Goal: Task Accomplishment & Management: Use online tool/utility

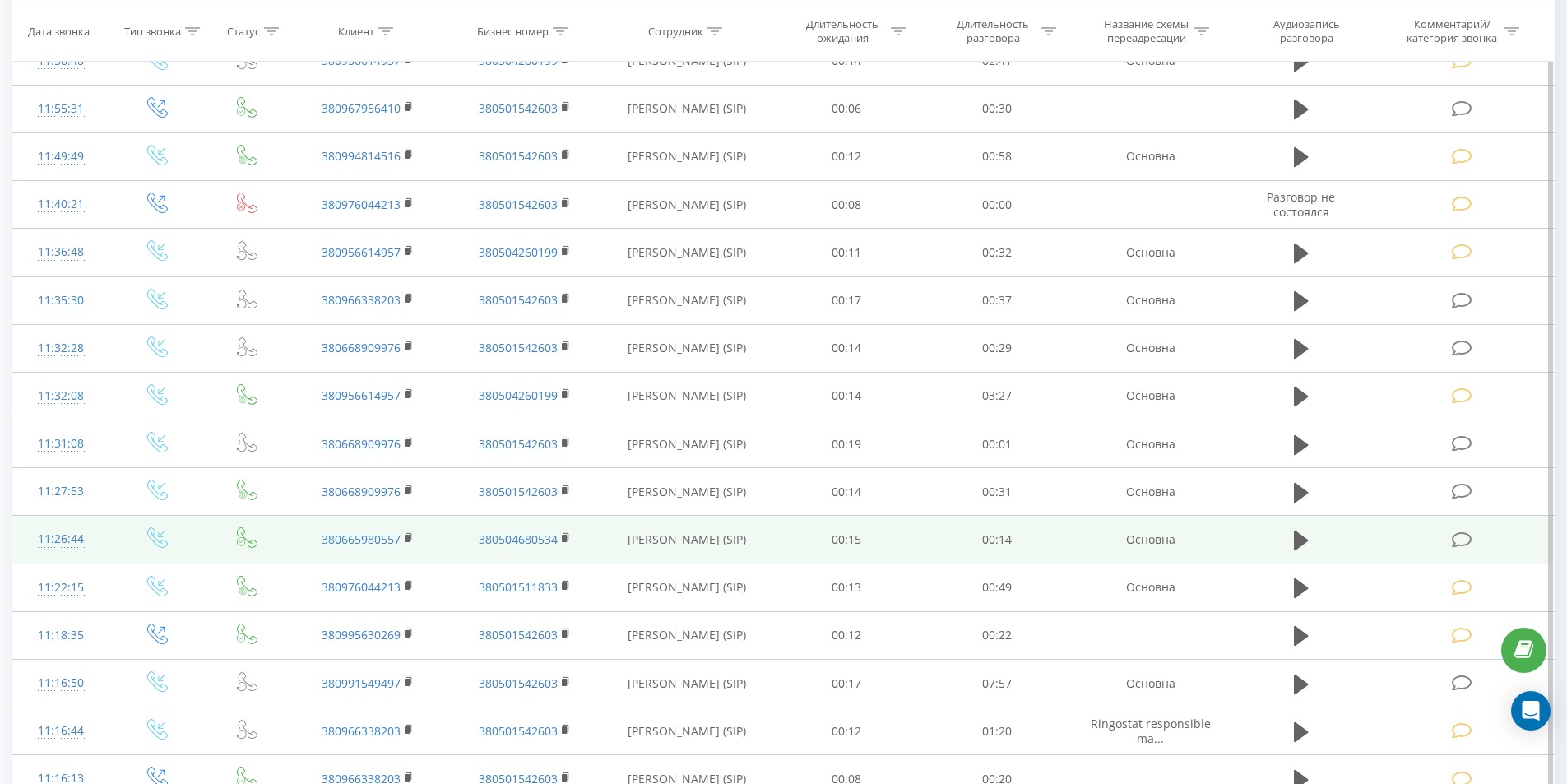
scroll to position [1280, 0]
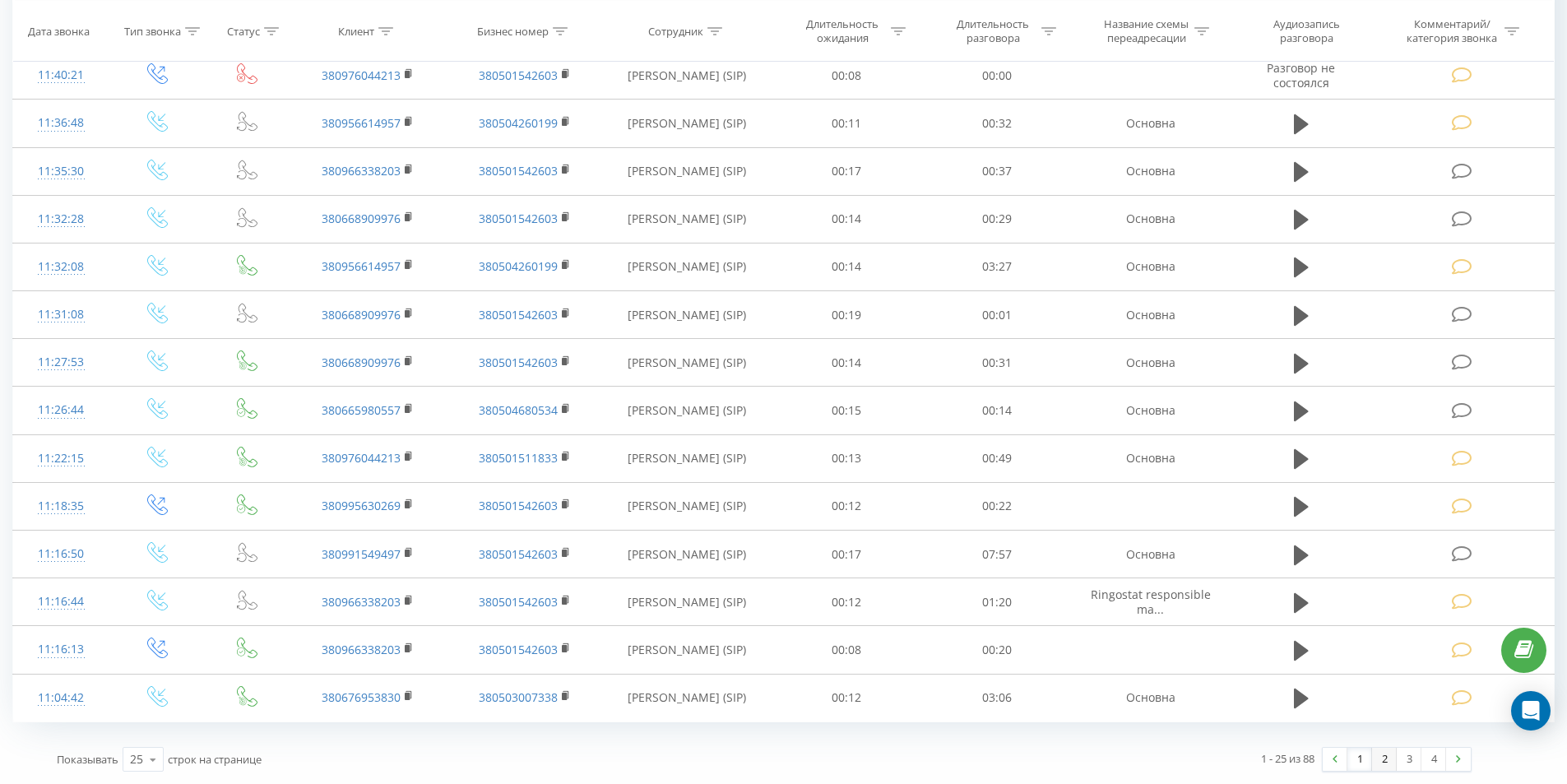
click at [1389, 758] on link "2" at bounding box center [1384, 759] width 25 height 23
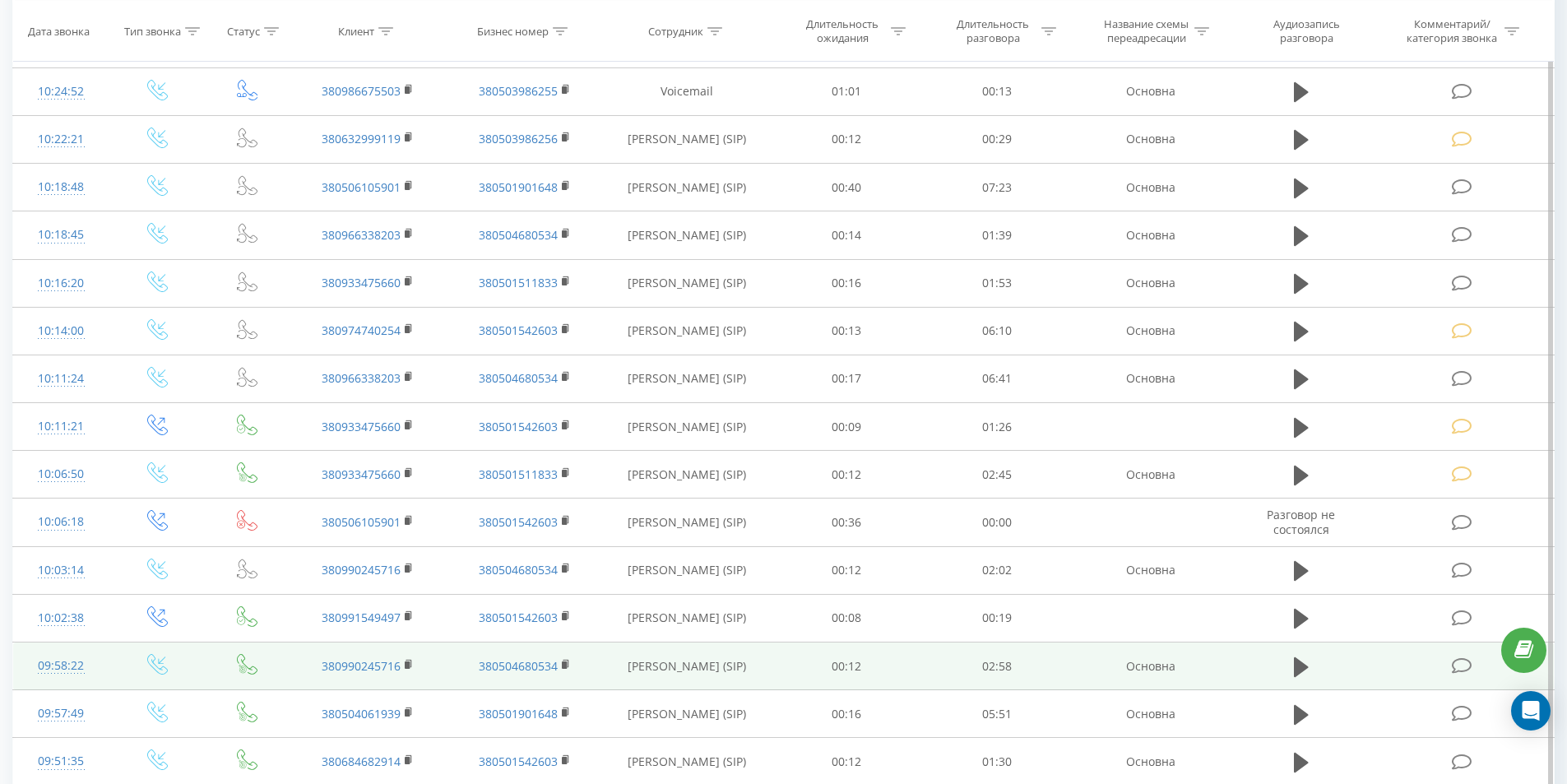
scroll to position [1280, 0]
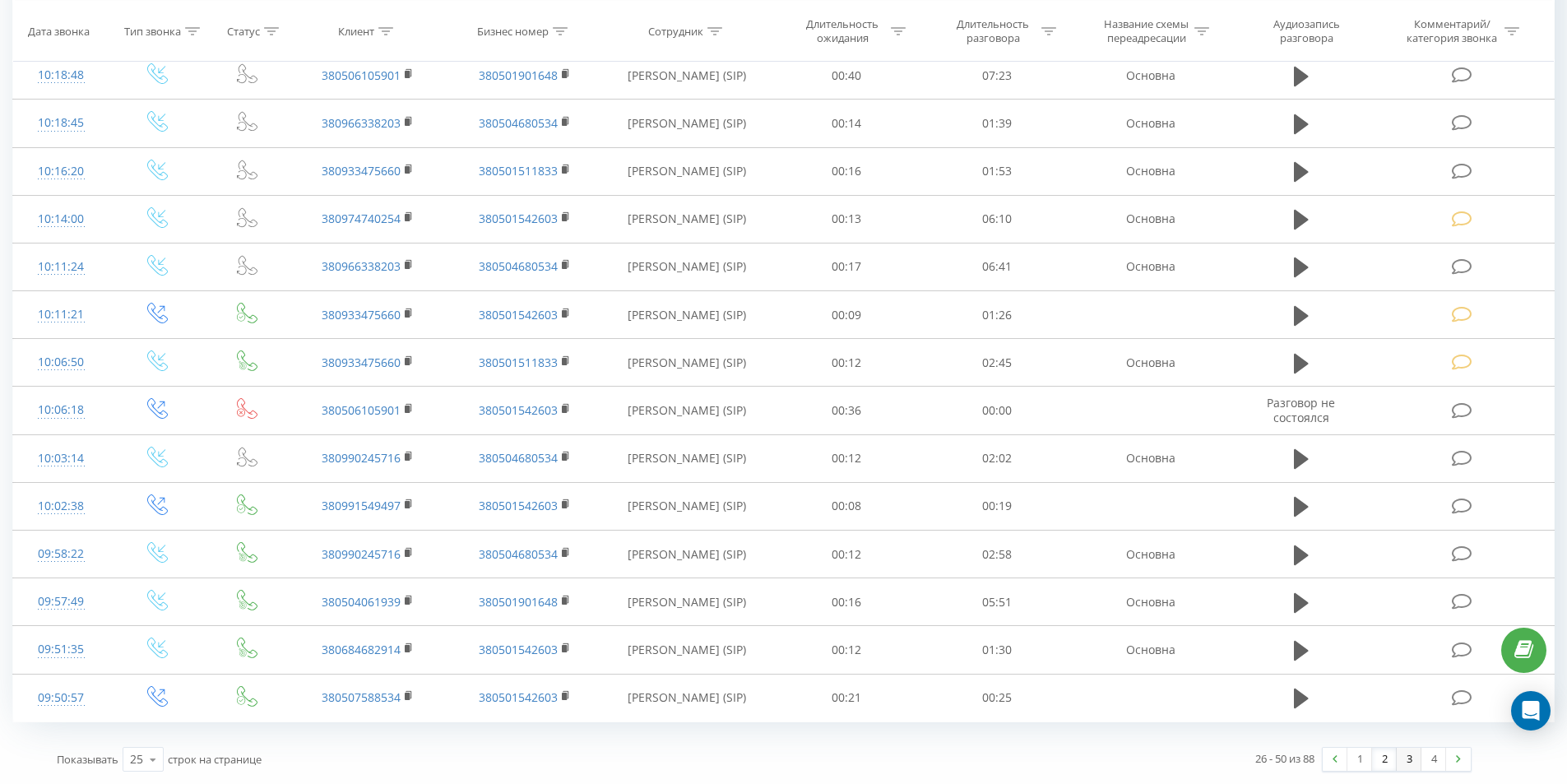
click at [1411, 760] on link "3" at bounding box center [1409, 759] width 25 height 23
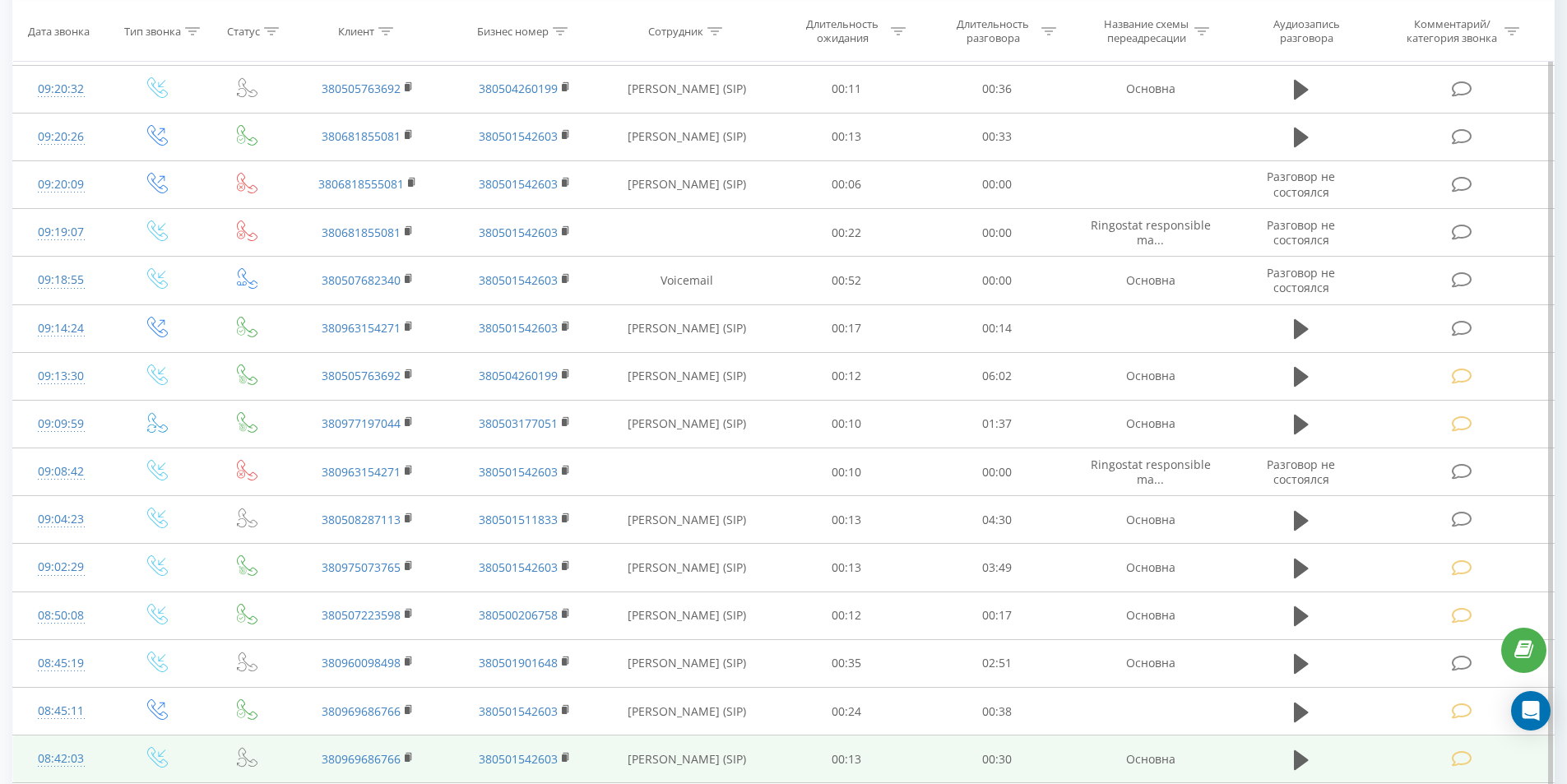
scroll to position [1280, 0]
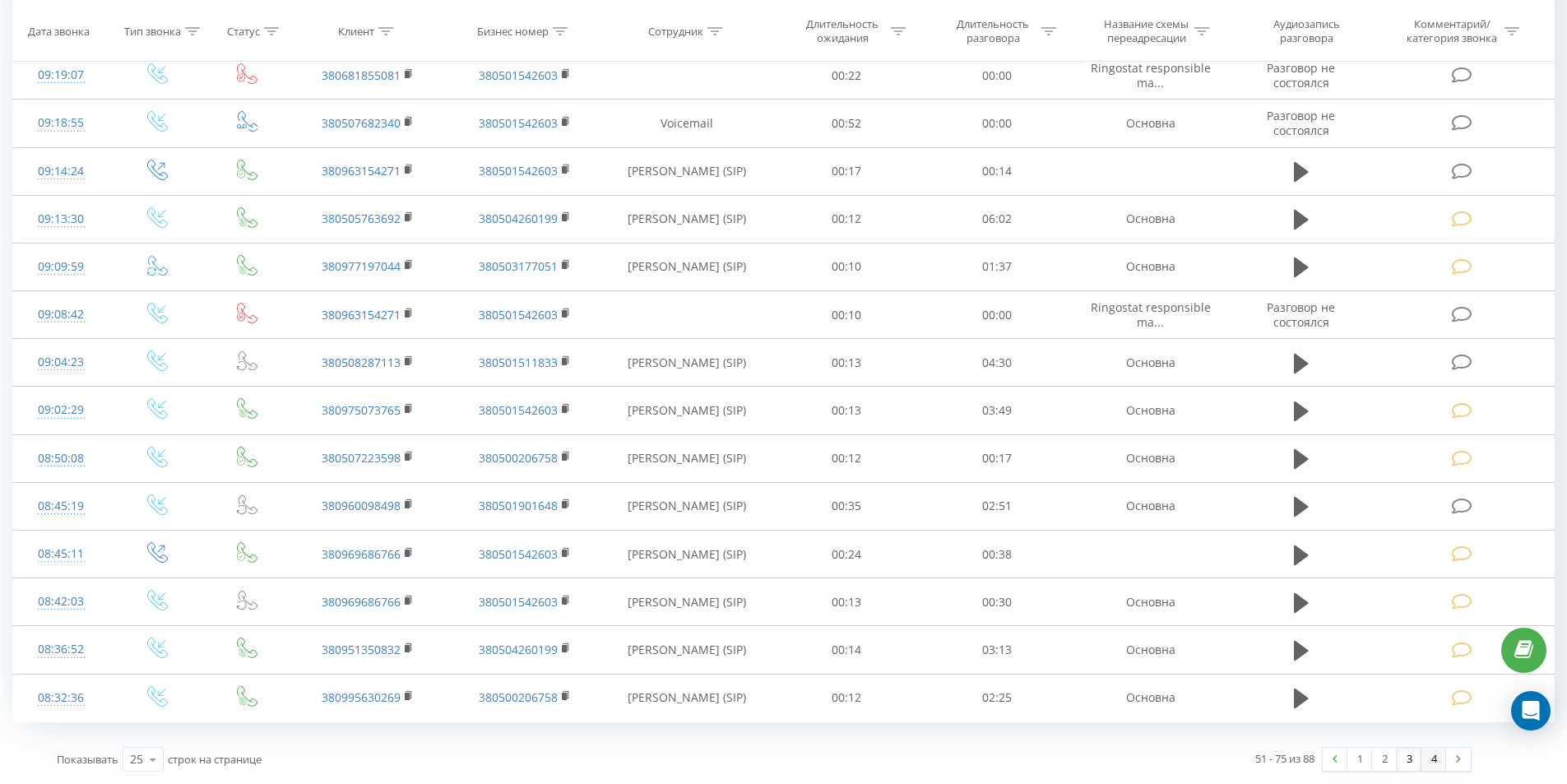
click at [1434, 762] on link "4" at bounding box center [1434, 759] width 25 height 23
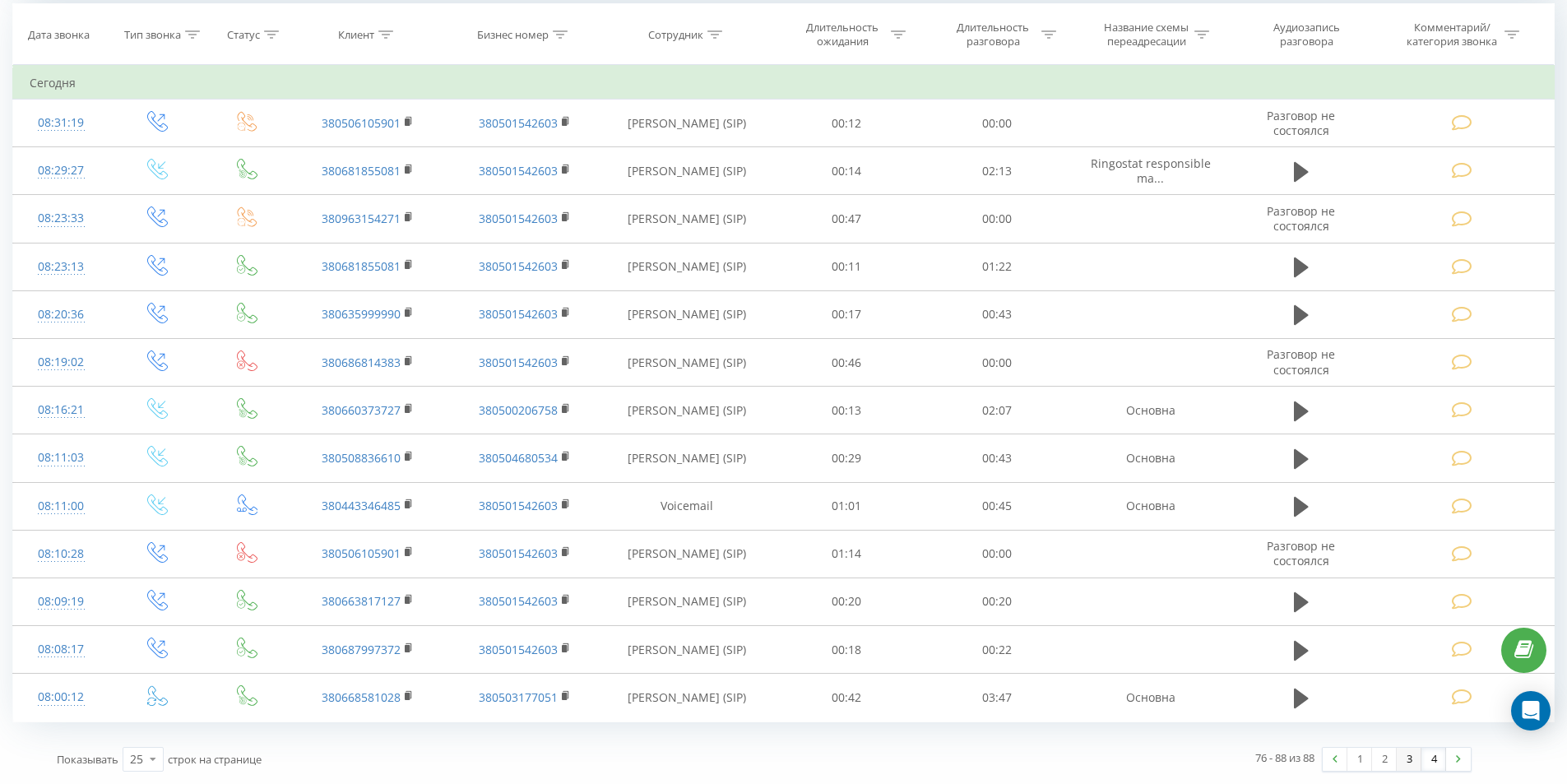
click at [1406, 759] on link "3" at bounding box center [1409, 759] width 25 height 23
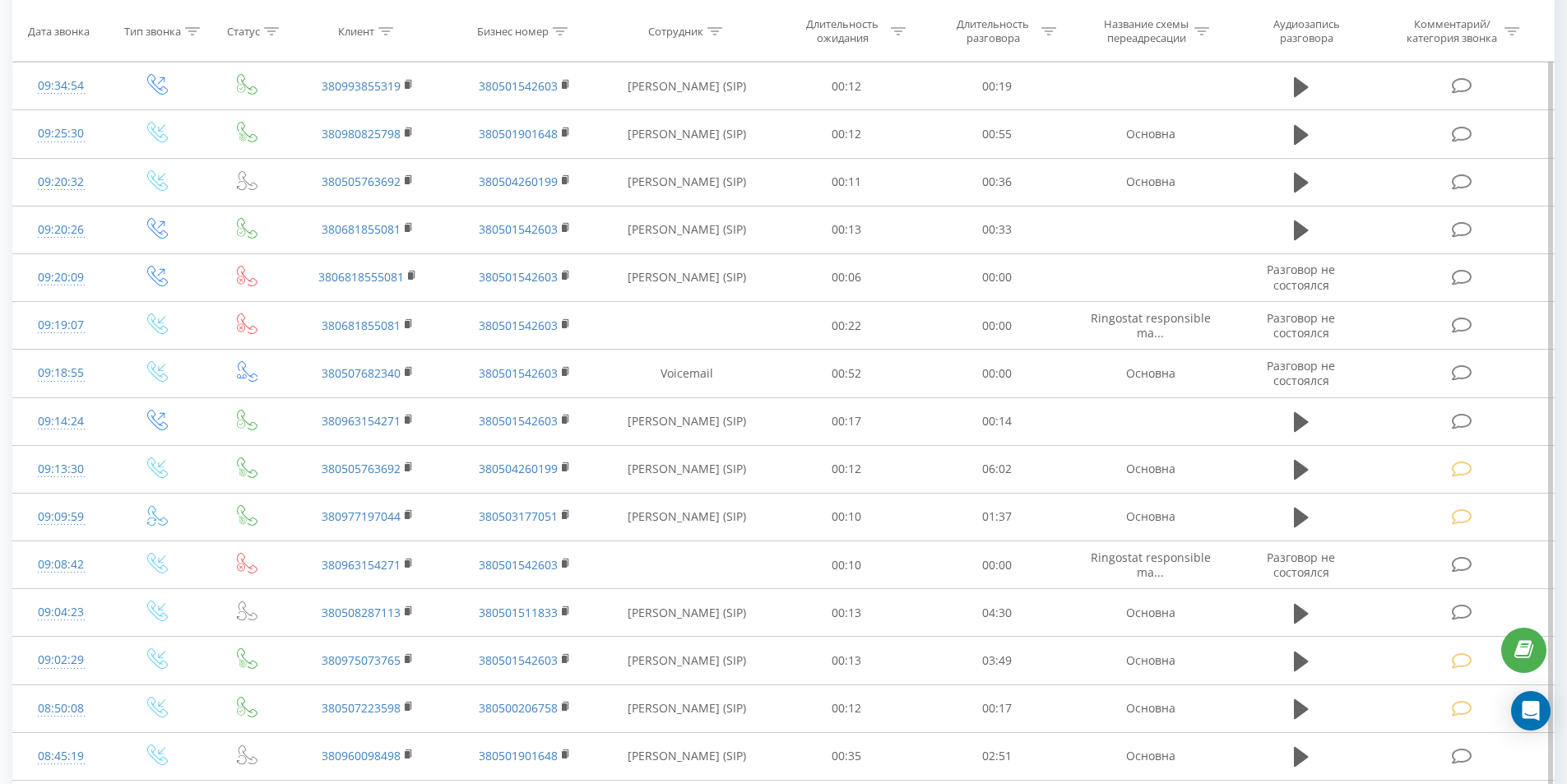
scroll to position [1280, 0]
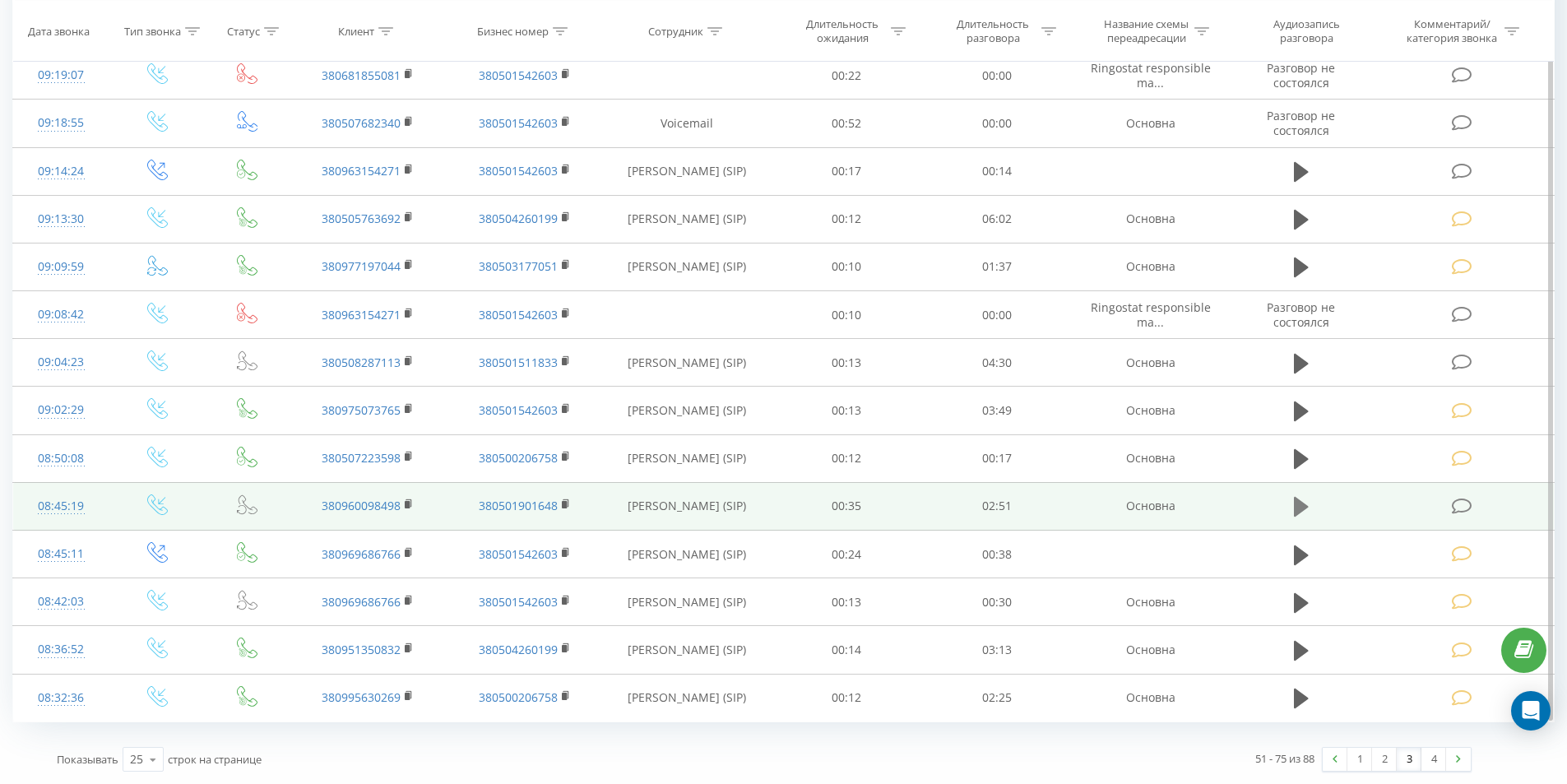
click at [1297, 512] on icon at bounding box center [1301, 506] width 14 height 20
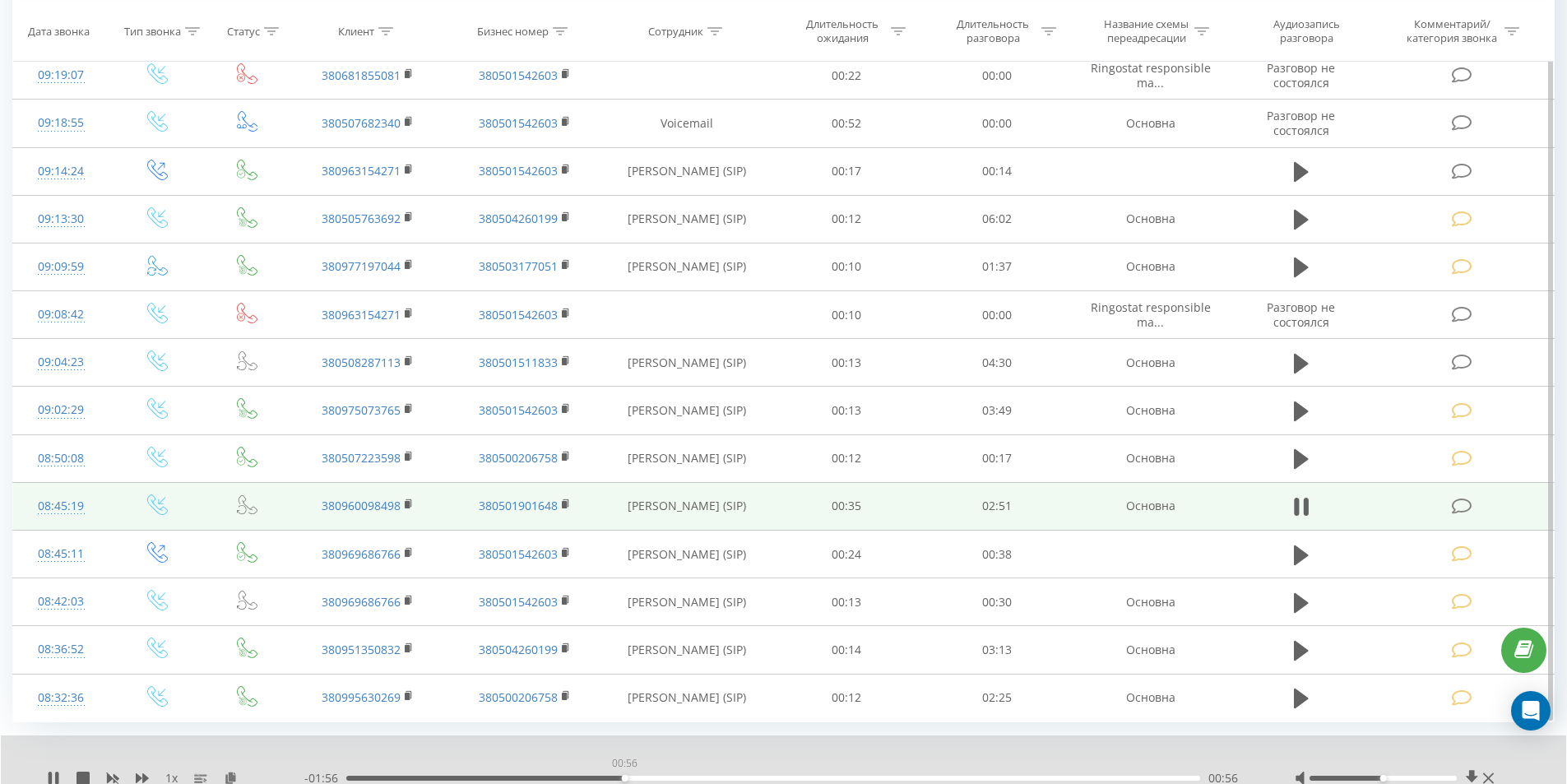
click at [625, 775] on div "00:56" at bounding box center [773, 777] width 854 height 5
click at [1303, 509] on icon at bounding box center [1301, 507] width 14 height 23
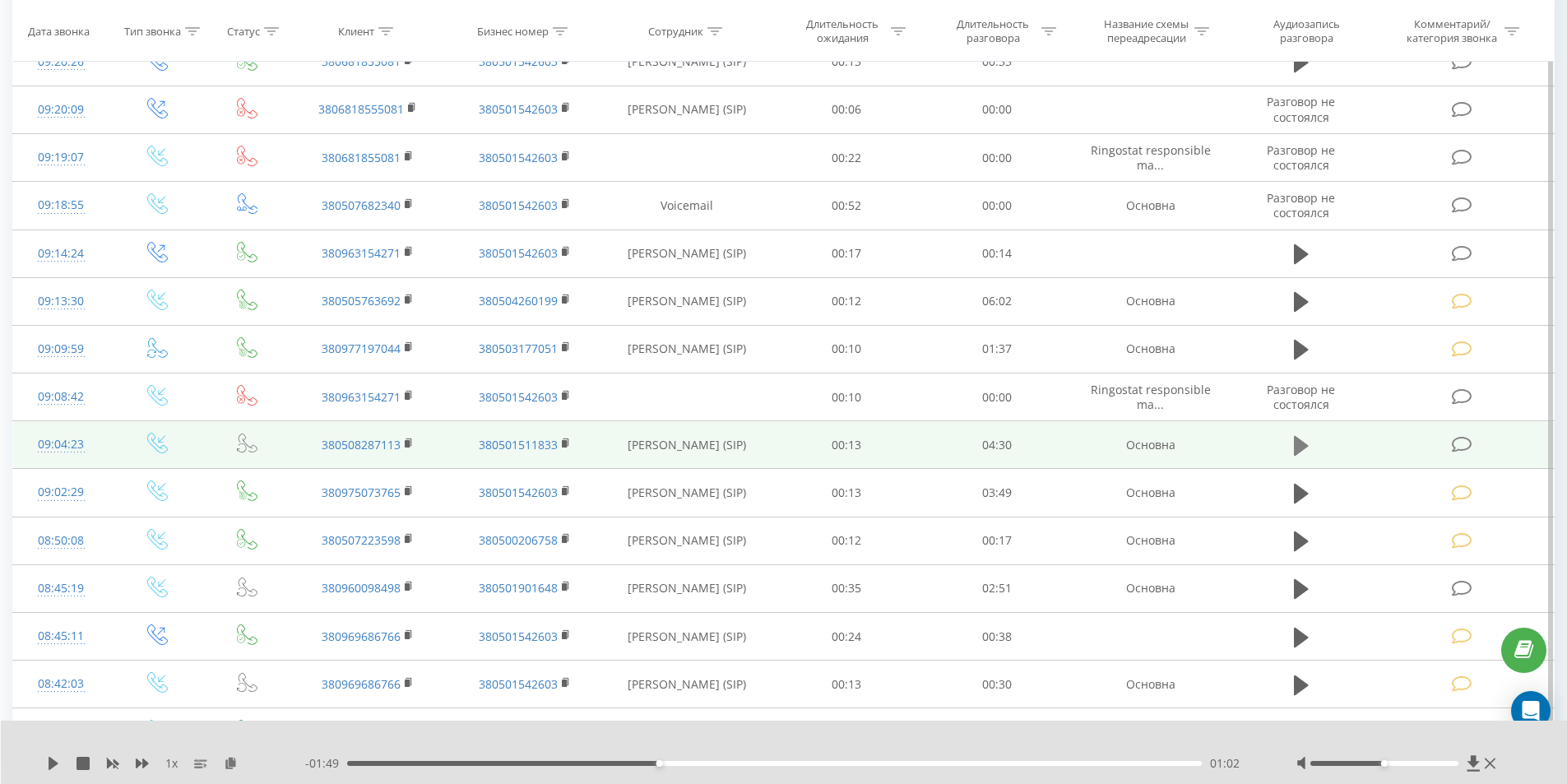
click at [1304, 440] on icon at bounding box center [1301, 446] width 14 height 23
click at [682, 760] on div at bounding box center [761, 762] width 855 height 5
click at [657, 763] on div at bounding box center [761, 762] width 855 height 5
drag, startPoint x: 1380, startPoint y: 760, endPoint x: 1468, endPoint y: 760, distance: 88.0
click at [1468, 760] on div at bounding box center [1398, 762] width 204 height 16
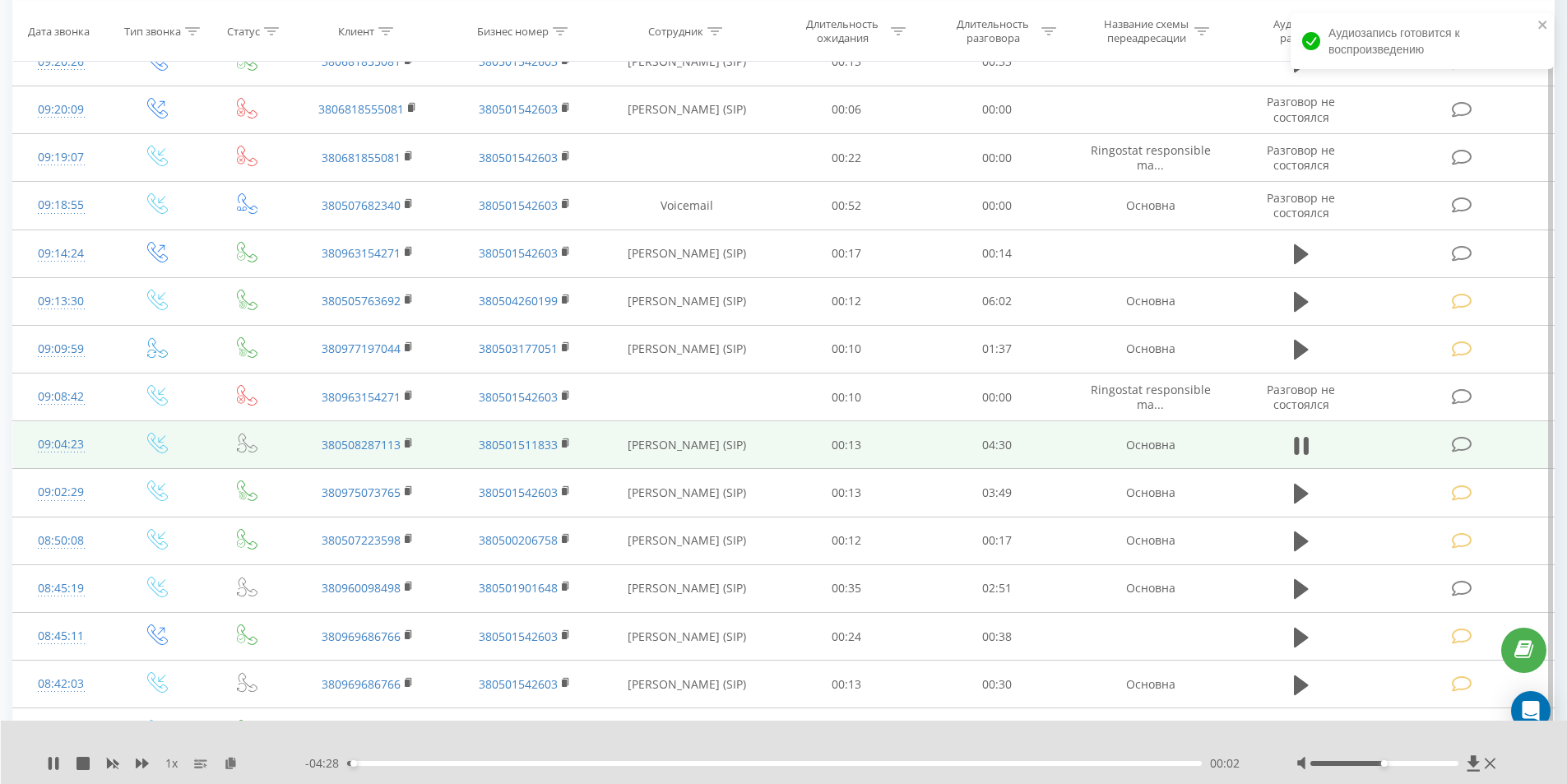
click at [573, 762] on div "00:02" at bounding box center [775, 762] width 855 height 5
drag, startPoint x: 1384, startPoint y: 764, endPoint x: 1456, endPoint y: 760, distance: 72.1
click at [1456, 760] on div "Accessibility label" at bounding box center [1458, 763] width 7 height 7
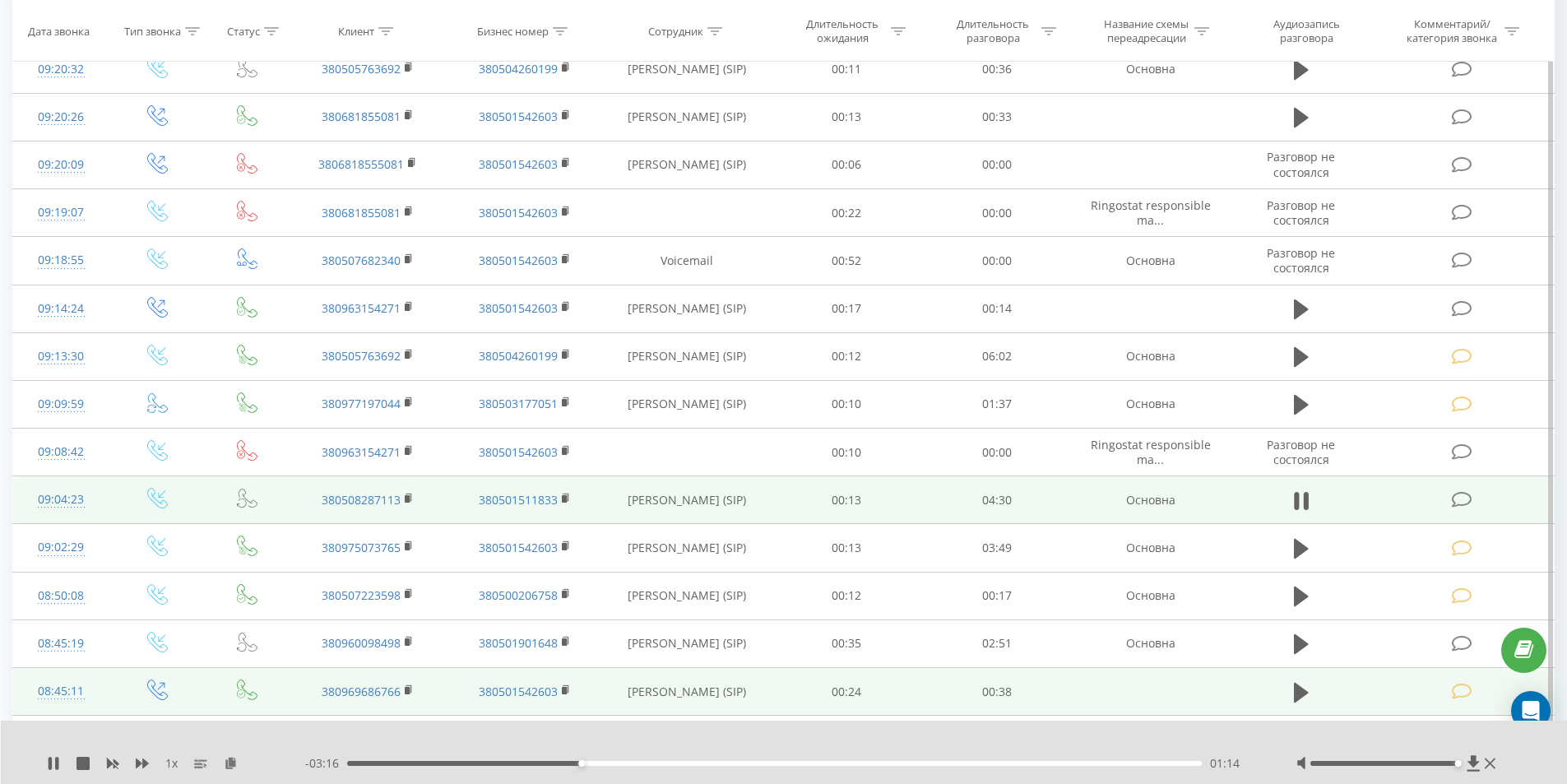
scroll to position [1116, 0]
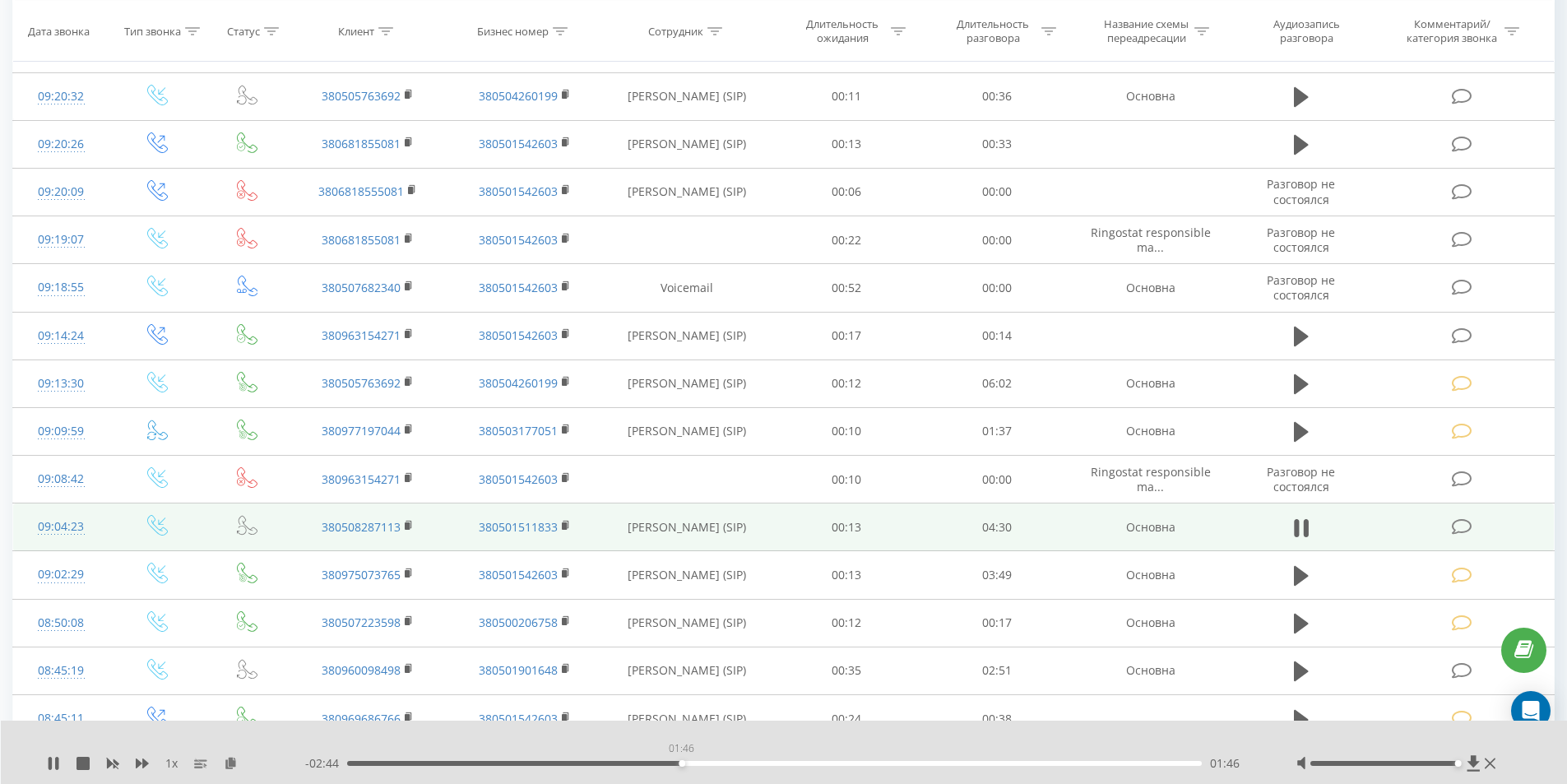
click at [681, 765] on div "01:46" at bounding box center [775, 762] width 855 height 5
drag, startPoint x: 1300, startPoint y: 526, endPoint x: 1295, endPoint y: 513, distance: 13.9
click at [1296, 515] on button at bounding box center [1301, 528] width 25 height 25
click at [1466, 525] on icon at bounding box center [1462, 527] width 20 height 17
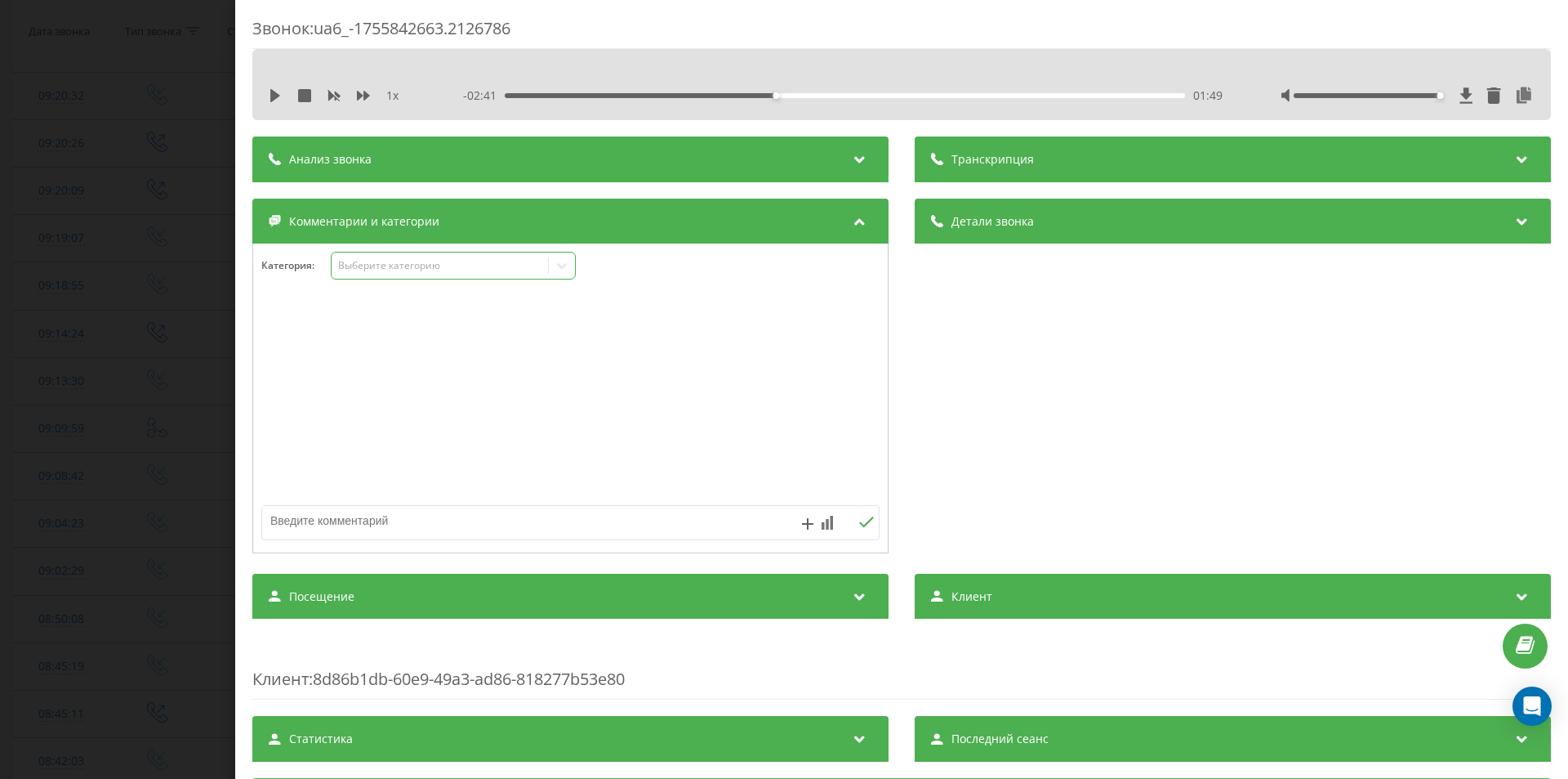
click at [394, 263] on div "Выберите категорию" at bounding box center [440, 266] width 204 height 13
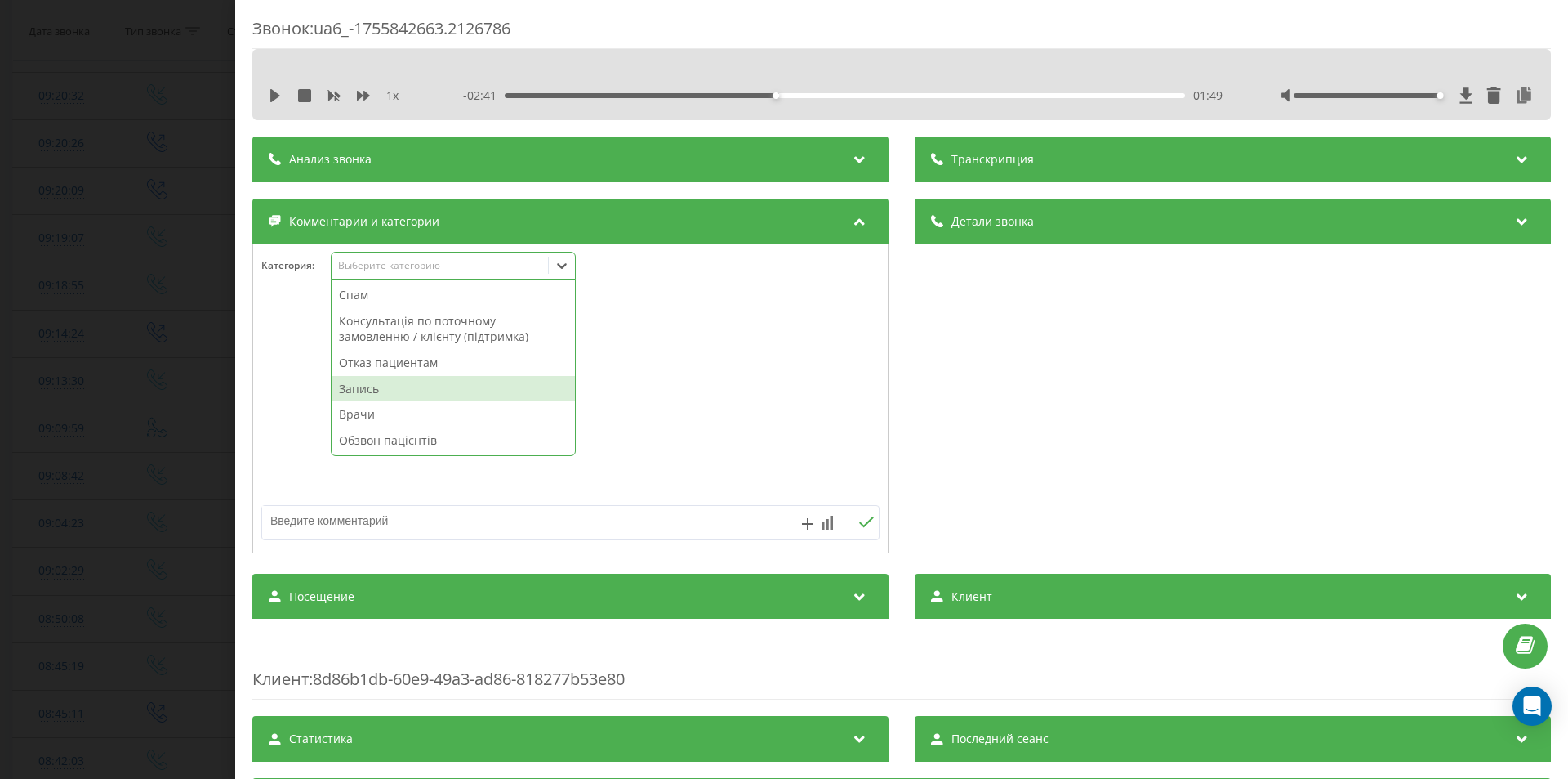
click at [400, 383] on div "Запись" at bounding box center [453, 390] width 243 height 27
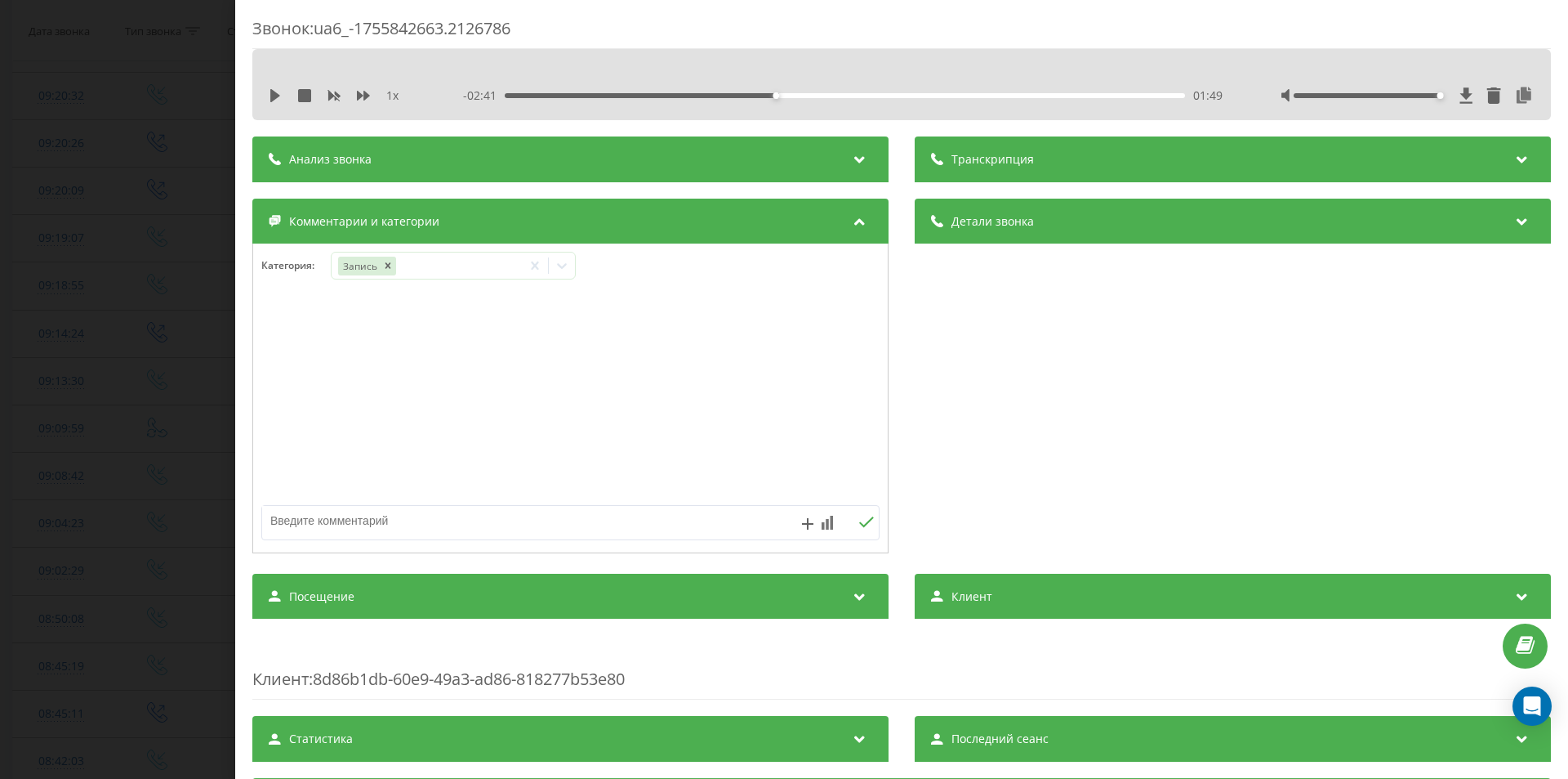
click at [126, 406] on div "Звонок : ua6_-1755842663.2126786 1 x - 02:41 01:49 01:49 Транскрипция Для анали…" at bounding box center [784, 390] width 1568 height 779
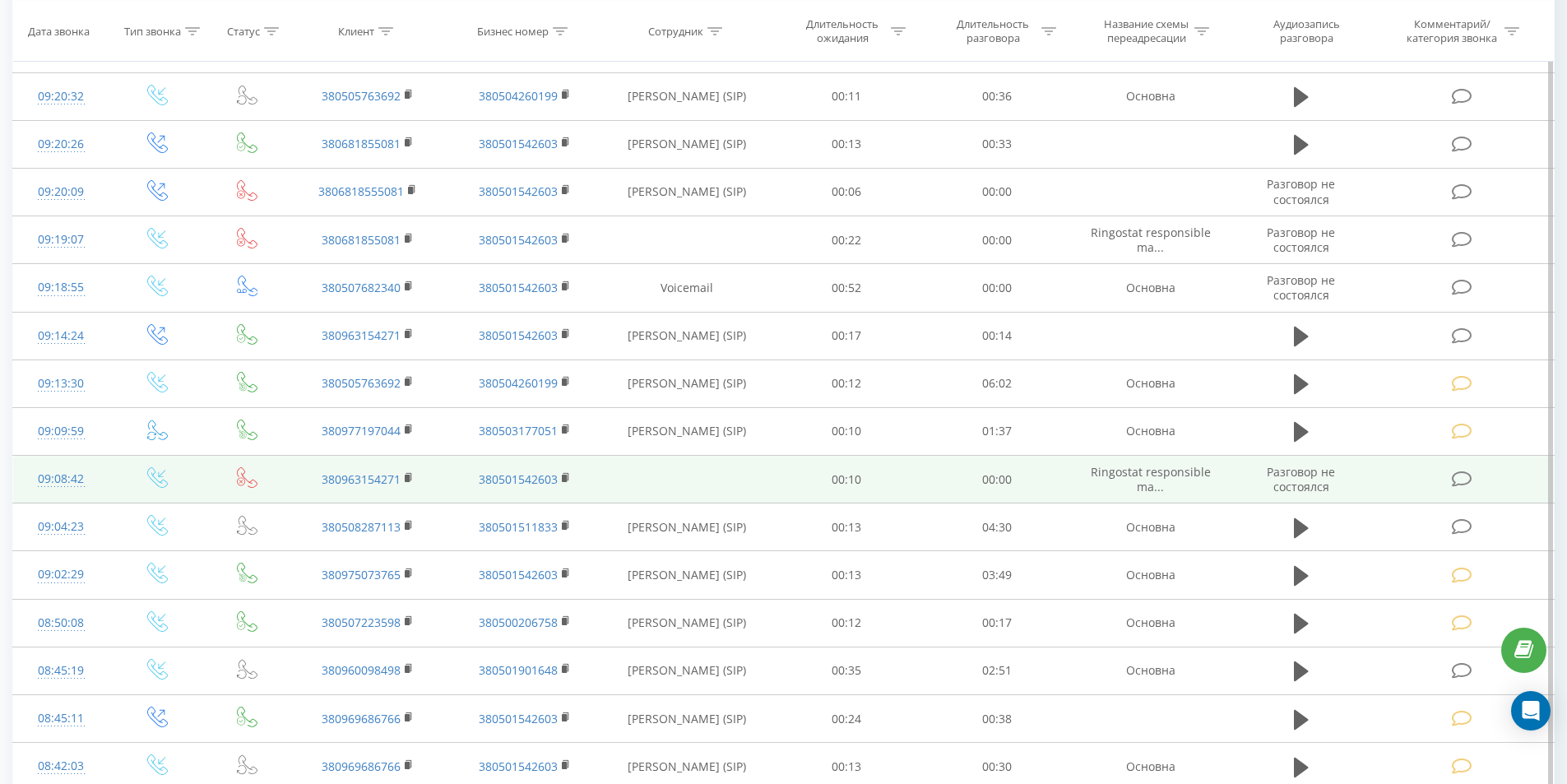
click at [1458, 482] on icon at bounding box center [1462, 479] width 20 height 17
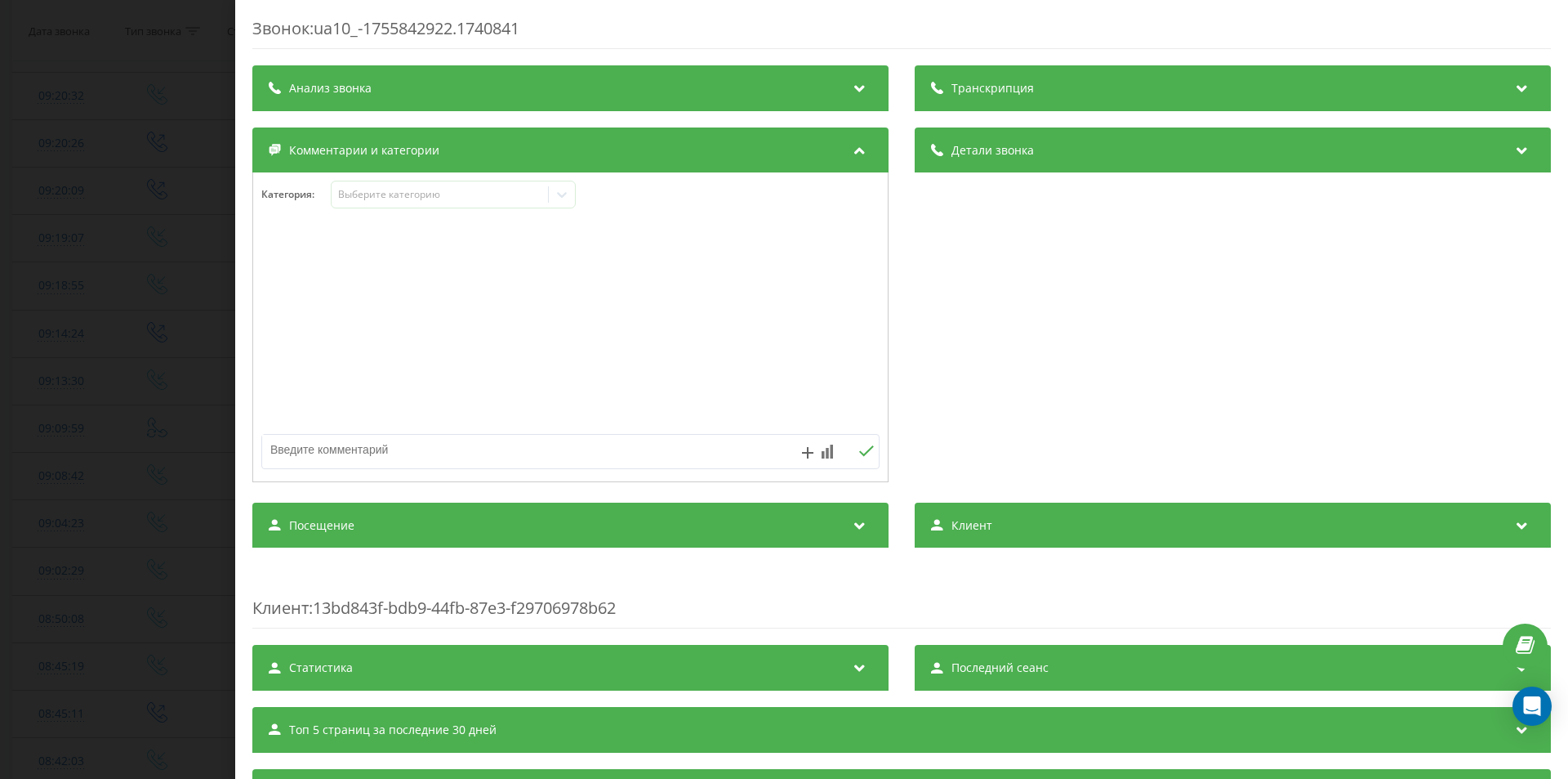
click at [446, 213] on div "Категория : Выберите категорию" at bounding box center [571, 205] width 634 height 49
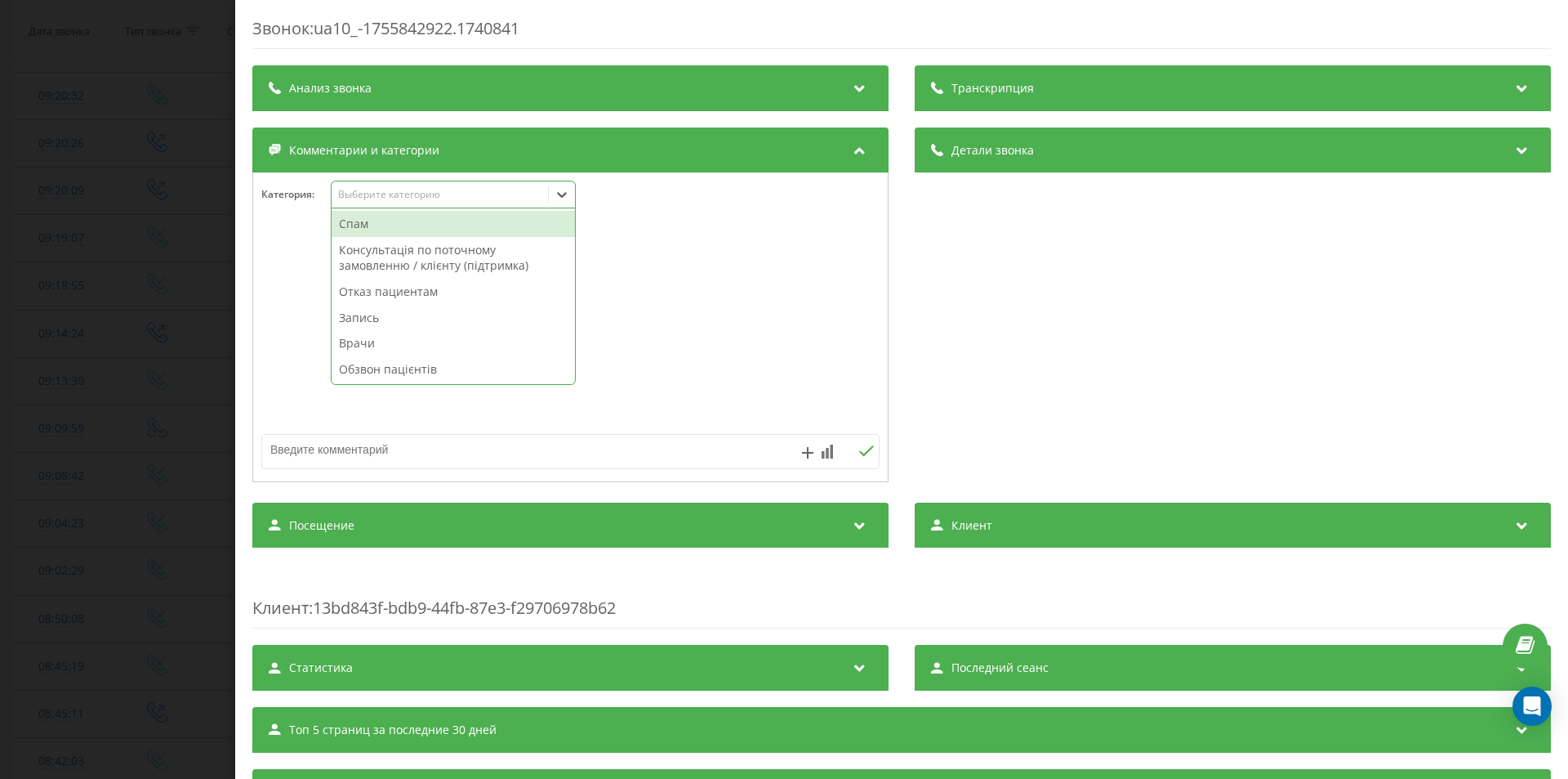
click at [442, 203] on div "Выберите категорию" at bounding box center [453, 194] width 245 height 28
drag, startPoint x: 429, startPoint y: 224, endPoint x: 207, endPoint y: 258, distance: 224.6
click at [429, 224] on div "Спам" at bounding box center [453, 224] width 243 height 27
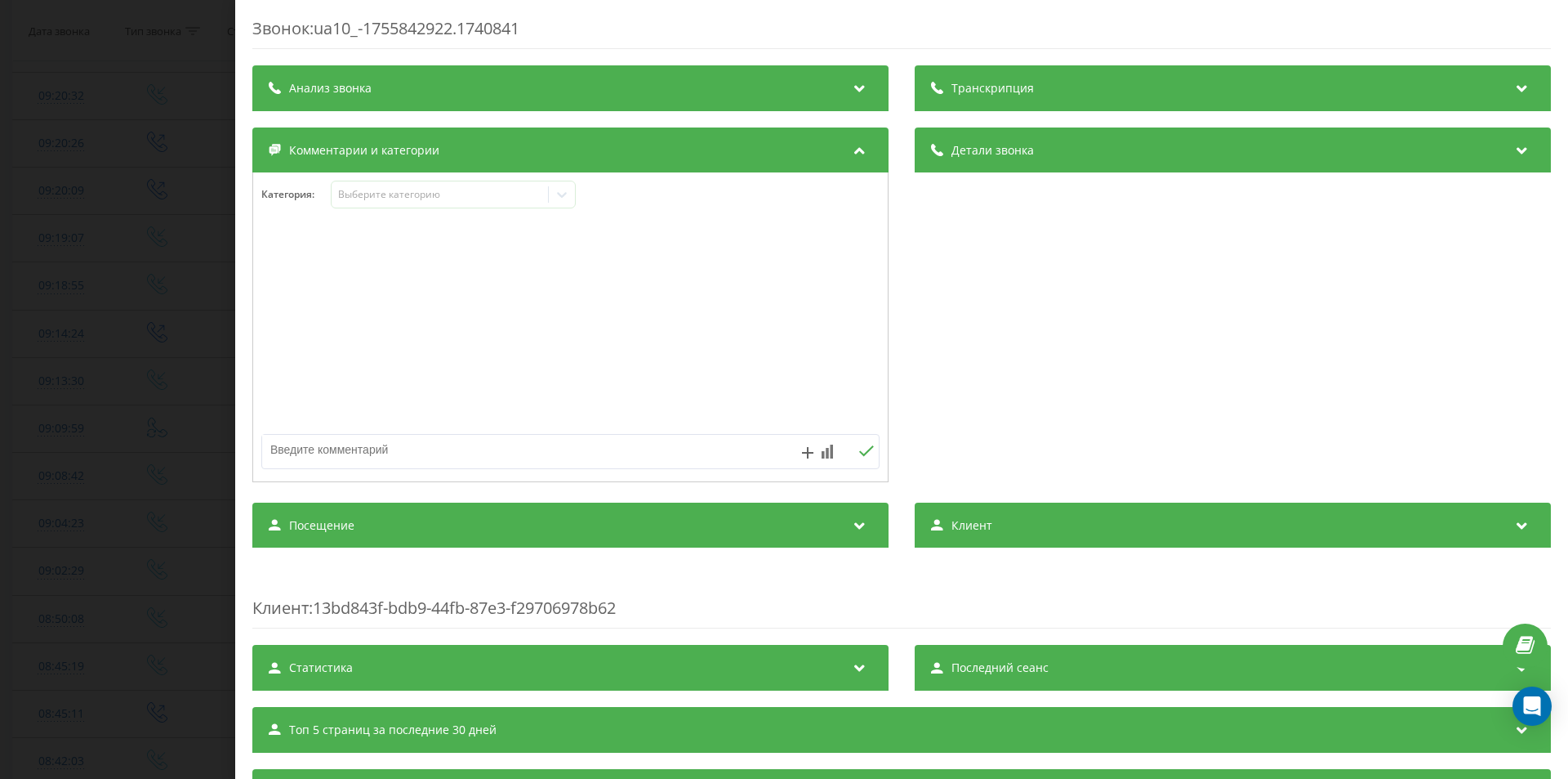
click at [77, 313] on div "Звонок : ua10_-1755842922.1740841 Транскрипция Для анализа AI будущих звонков н…" at bounding box center [784, 390] width 1568 height 779
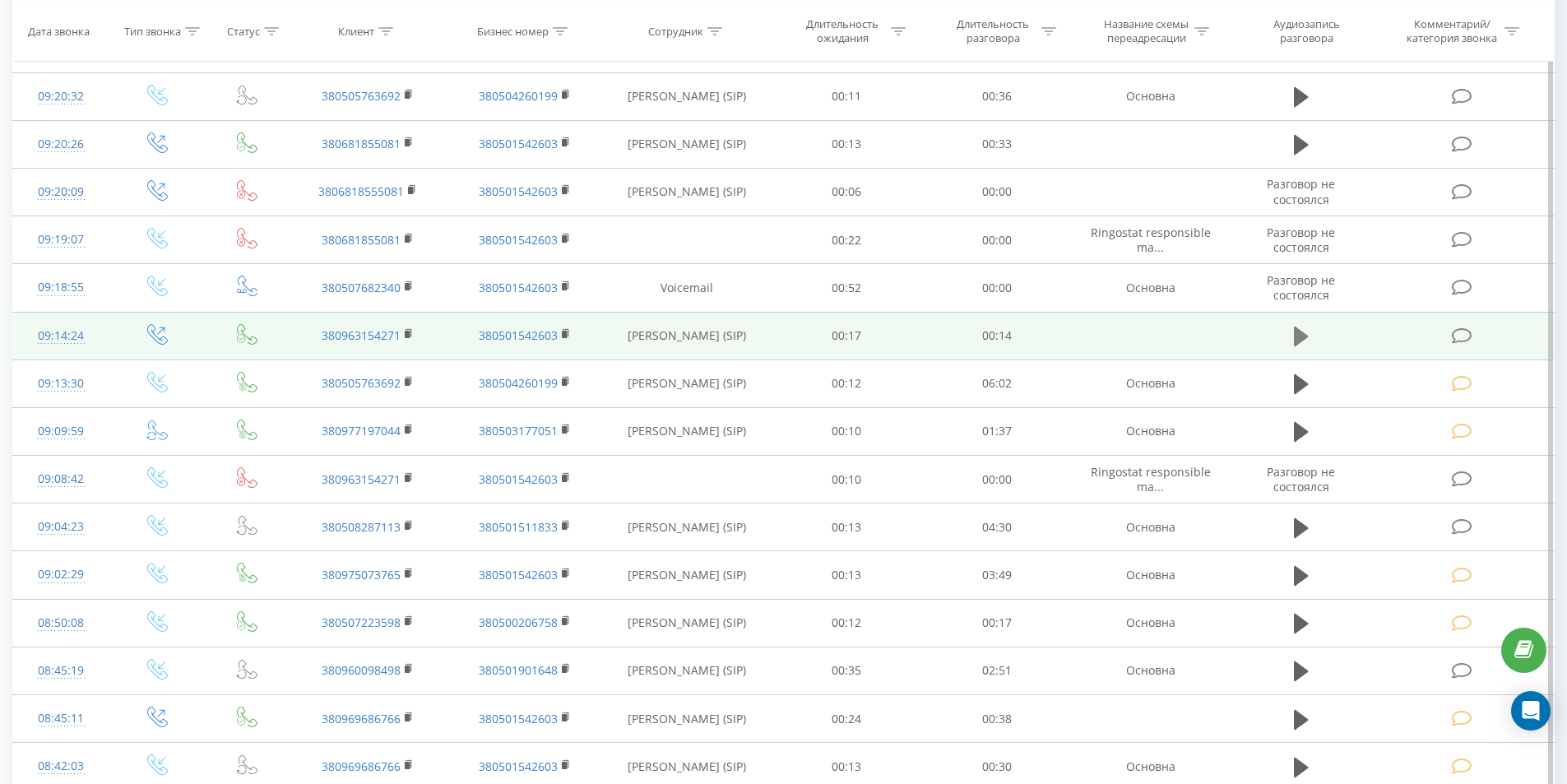
click at [1300, 332] on icon at bounding box center [1301, 336] width 14 height 20
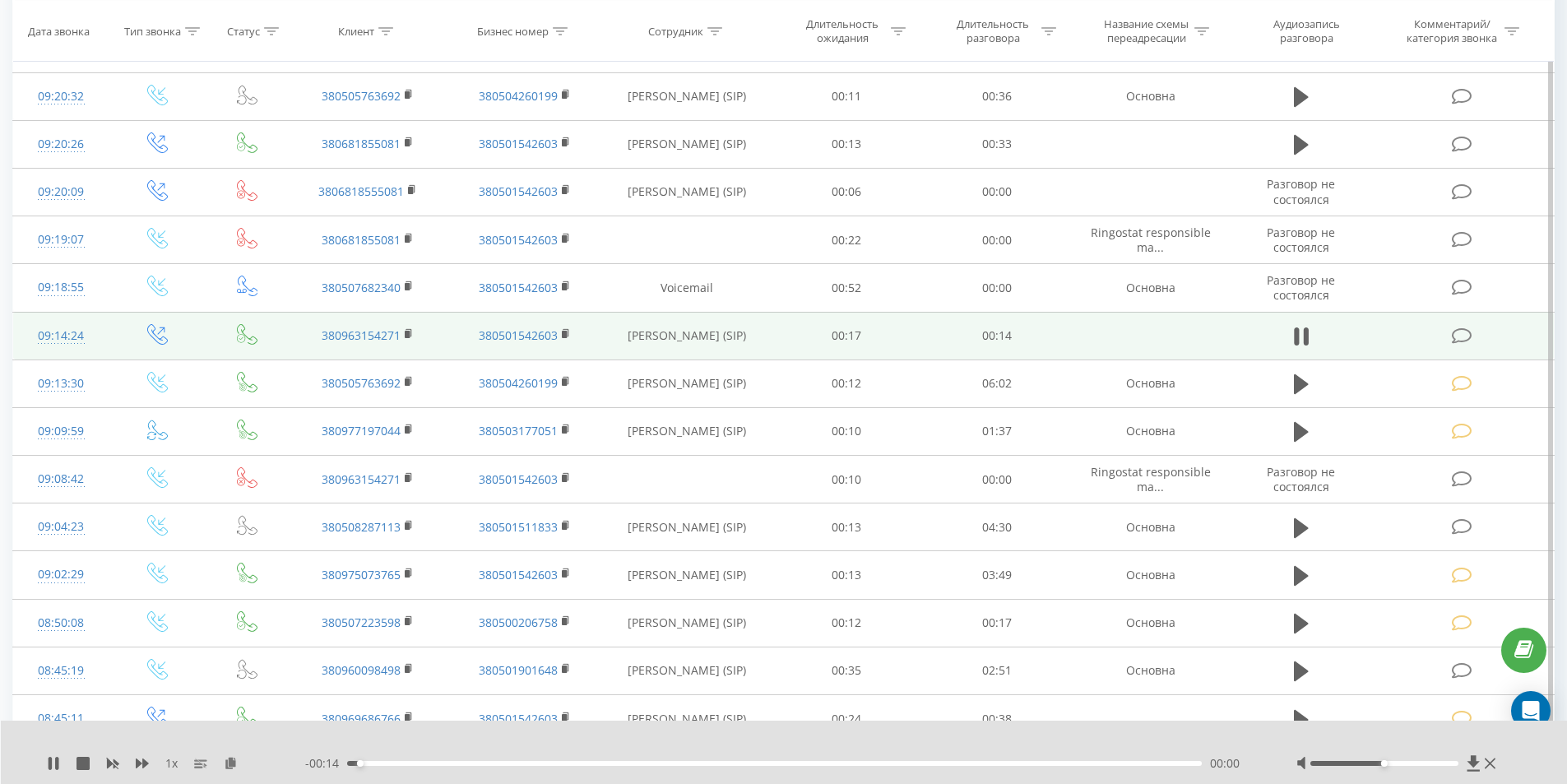
click at [561, 764] on div "00:00" at bounding box center [775, 762] width 855 height 5
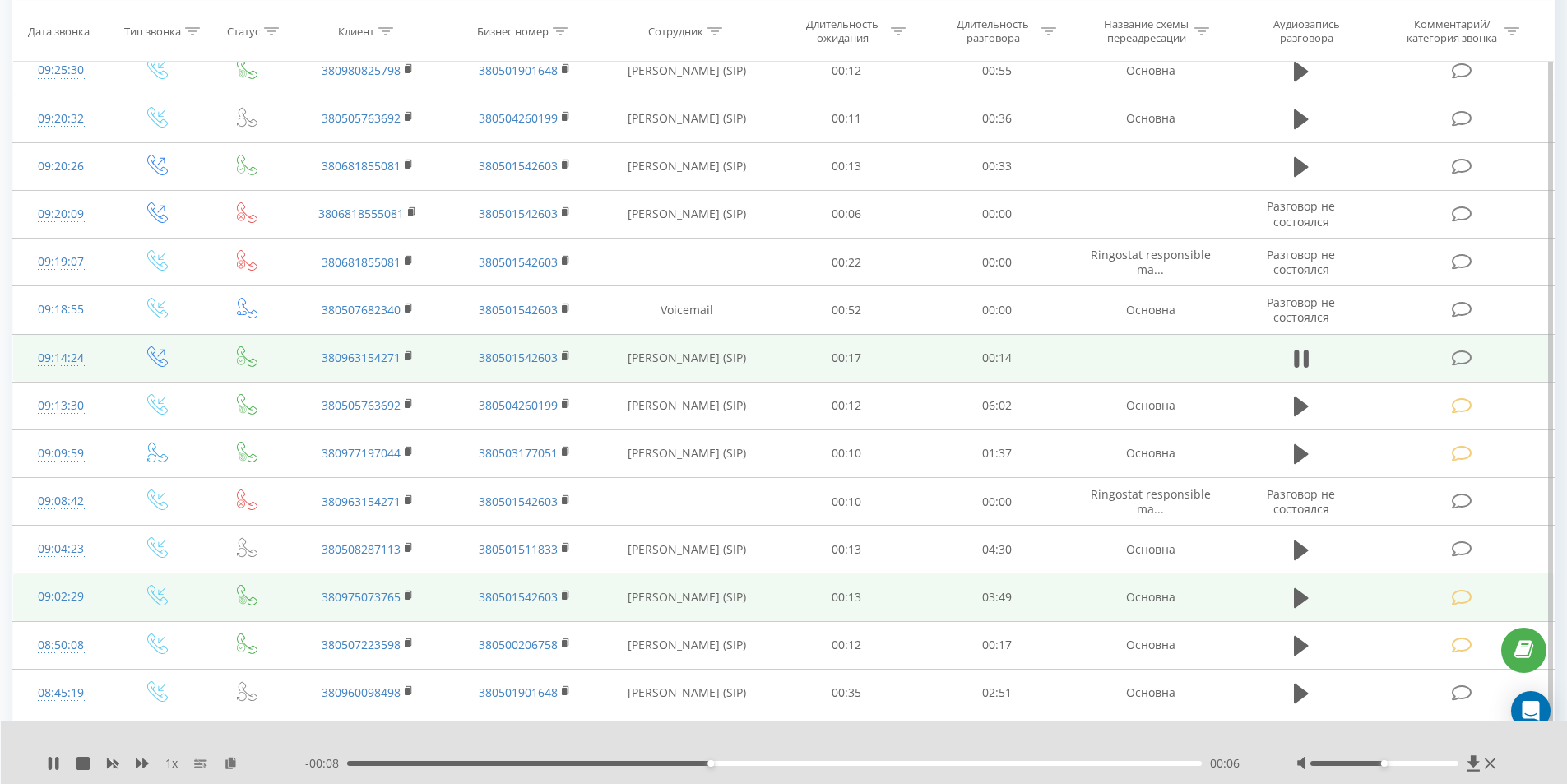
scroll to position [951, 0]
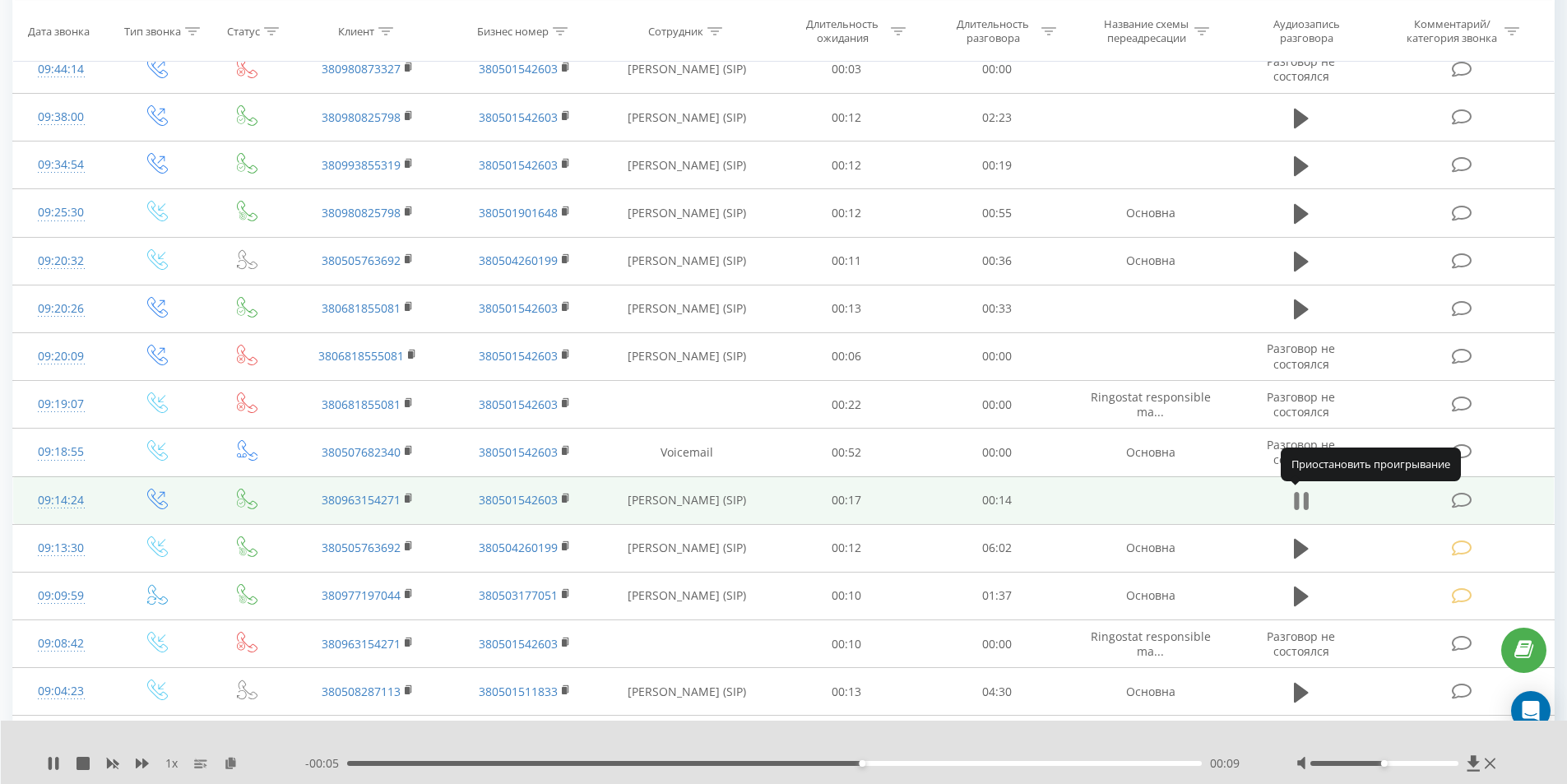
click at [1303, 501] on icon at bounding box center [1301, 501] width 14 height 23
click at [1457, 508] on icon at bounding box center [1462, 500] width 20 height 17
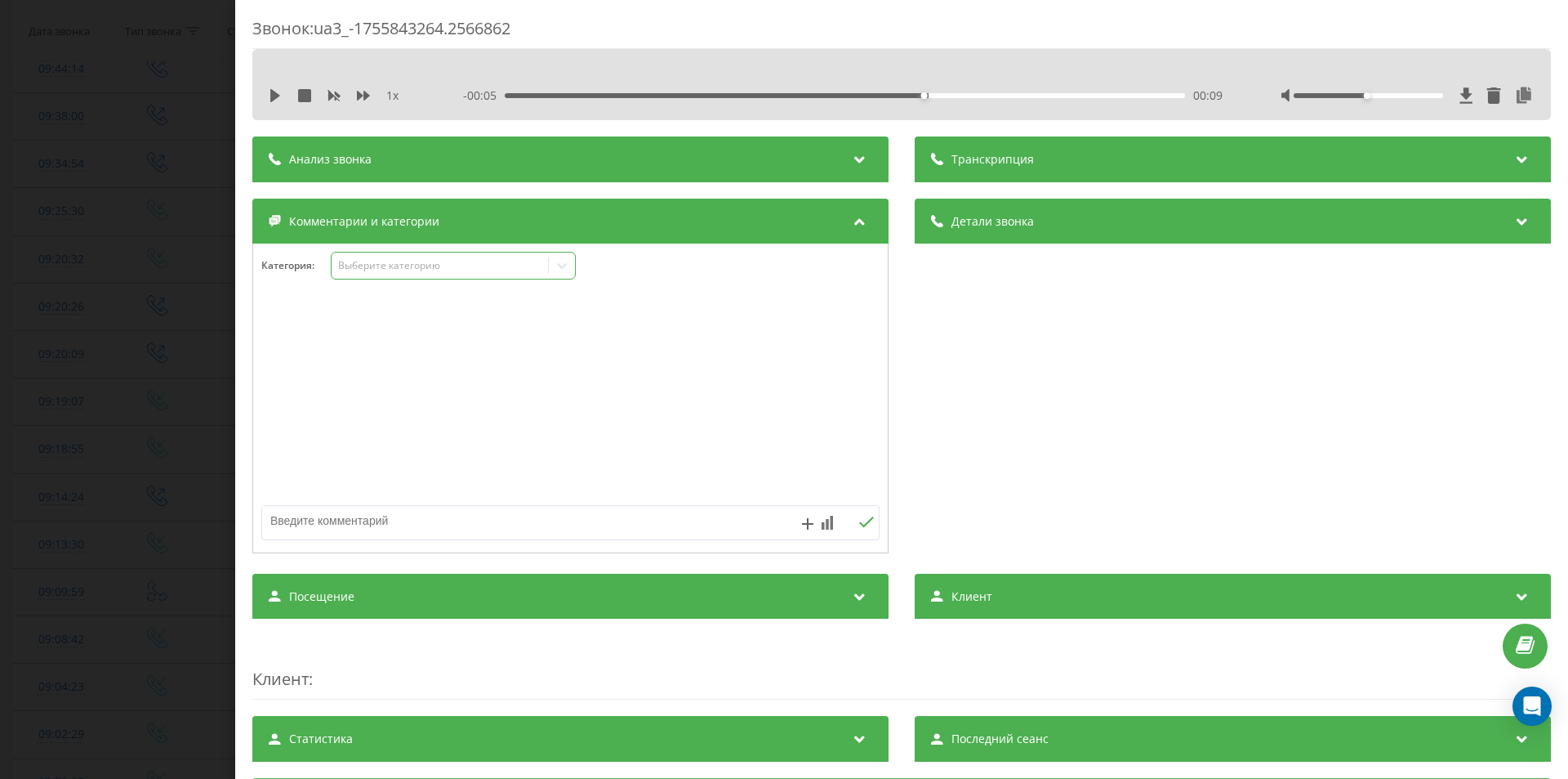
click at [401, 262] on div "Выберите категорию" at bounding box center [440, 266] width 204 height 13
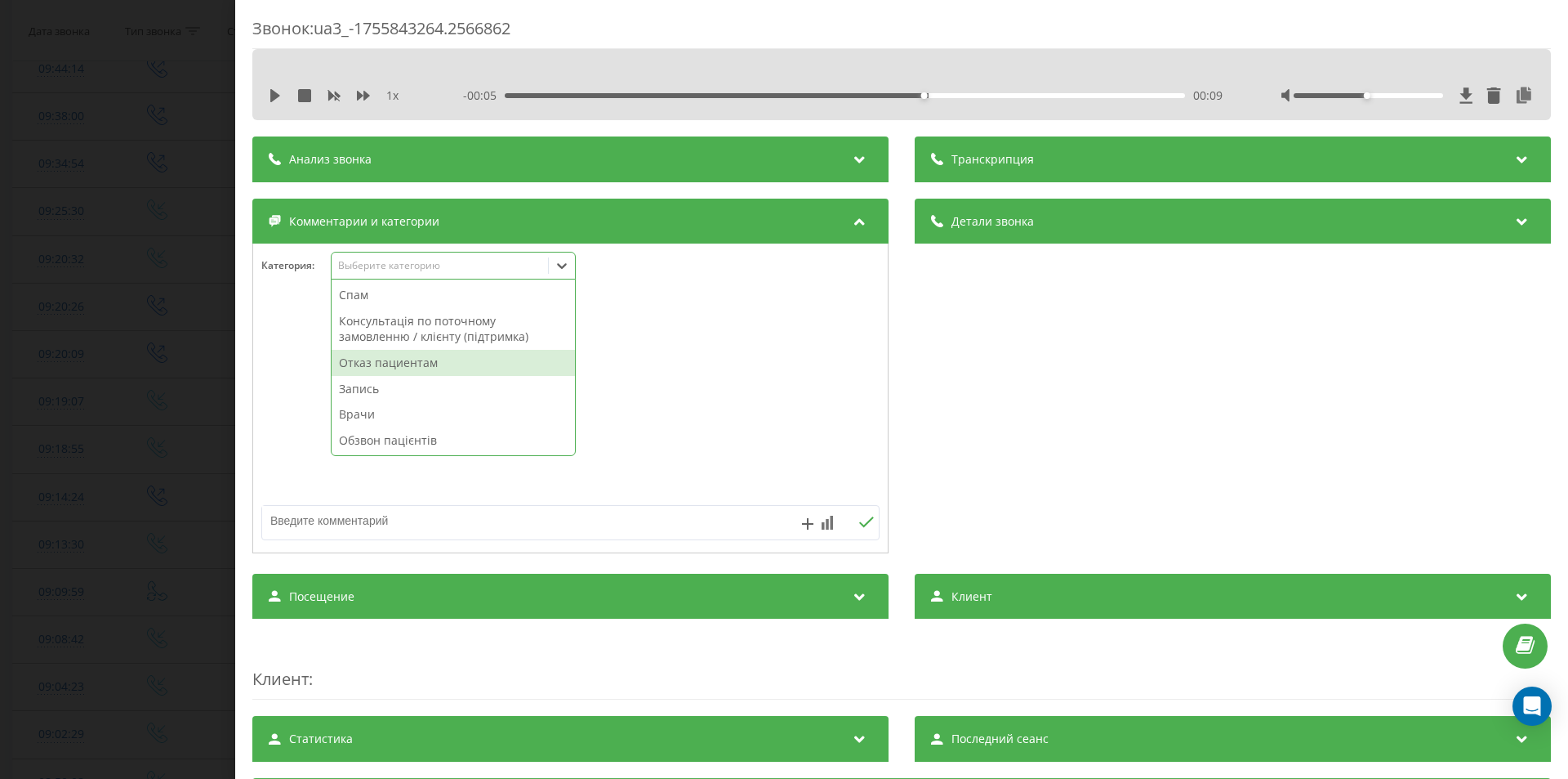
click at [399, 358] on div "Отказ пациентам" at bounding box center [453, 363] width 243 height 27
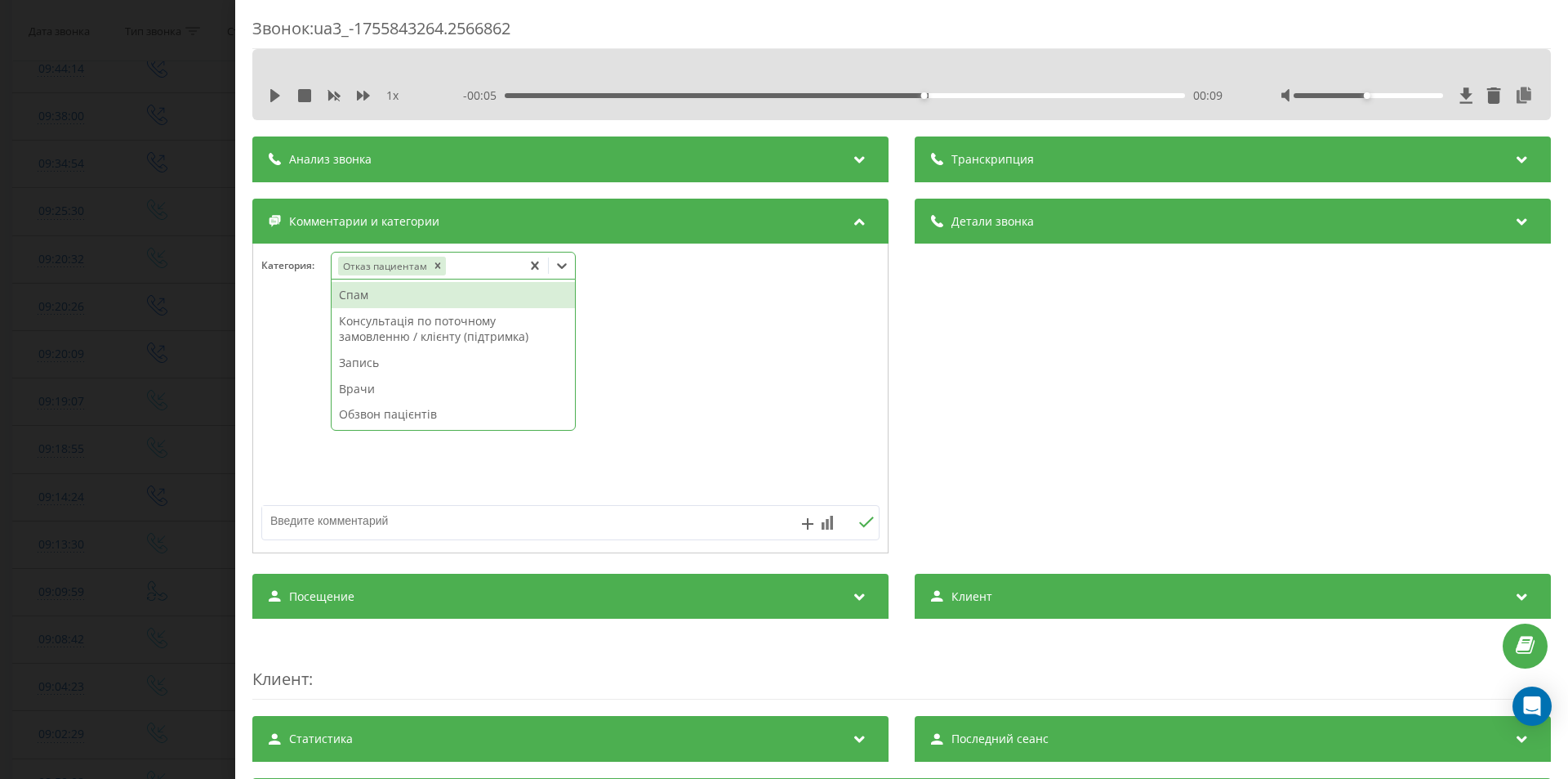
click at [382, 528] on textarea at bounding box center [508, 520] width 493 height 29
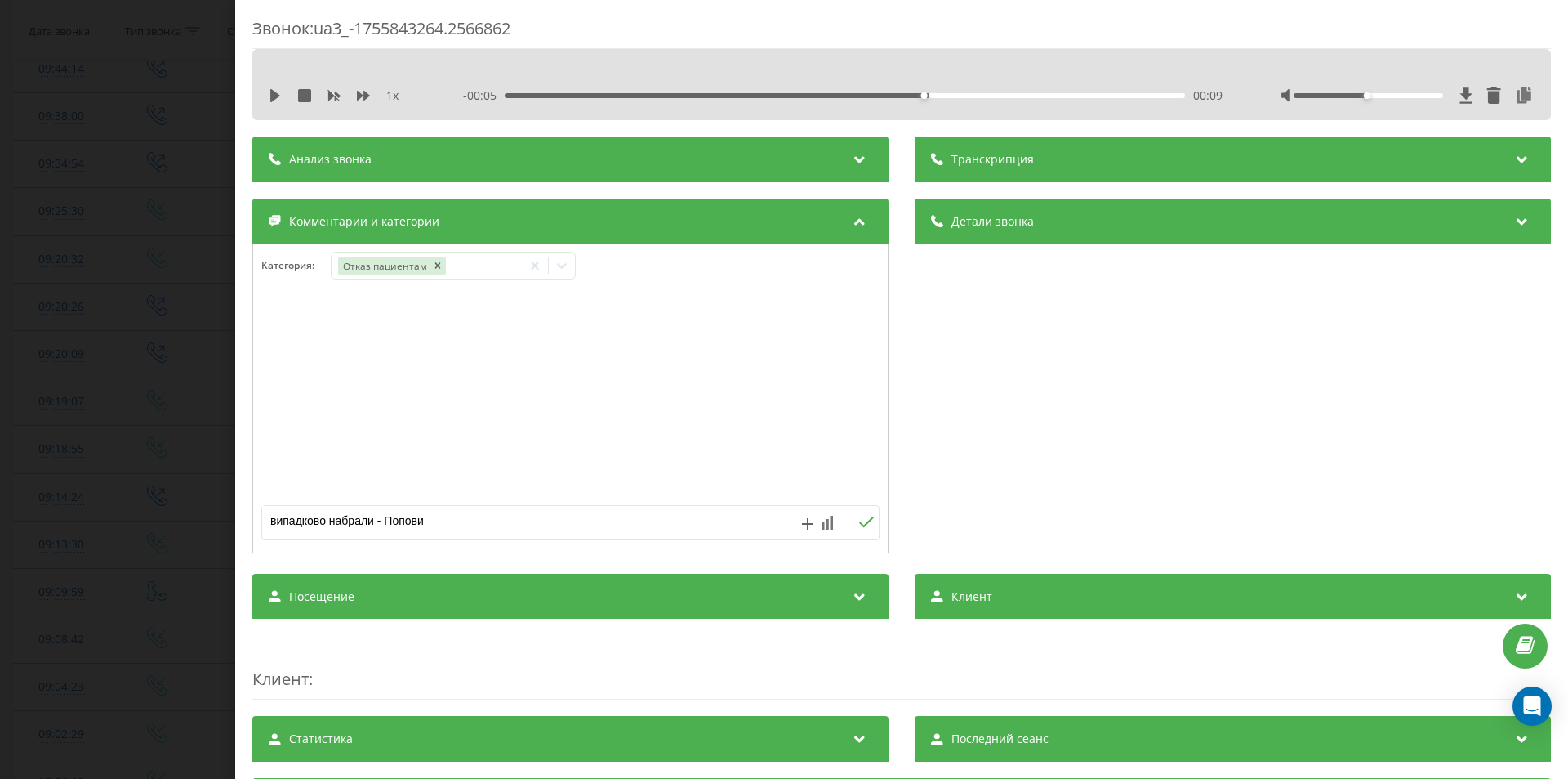
type textarea "випадково набрали - [PERSON_NAME]"
click at [134, 306] on div "Звонок : ua3_-1755843264.2566862 1 x - 00:05 00:09 00:09 Транскрипция Для анали…" at bounding box center [784, 390] width 1568 height 779
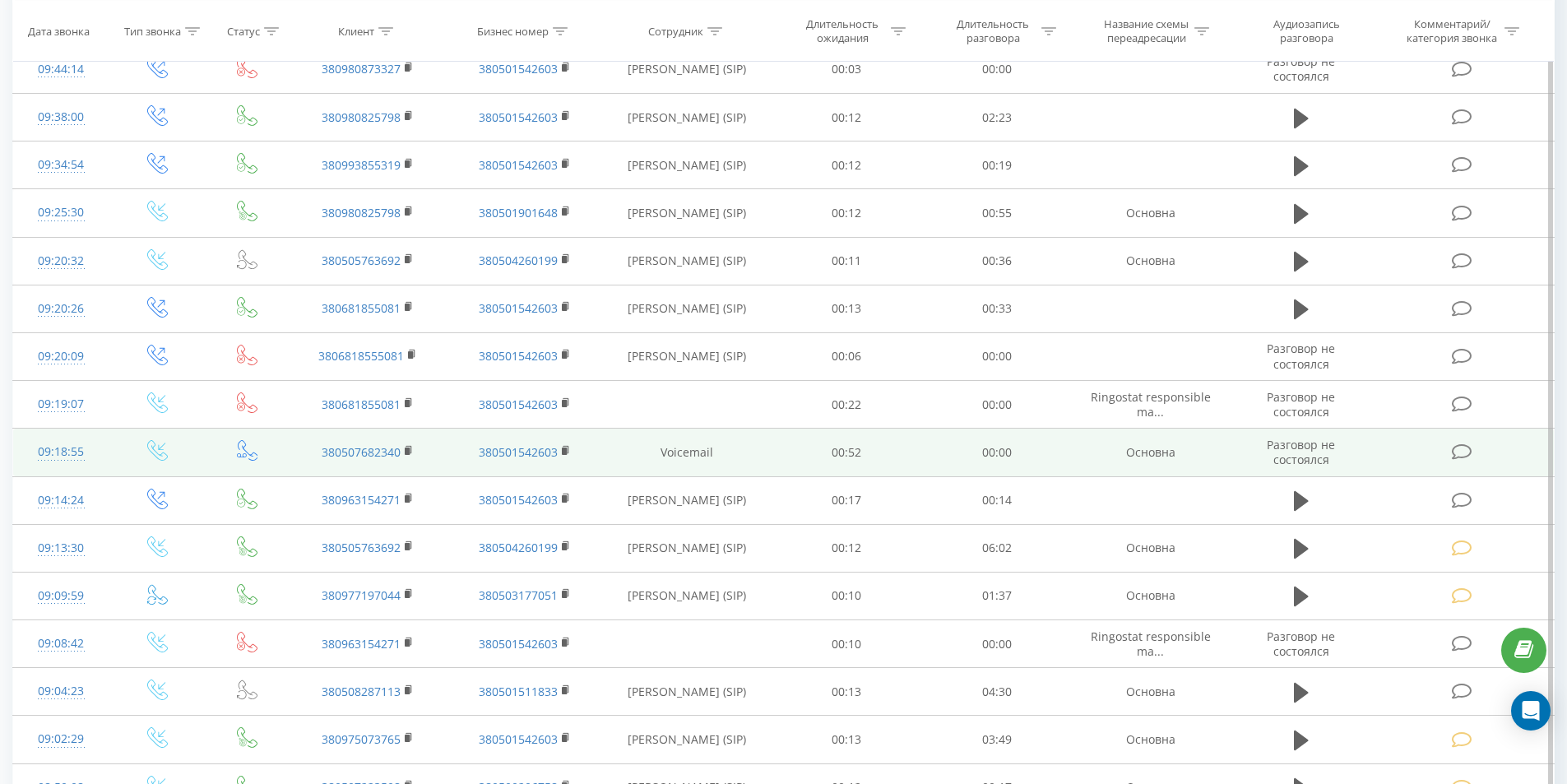
click at [1469, 448] on icon at bounding box center [1462, 451] width 20 height 17
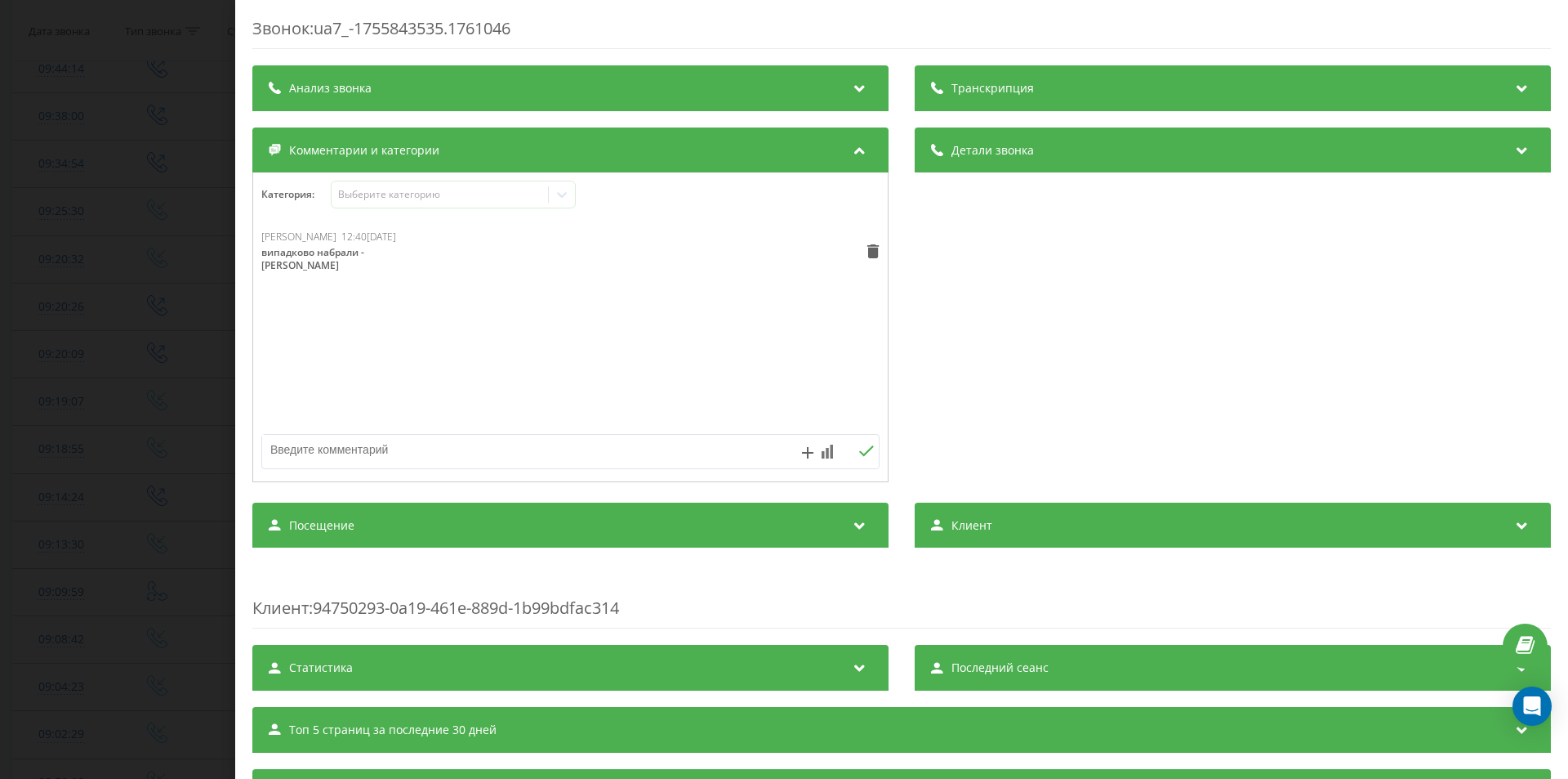
click at [91, 279] on div "Звонок : ua7_-1755843535.1761046 Транскрипция Для анализа AI будущих звонков на…" at bounding box center [784, 390] width 1568 height 779
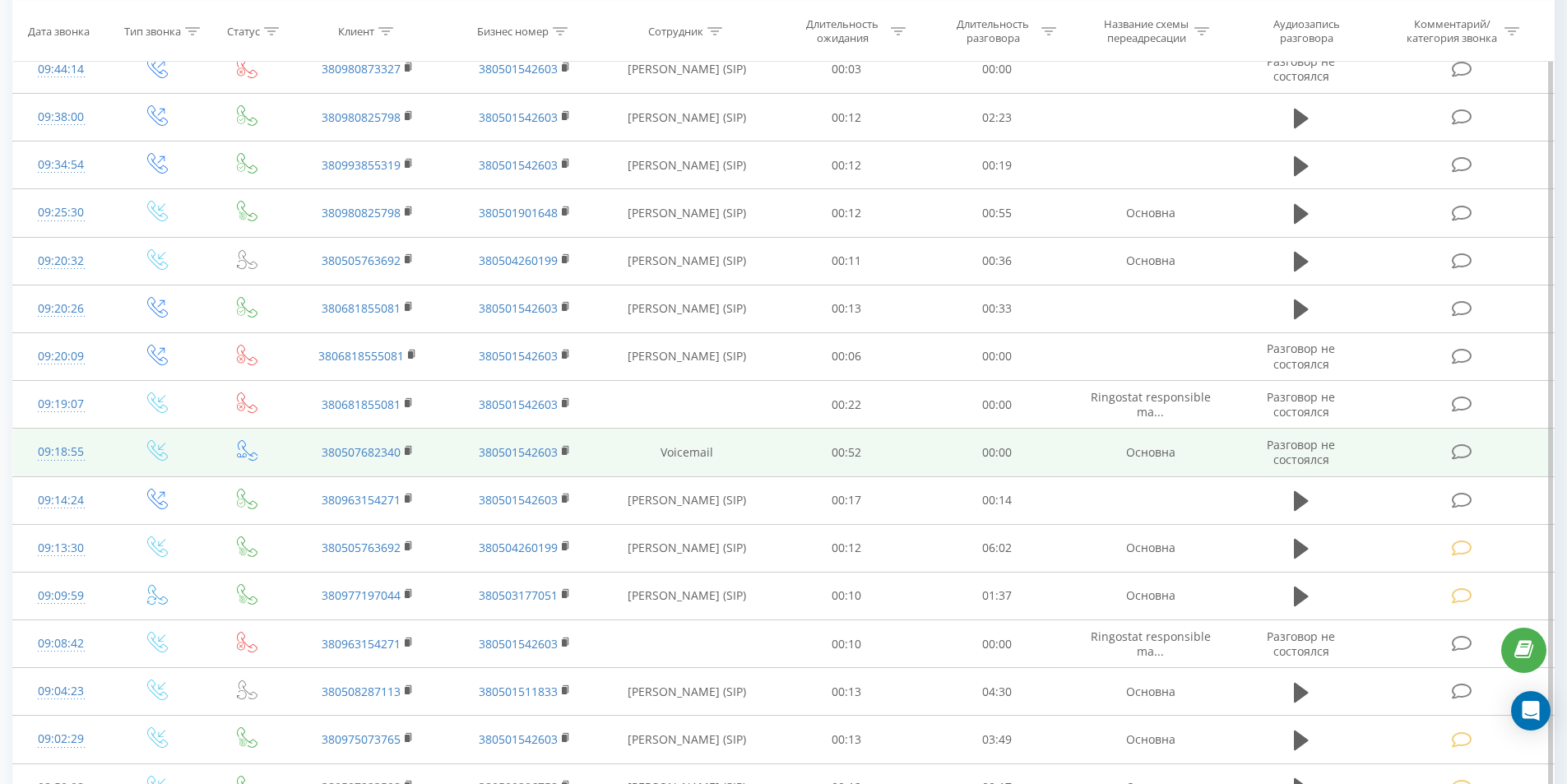
click at [1467, 446] on icon at bounding box center [1462, 451] width 20 height 17
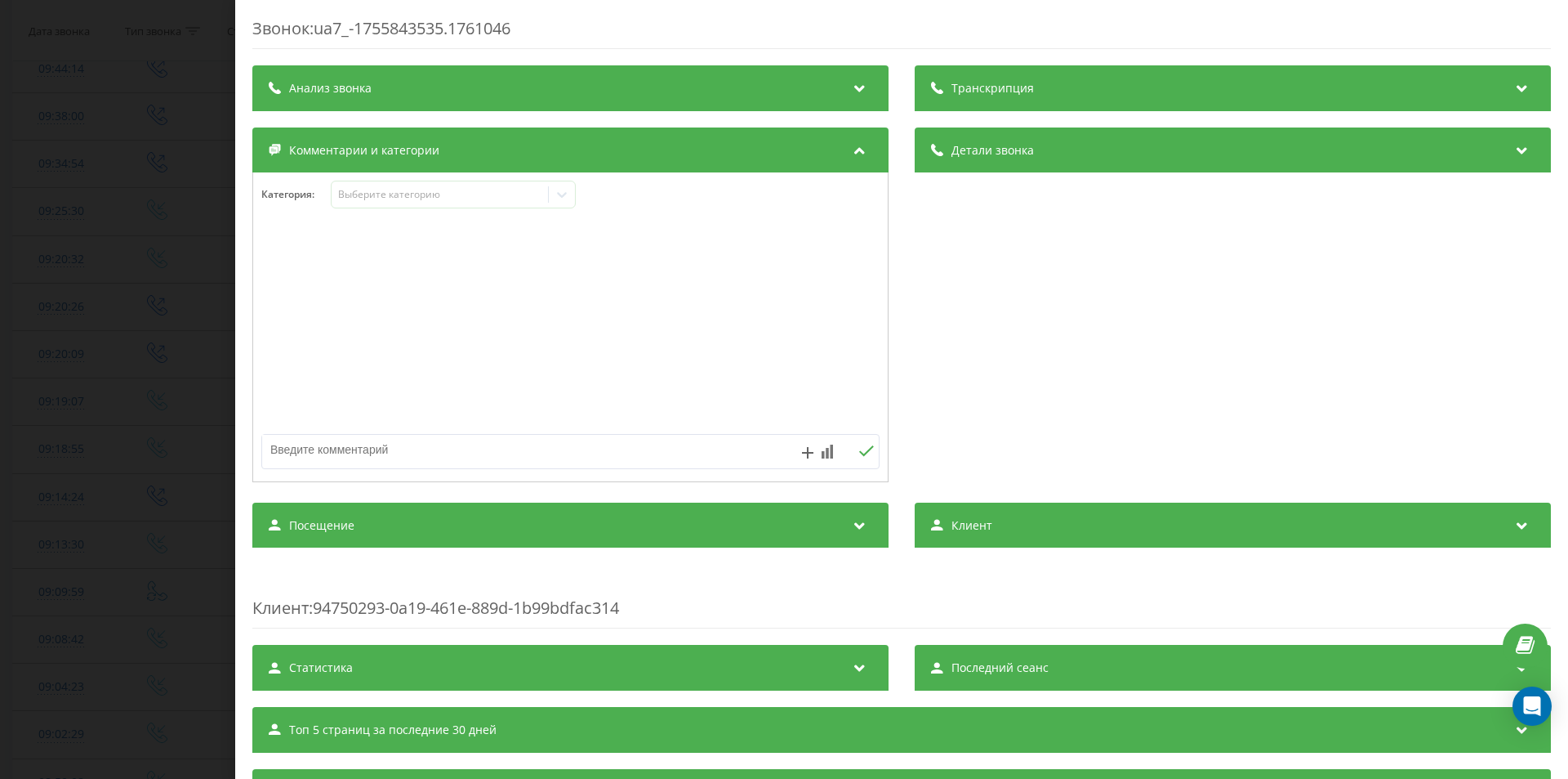
click at [403, 210] on div "Категория : Выберите категорию" at bounding box center [571, 205] width 634 height 49
click at [403, 201] on div "Выберите категорию" at bounding box center [440, 195] width 217 height 15
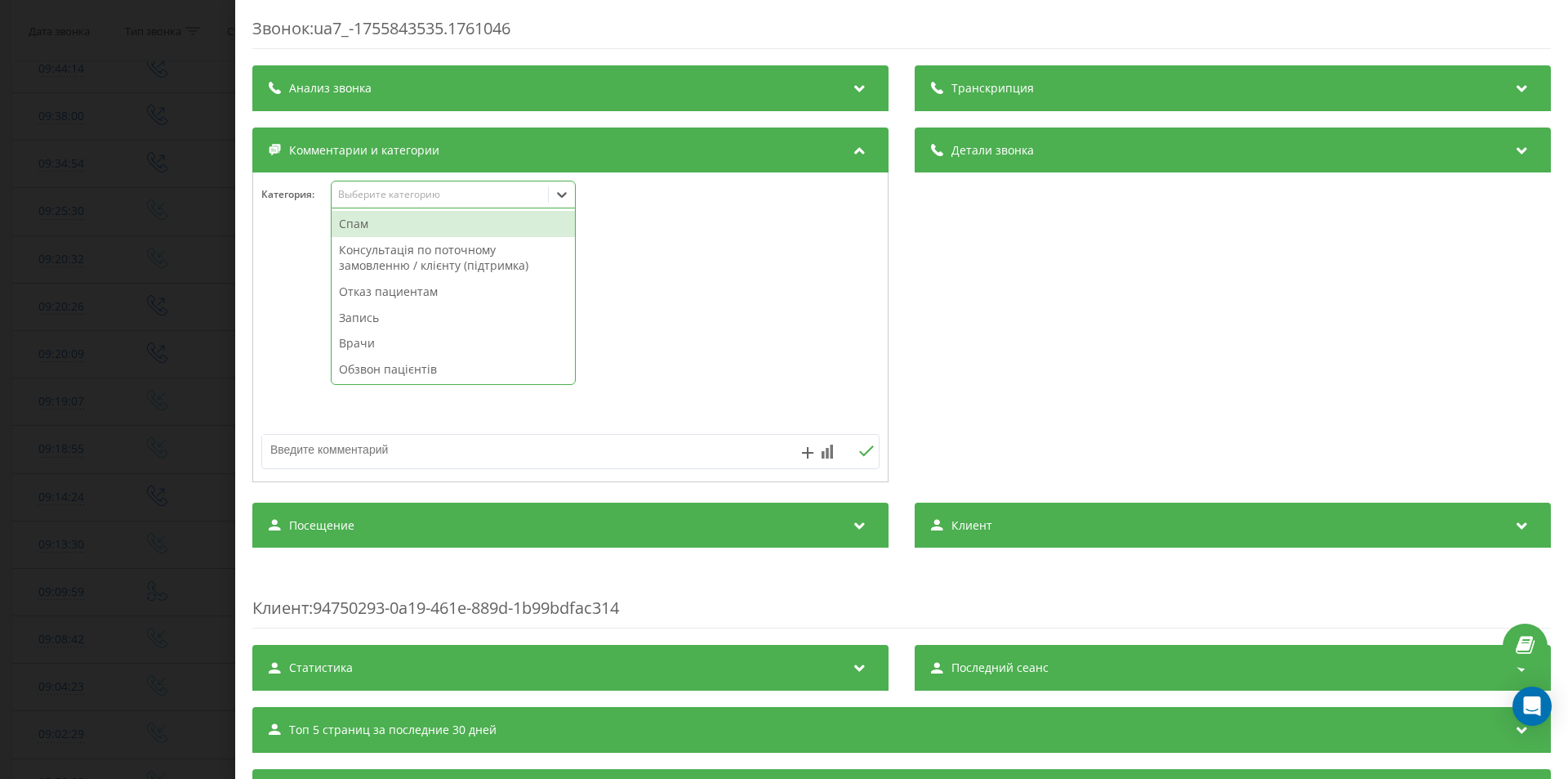
click at [378, 230] on div "Спам" at bounding box center [453, 224] width 243 height 27
click at [101, 354] on div "Звонок : ua7_-1755843535.1761046 Транскрипция Для анализа AI будущих звонков на…" at bounding box center [784, 390] width 1568 height 779
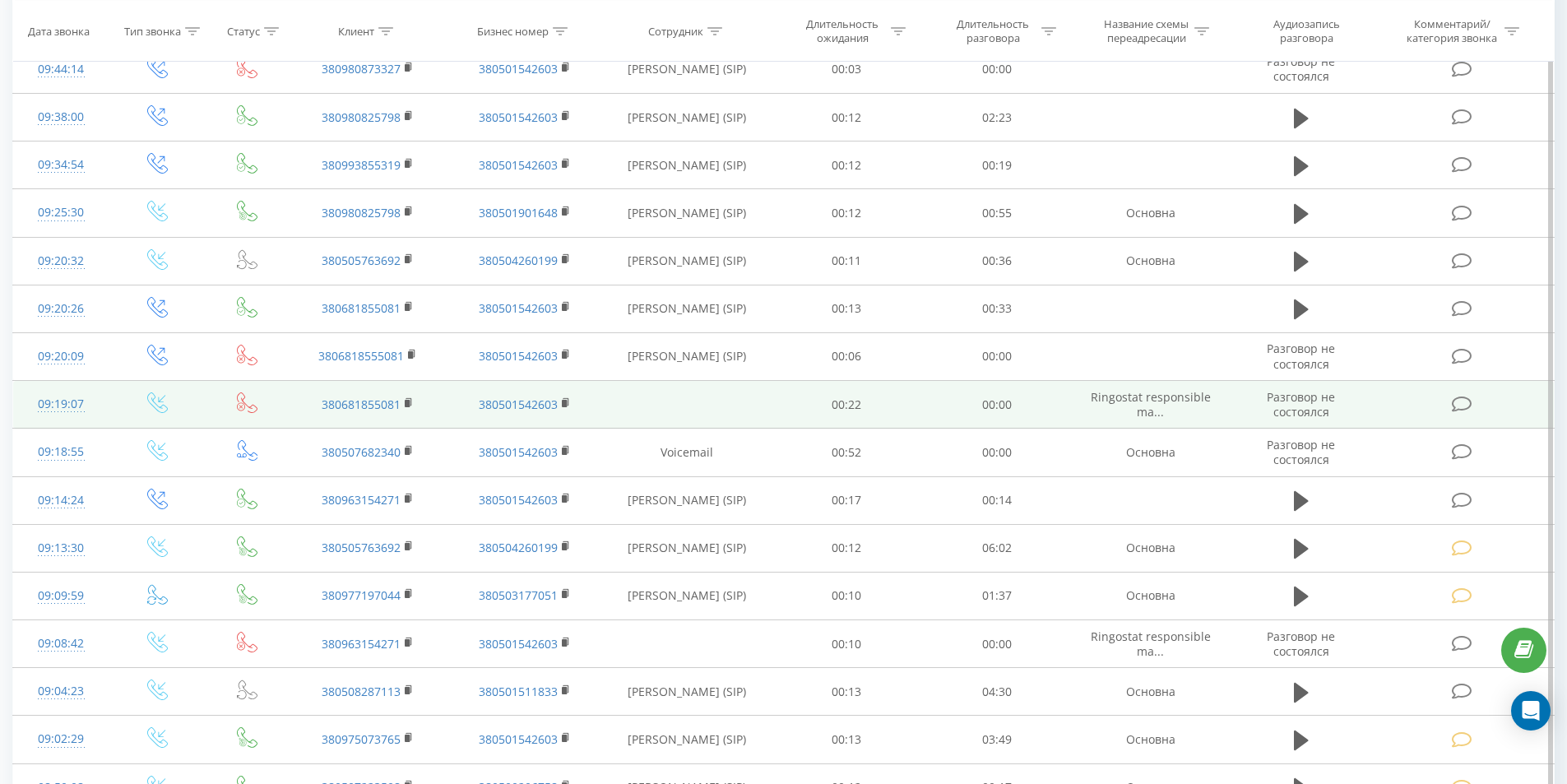
click at [1471, 406] on icon at bounding box center [1462, 404] width 20 height 17
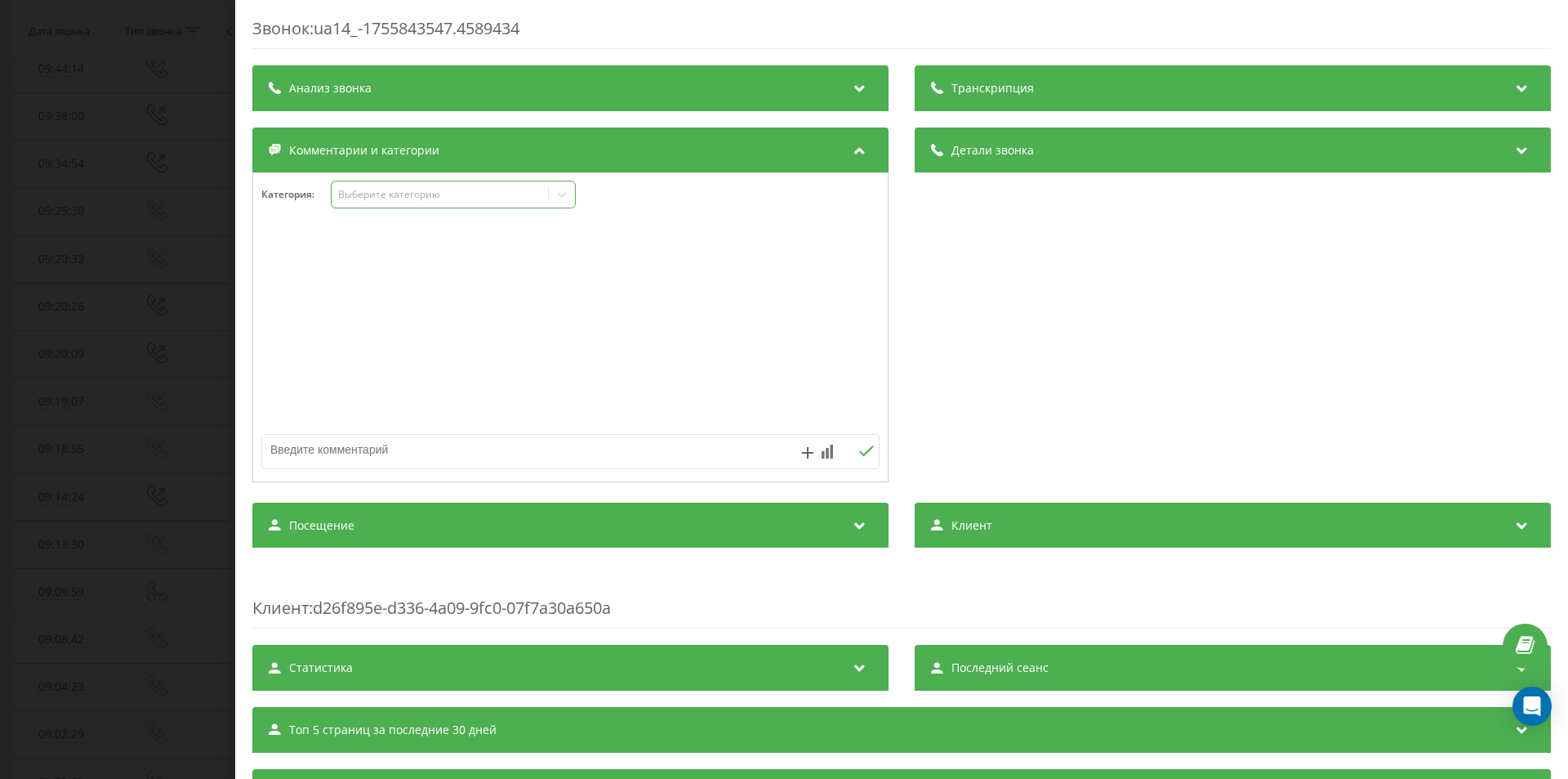
click at [369, 189] on div "Выберите категорию" at bounding box center [440, 195] width 204 height 13
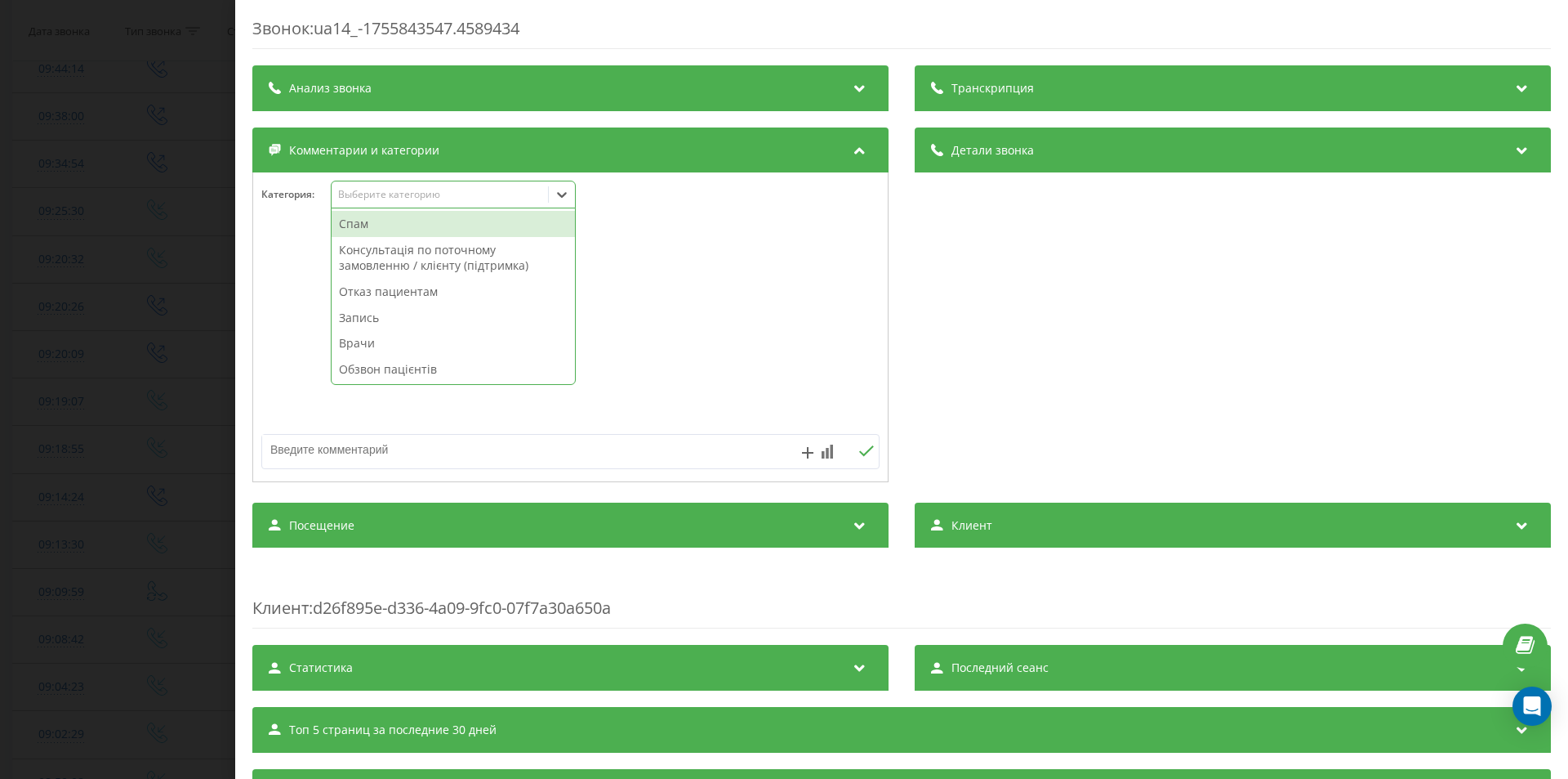
click at [365, 218] on div "Спам" at bounding box center [453, 224] width 243 height 27
click at [128, 392] on div "Звонок : ua14_-1755843547.4589434 Транскрипция Для анализа AI будущих звонков н…" at bounding box center [784, 390] width 1568 height 779
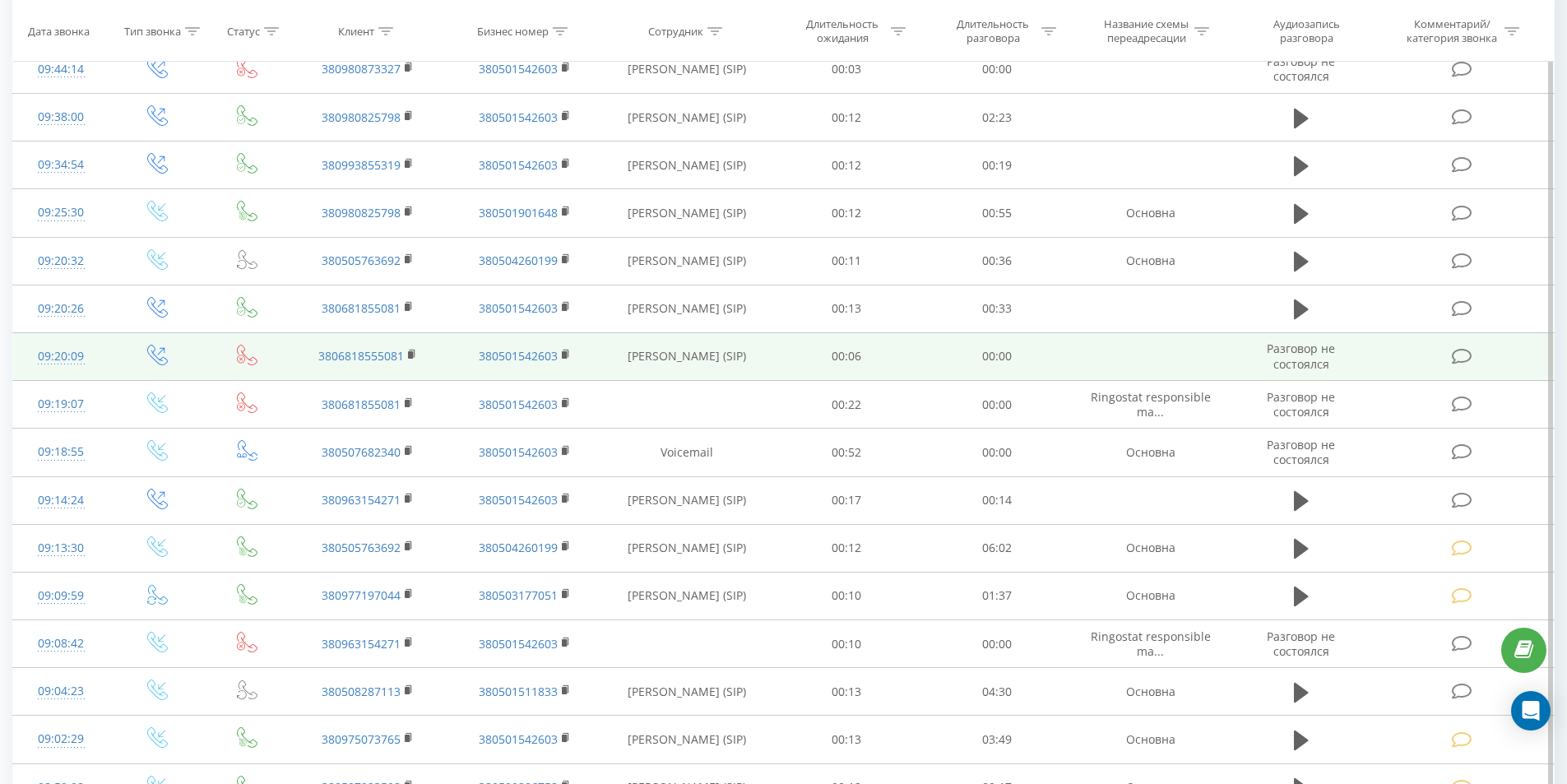
click at [1470, 351] on icon at bounding box center [1462, 357] width 20 height 17
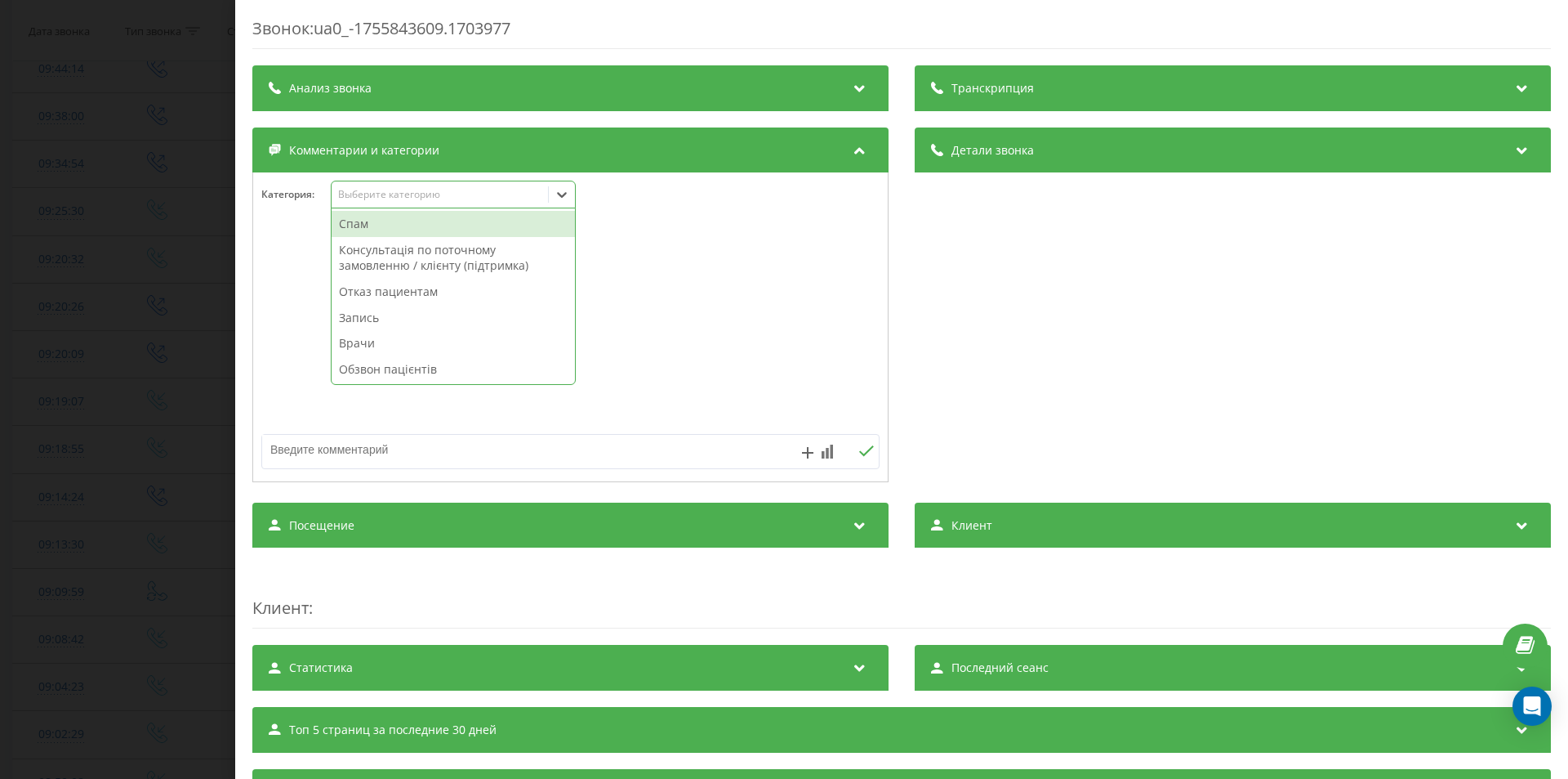
click at [391, 193] on div "Выберите категорию" at bounding box center [440, 195] width 204 height 13
drag, startPoint x: 370, startPoint y: 220, endPoint x: 259, endPoint y: 243, distance: 113.4
click at [370, 222] on div "Спам" at bounding box center [453, 224] width 243 height 27
click at [53, 440] on div "Звонок : ua0_-1755843609.1703977 Транскрипция Для анализа AI будущих звонков на…" at bounding box center [784, 390] width 1568 height 779
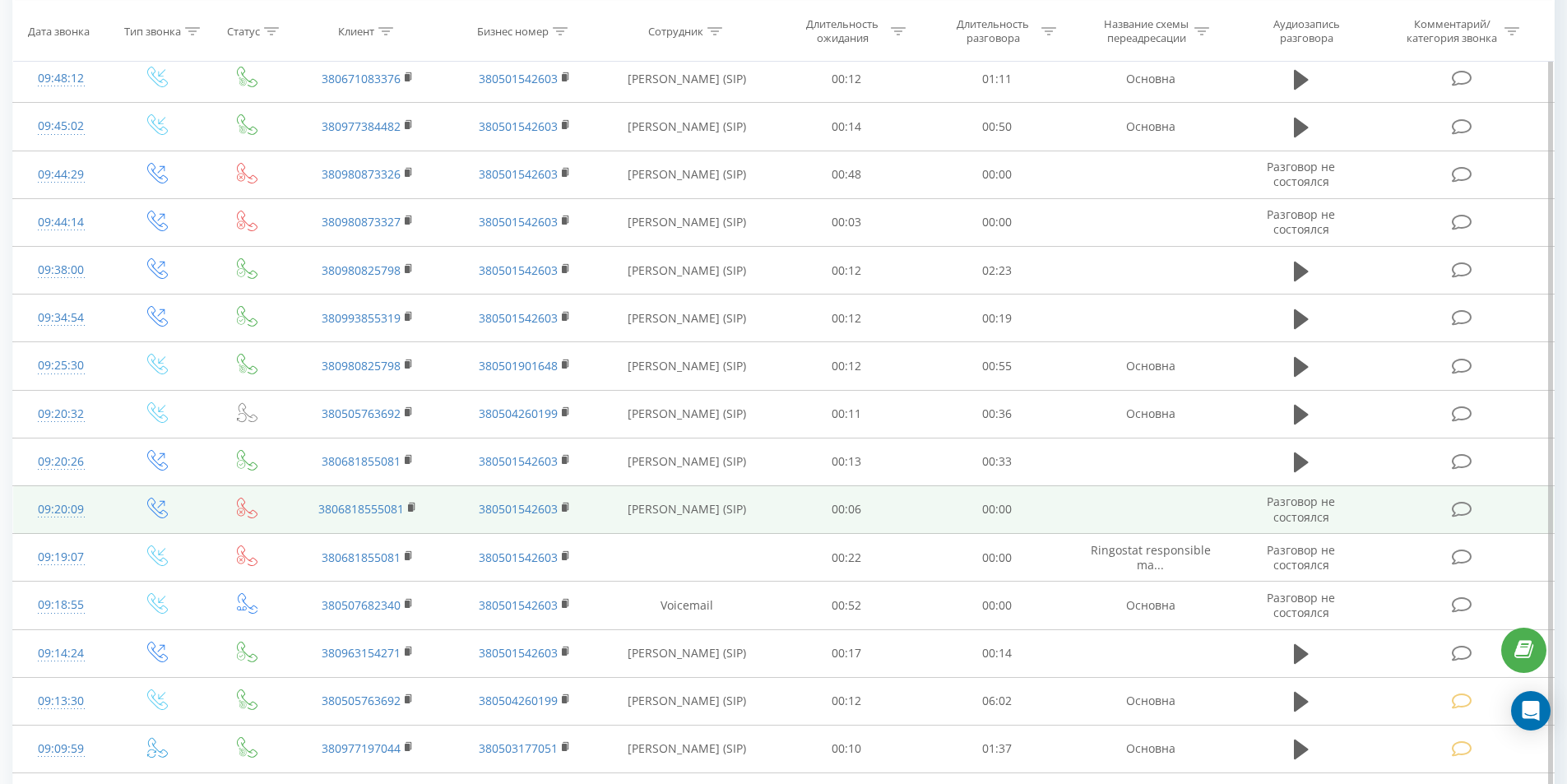
scroll to position [787, 0]
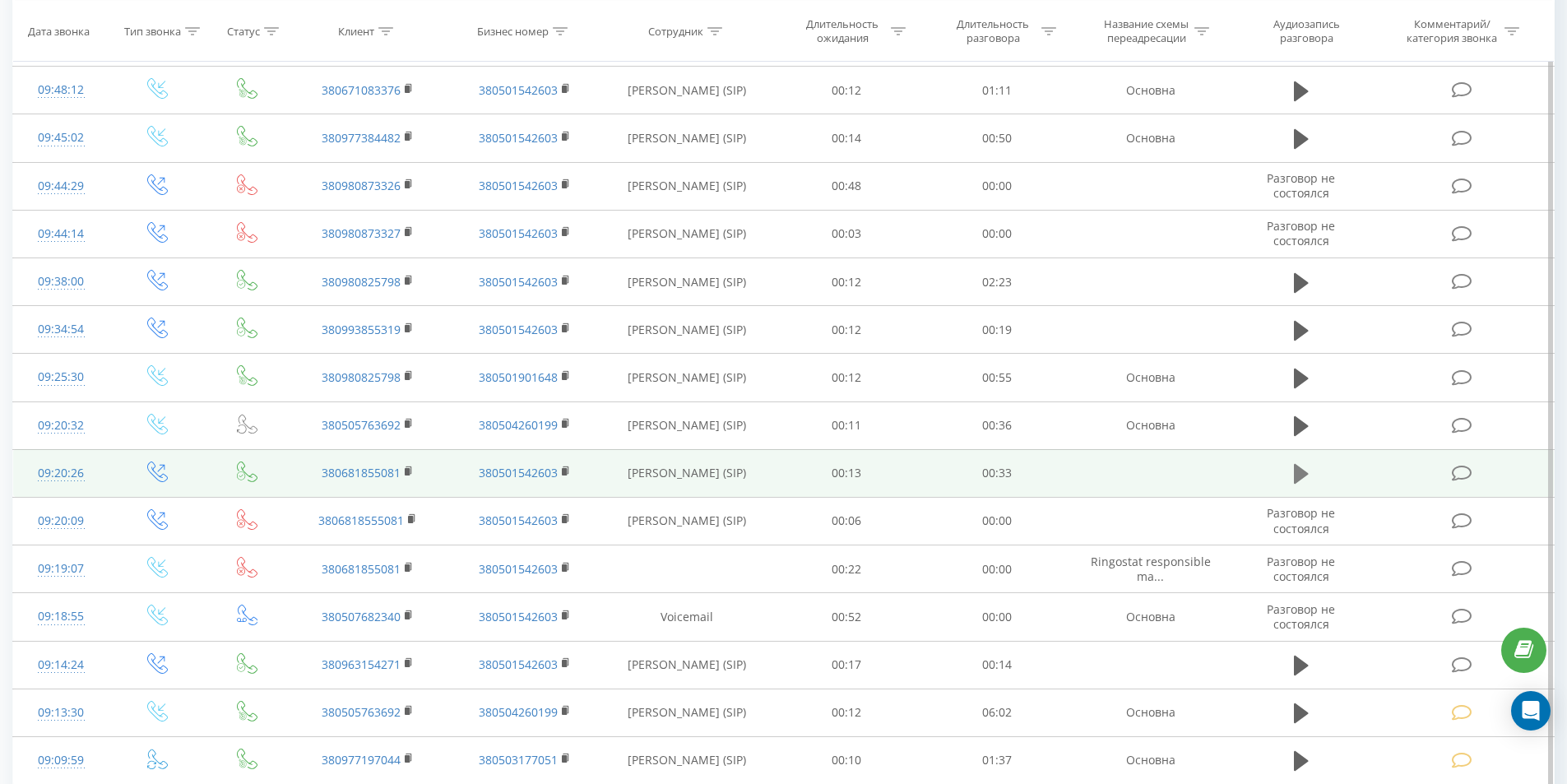
click at [1303, 469] on icon at bounding box center [1301, 473] width 14 height 23
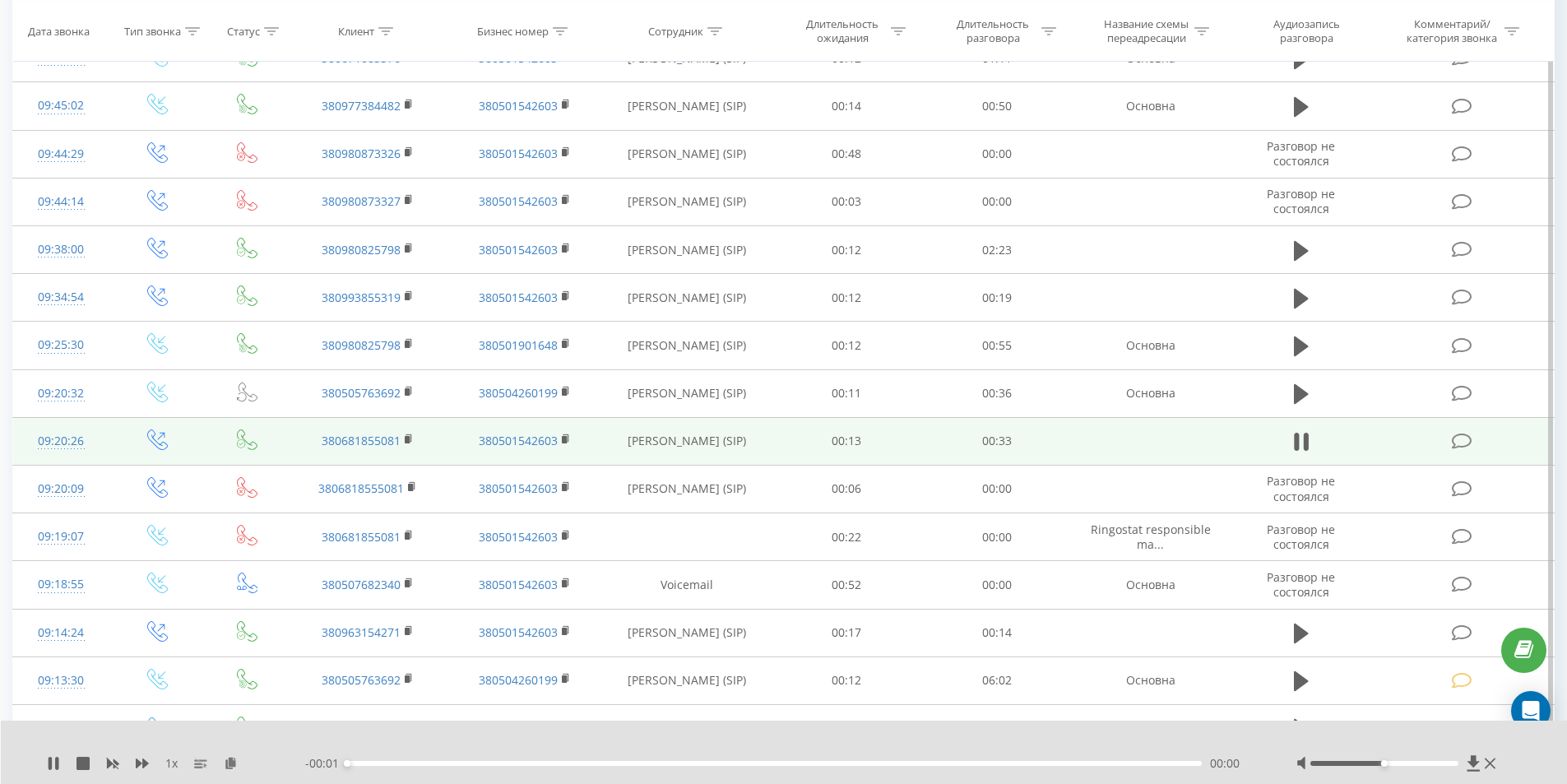
scroll to position [869, 0]
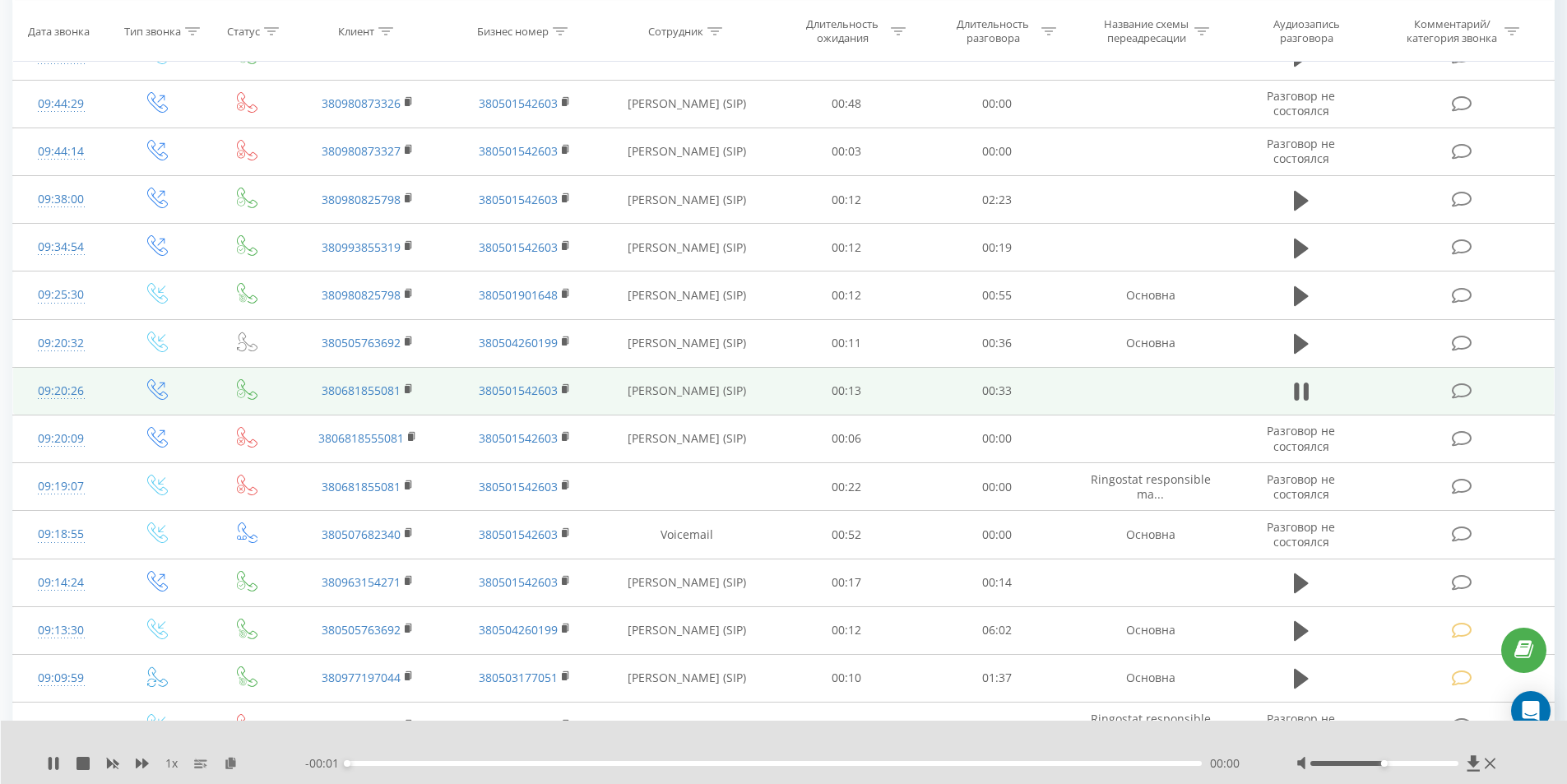
click at [622, 767] on div "- 00:01 00:00 00:00" at bounding box center [780, 762] width 950 height 16
click at [621, 764] on div "00:00" at bounding box center [775, 762] width 855 height 5
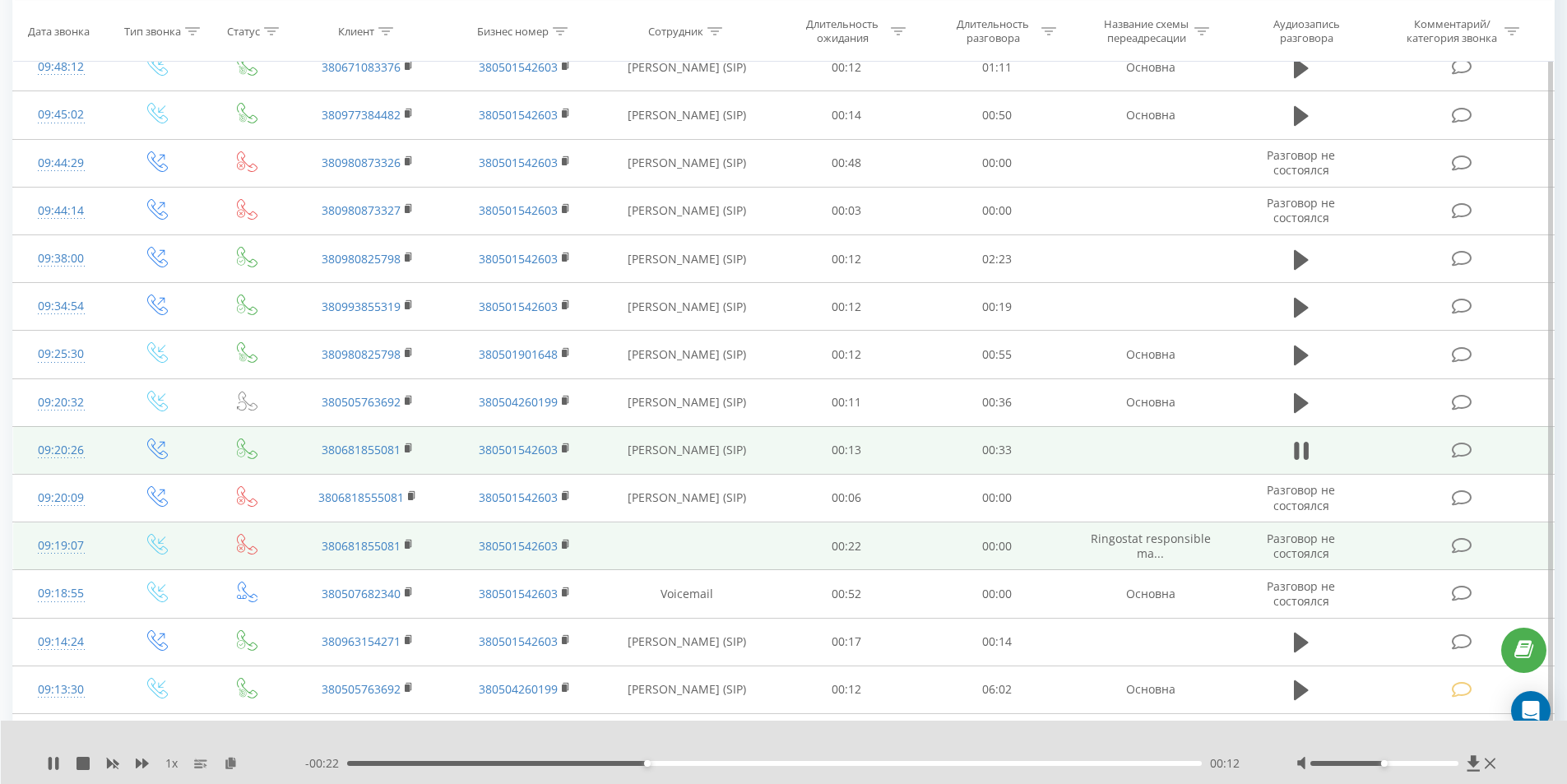
scroll to position [787, 0]
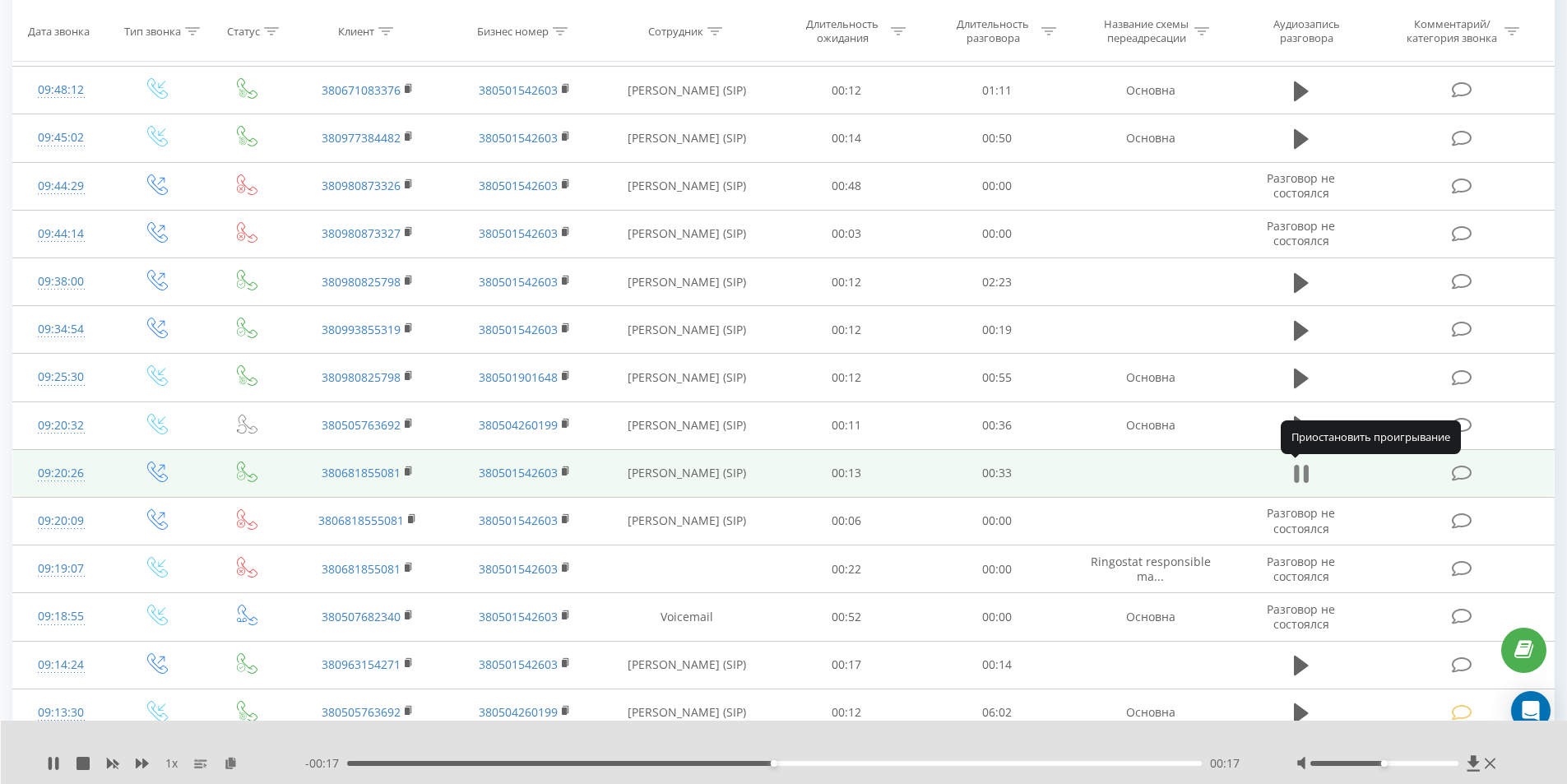
click at [1301, 470] on icon at bounding box center [1301, 473] width 14 height 23
click at [1466, 471] on icon at bounding box center [1462, 473] width 20 height 17
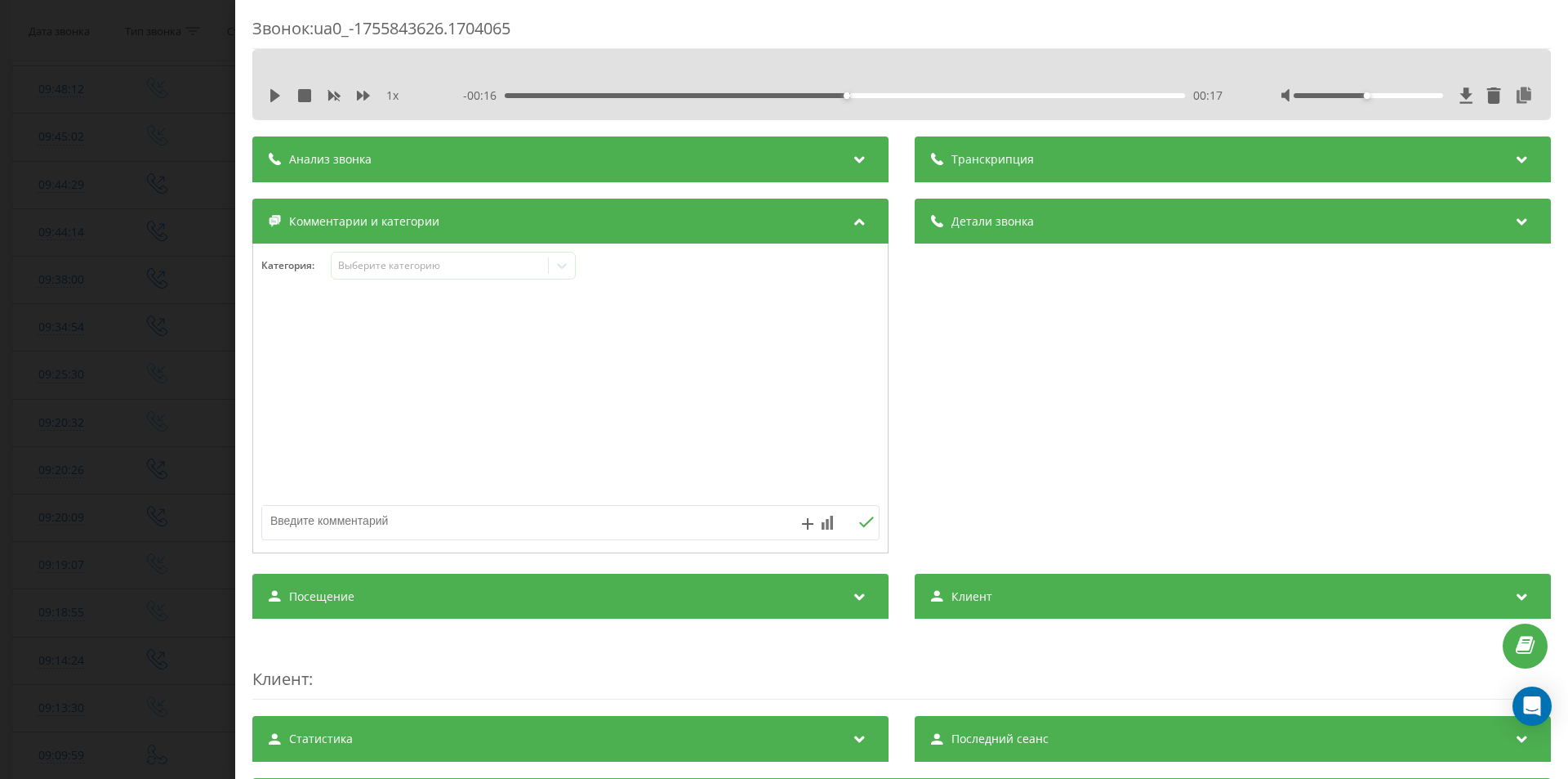
click at [368, 281] on div "Категория : Выберите категорию" at bounding box center [571, 276] width 634 height 49
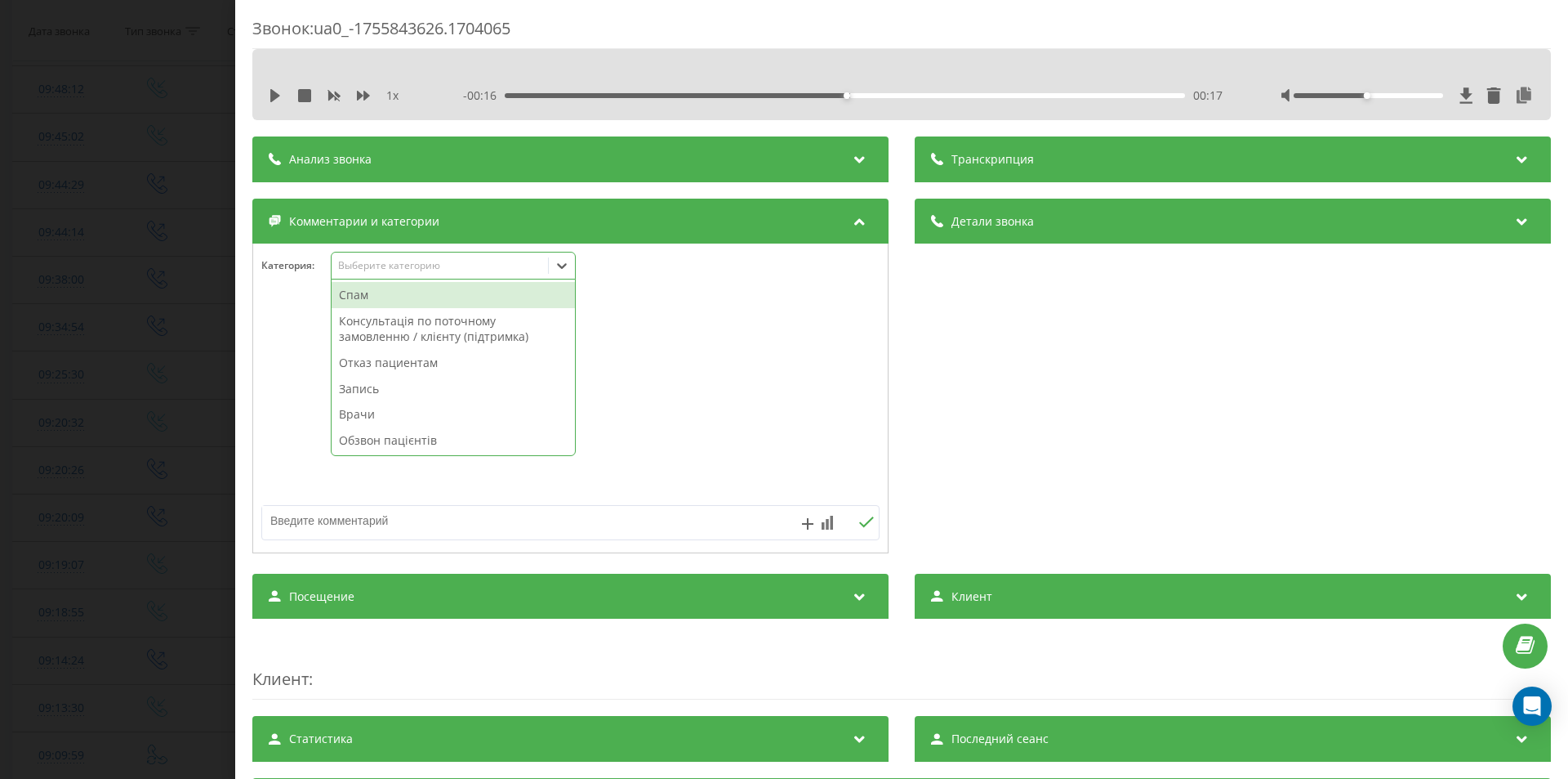
click at [370, 267] on div "Выберите категорию" at bounding box center [440, 266] width 204 height 13
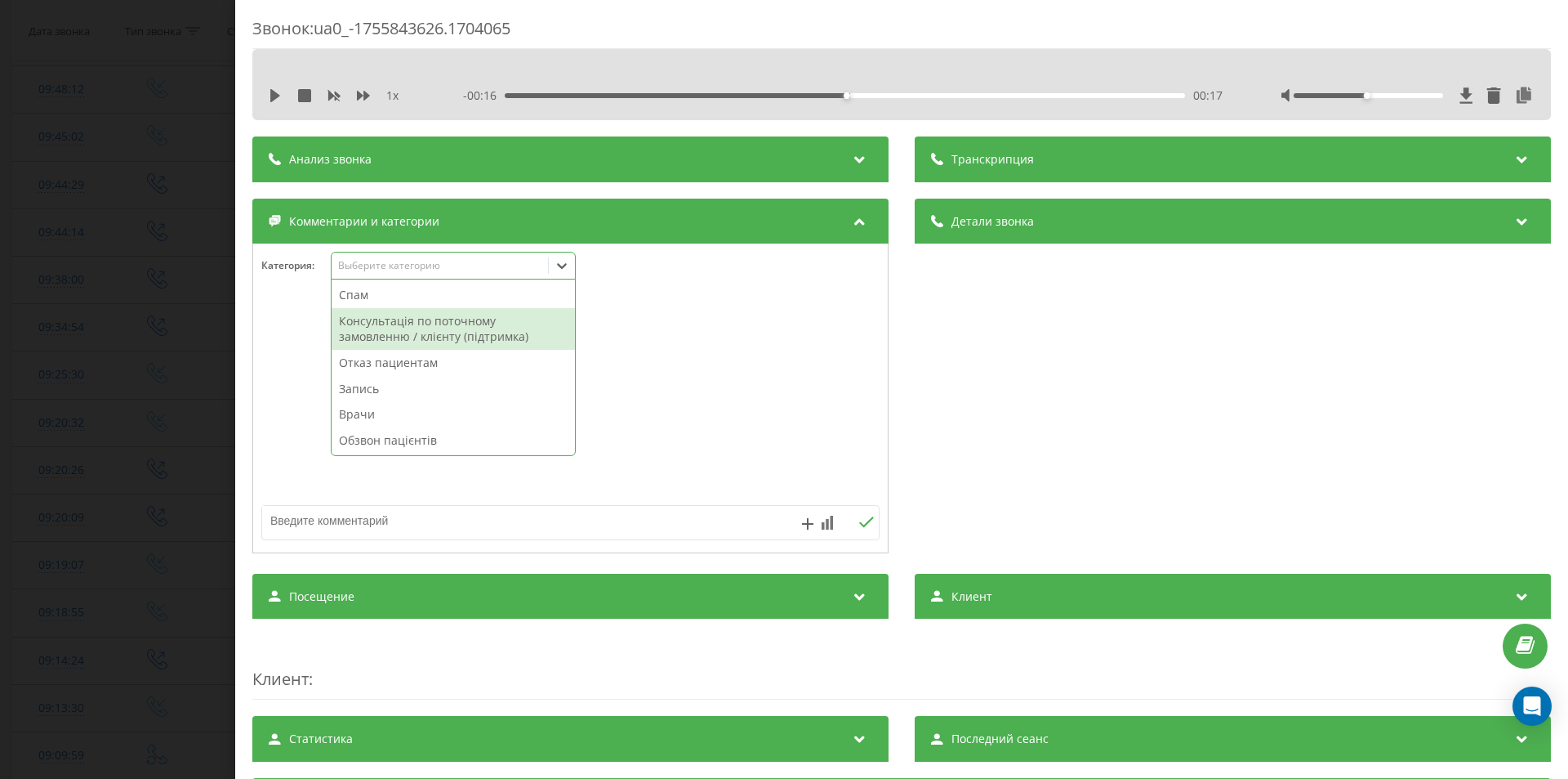
click at [372, 324] on div "Консультація по поточному замовленню / клієнту (підтримка)" at bounding box center [453, 329] width 243 height 42
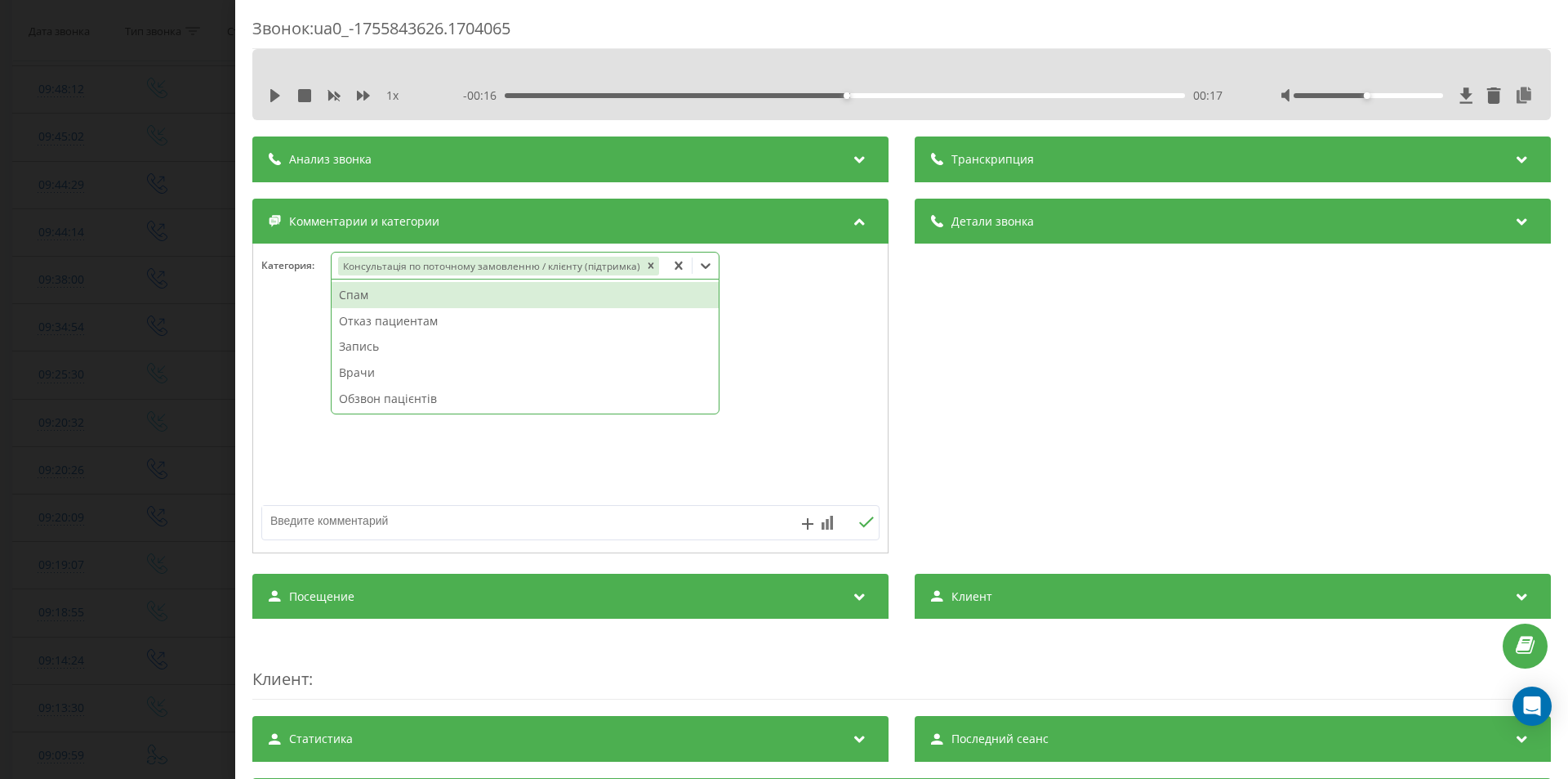
click at [47, 464] on div "Звонок : ua0_-1755843626.1704065 1 x - 00:16 00:17 00:17 Транскрипция Для анали…" at bounding box center [784, 390] width 1568 height 779
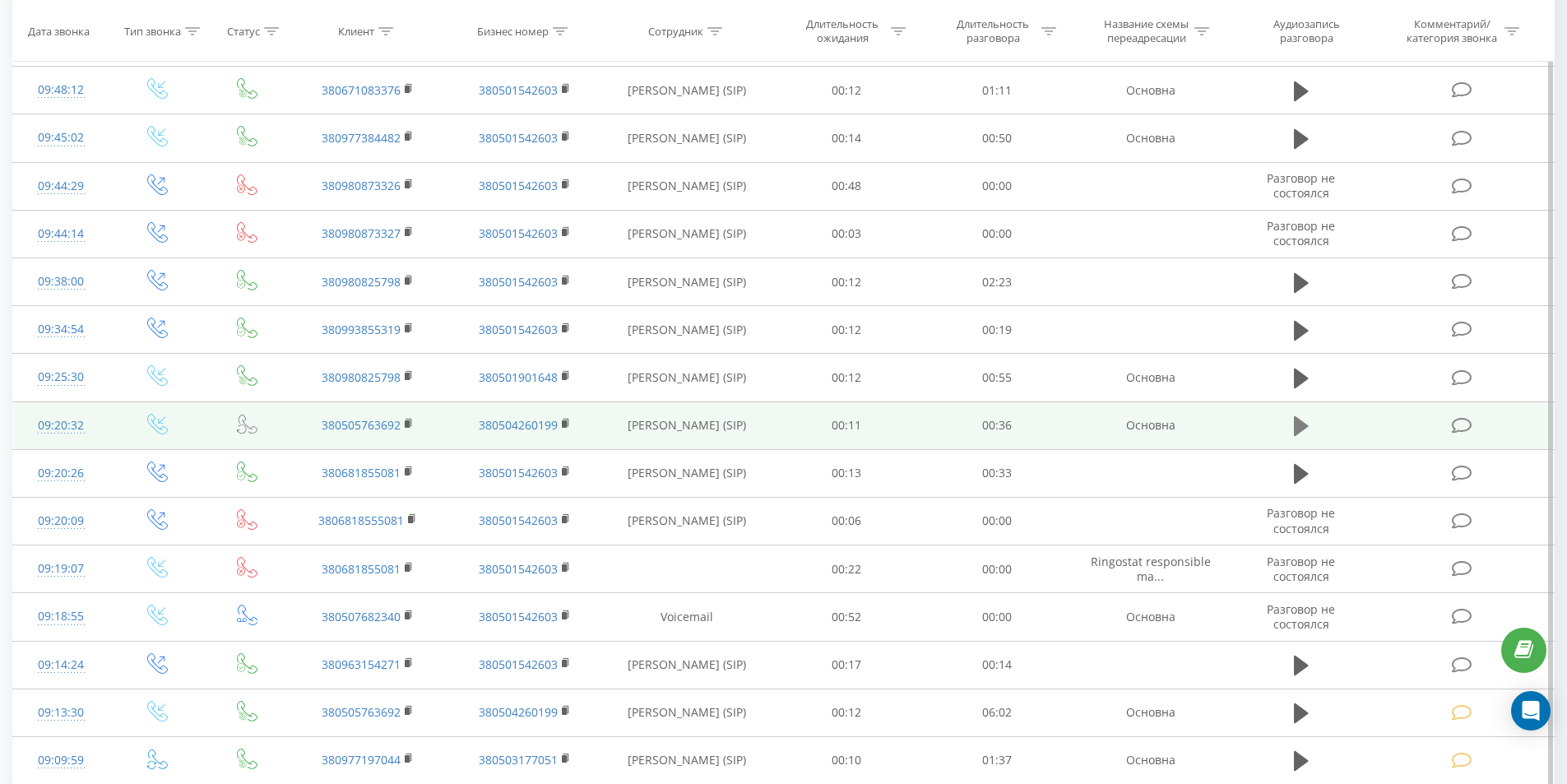
click at [1301, 431] on icon at bounding box center [1301, 425] width 14 height 20
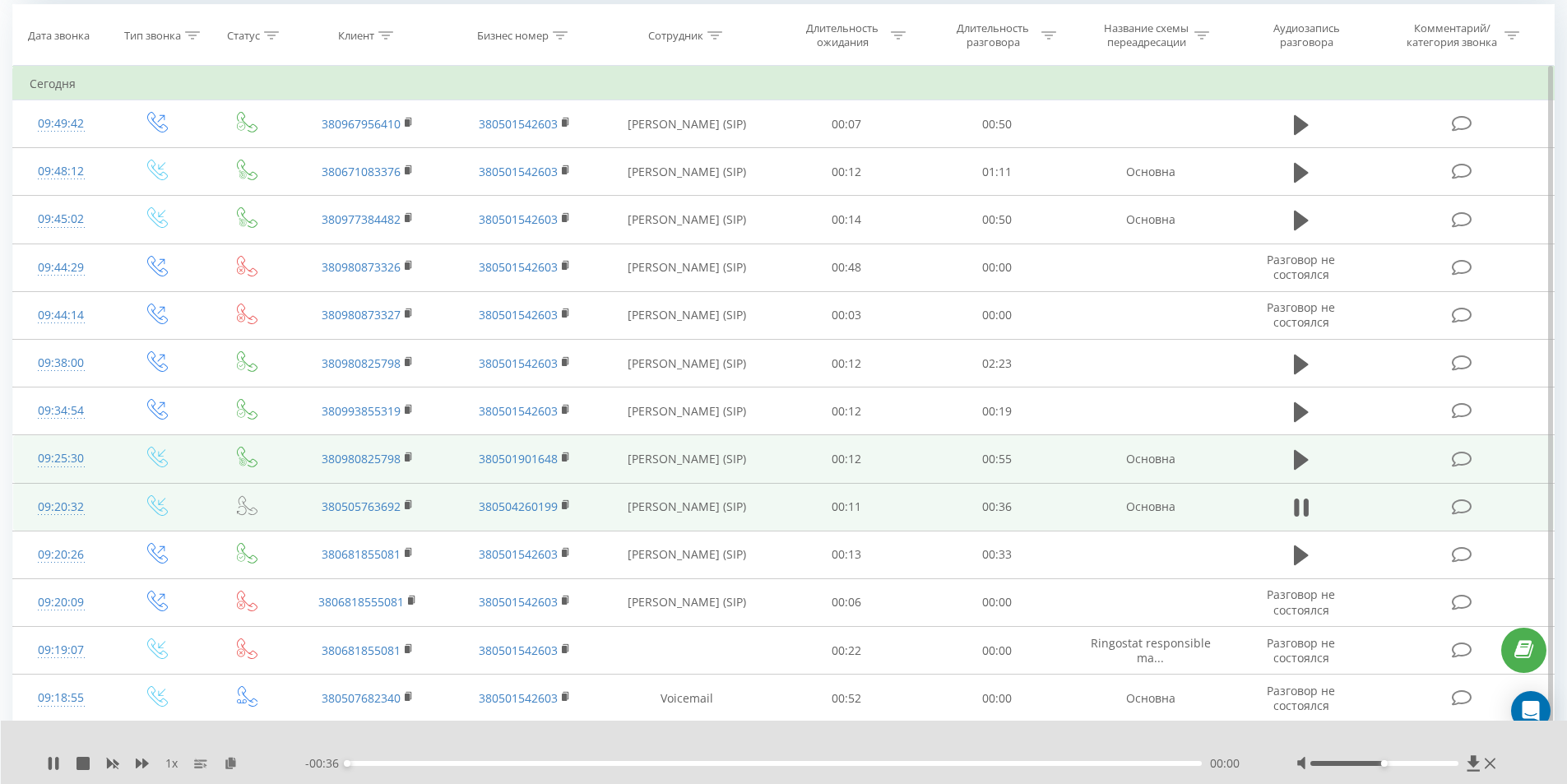
scroll to position [705, 0]
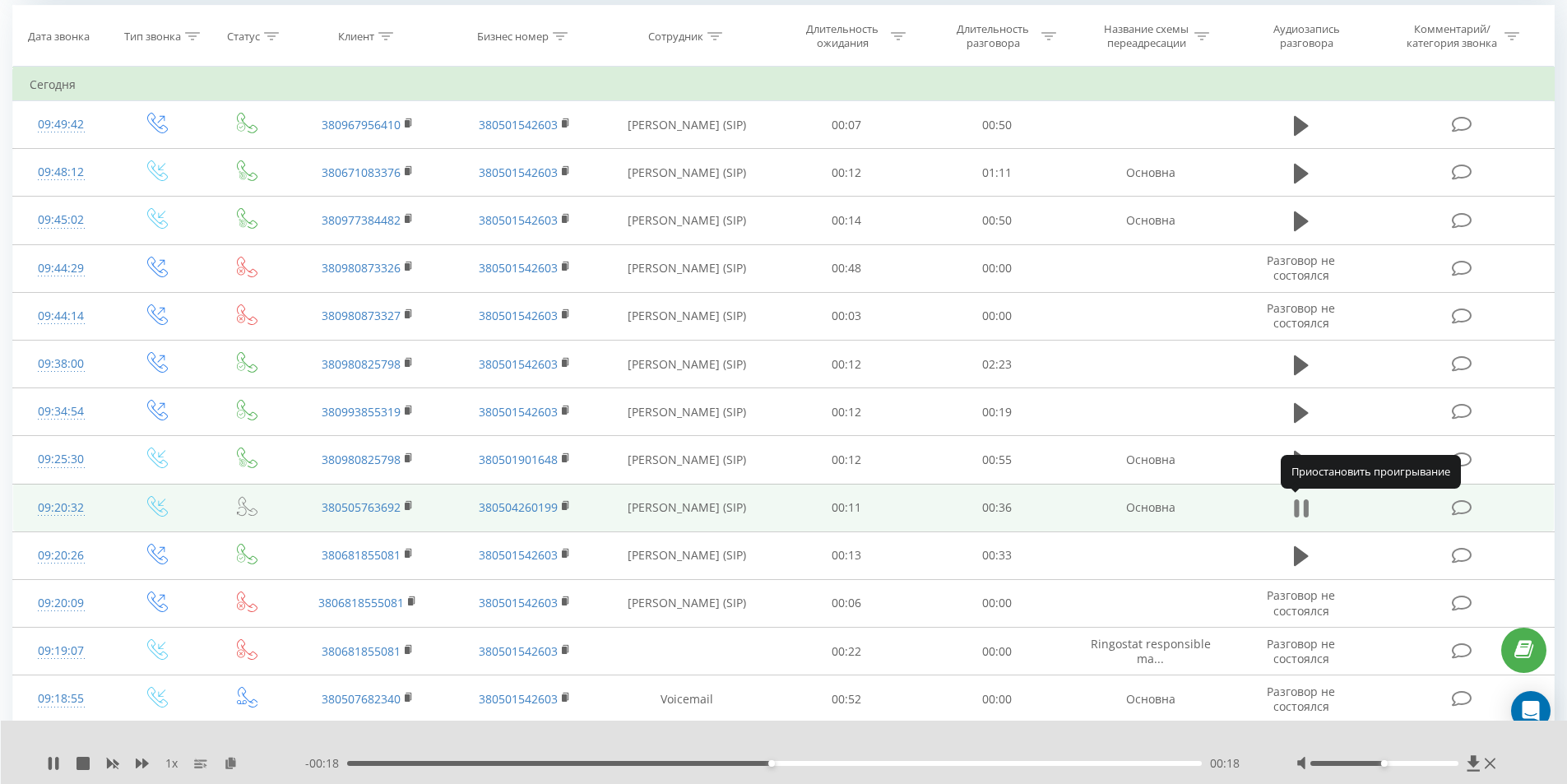
click at [1302, 505] on icon at bounding box center [1301, 508] width 14 height 23
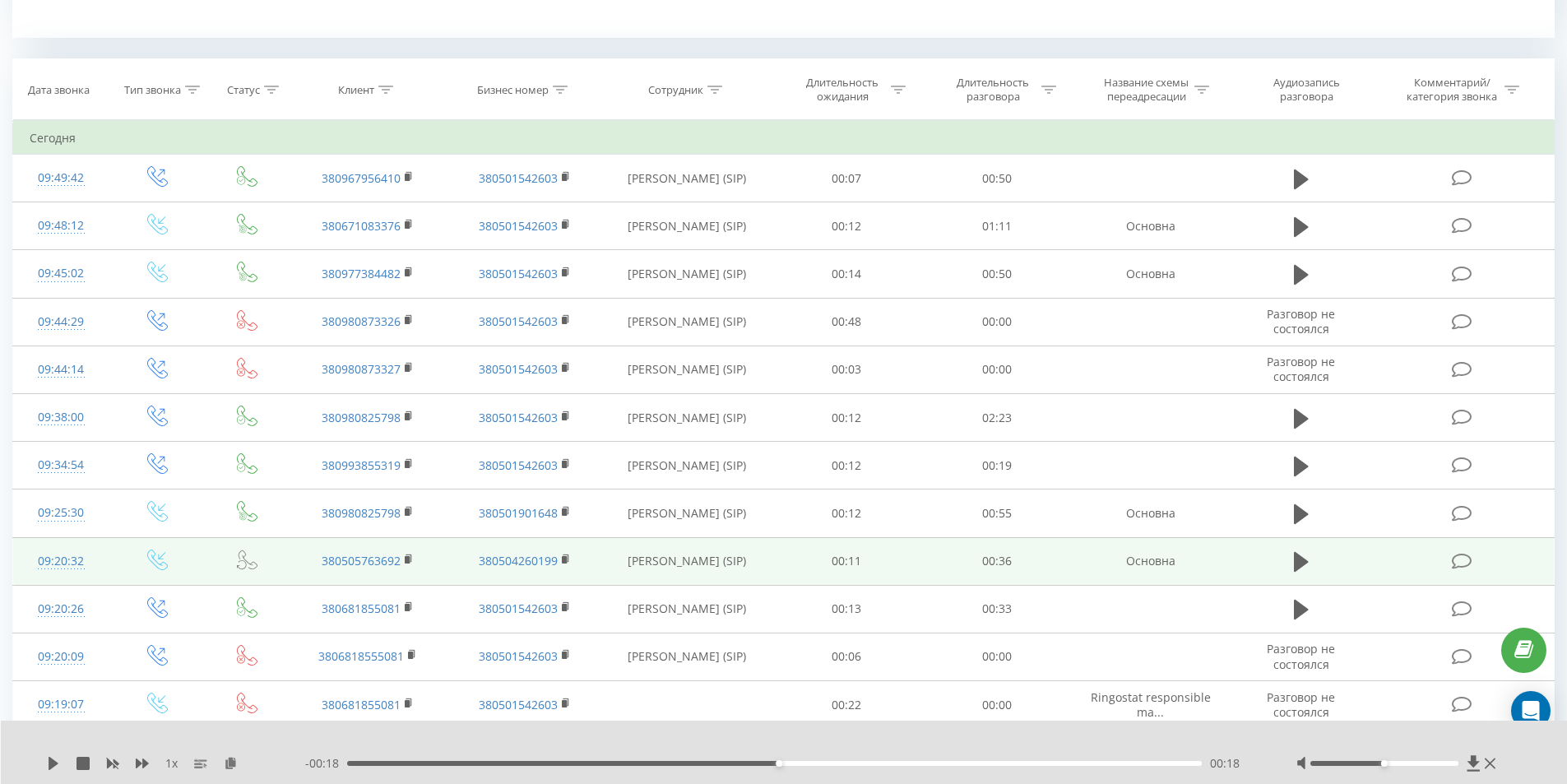
scroll to position [622, 0]
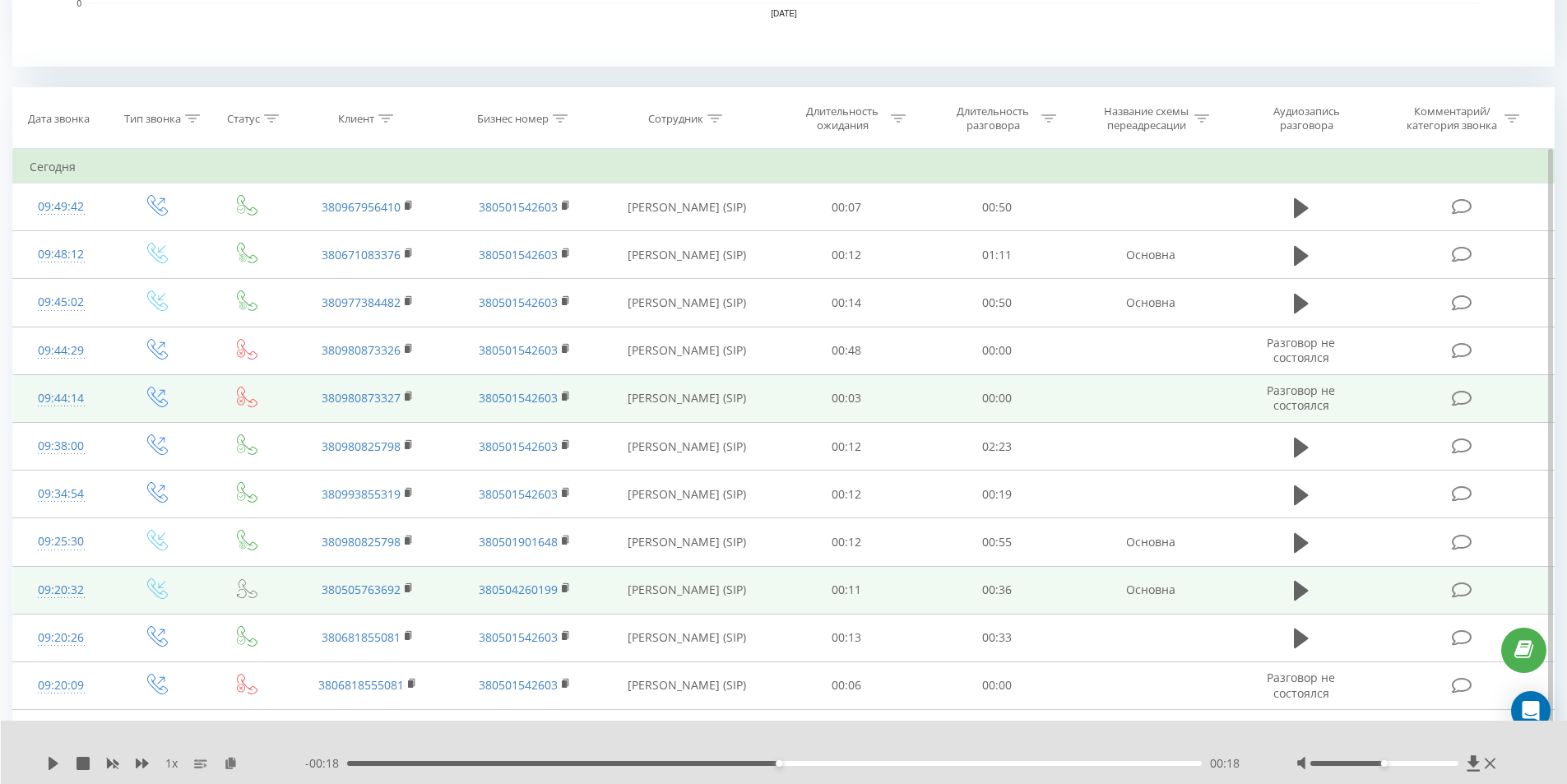
click at [1464, 400] on icon at bounding box center [1462, 399] width 20 height 17
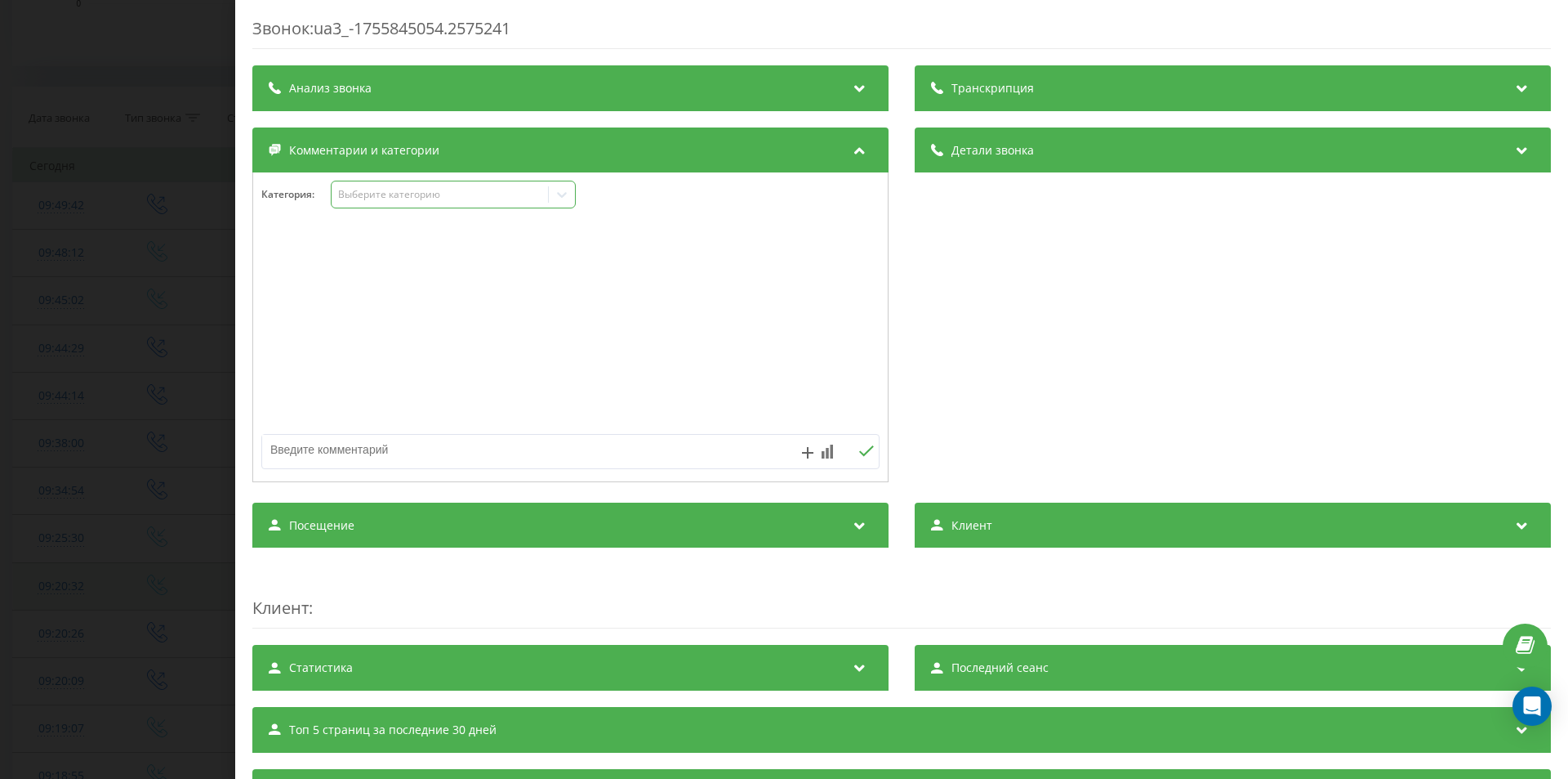
click at [403, 196] on div "Выберите категорию" at bounding box center [440, 195] width 204 height 13
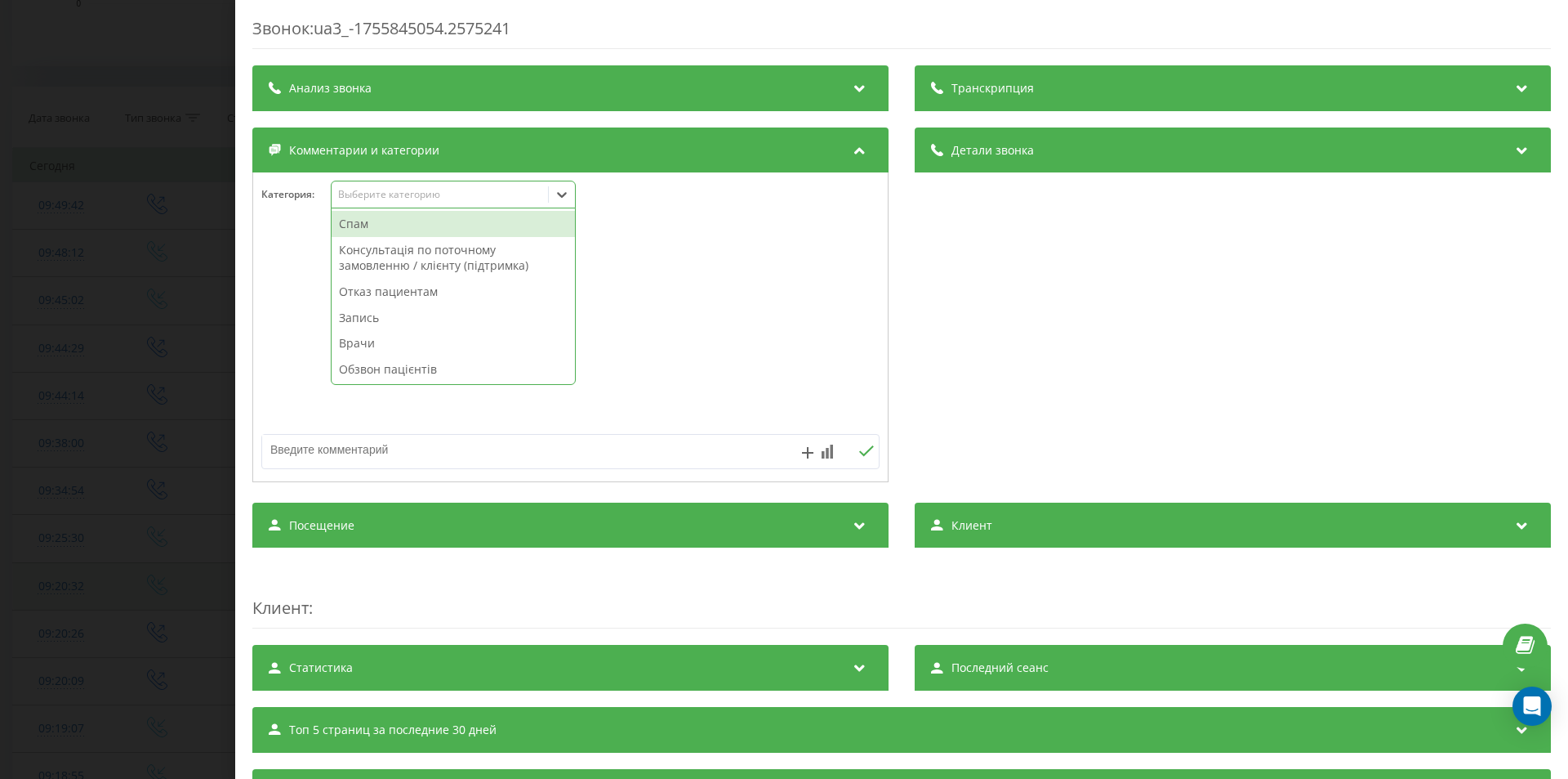
click at [398, 221] on div "Спам" at bounding box center [453, 224] width 243 height 27
click at [108, 401] on div "Звонок : ua3_-1755845054.2575241 Транскрипция Для анализа AI будущих звонков на…" at bounding box center [784, 390] width 1568 height 779
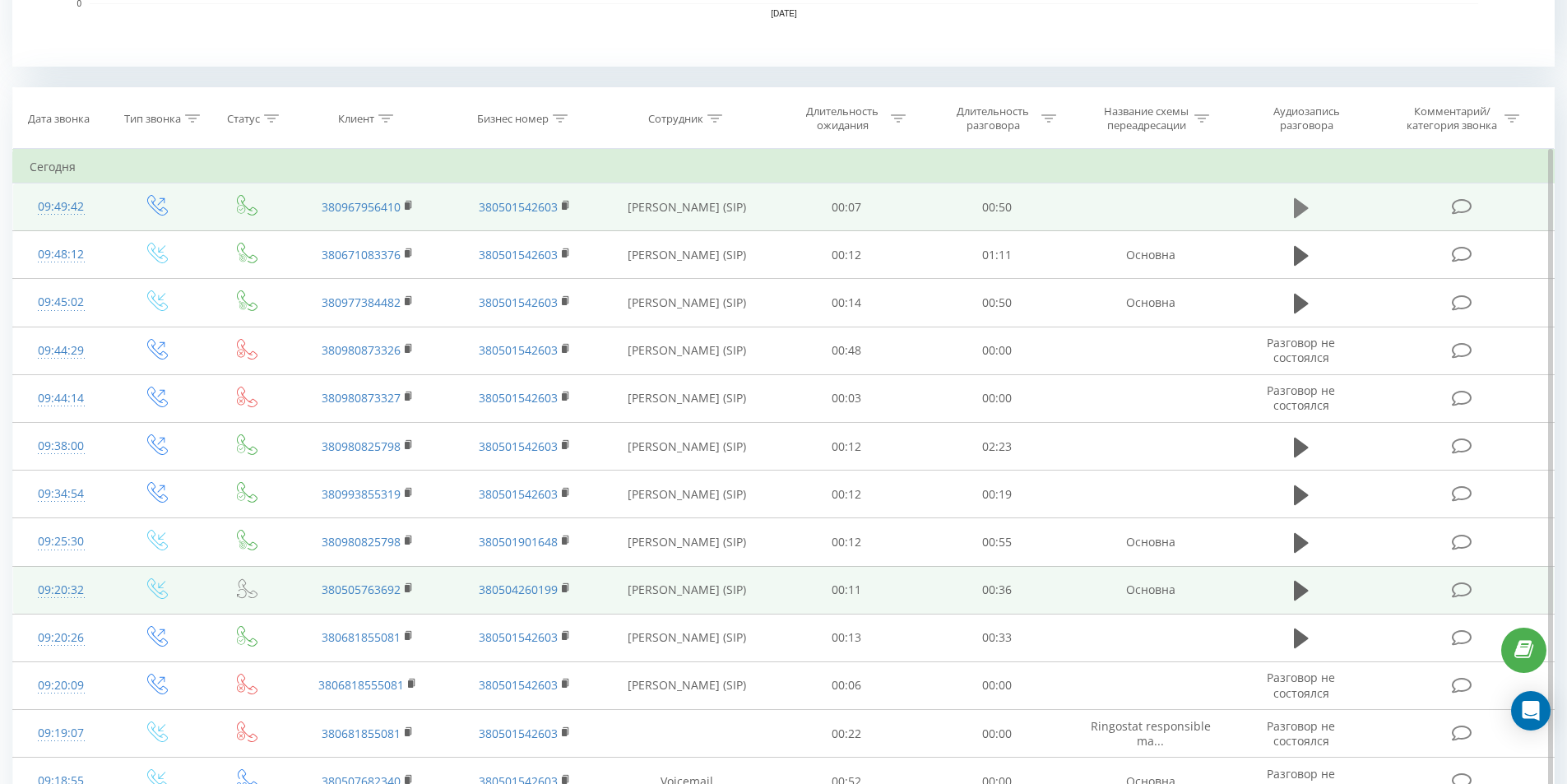
click at [1306, 208] on icon at bounding box center [1301, 207] width 14 height 20
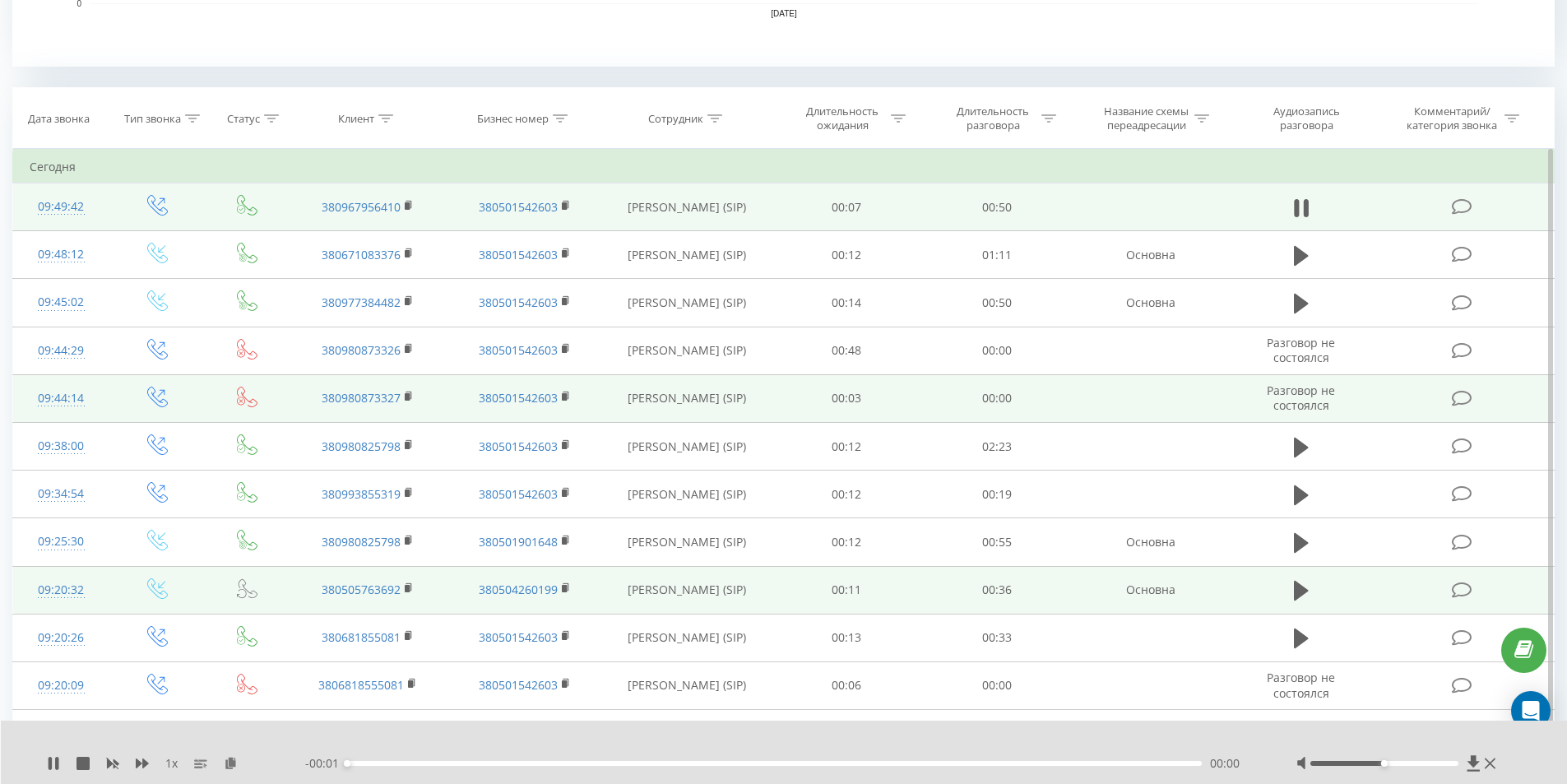
scroll to position [540, 0]
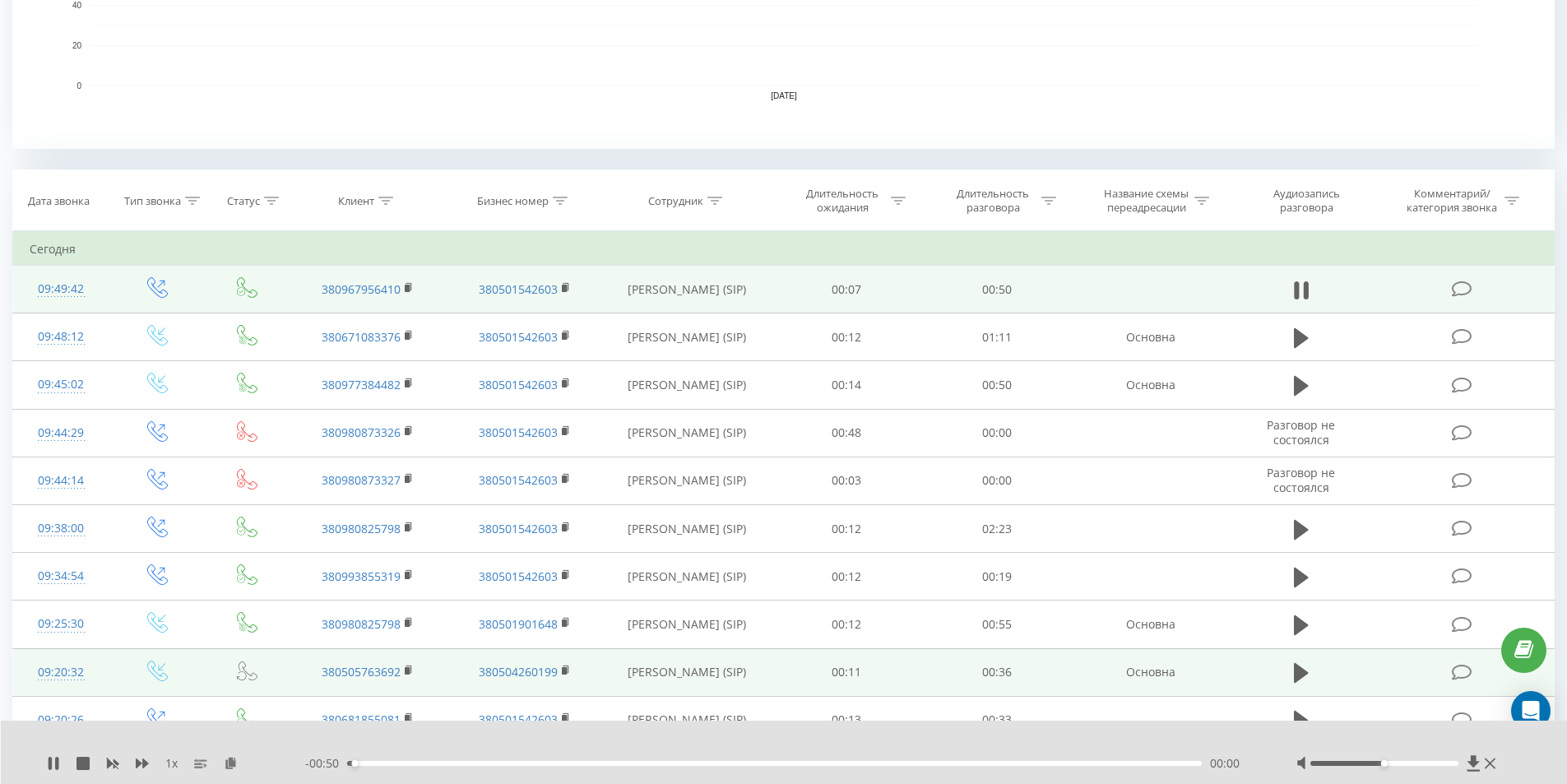
click at [575, 763] on div "00:00" at bounding box center [775, 762] width 855 height 5
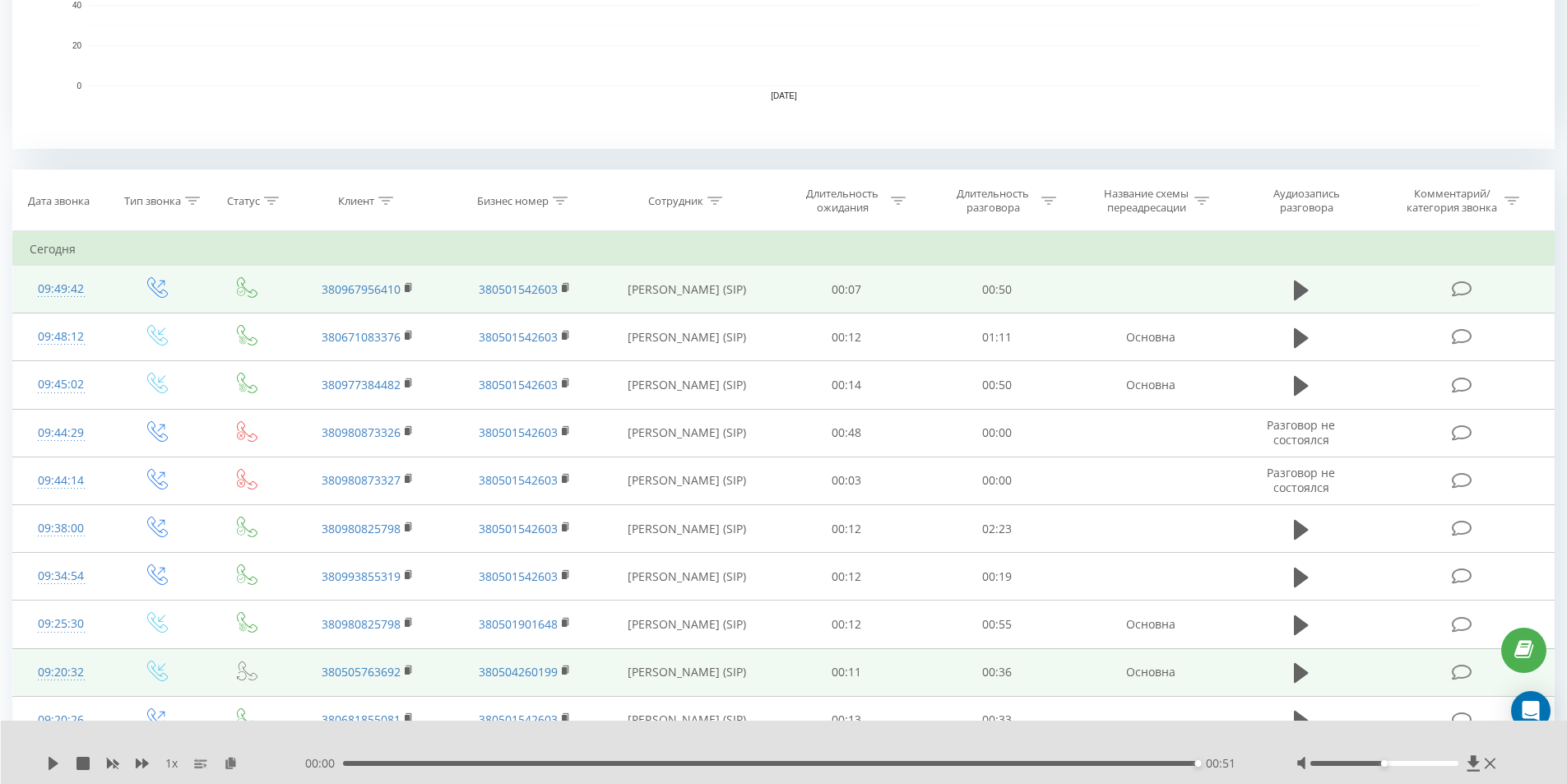
click at [1459, 286] on icon at bounding box center [1462, 289] width 20 height 17
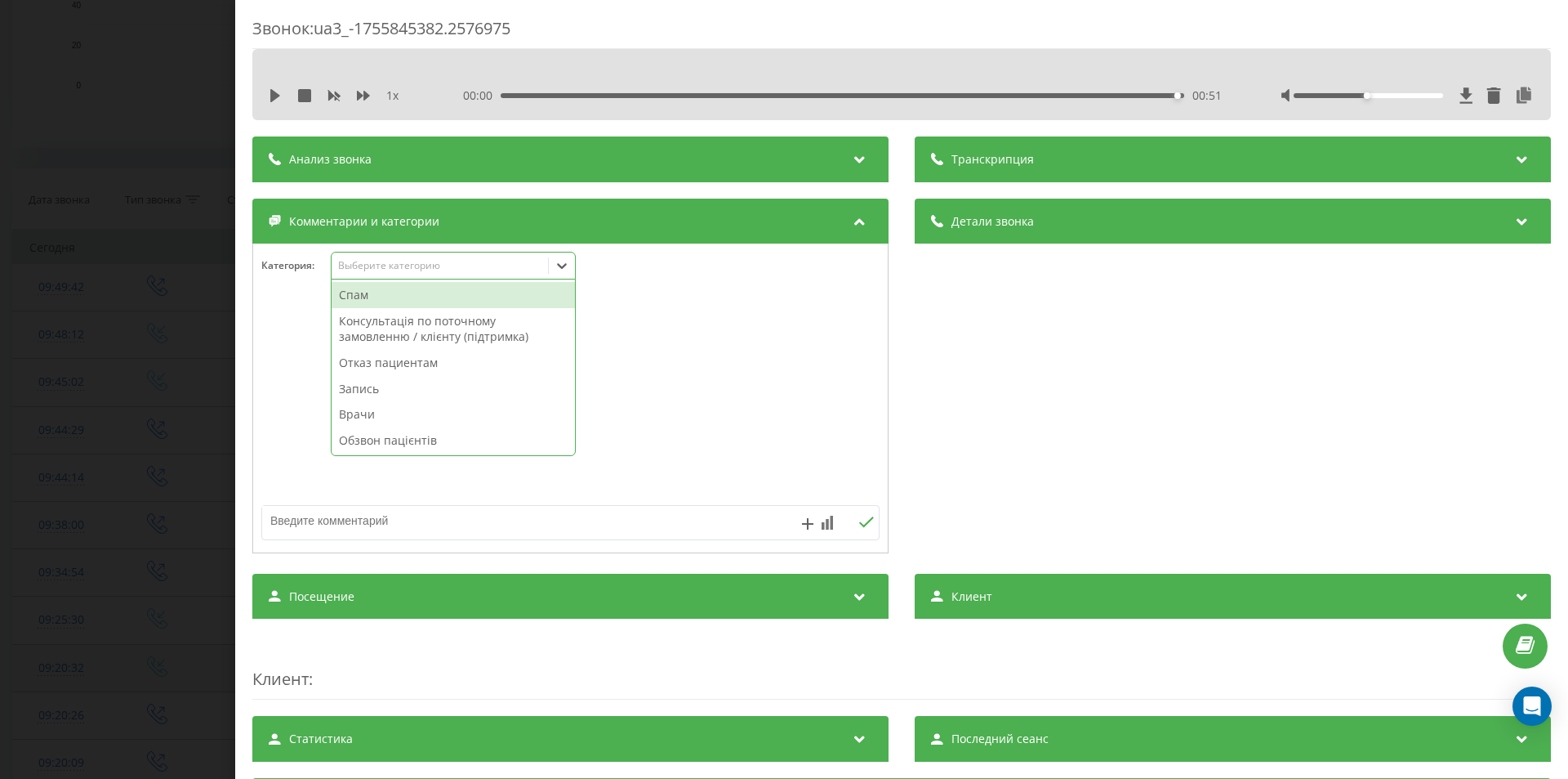
click at [388, 263] on div "Выберите категорию" at bounding box center [440, 266] width 204 height 13
click at [378, 393] on div "Запись" at bounding box center [453, 390] width 243 height 27
click at [105, 439] on div "Звонок : ua3_-1755845382.2576975 1 x 00:00 00:51 00:51 Транскрипция Для анализа…" at bounding box center [784, 390] width 1568 height 779
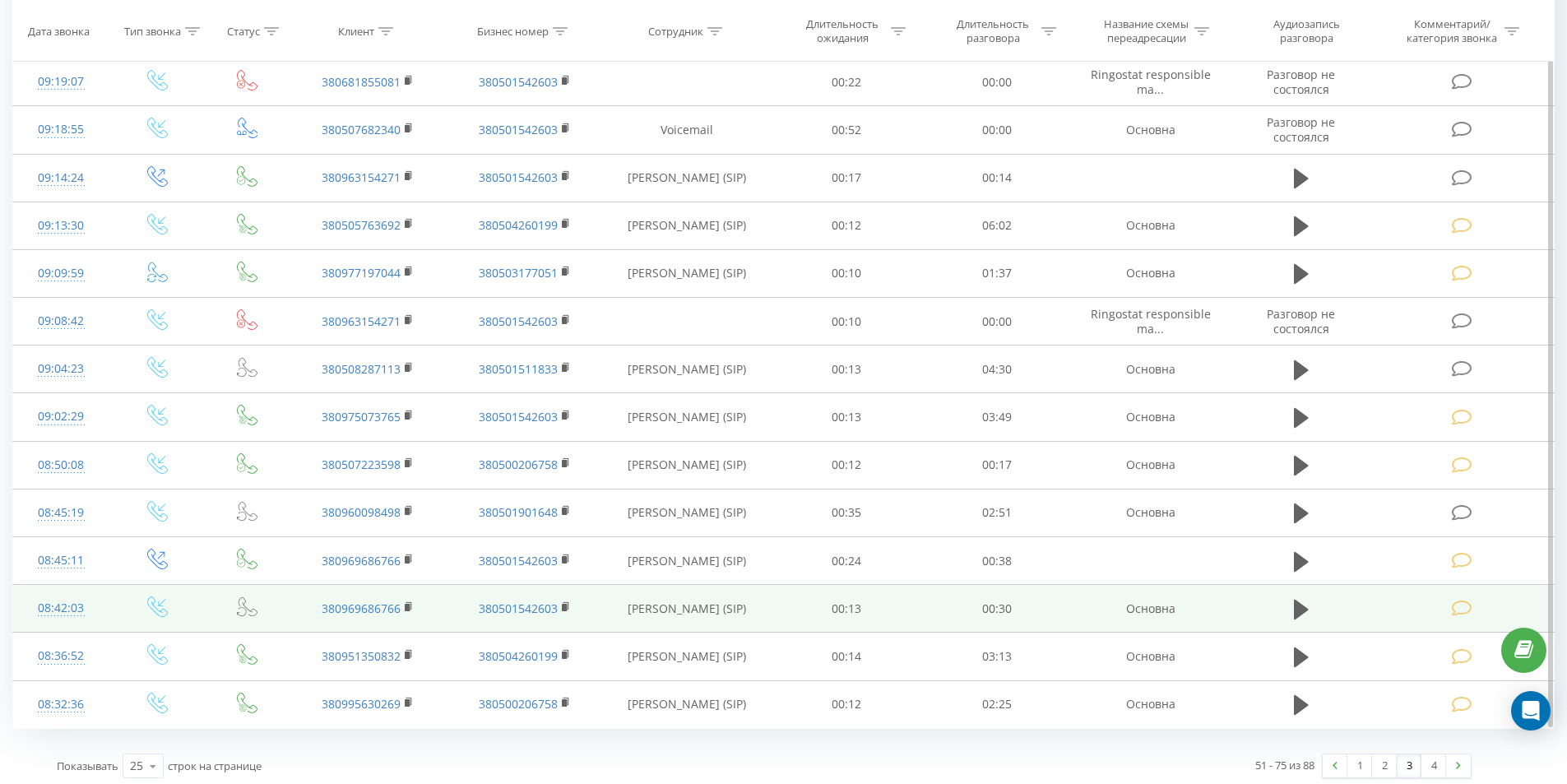
scroll to position [1280, 0]
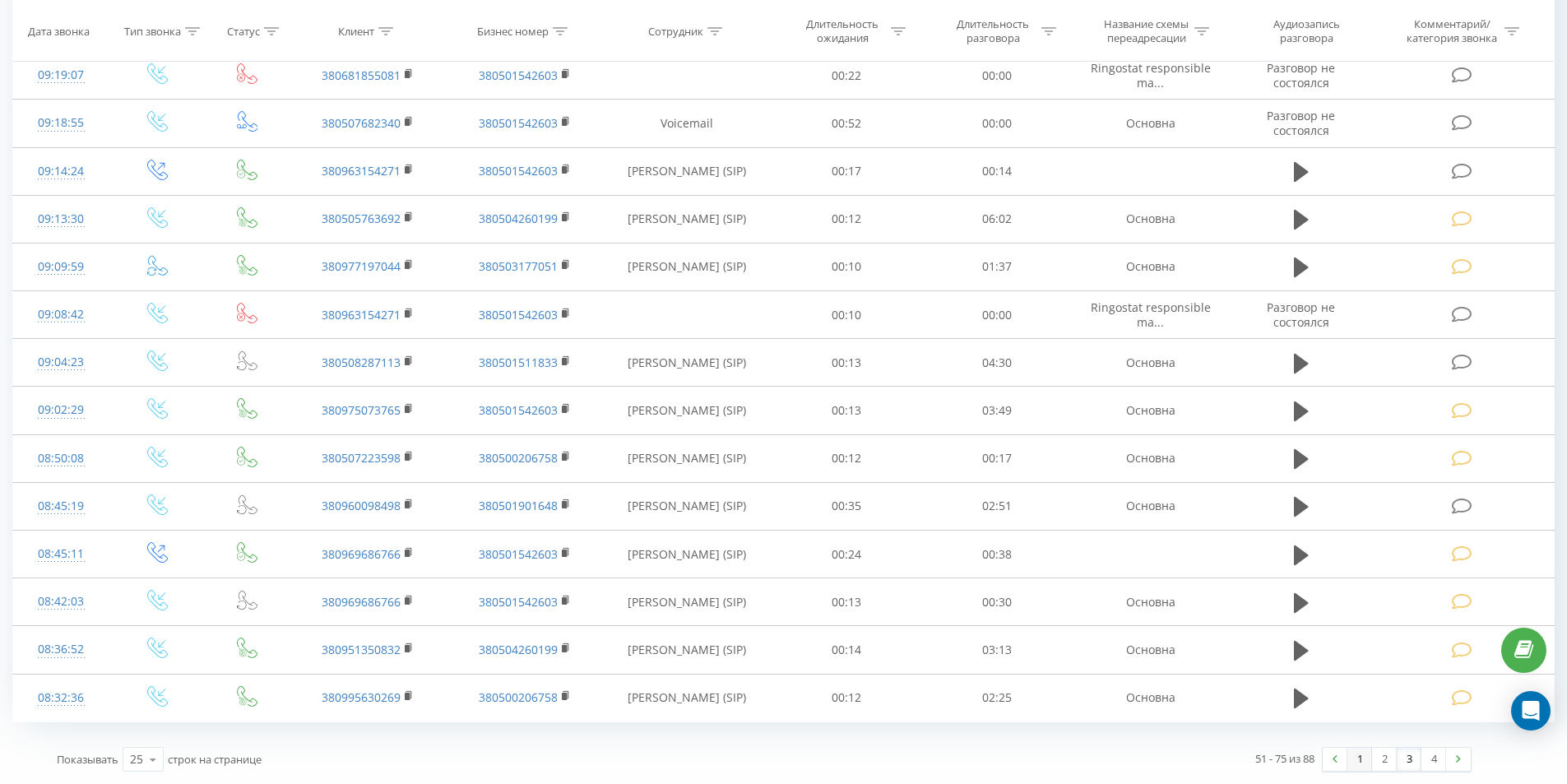
click at [1357, 762] on link "1" at bounding box center [1360, 759] width 25 height 23
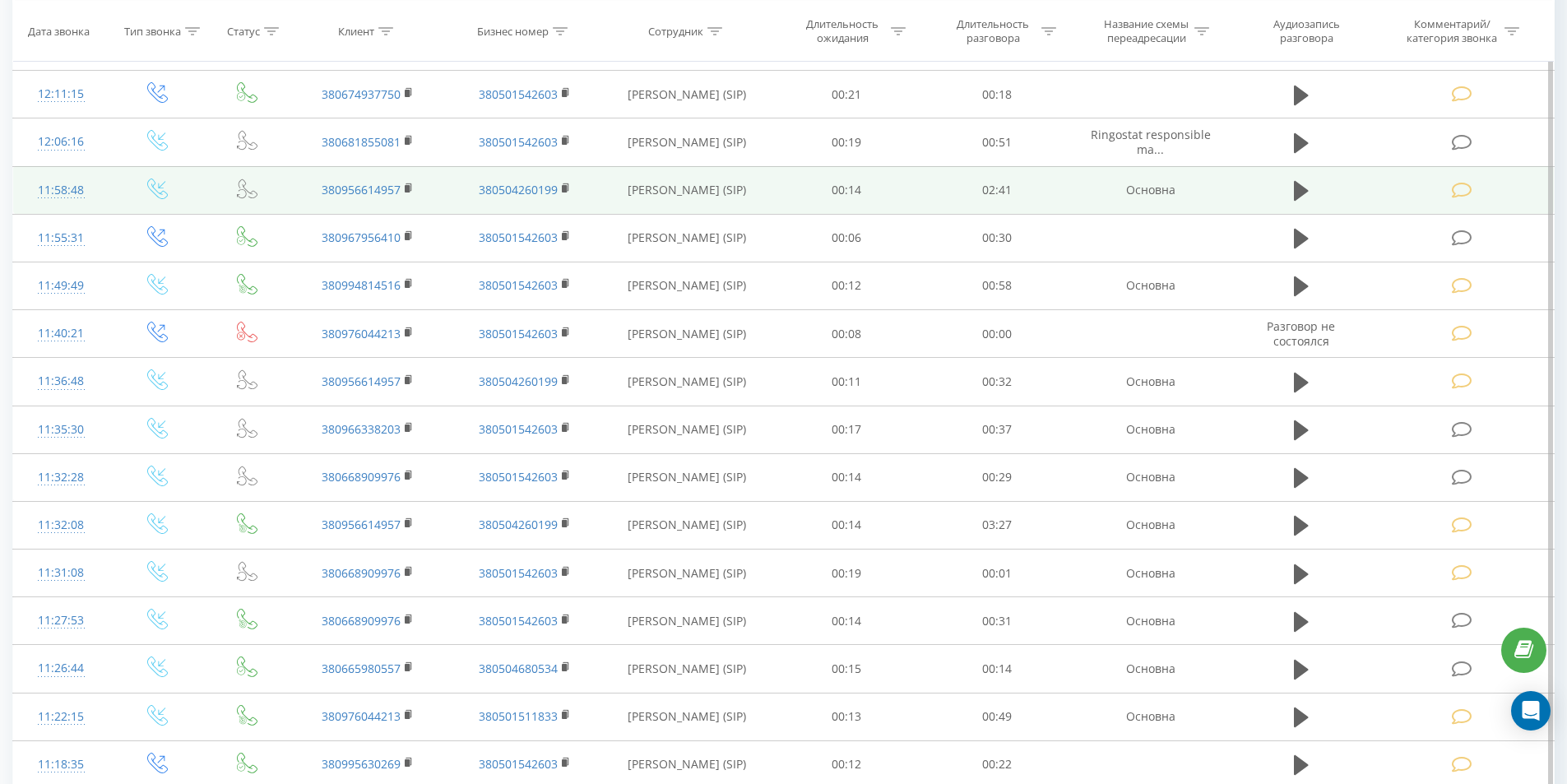
scroll to position [1280, 0]
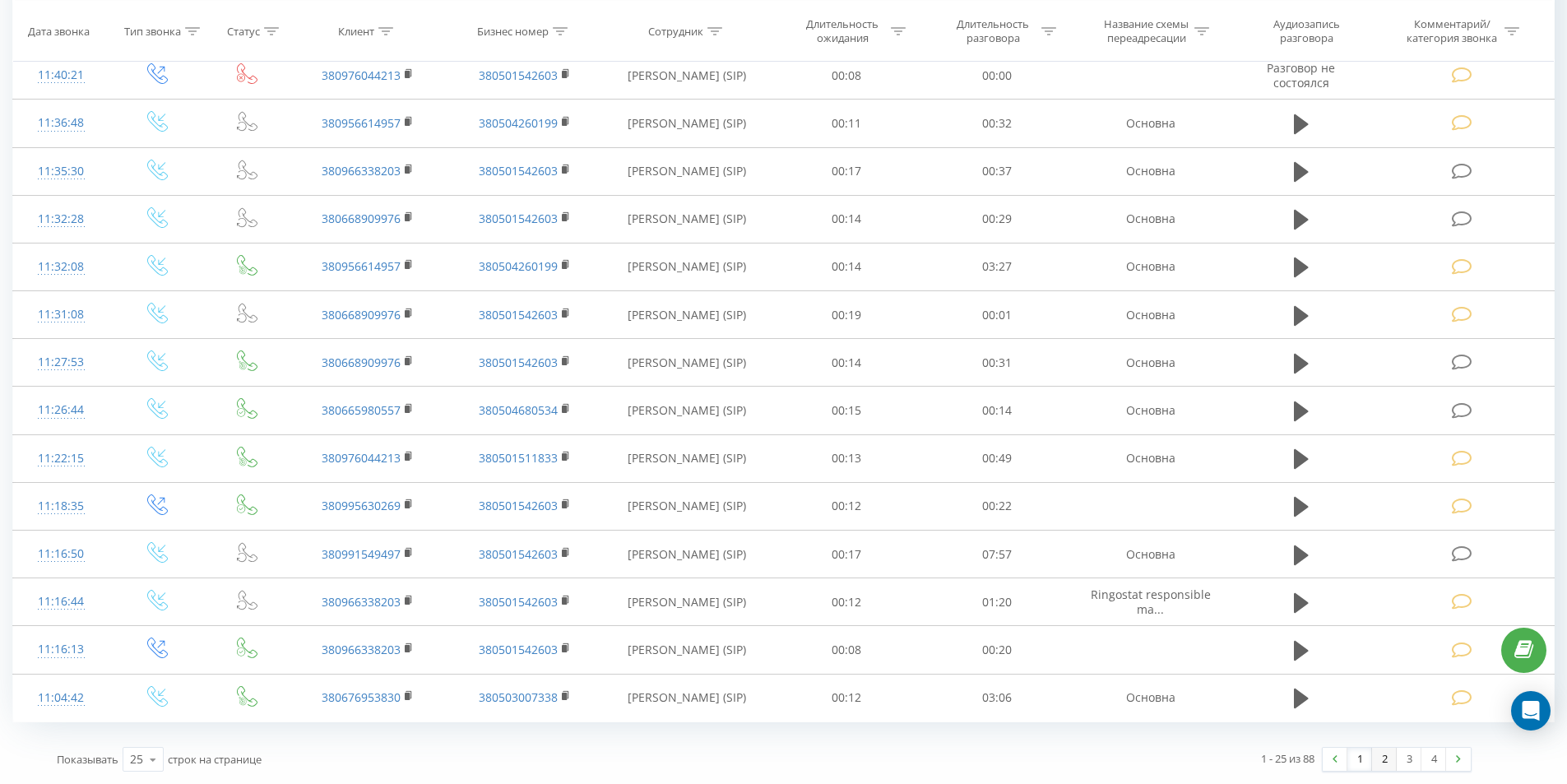
click at [1388, 755] on link "2" at bounding box center [1384, 759] width 25 height 23
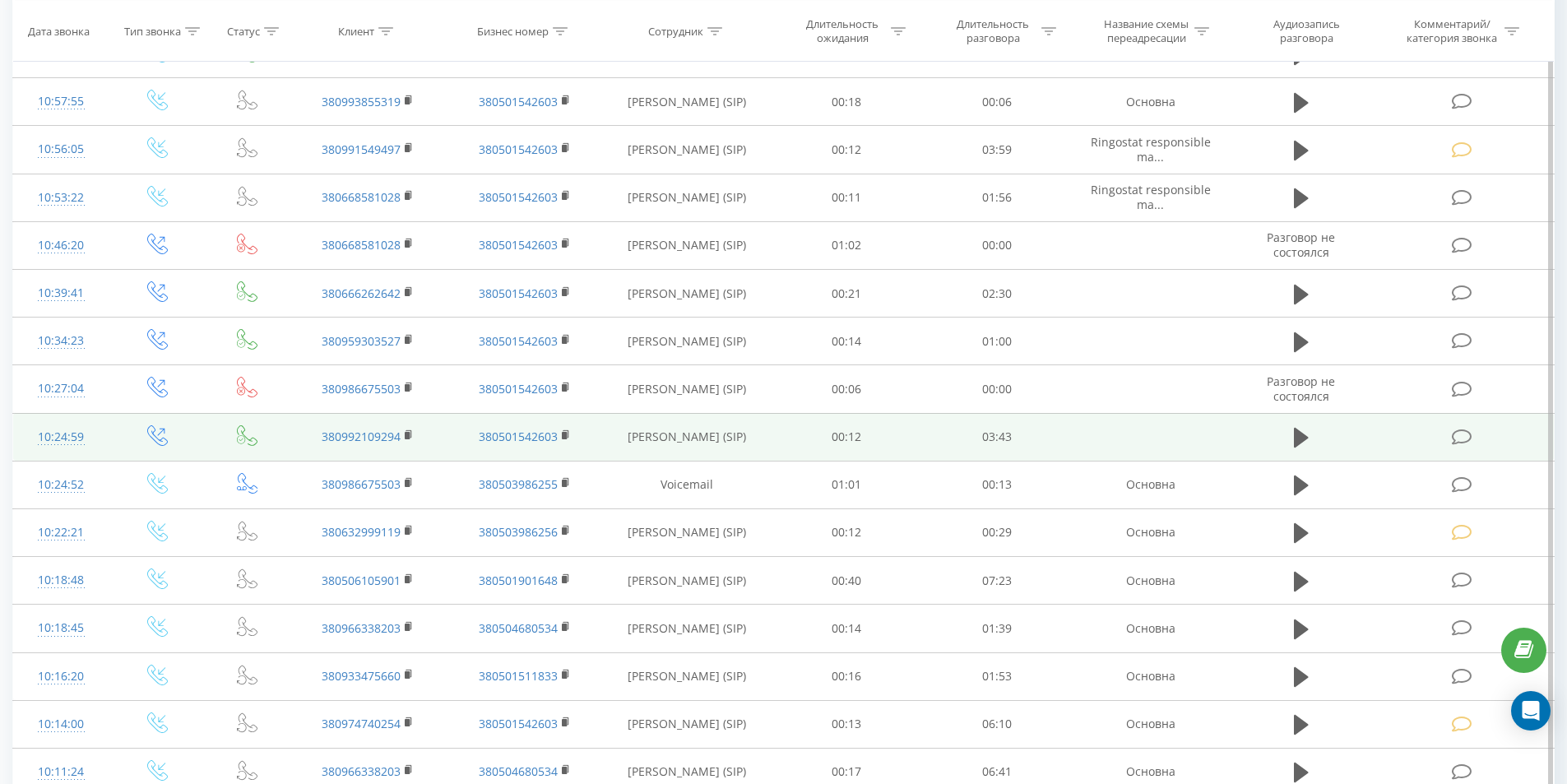
scroll to position [1280, 0]
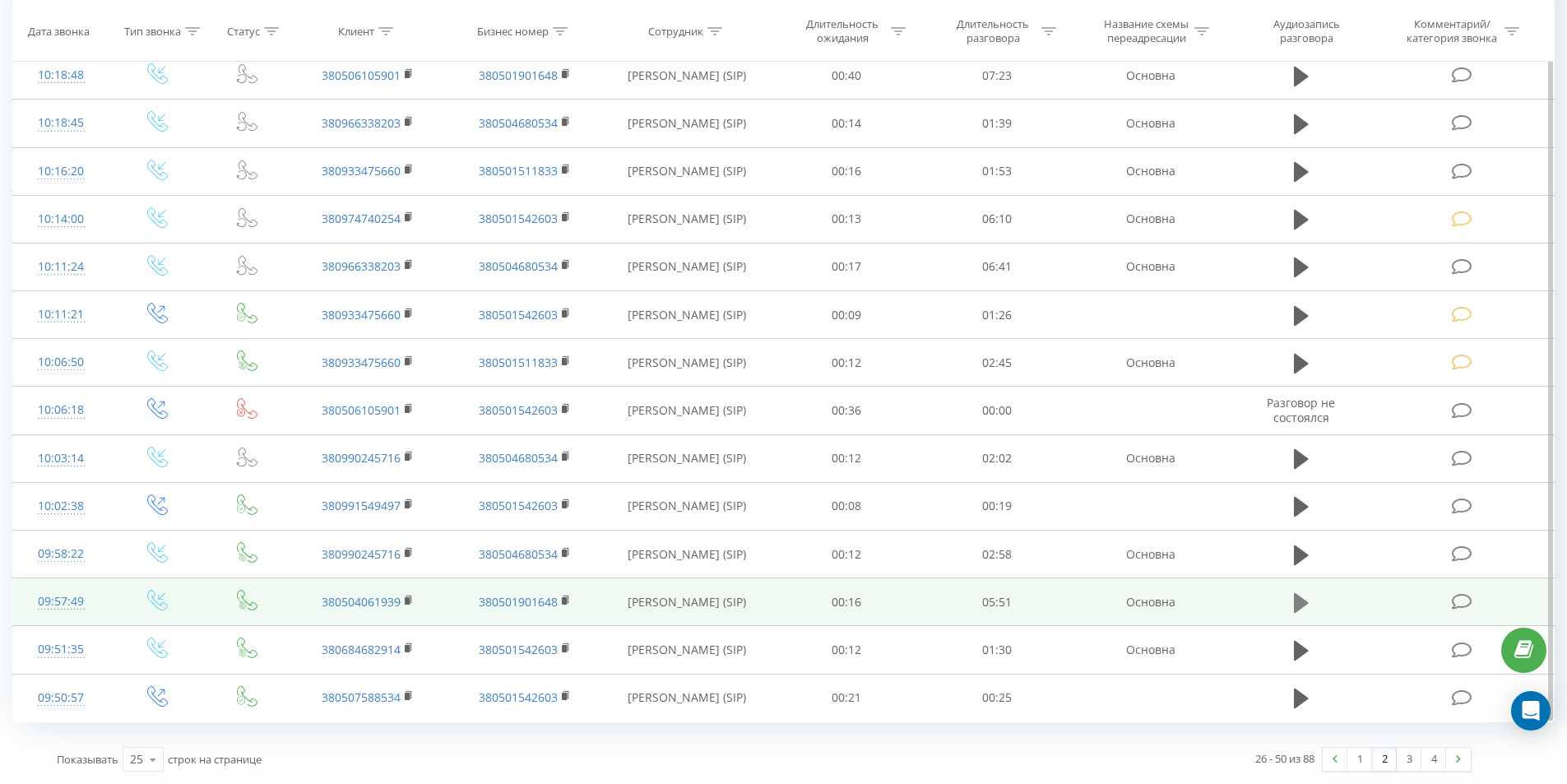
click at [1295, 602] on icon at bounding box center [1301, 602] width 14 height 20
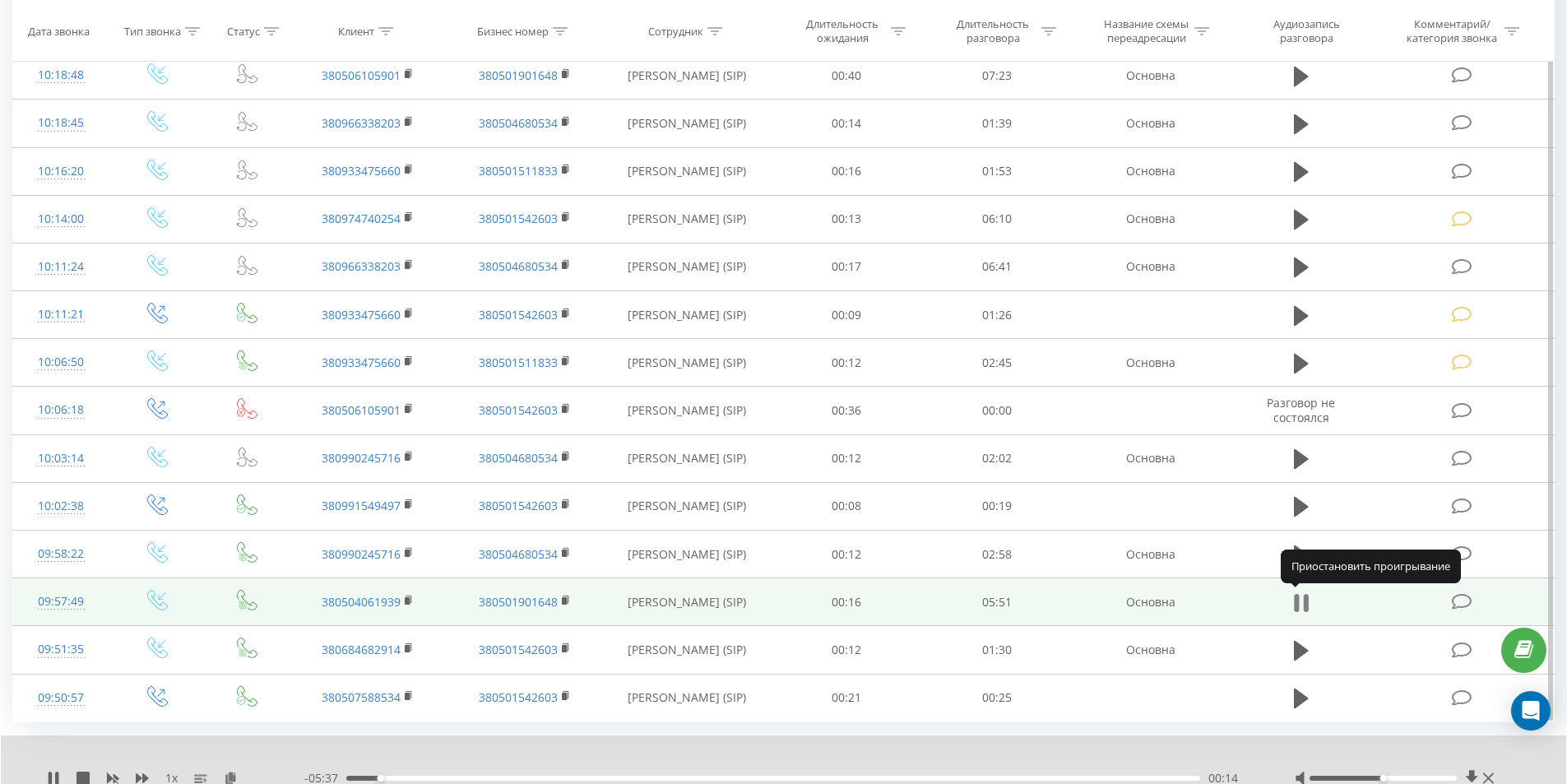
click at [1301, 600] on icon at bounding box center [1301, 602] width 14 height 23
click at [1483, 595] on td at bounding box center [1463, 602] width 181 height 48
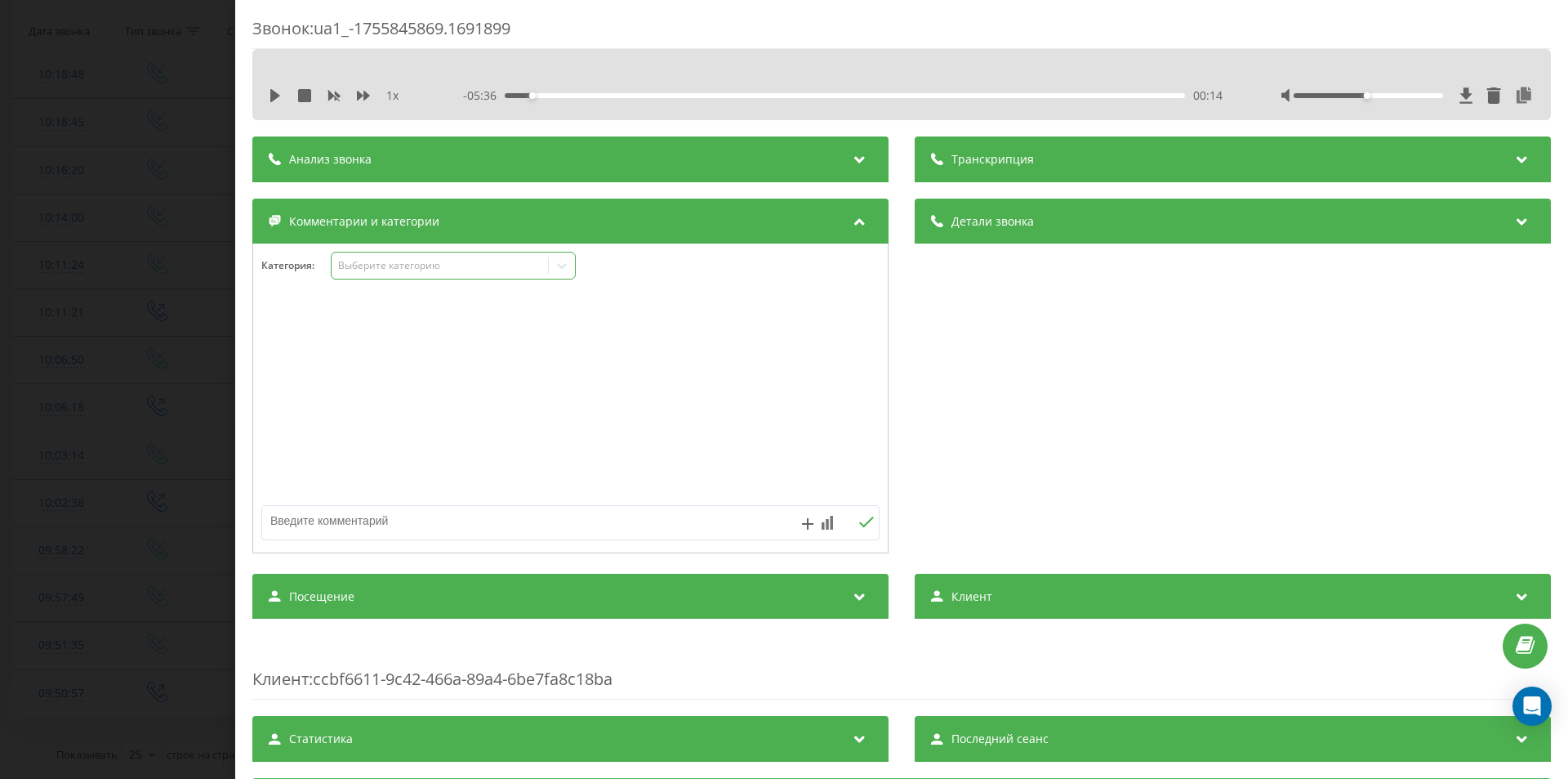
click at [421, 254] on div "Выберите категорию" at bounding box center [453, 265] width 245 height 28
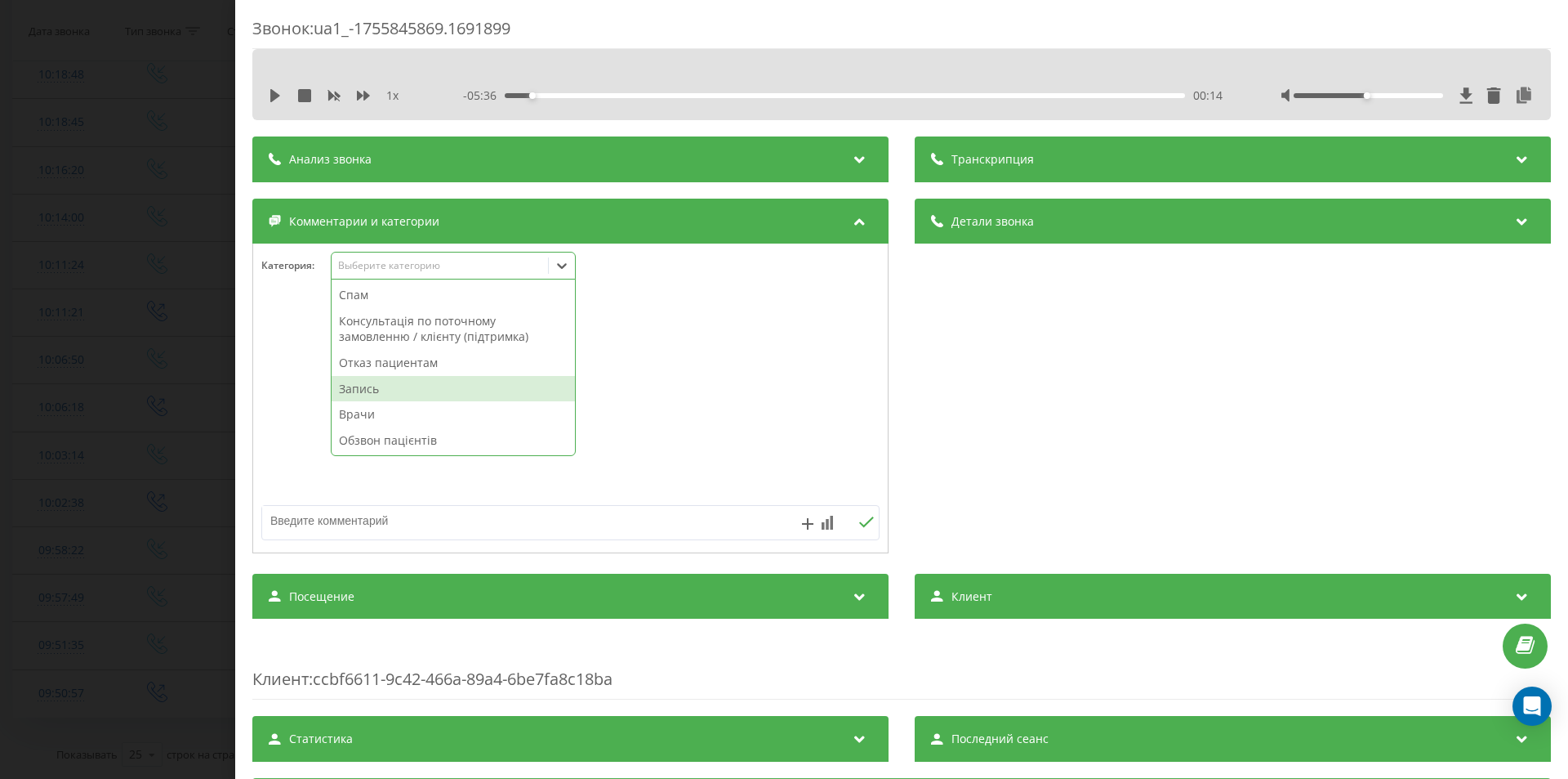
click at [378, 386] on div "Запись" at bounding box center [453, 390] width 243 height 27
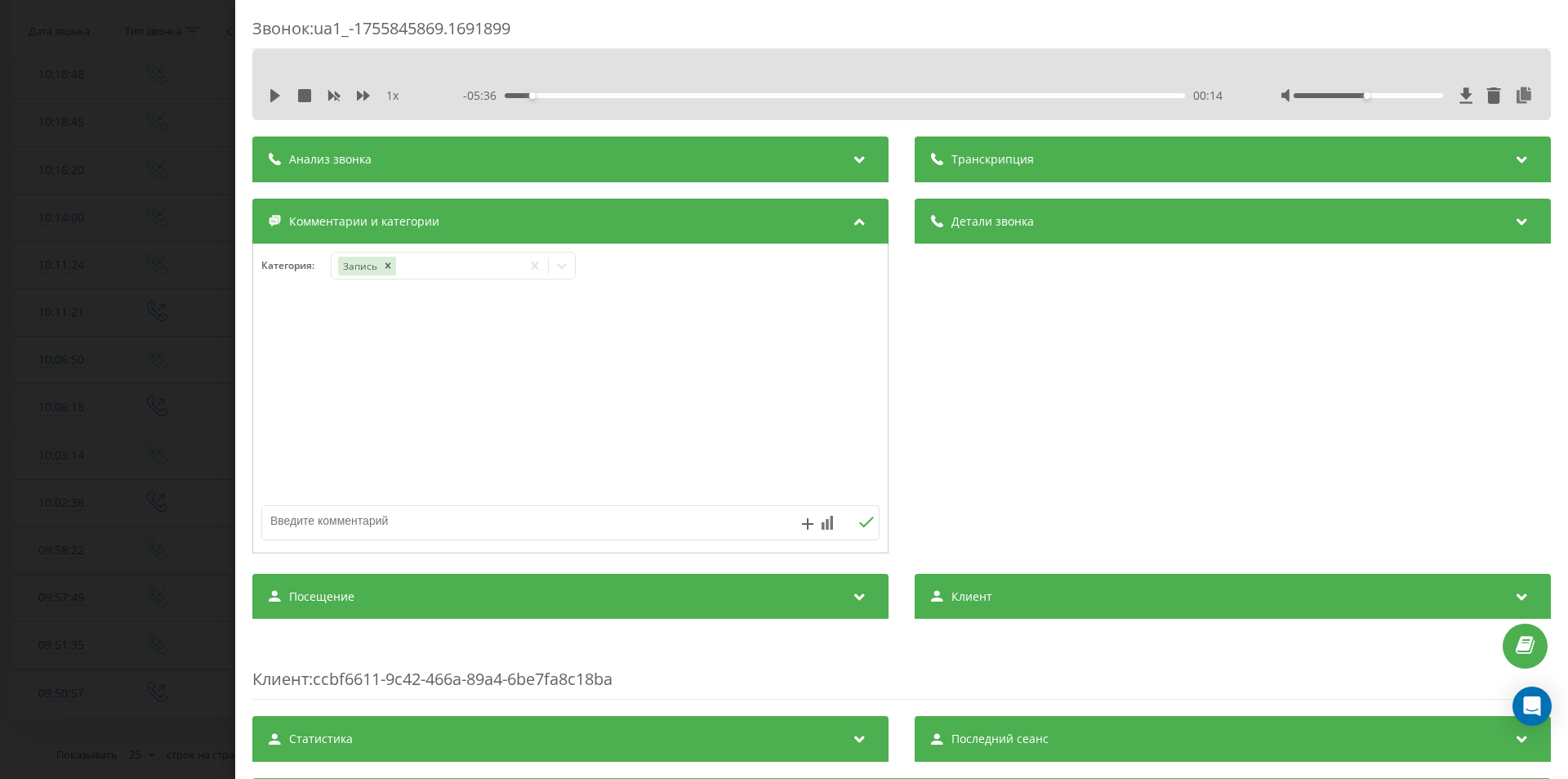
click at [117, 393] on div "Звонок : ua1_-1755845869.1691899 1 x - 05:36 00:14 00:14 Транскрипция Для анали…" at bounding box center [784, 390] width 1568 height 779
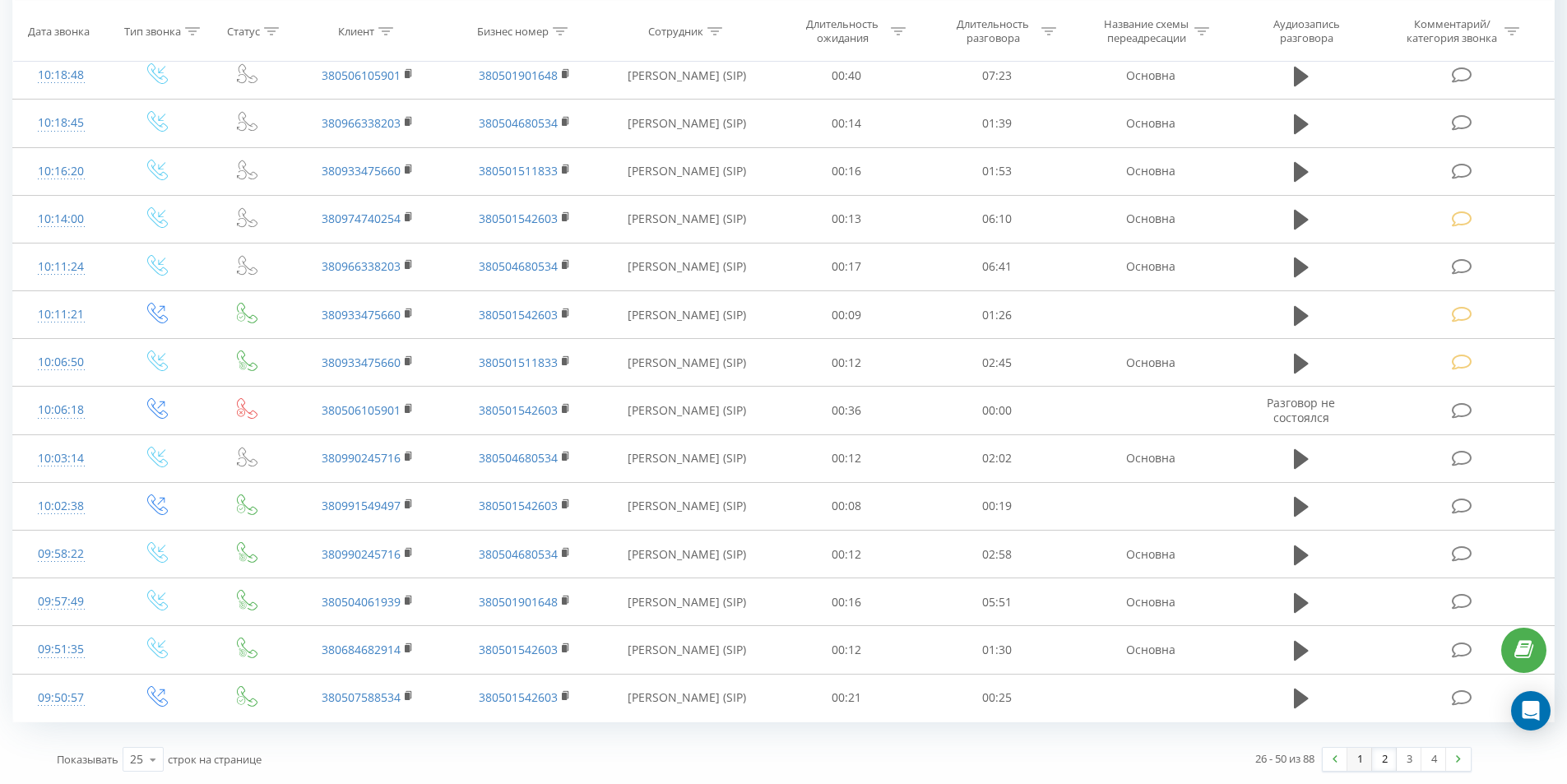
click at [1359, 762] on link "1" at bounding box center [1360, 759] width 25 height 23
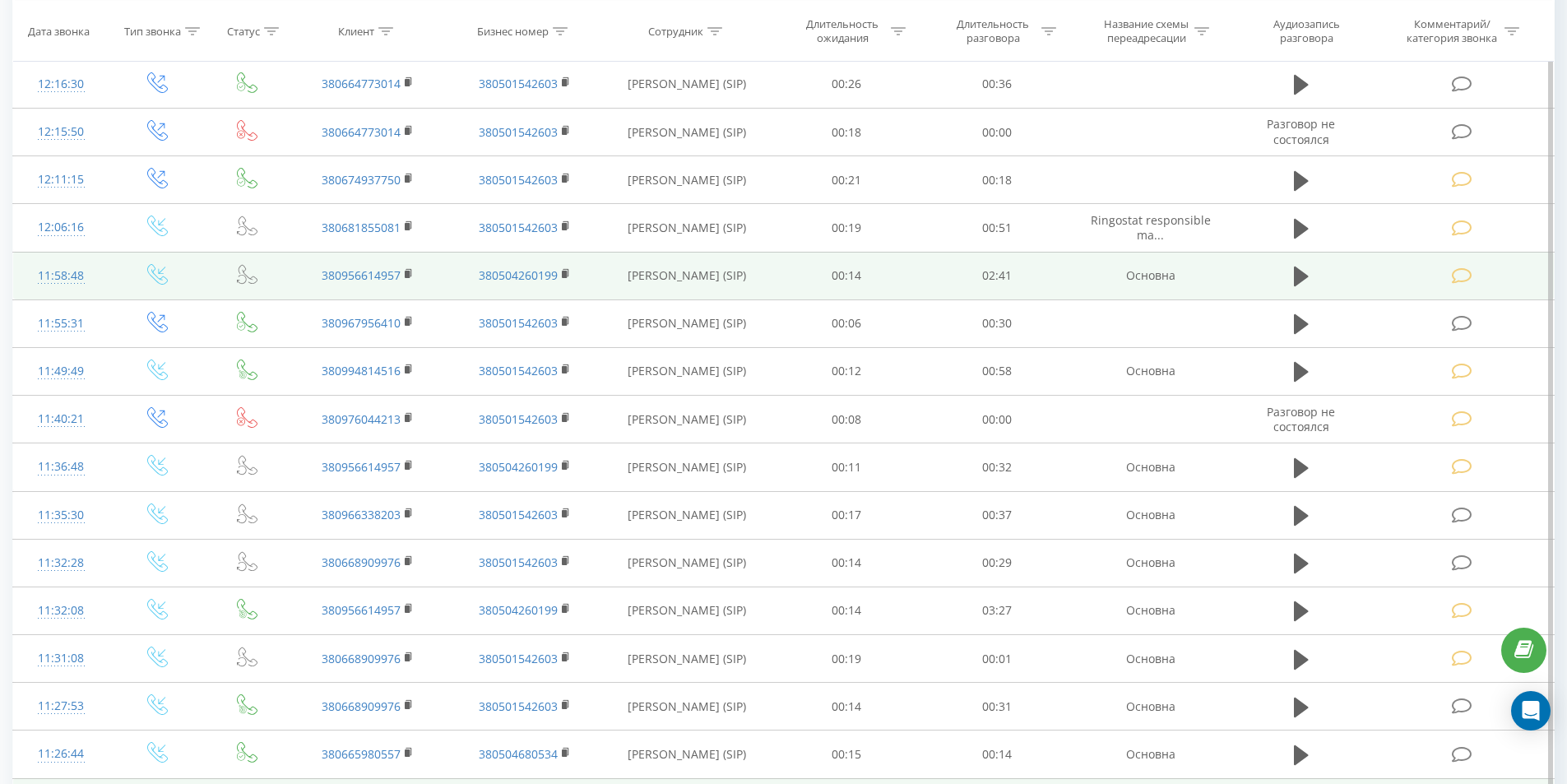
scroll to position [1280, 0]
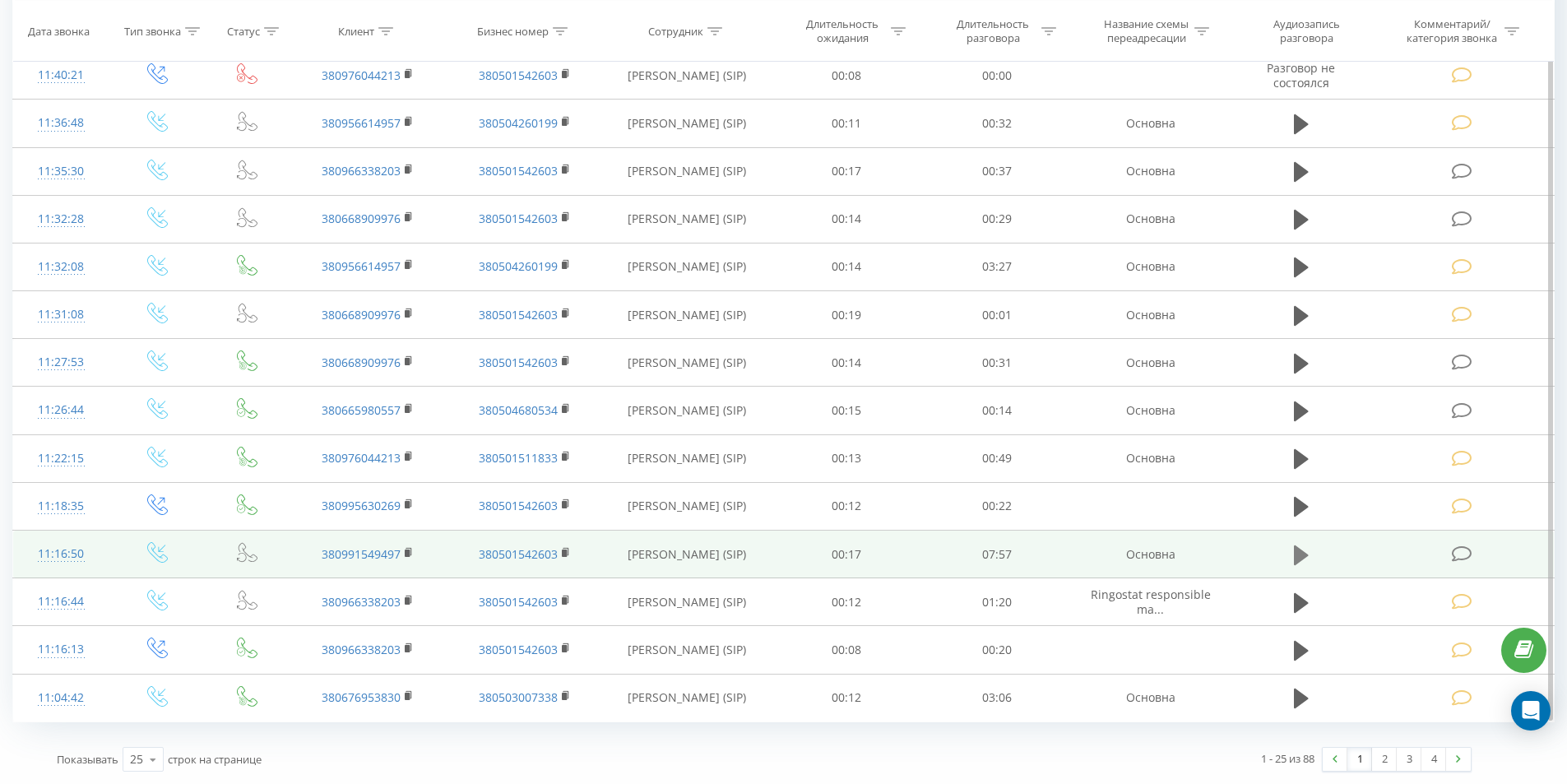
click at [1299, 553] on icon at bounding box center [1301, 554] width 14 height 20
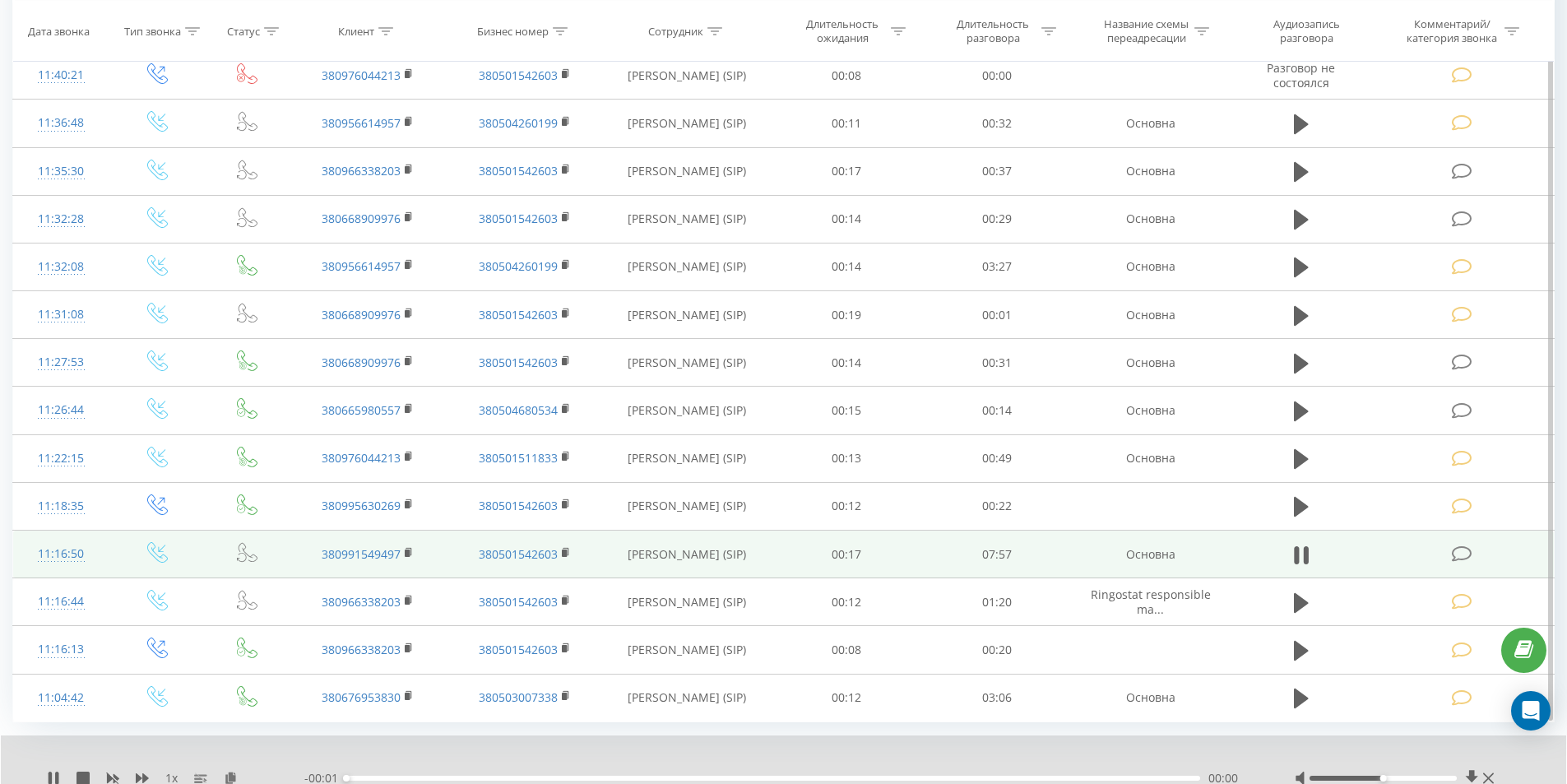
click at [528, 777] on div "00:00" at bounding box center [773, 777] width 854 height 5
click at [528, 777] on div "01:38" at bounding box center [773, 777] width 854 height 5
click at [1301, 553] on icon at bounding box center [1301, 555] width 14 height 23
click at [1464, 557] on icon at bounding box center [1462, 554] width 20 height 17
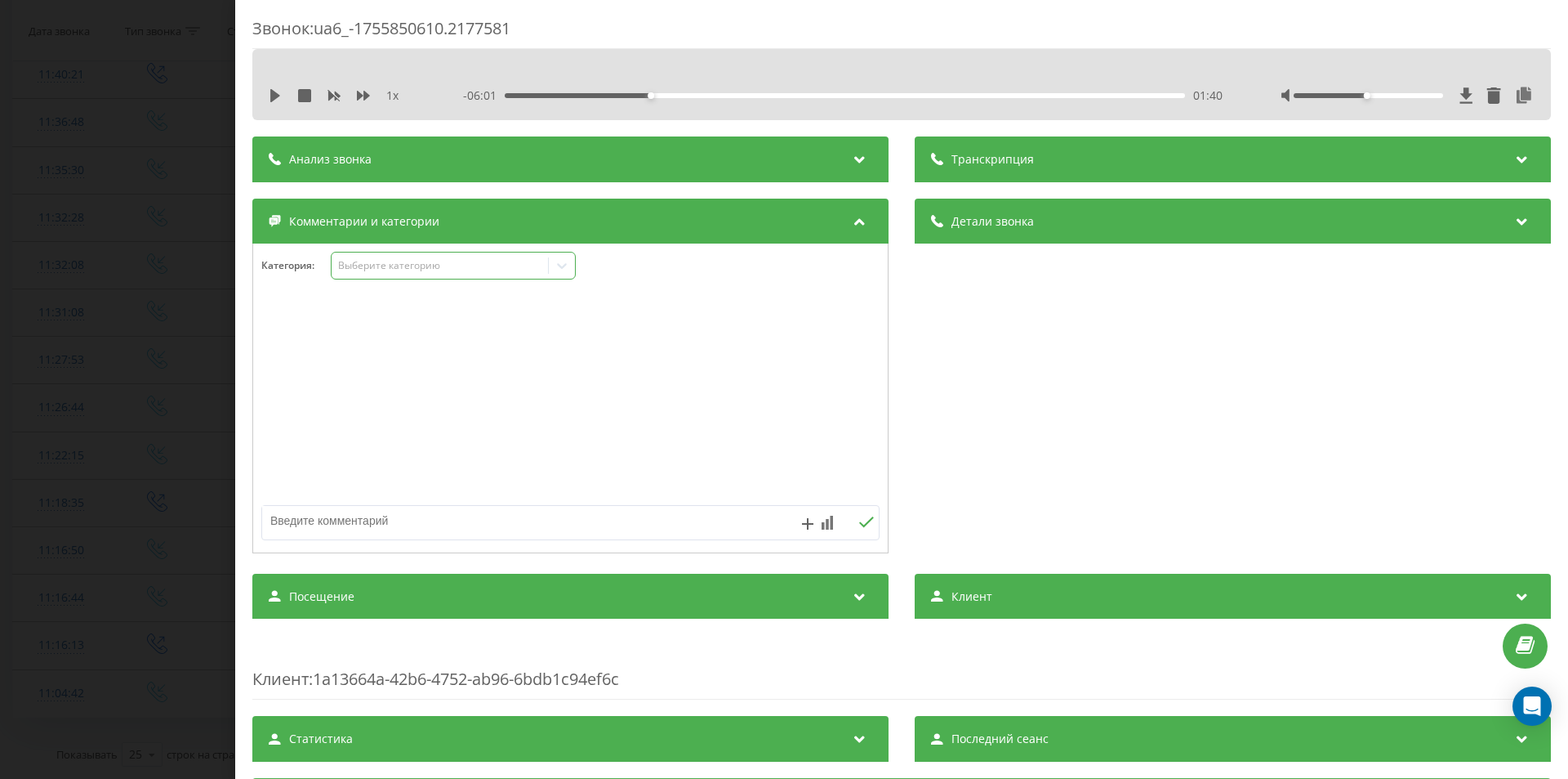
click at [383, 262] on div "Выберите категорию" at bounding box center [440, 266] width 204 height 13
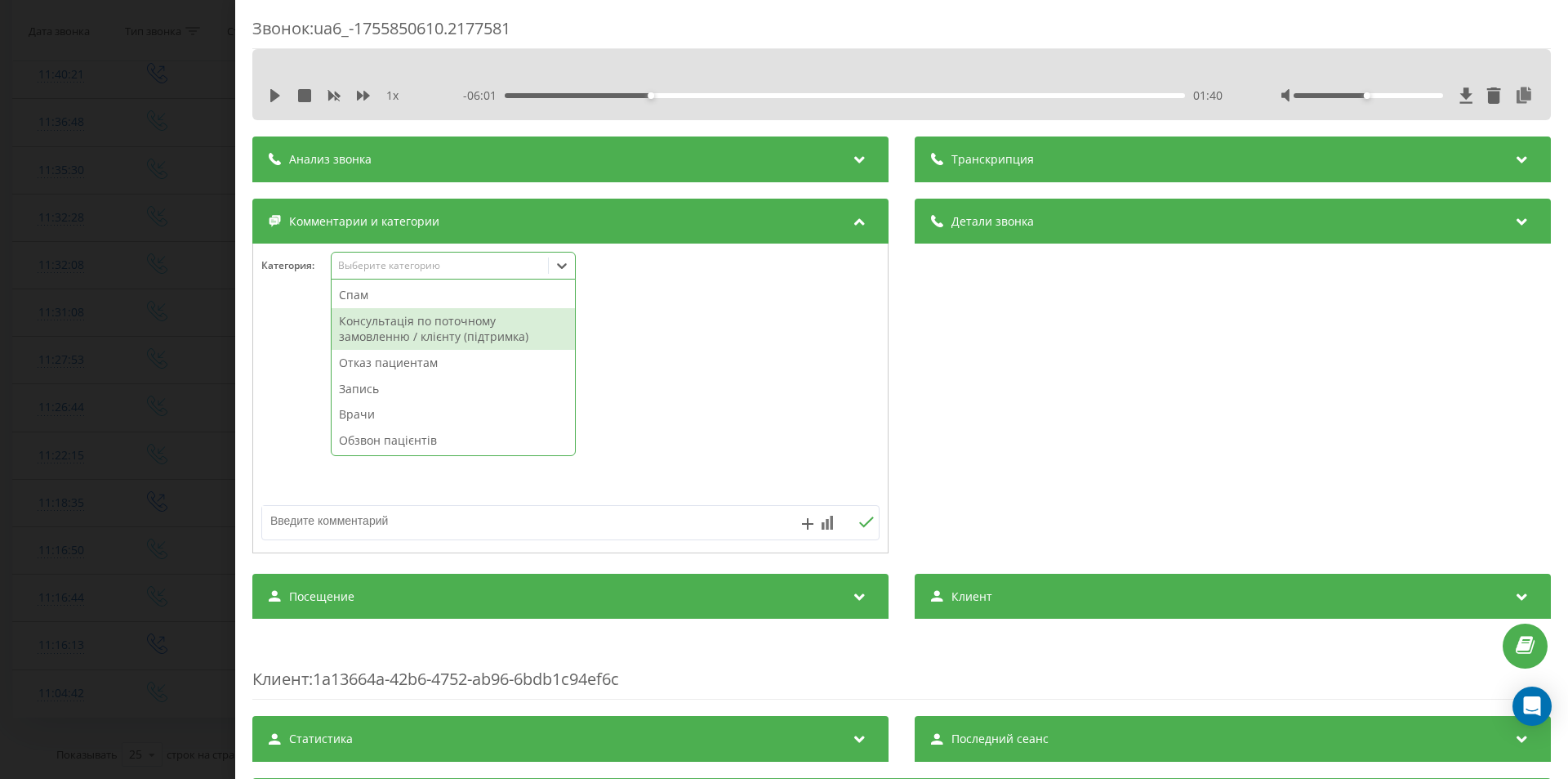
click at [377, 342] on div "Консультація по поточному замовленню / клієнту (підтримка)" at bounding box center [453, 329] width 243 height 42
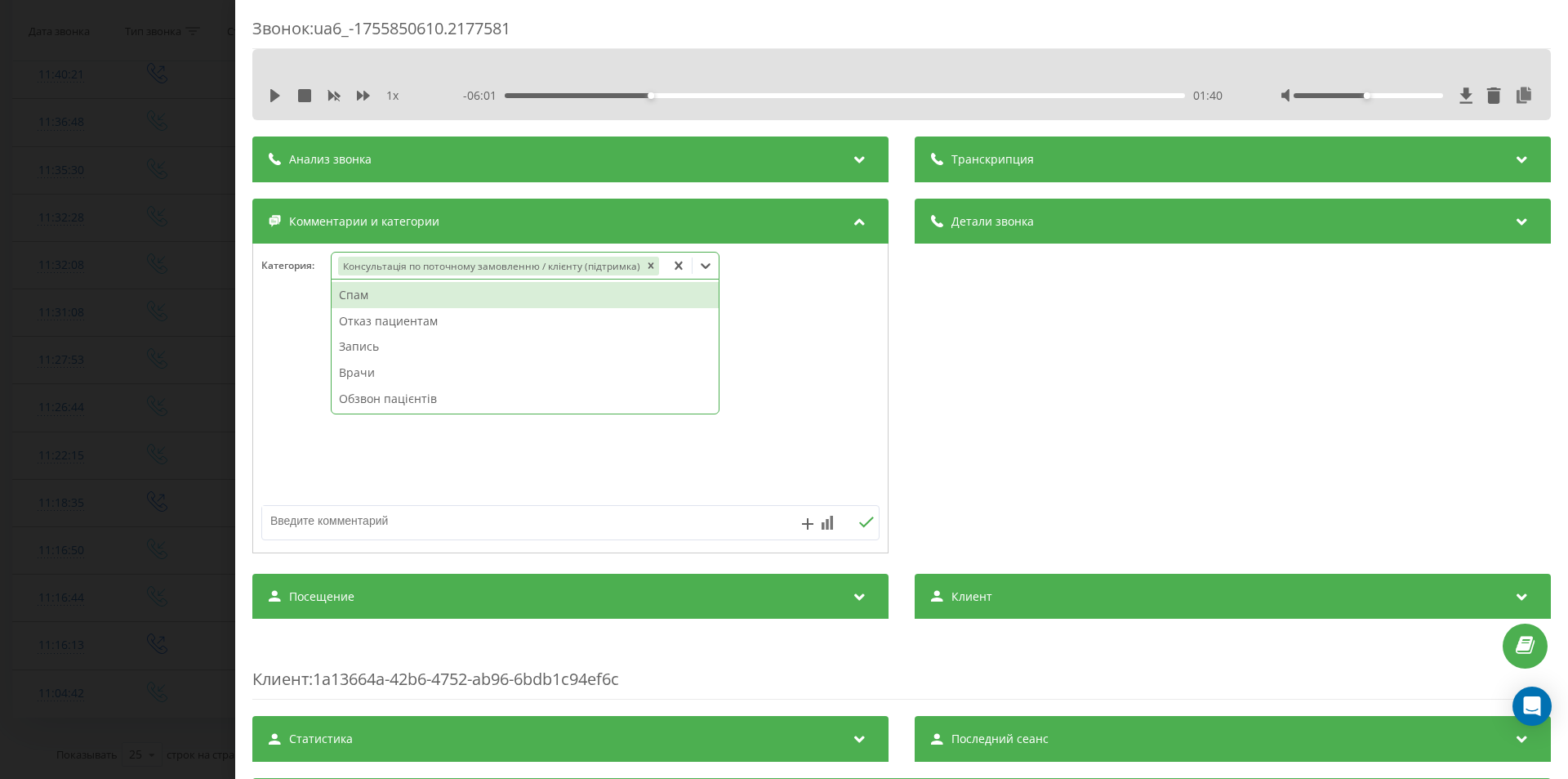
click at [32, 451] on div "Звонок : ua6_-1755850610.2177581 1 x - 06:01 01:40 01:40 Транскрипция Для анали…" at bounding box center [784, 390] width 1568 height 779
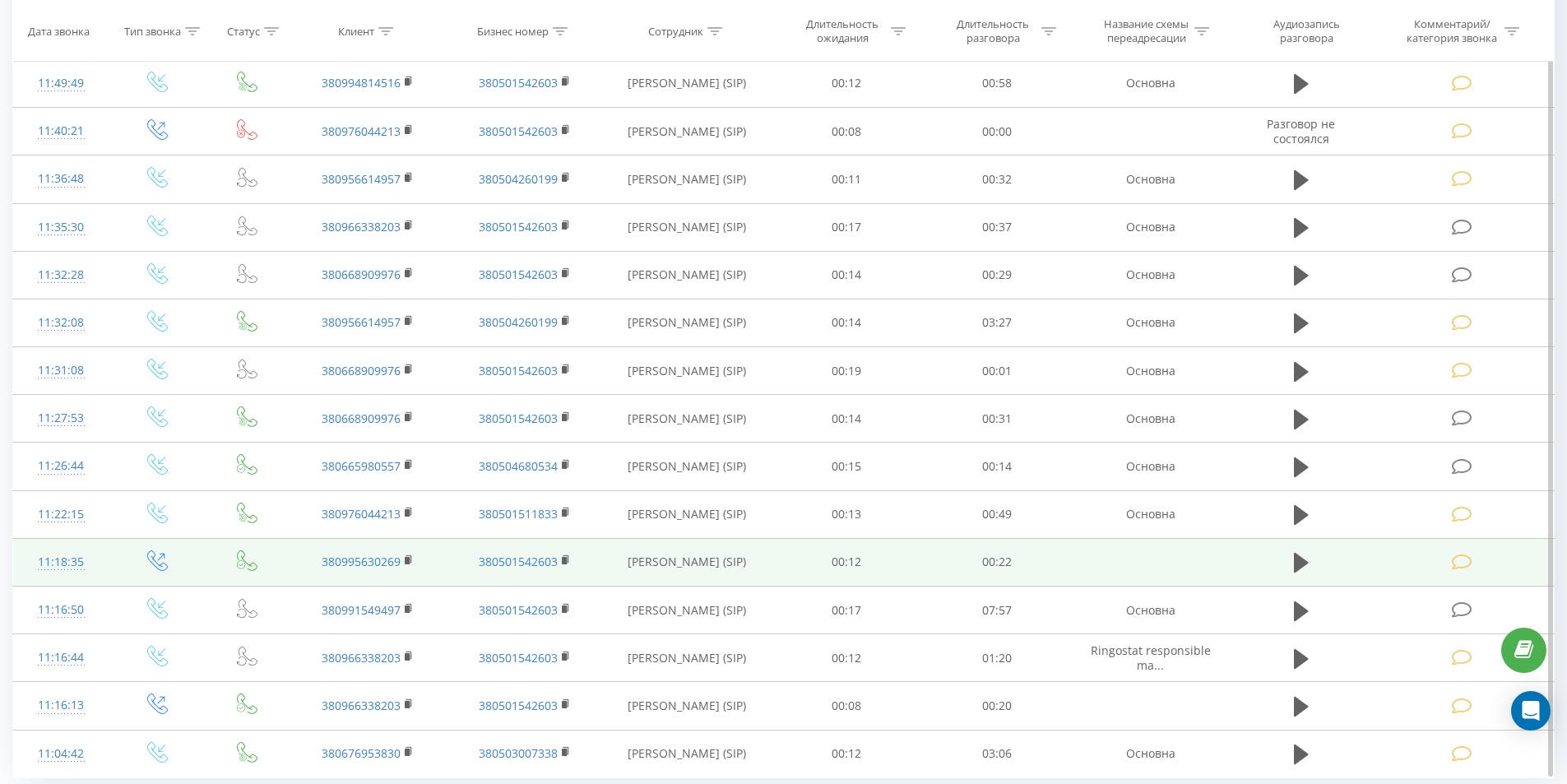
scroll to position [1198, 0]
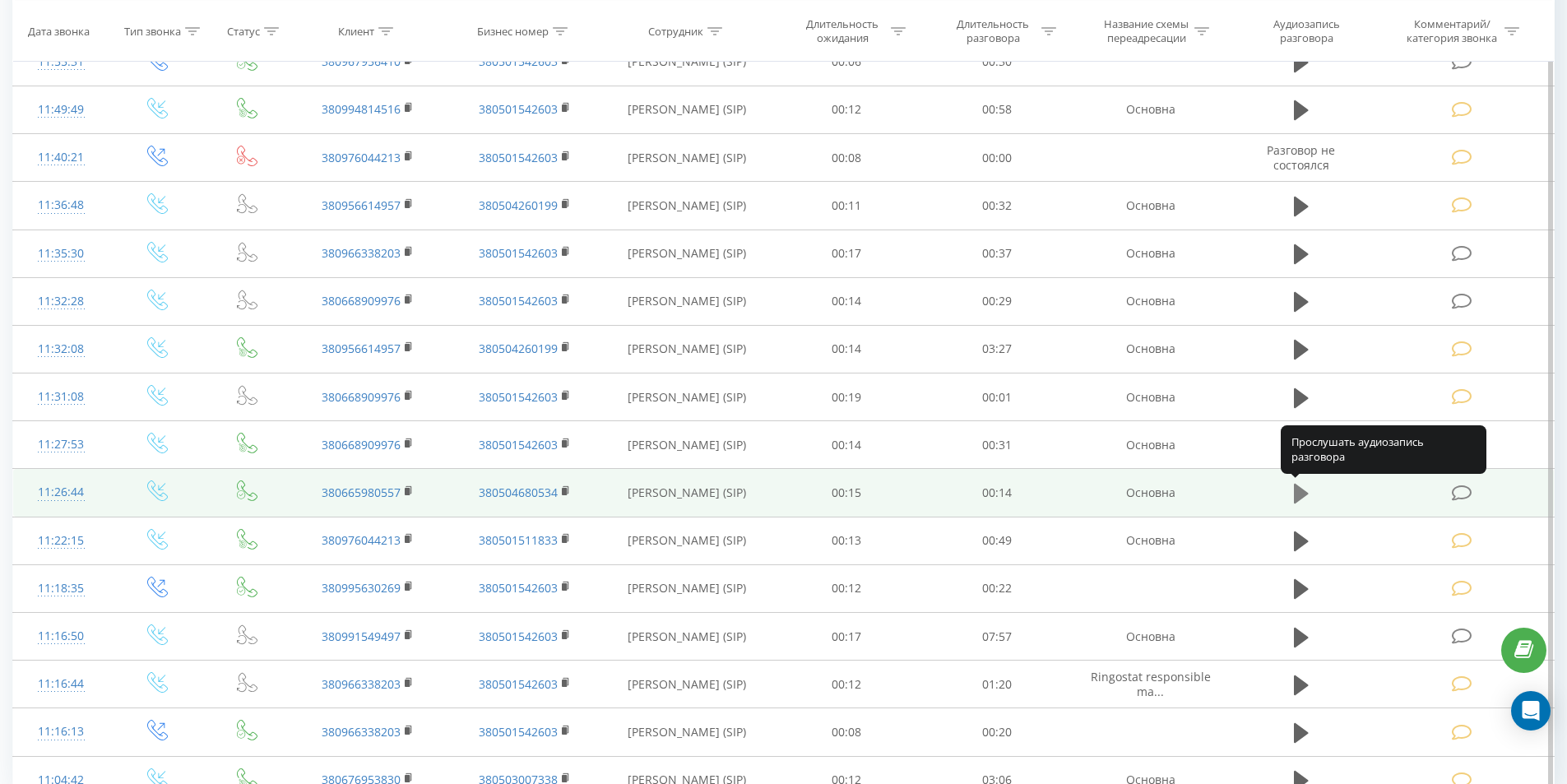
click at [1301, 496] on icon at bounding box center [1301, 493] width 14 height 20
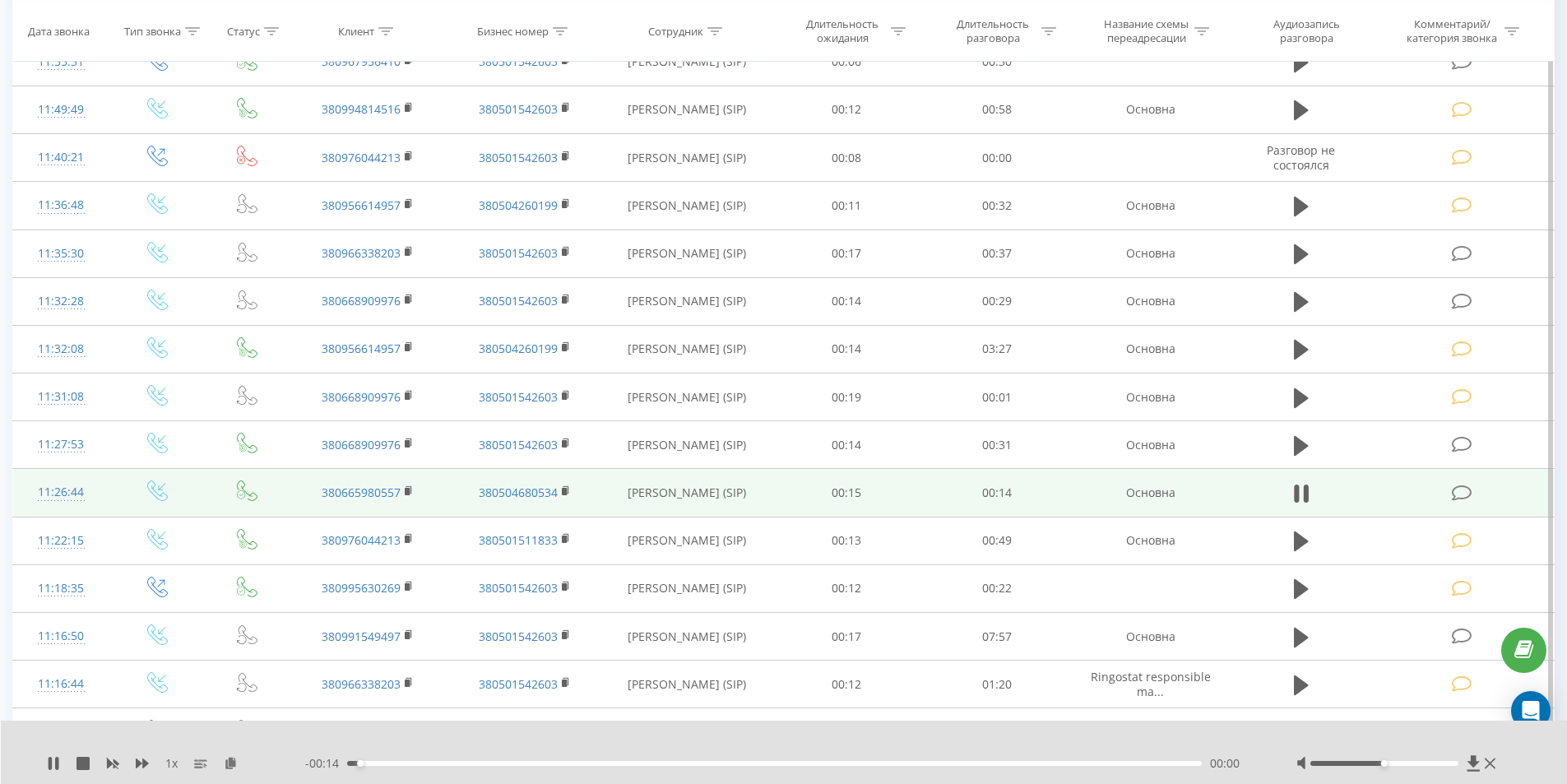
click at [513, 761] on div "00:00" at bounding box center [775, 762] width 855 height 5
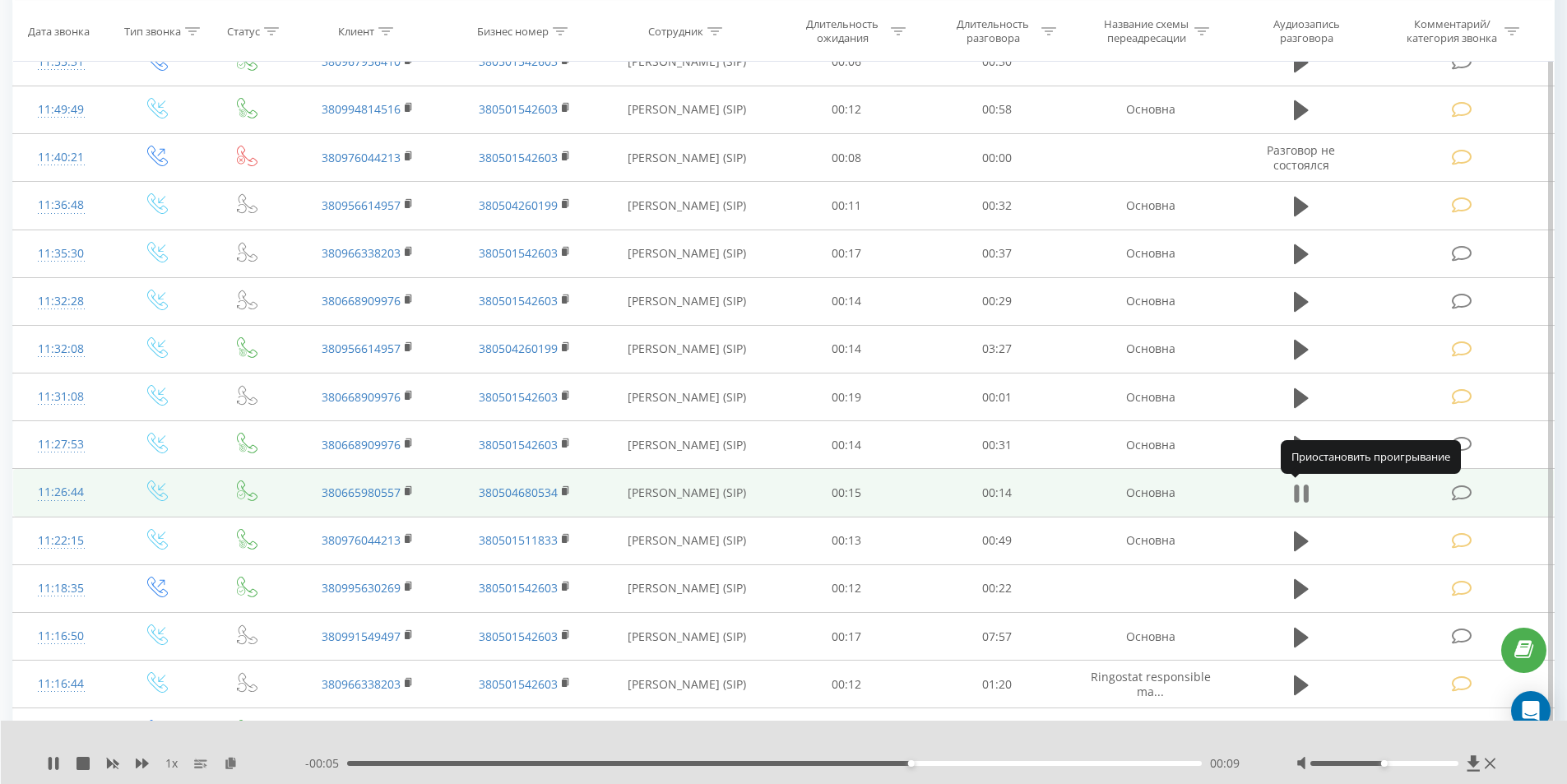
click at [1306, 497] on icon at bounding box center [1305, 492] width 5 height 18
click at [1461, 490] on icon at bounding box center [1462, 492] width 20 height 17
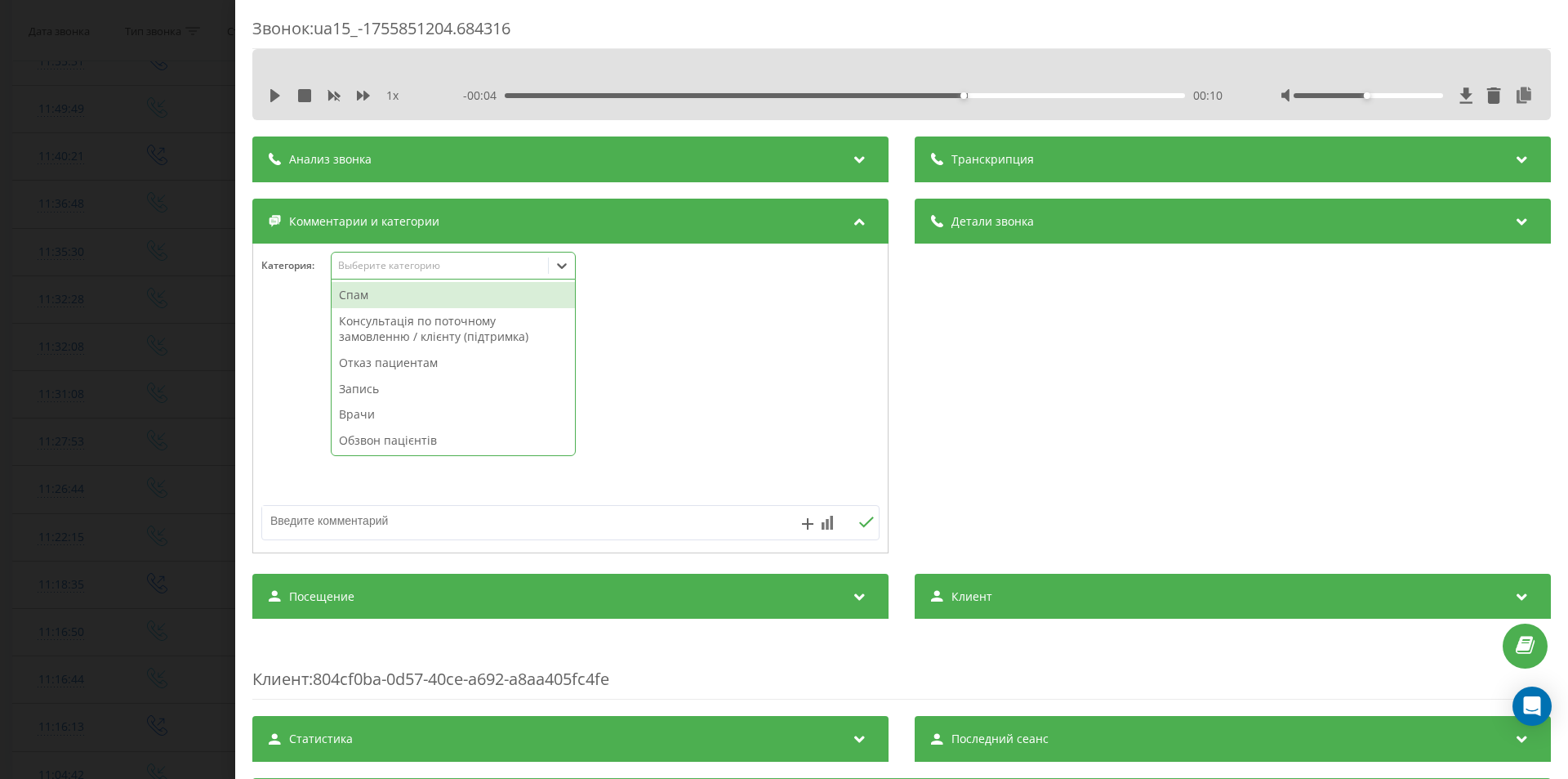
click at [367, 260] on div "Выберите категорию" at bounding box center [440, 266] width 204 height 13
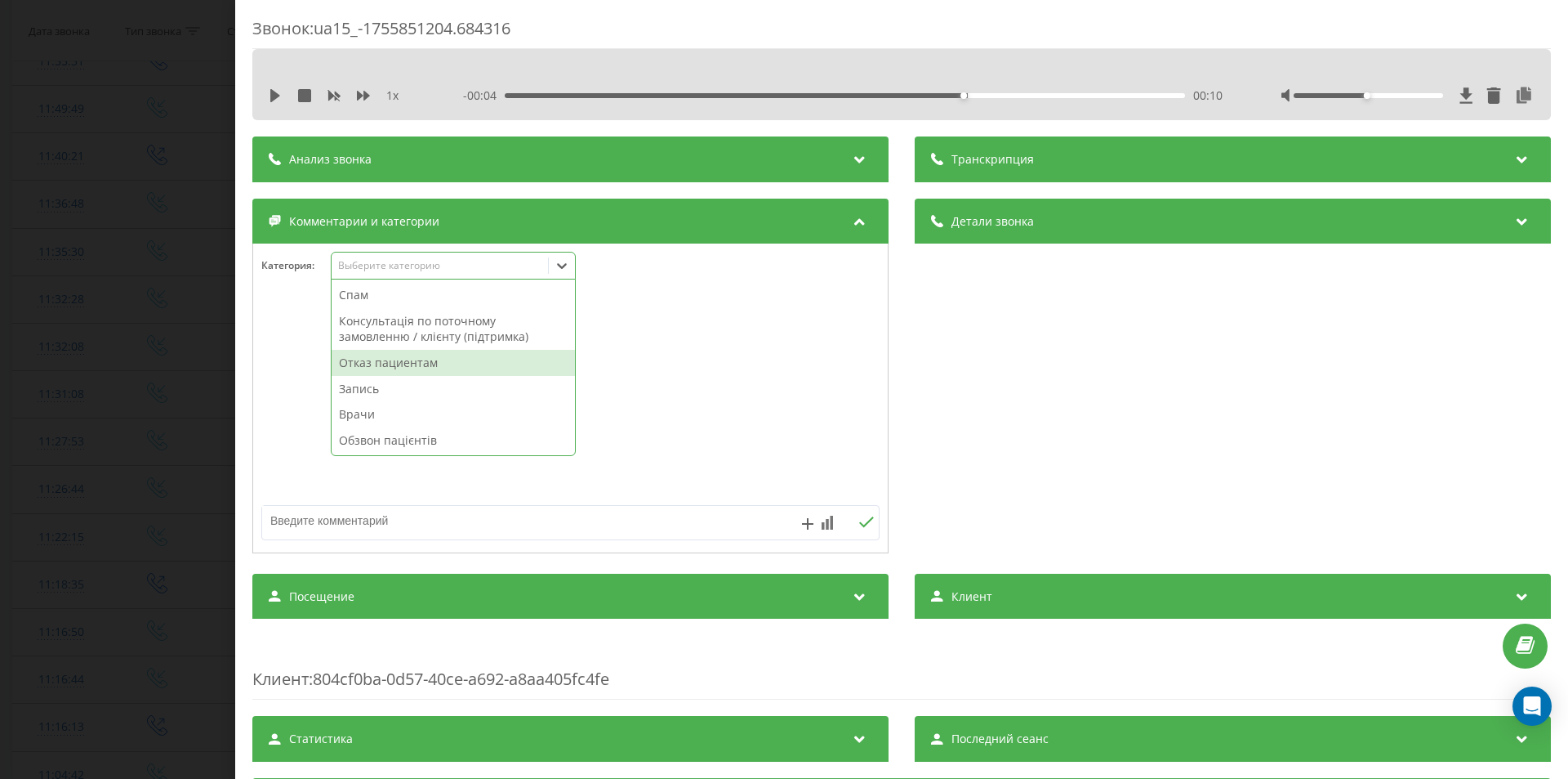
click at [389, 358] on div "Отказ пациентам" at bounding box center [453, 363] width 243 height 27
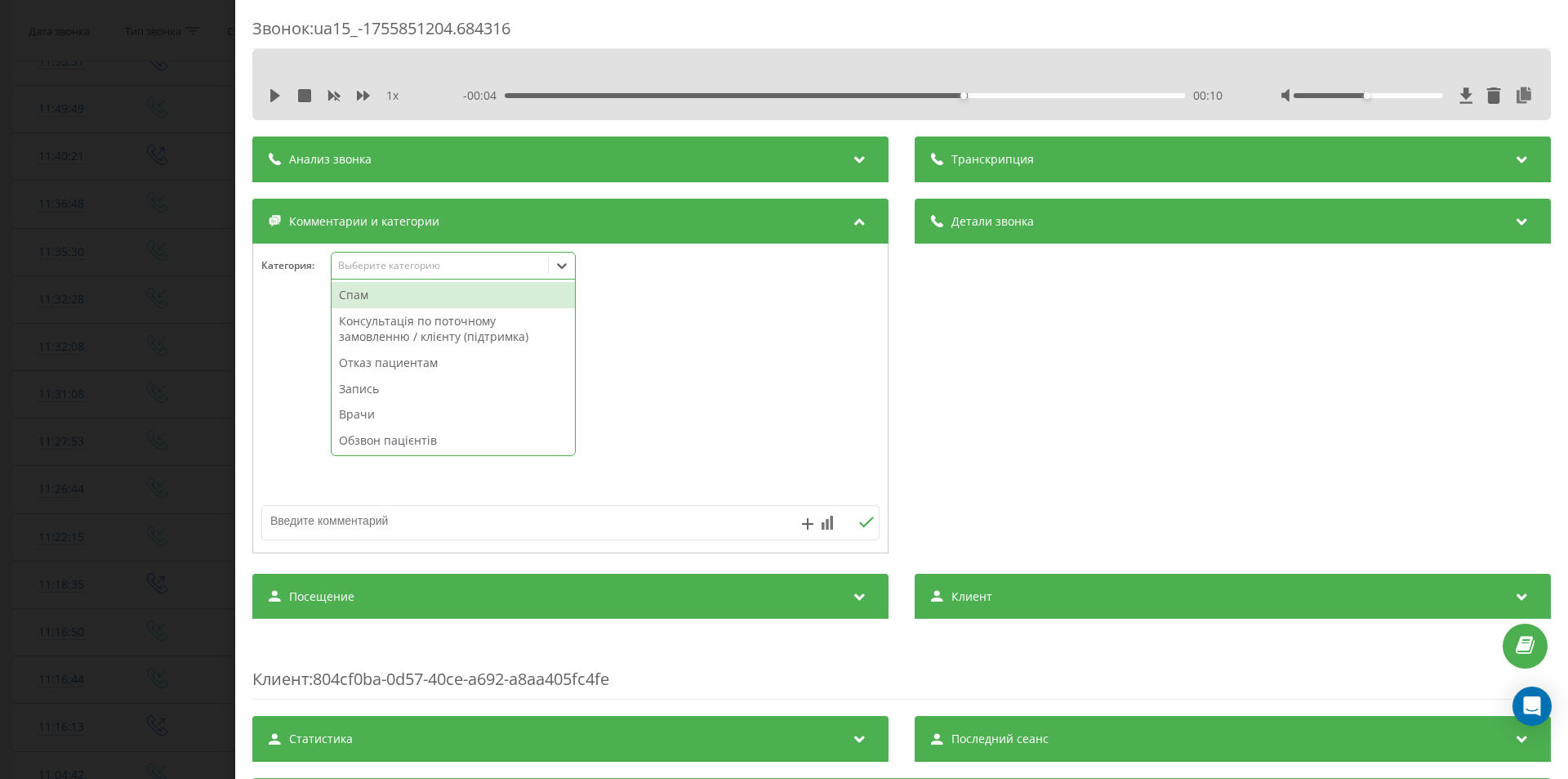
click at [406, 518] on textarea at bounding box center [508, 520] width 493 height 29
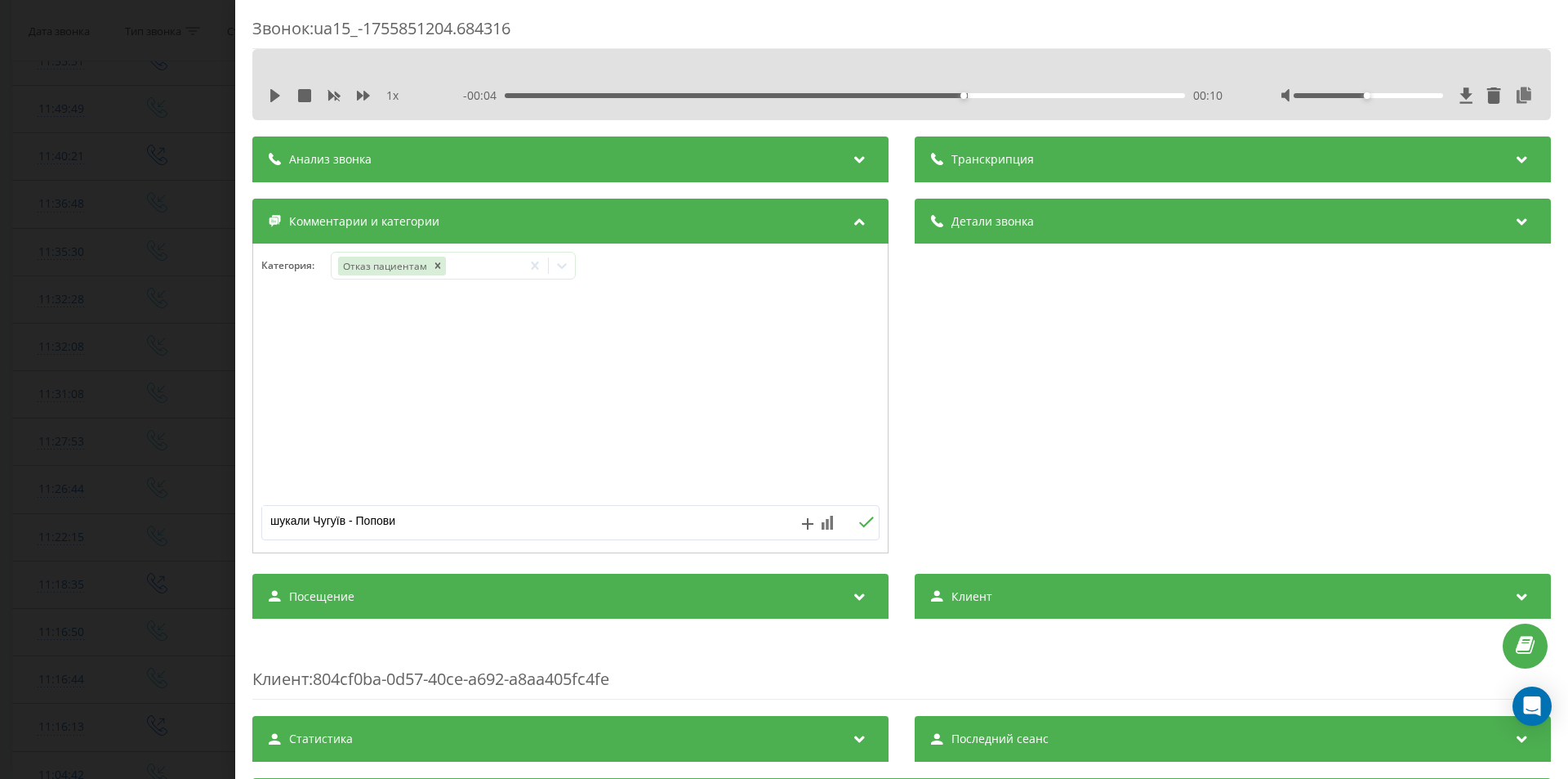
type textarea "[PERSON_NAME]"
click at [57, 349] on div "Звонок : ua15_-1755851204.684316 1 x - 00:04 00:10 00:10 Транскрипция Для анали…" at bounding box center [784, 390] width 1568 height 779
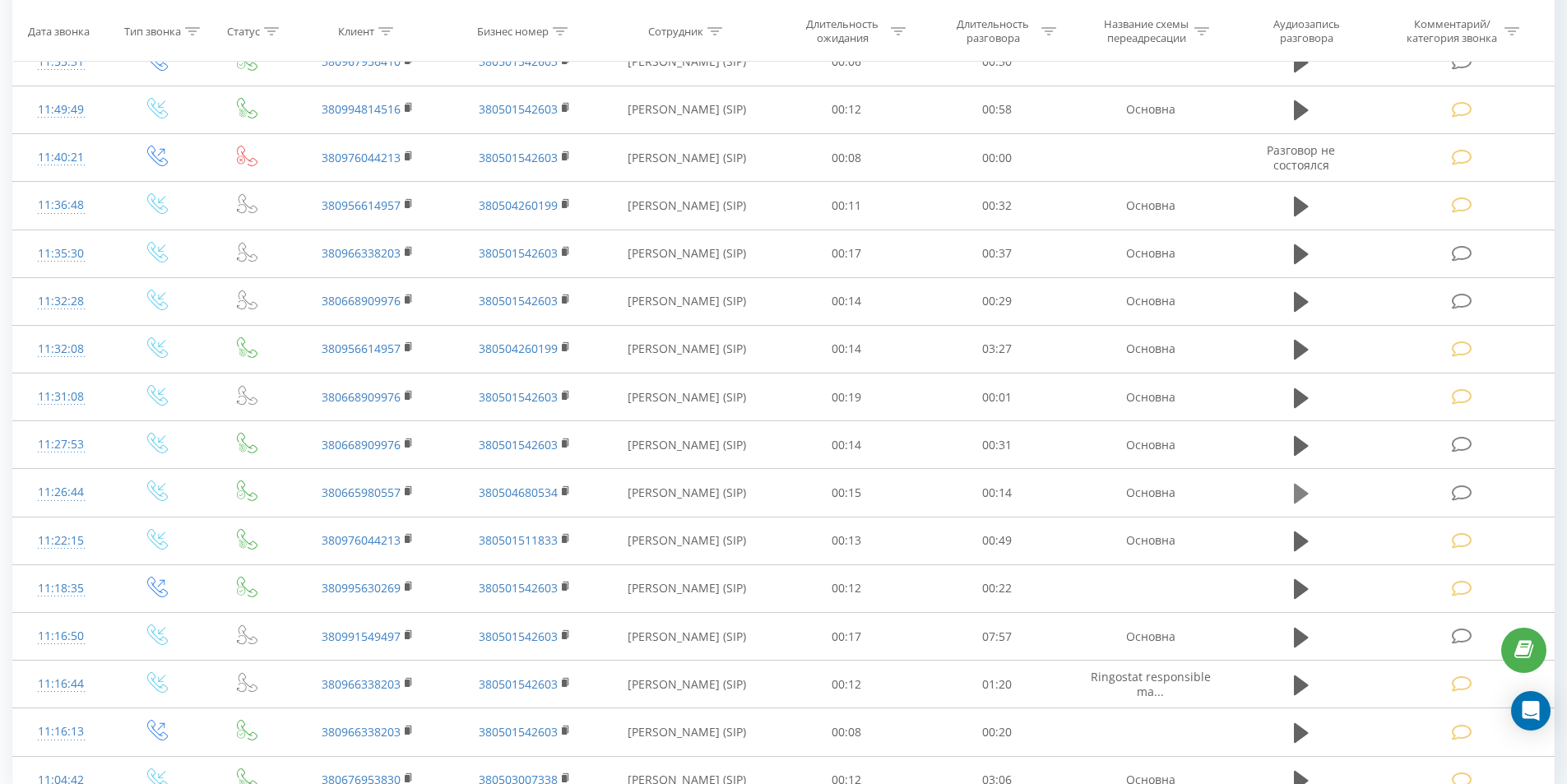
click at [1298, 490] on icon at bounding box center [1301, 493] width 14 height 20
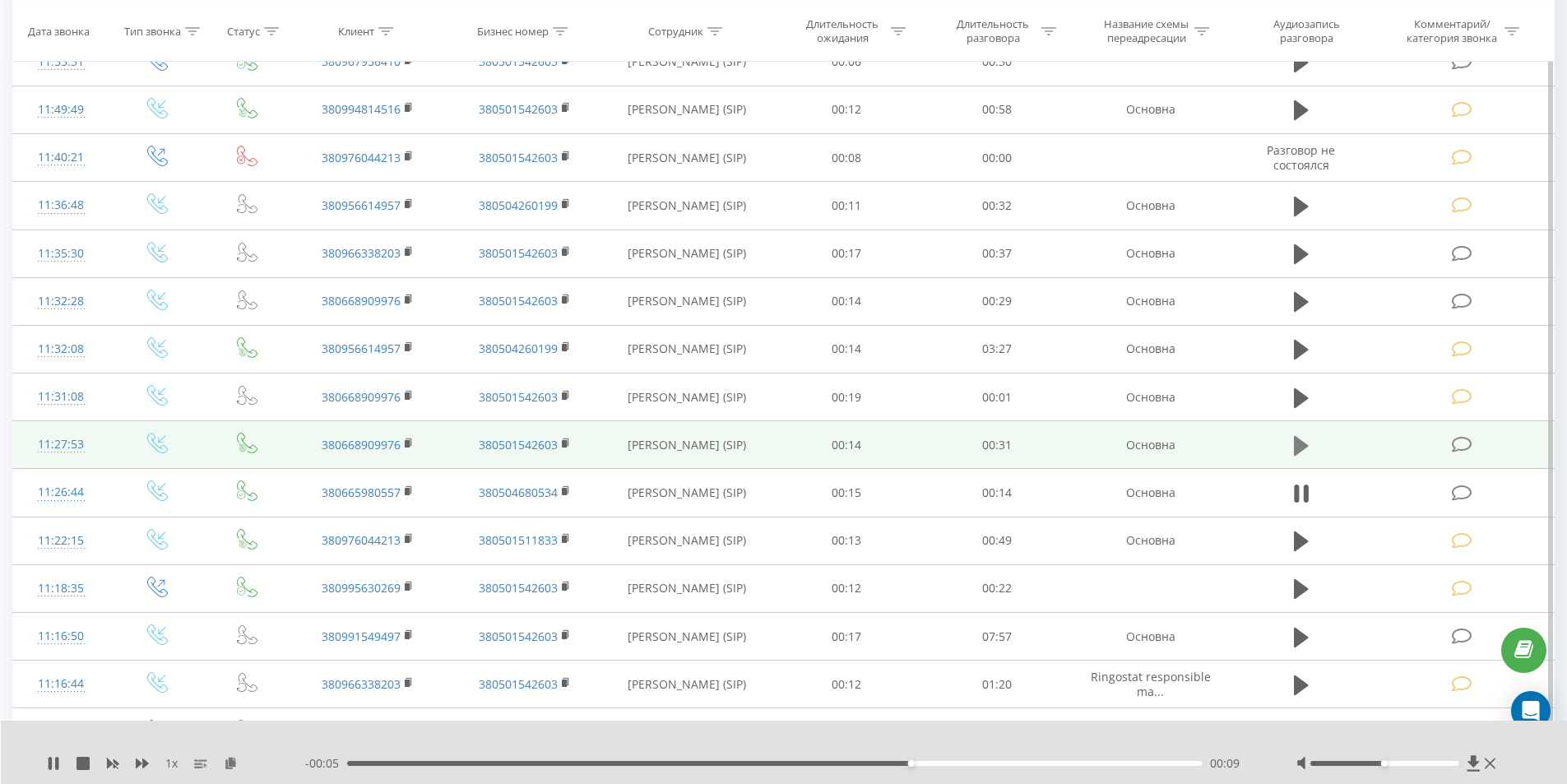
click at [1298, 439] on icon at bounding box center [1301, 446] width 14 height 20
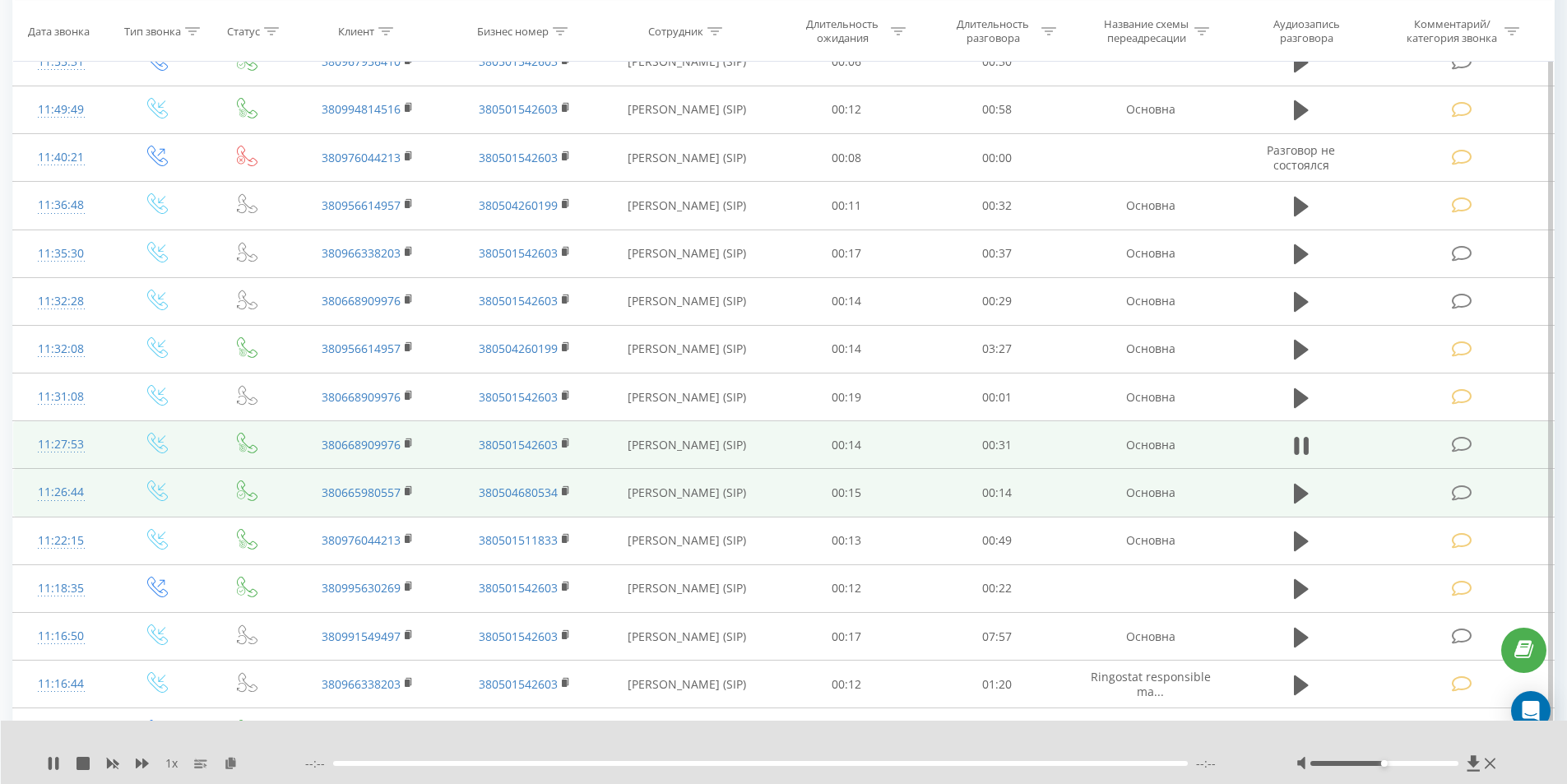
scroll to position [1116, 0]
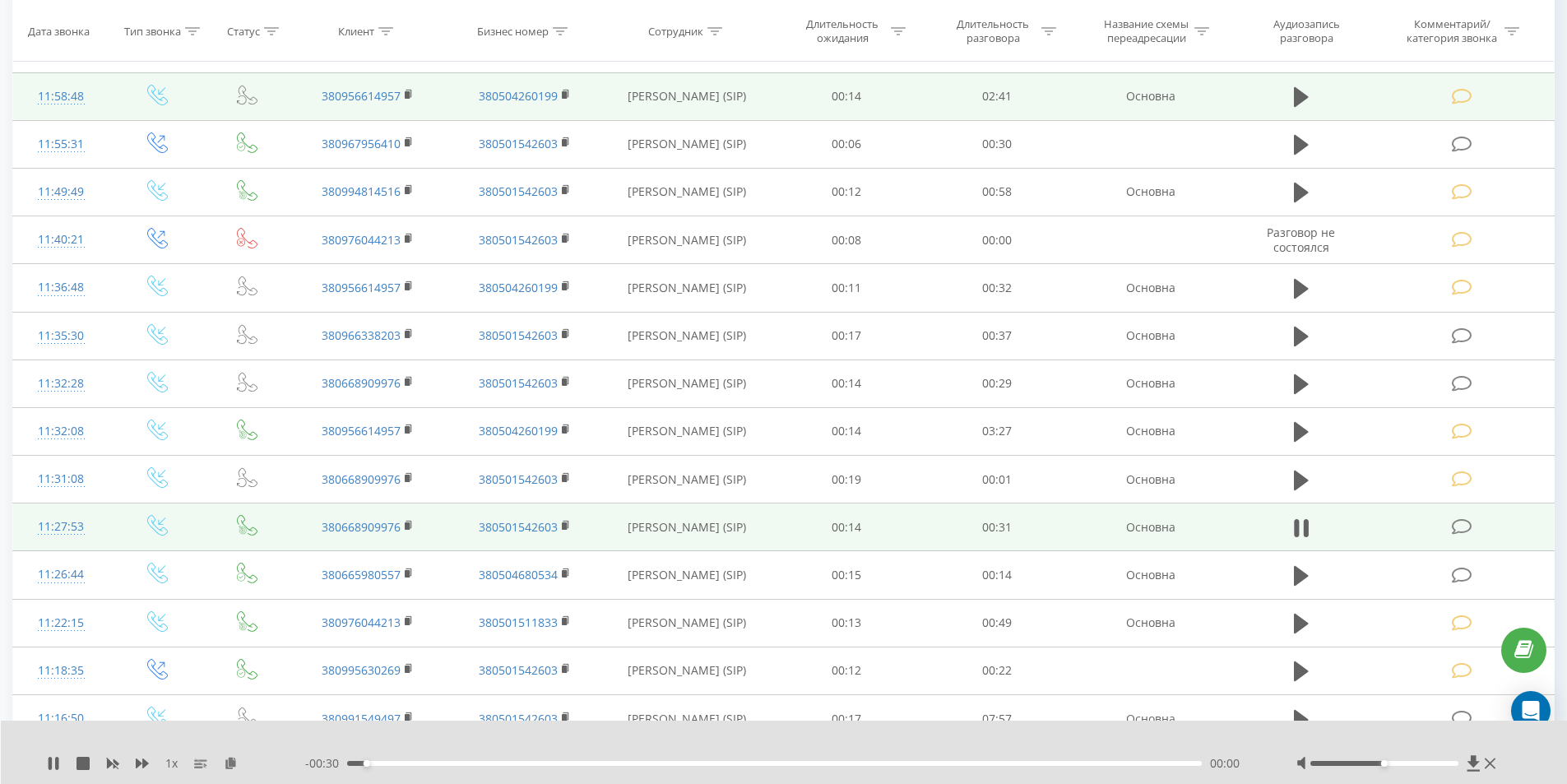
click at [549, 761] on div "00:00" at bounding box center [775, 762] width 855 height 5
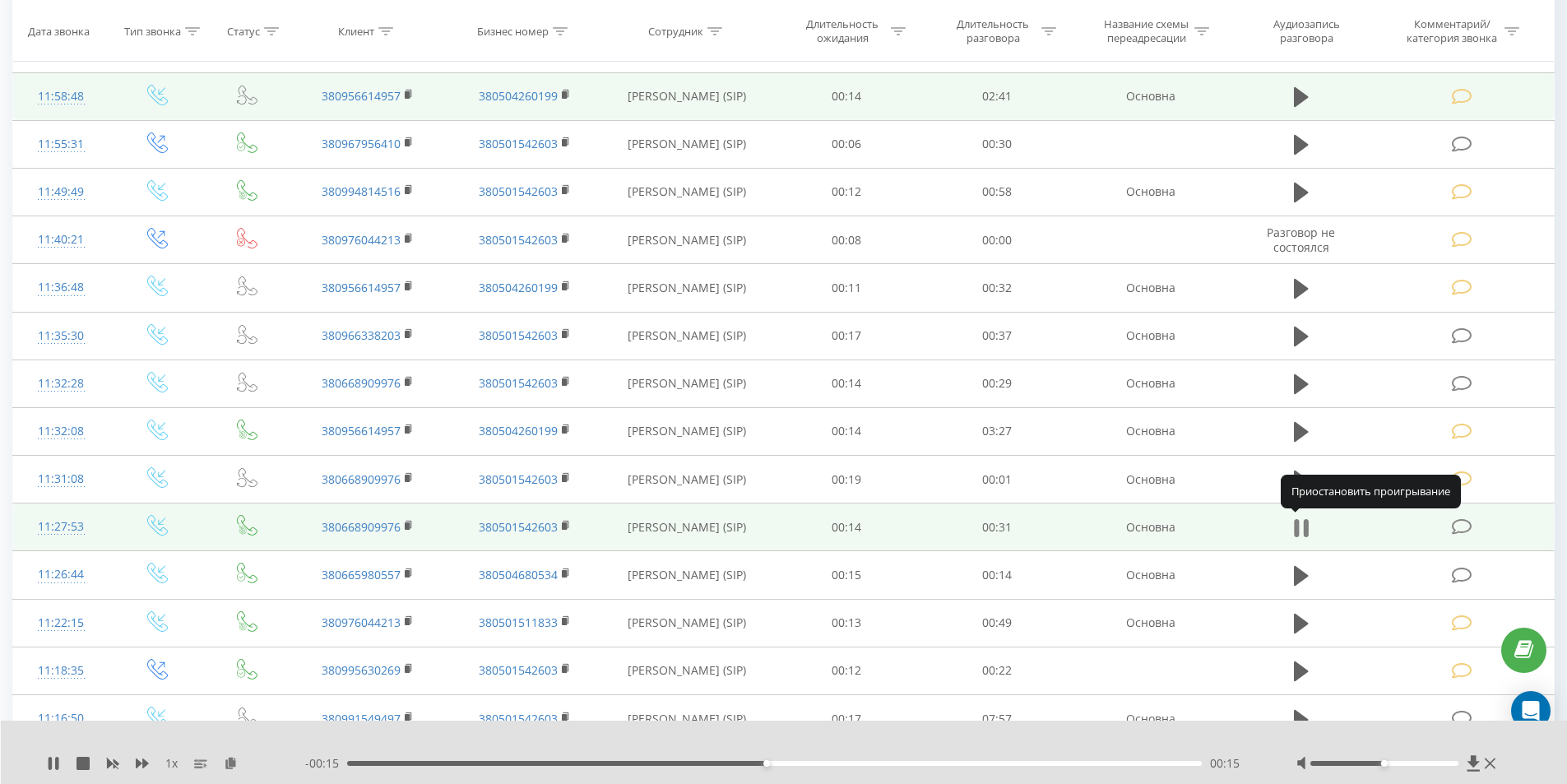
click at [1297, 525] on icon at bounding box center [1296, 528] width 5 height 18
click at [1458, 522] on icon at bounding box center [1462, 527] width 20 height 17
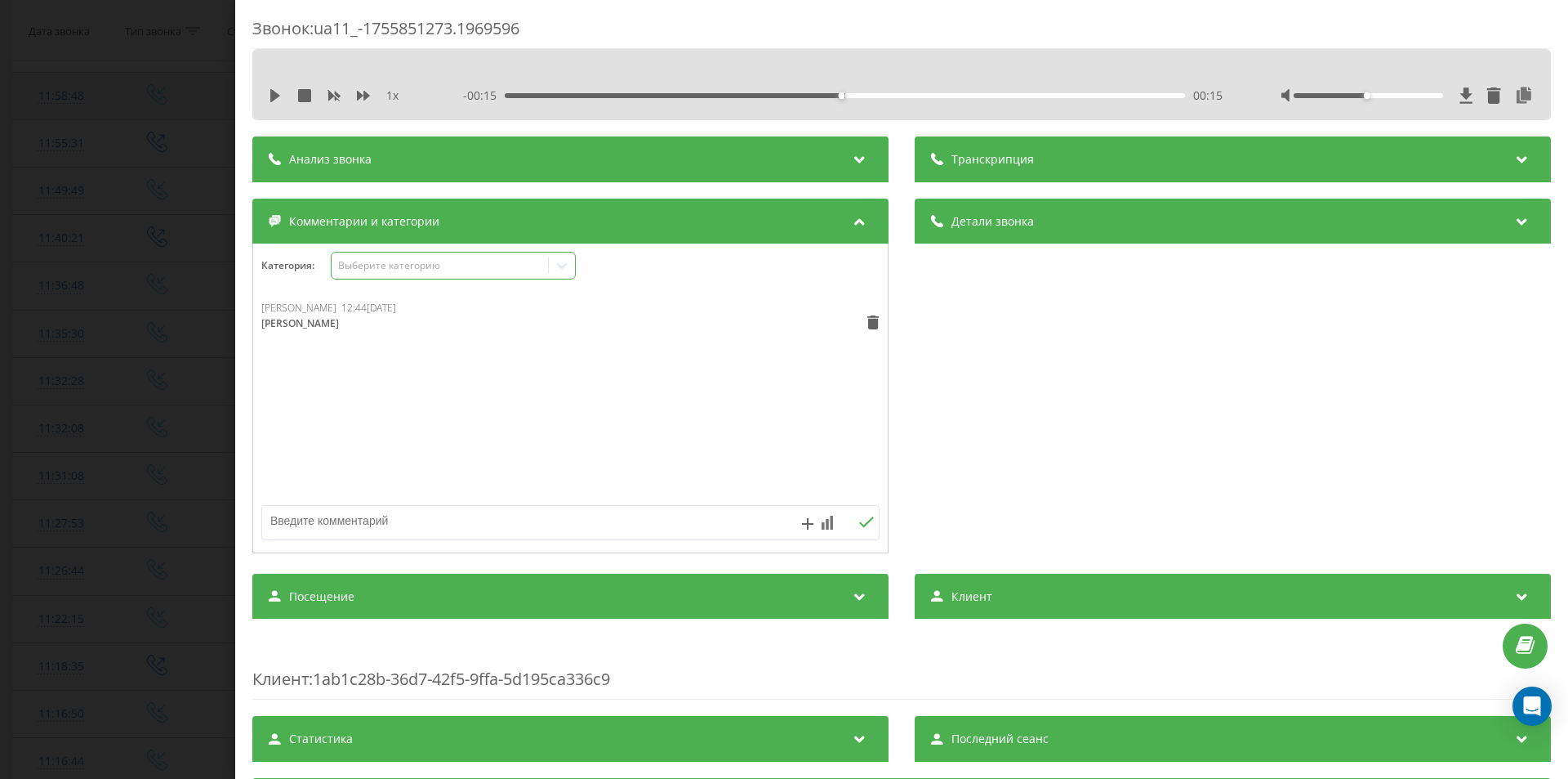
click at [426, 259] on div "Выберите категорию" at bounding box center [440, 266] width 204 height 13
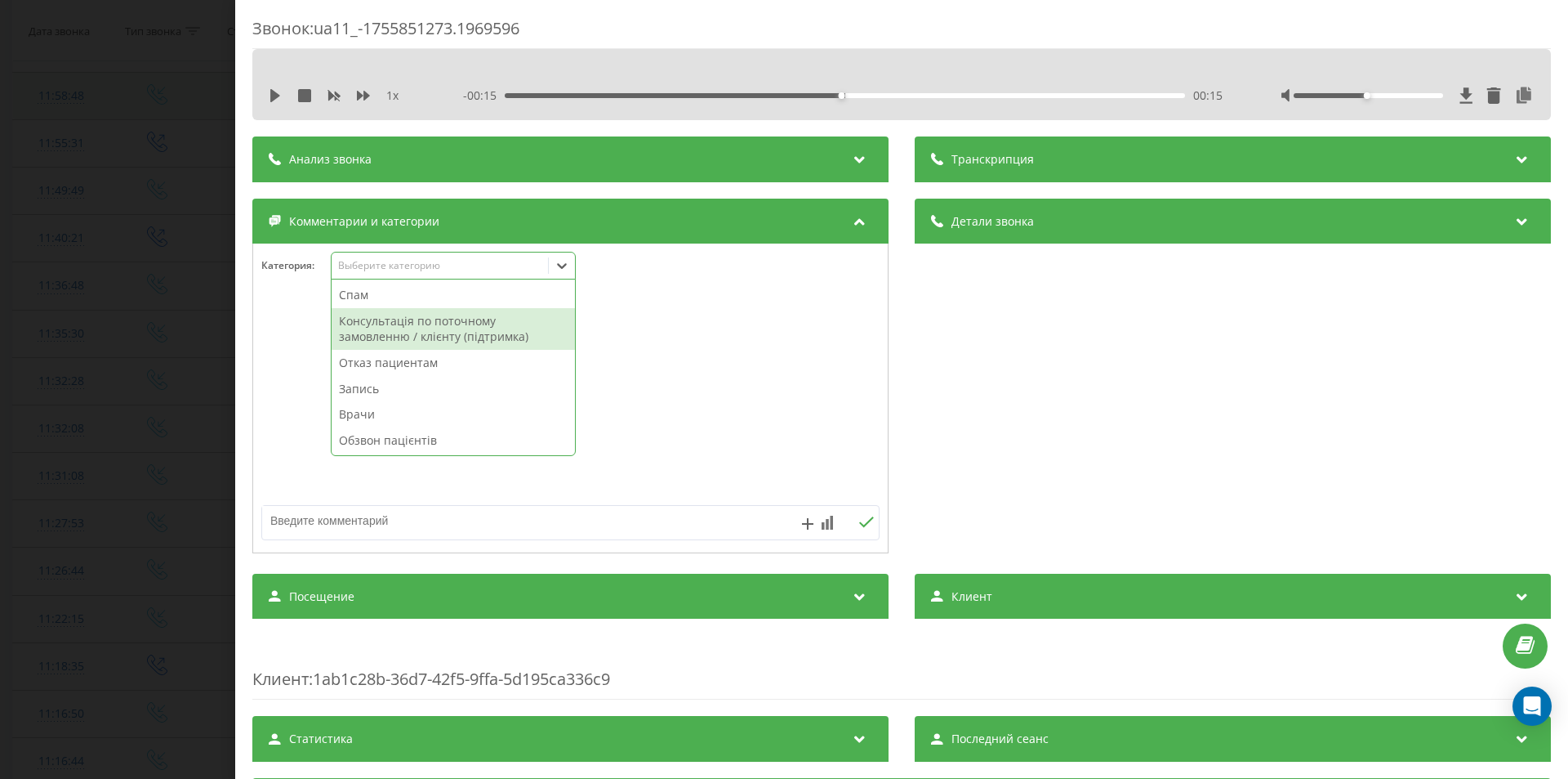
click at [399, 335] on div "Консультація по поточному замовленню / клієнту (підтримка)" at bounding box center [453, 329] width 243 height 42
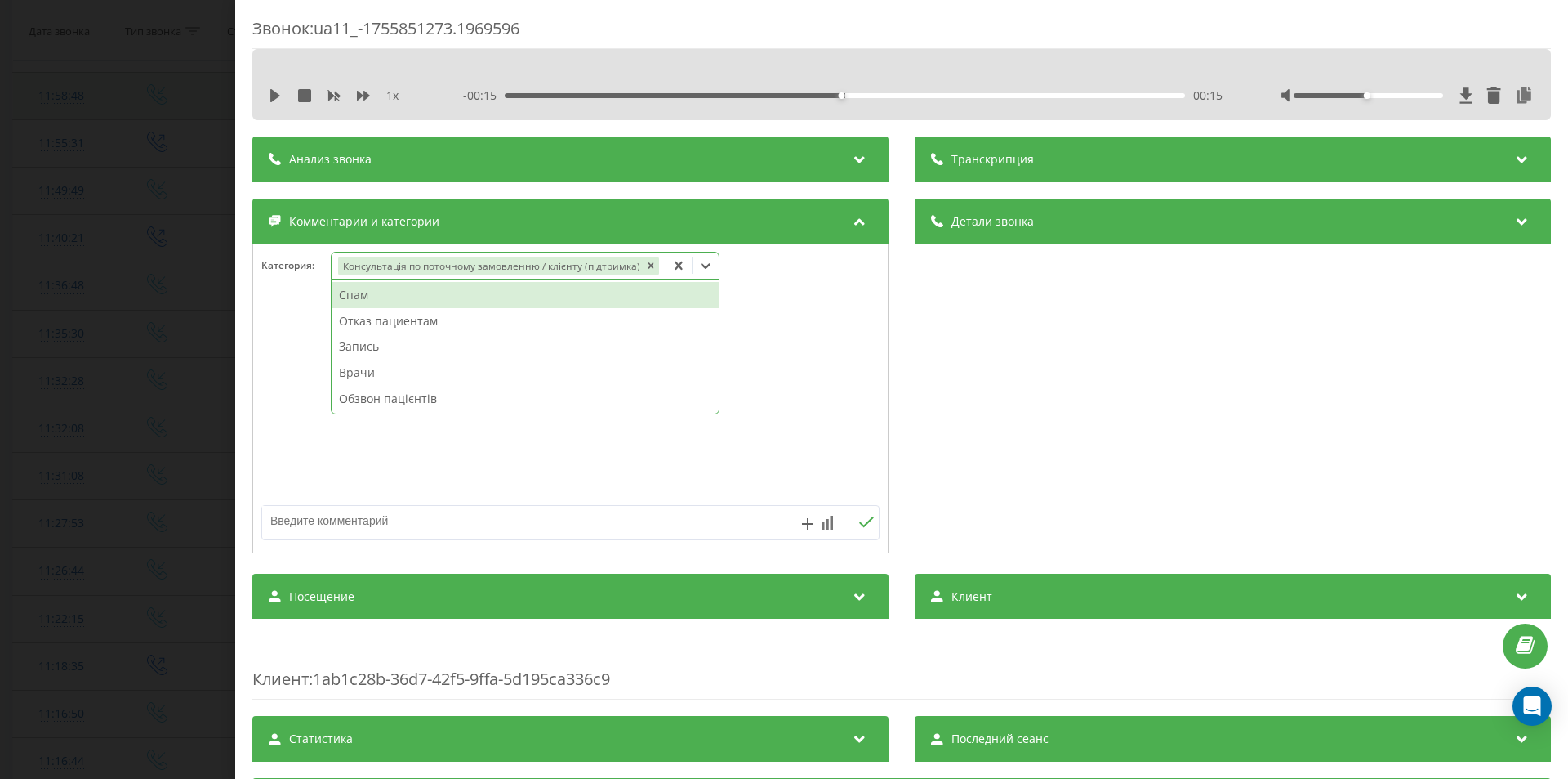
click at [37, 403] on div "Звонок : ua11_-1755851273.1969596 1 x - 00:15 00:15 00:15 Транскрипция Для анал…" at bounding box center [784, 390] width 1568 height 779
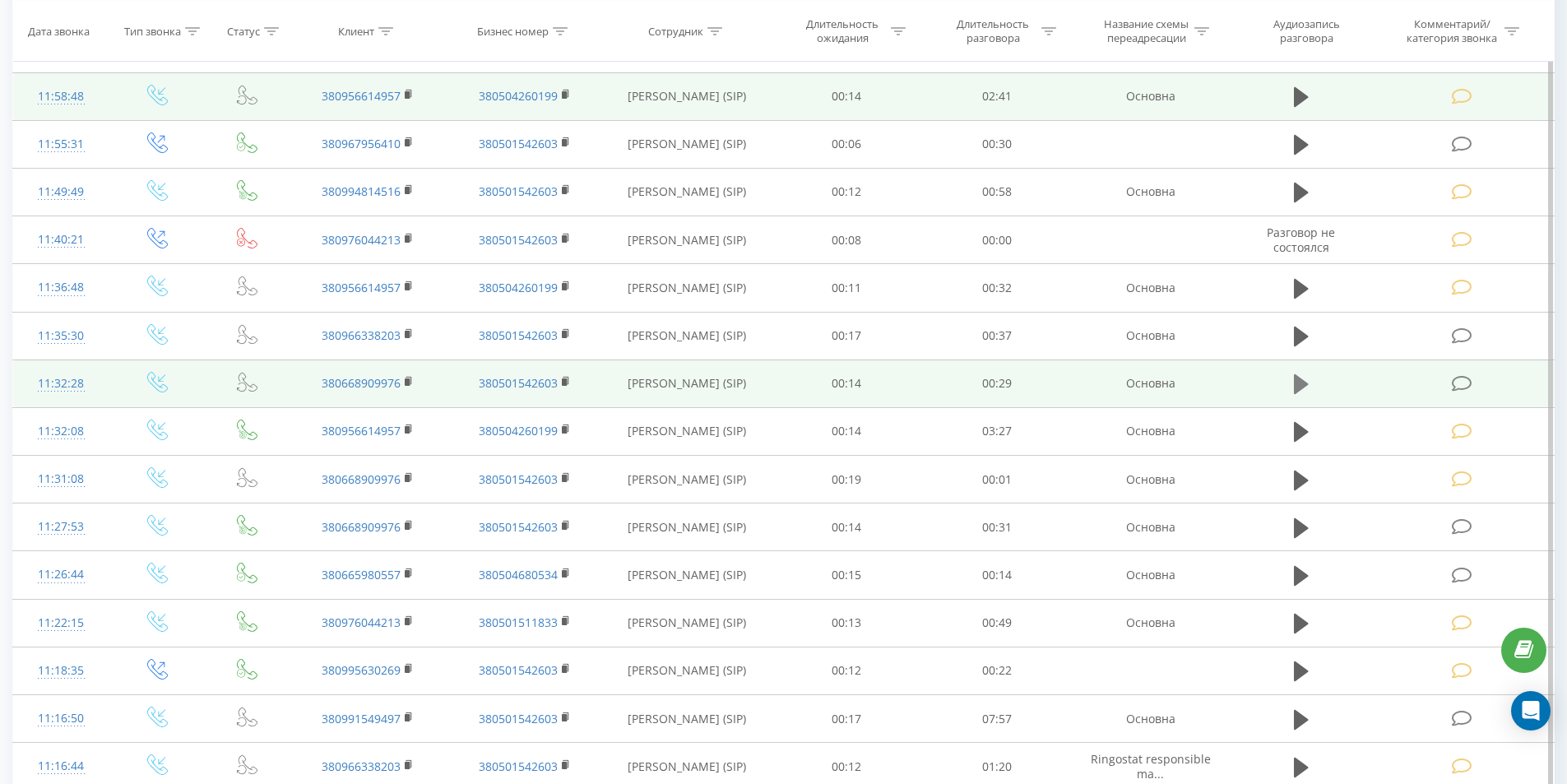
click at [1291, 379] on button at bounding box center [1301, 384] width 25 height 25
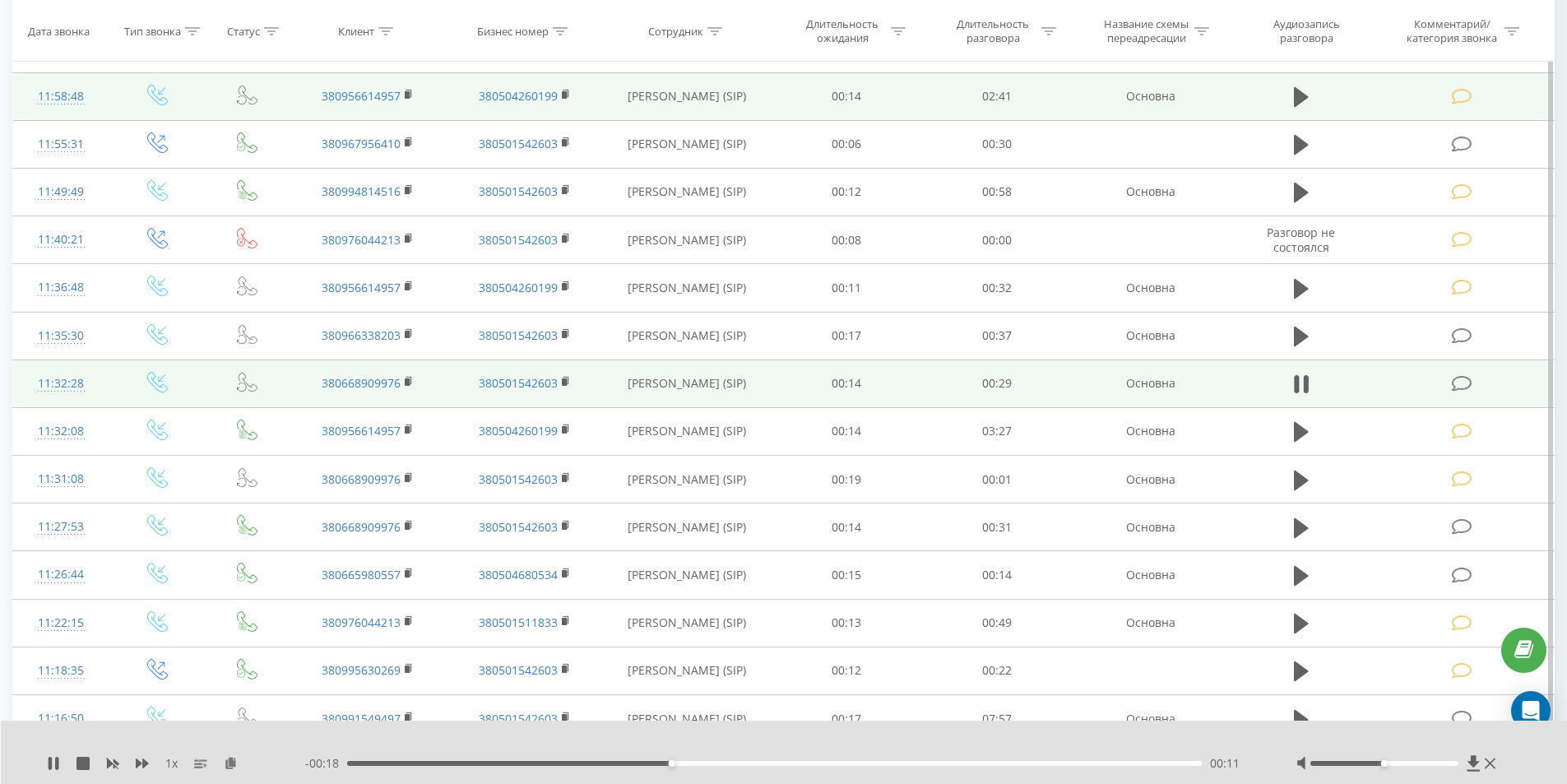
click at [1460, 381] on icon at bounding box center [1462, 383] width 20 height 17
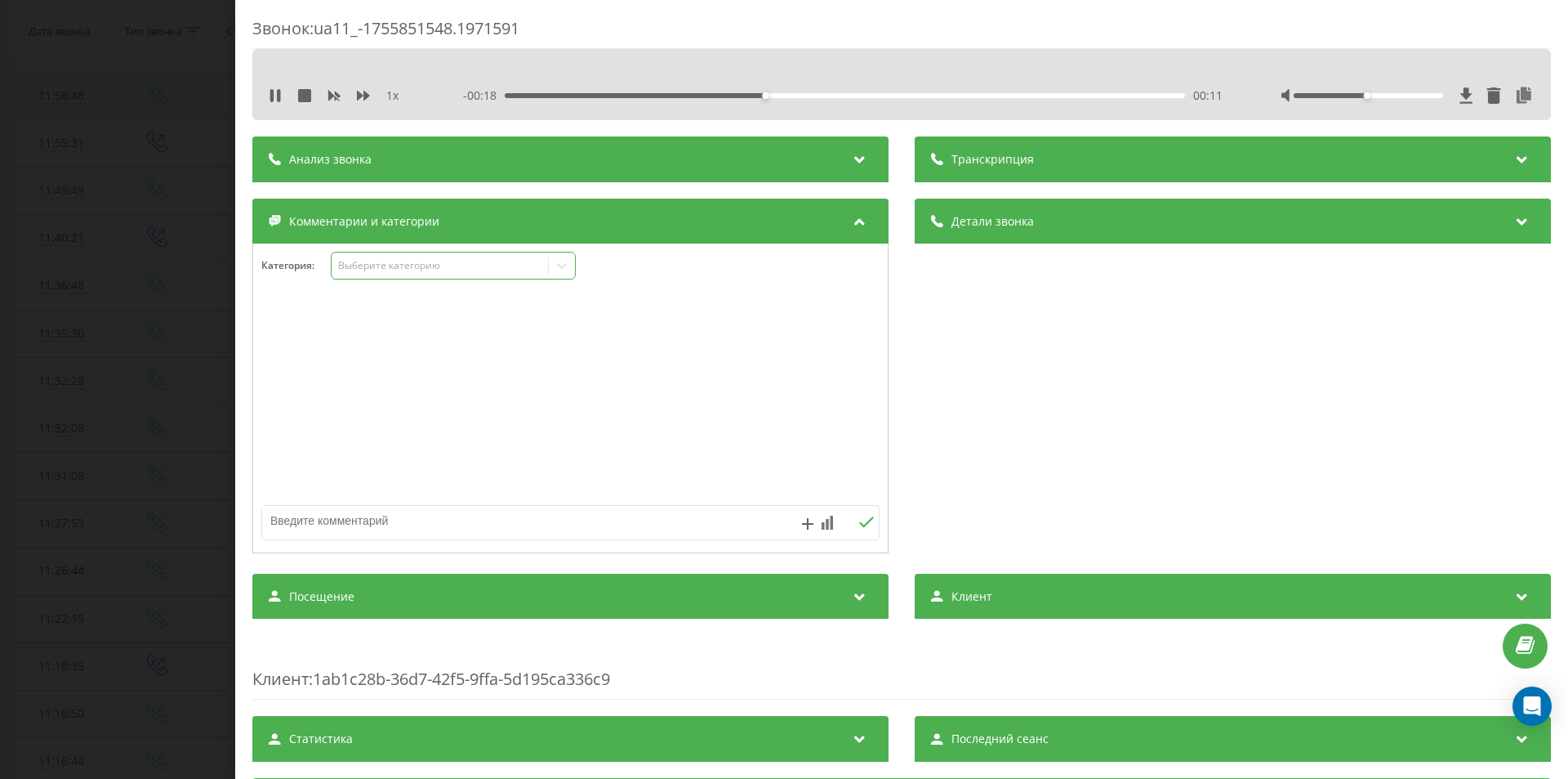
click at [518, 262] on div "Выберите категорию" at bounding box center [440, 266] width 204 height 13
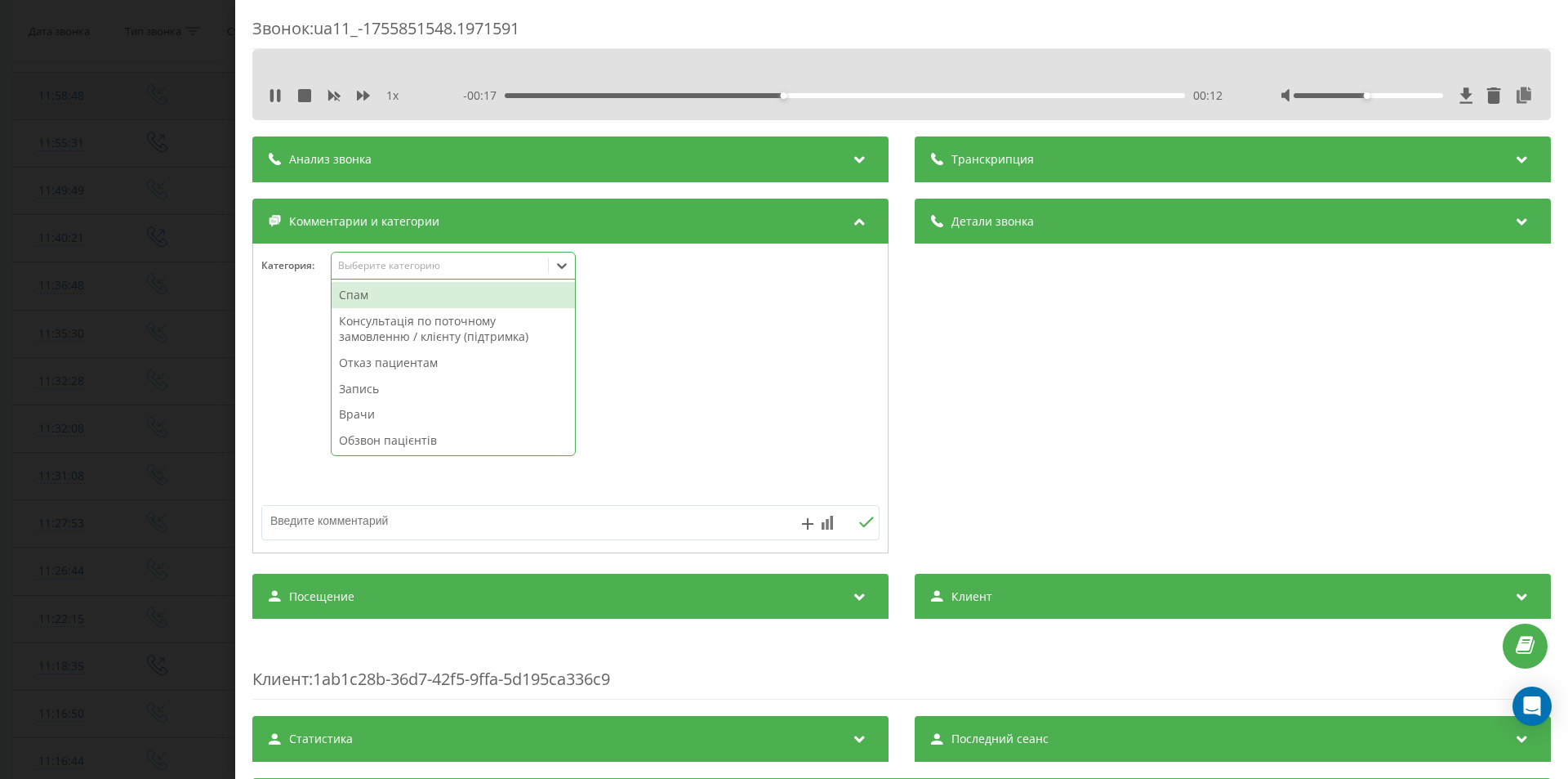
click at [427, 324] on div "Консультація по поточному замовленню / клієнту (підтримка)" at bounding box center [453, 329] width 243 height 42
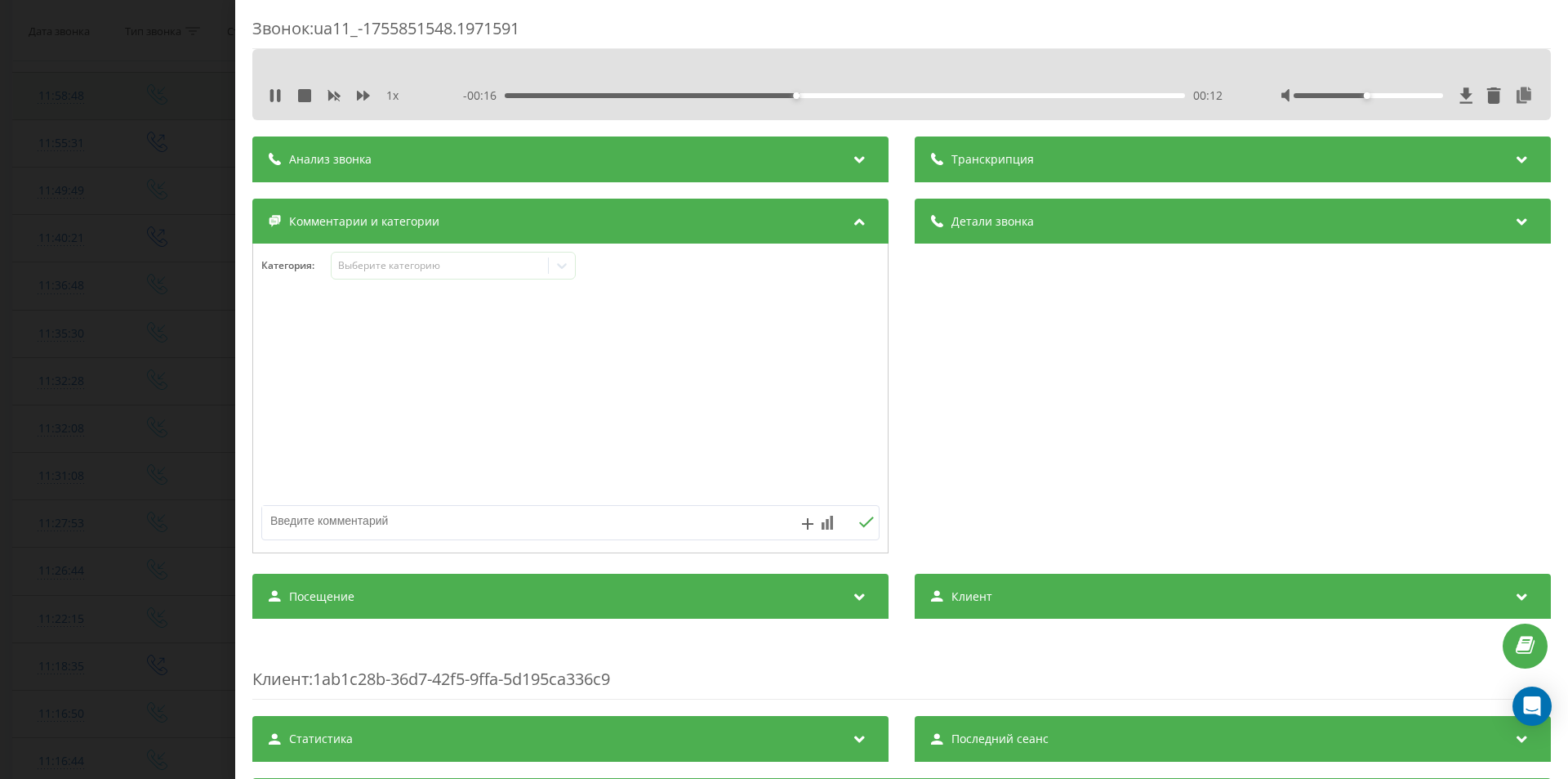
click at [48, 424] on div "Звонок : ua11_-1755851548.1971591 1 x - 00:16 00:12 00:12 Транскрипция Для анал…" at bounding box center [784, 390] width 1568 height 779
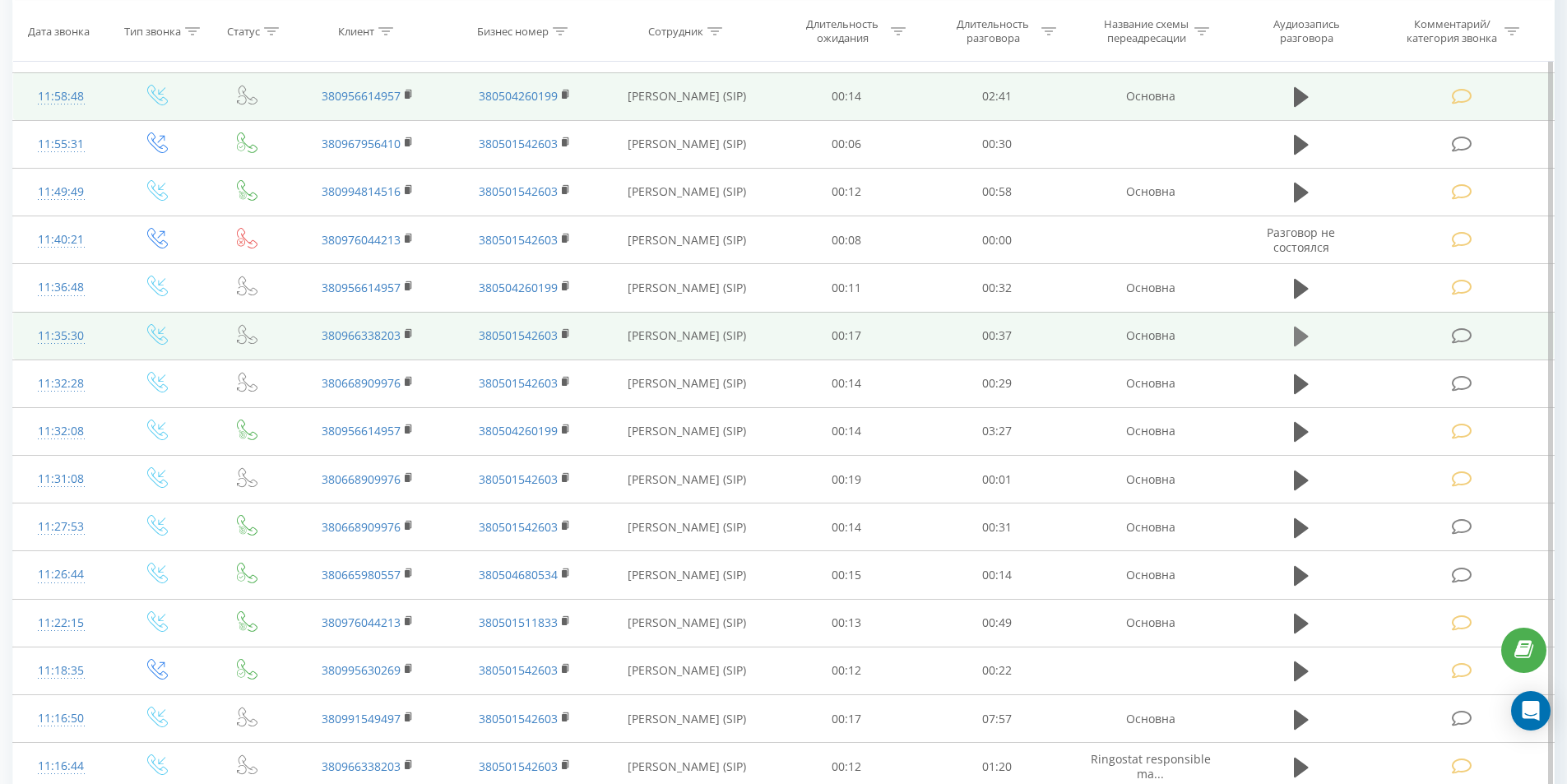
click at [1299, 326] on icon at bounding box center [1301, 337] width 14 height 23
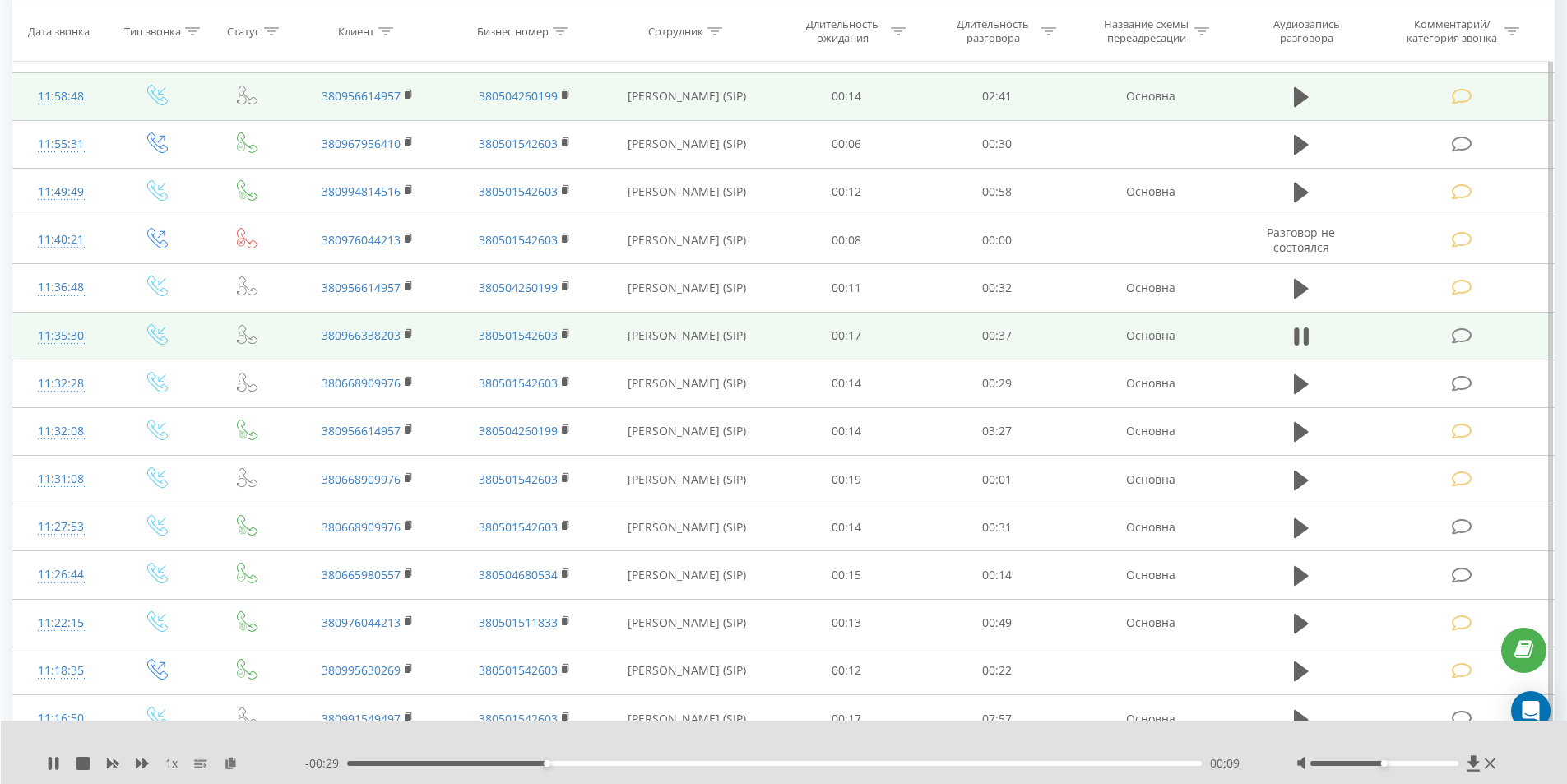
drag, startPoint x: 1301, startPoint y: 333, endPoint x: 1461, endPoint y: 333, distance: 160.0
click at [1301, 333] on icon at bounding box center [1301, 337] width 14 height 23
click at [1468, 329] on icon at bounding box center [1462, 336] width 20 height 17
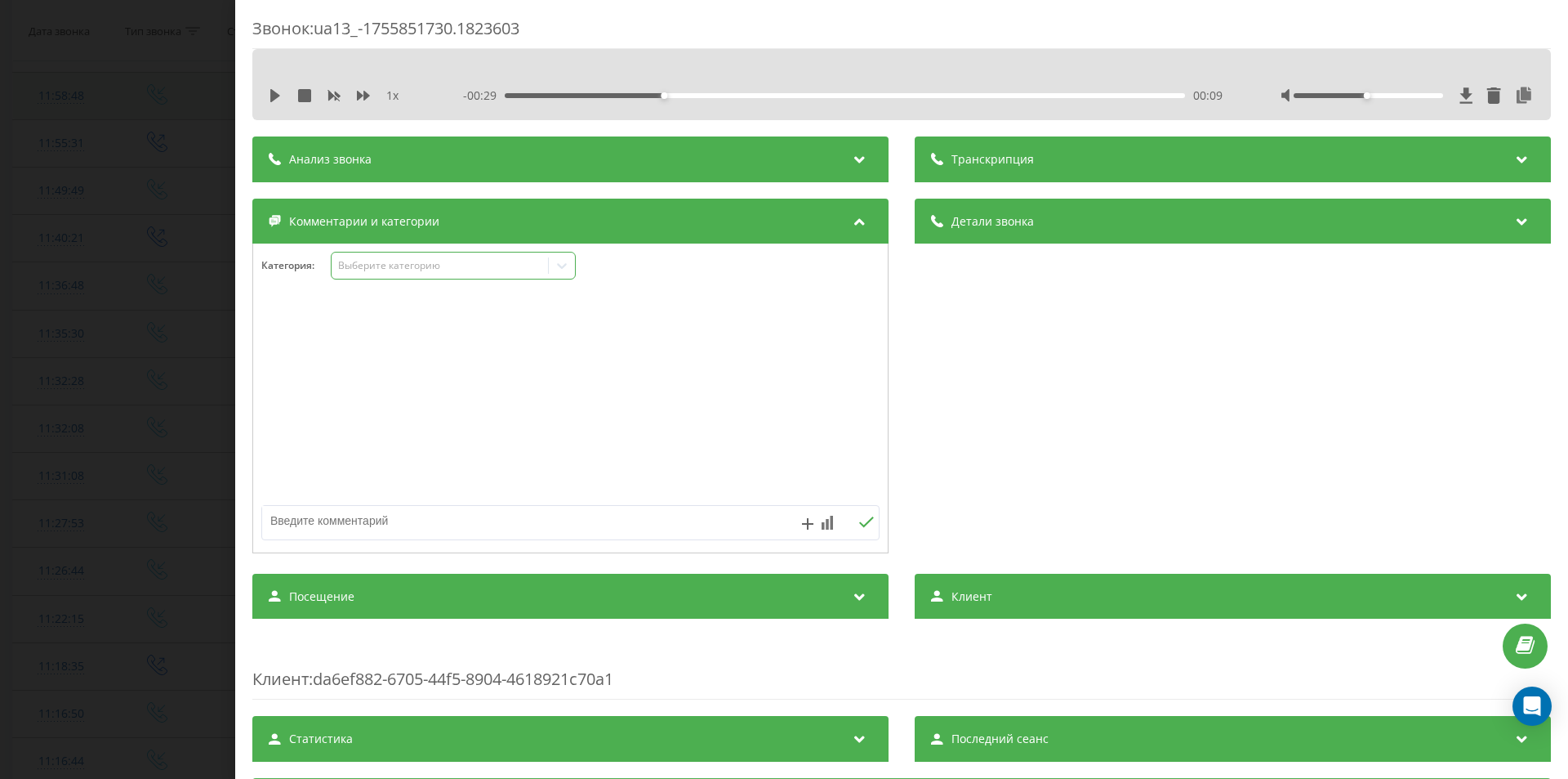
click at [418, 271] on div "Выберите категорию" at bounding box center [440, 266] width 204 height 13
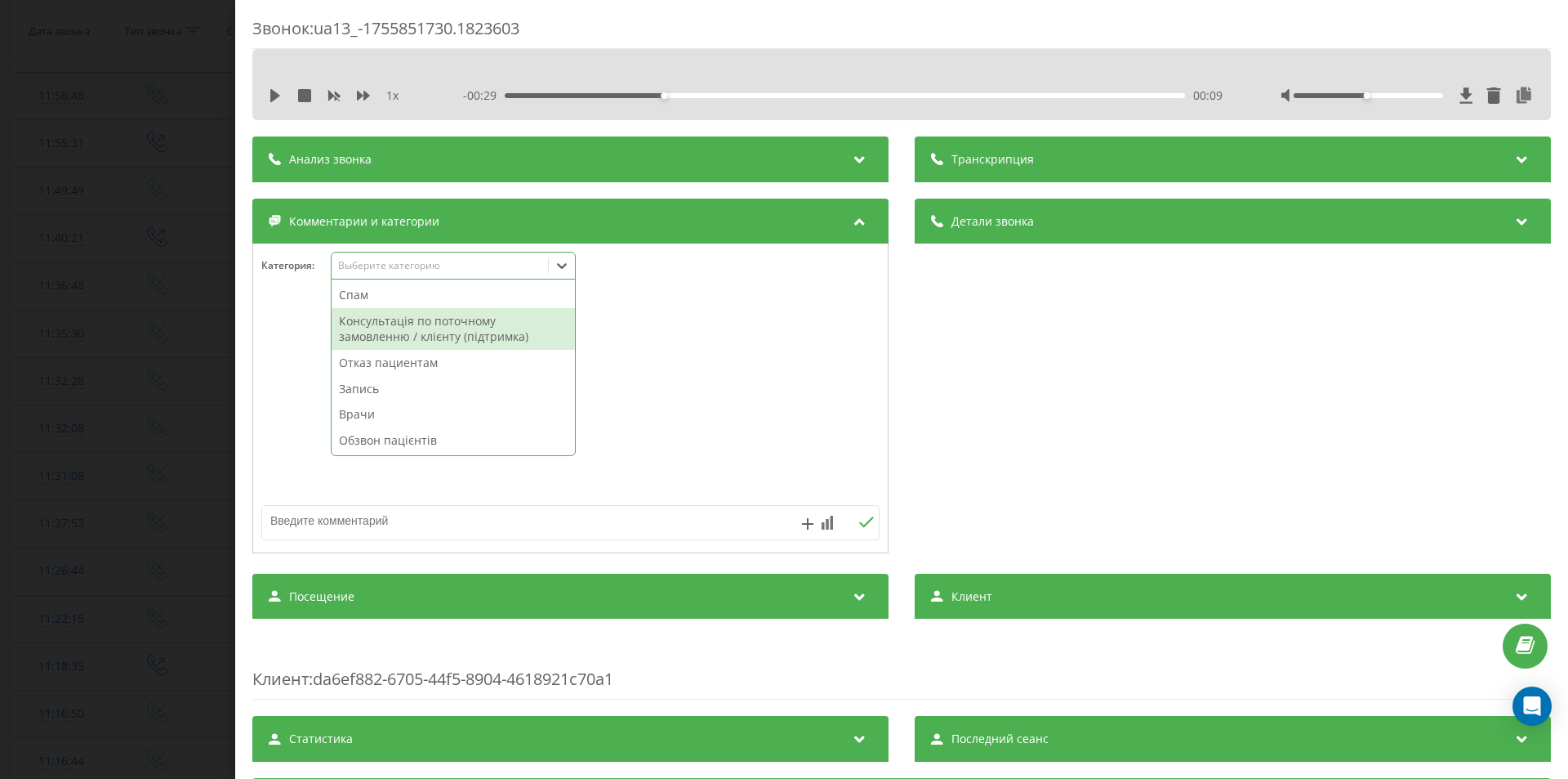
click at [415, 324] on div "Консультація по поточному замовленню / клієнту (підтримка)" at bounding box center [453, 329] width 243 height 42
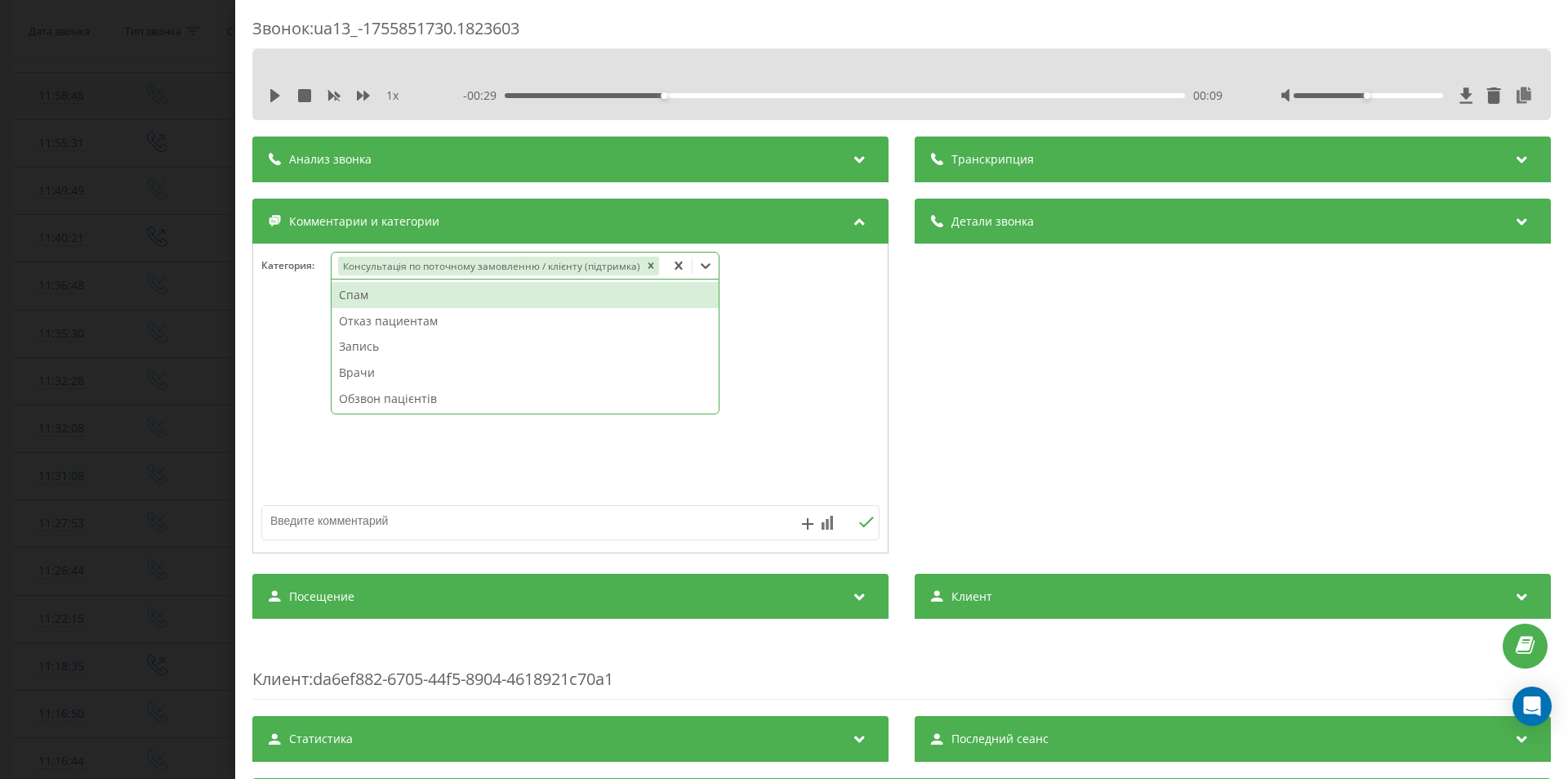
click at [52, 433] on div "Звонок : ua13_-1755851730.1823603 1 x - 00:29 00:09 00:09 Транскрипция Для анал…" at bounding box center [784, 390] width 1568 height 779
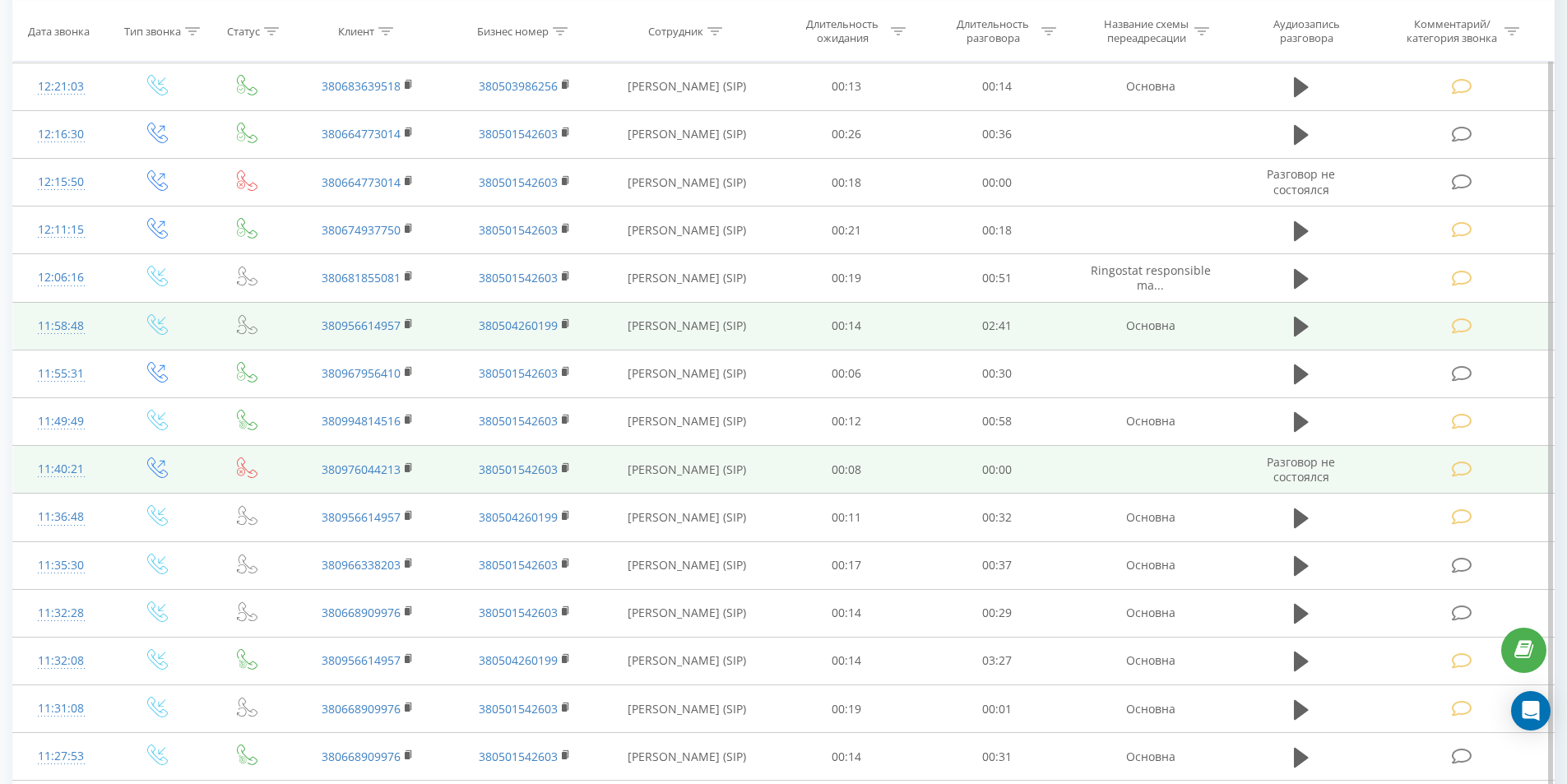
scroll to position [869, 0]
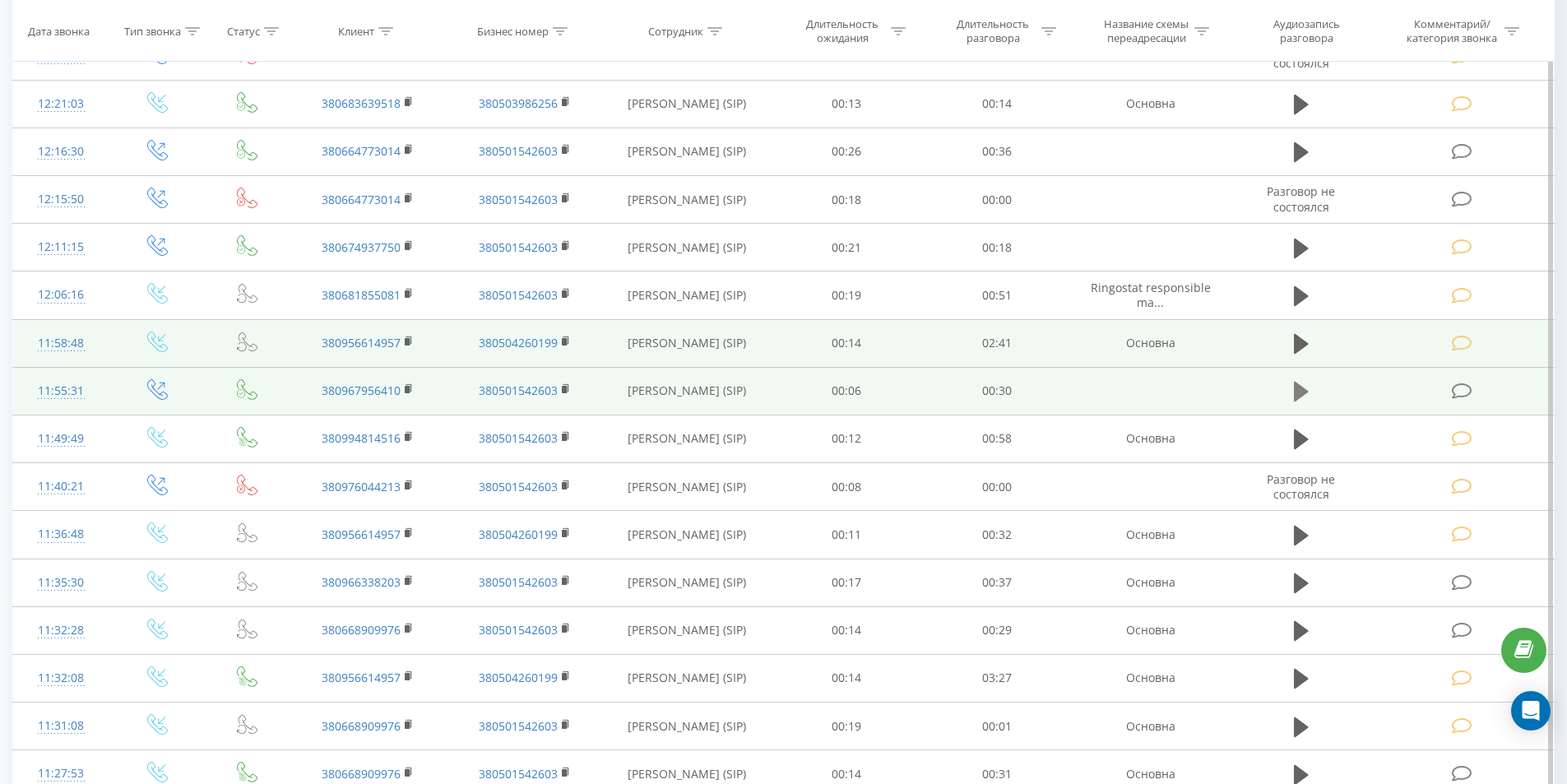
click at [1296, 386] on icon at bounding box center [1301, 391] width 14 height 20
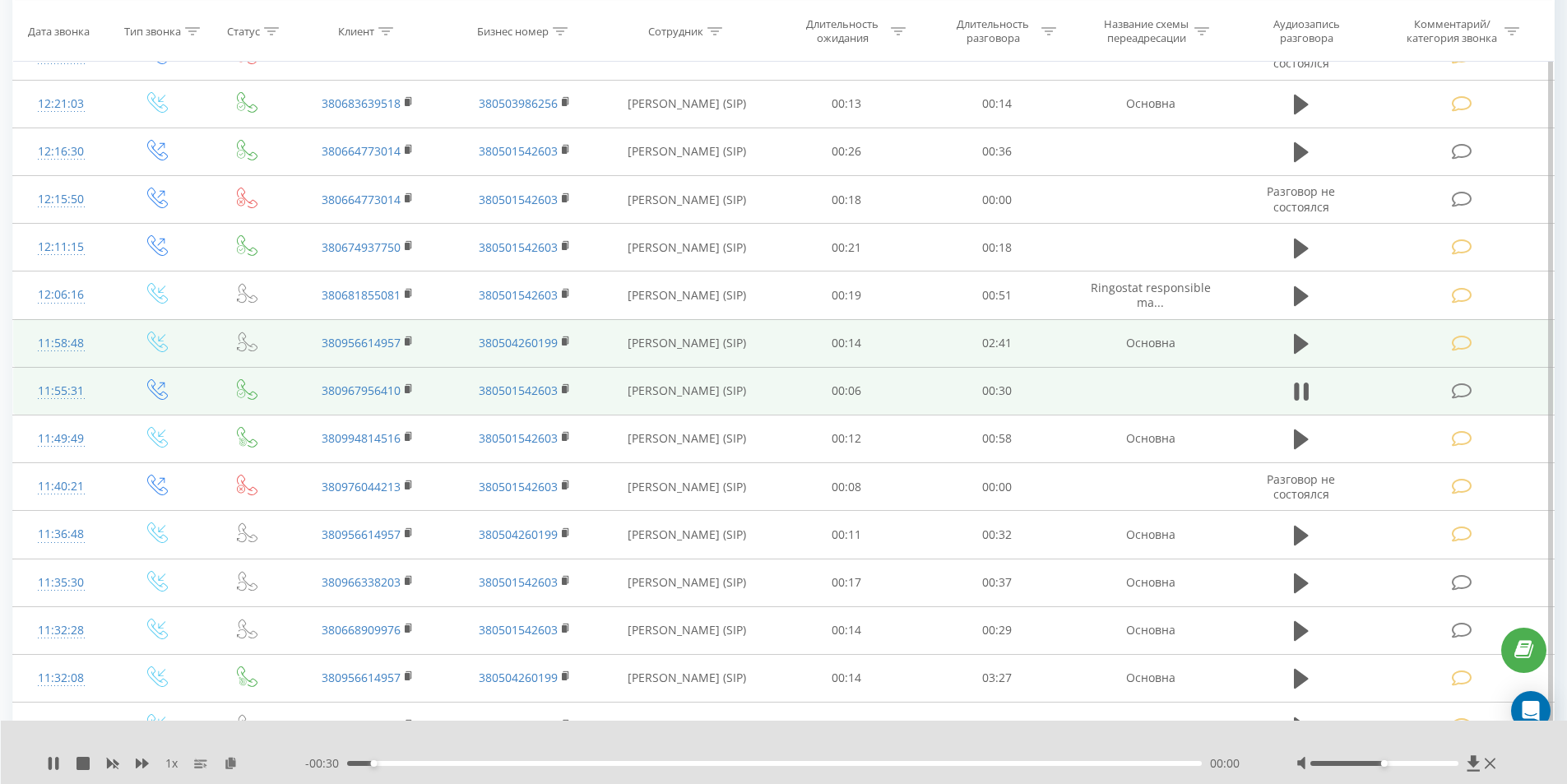
click at [564, 763] on div "00:00" at bounding box center [775, 762] width 855 height 5
click at [1295, 383] on icon at bounding box center [1301, 391] width 14 height 23
click at [1462, 384] on icon at bounding box center [1462, 391] width 20 height 17
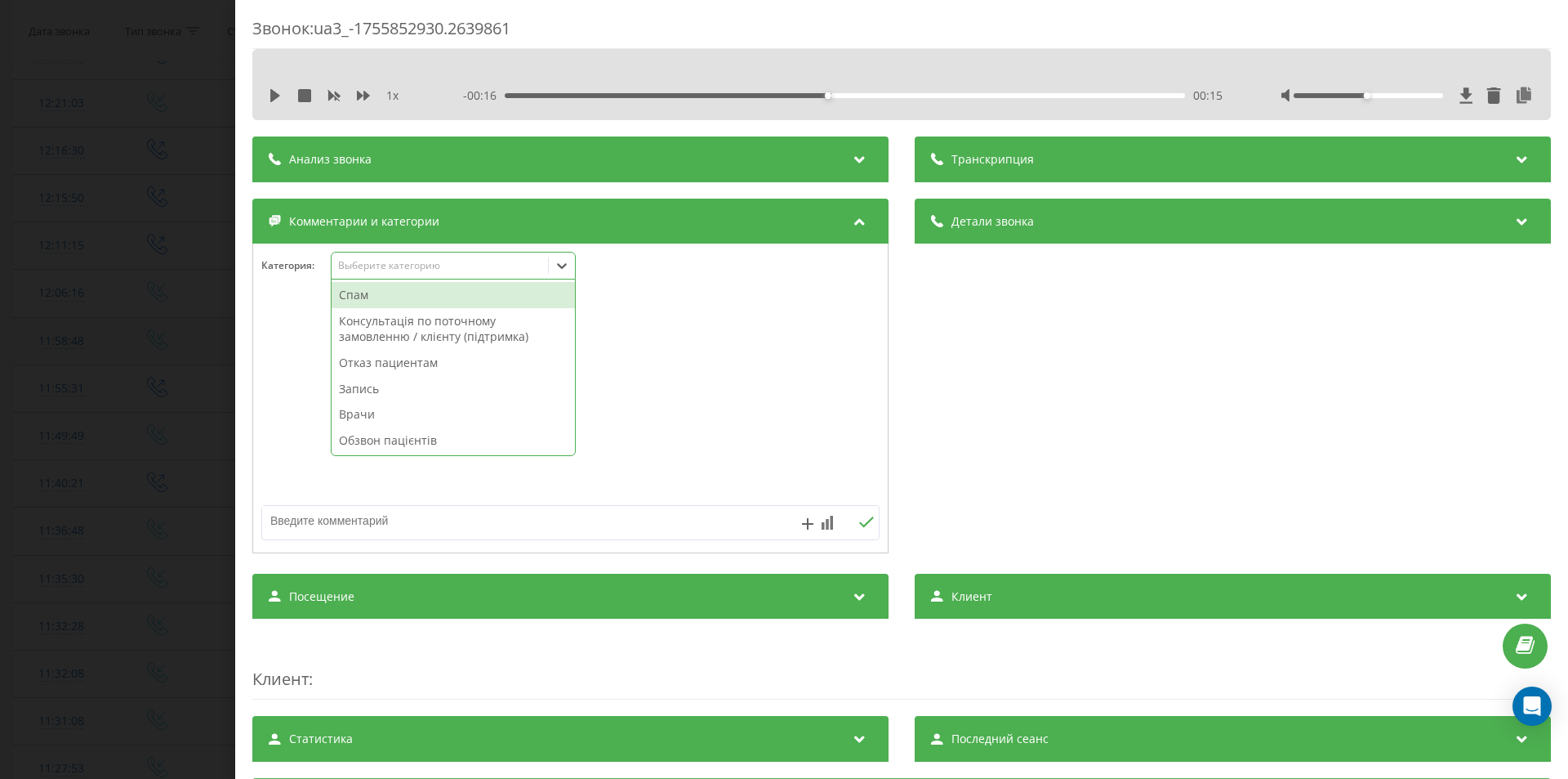
drag, startPoint x: 381, startPoint y: 258, endPoint x: 381, endPoint y: 277, distance: 19.0
click at [381, 259] on div "Выберите категорию" at bounding box center [440, 266] width 204 height 13
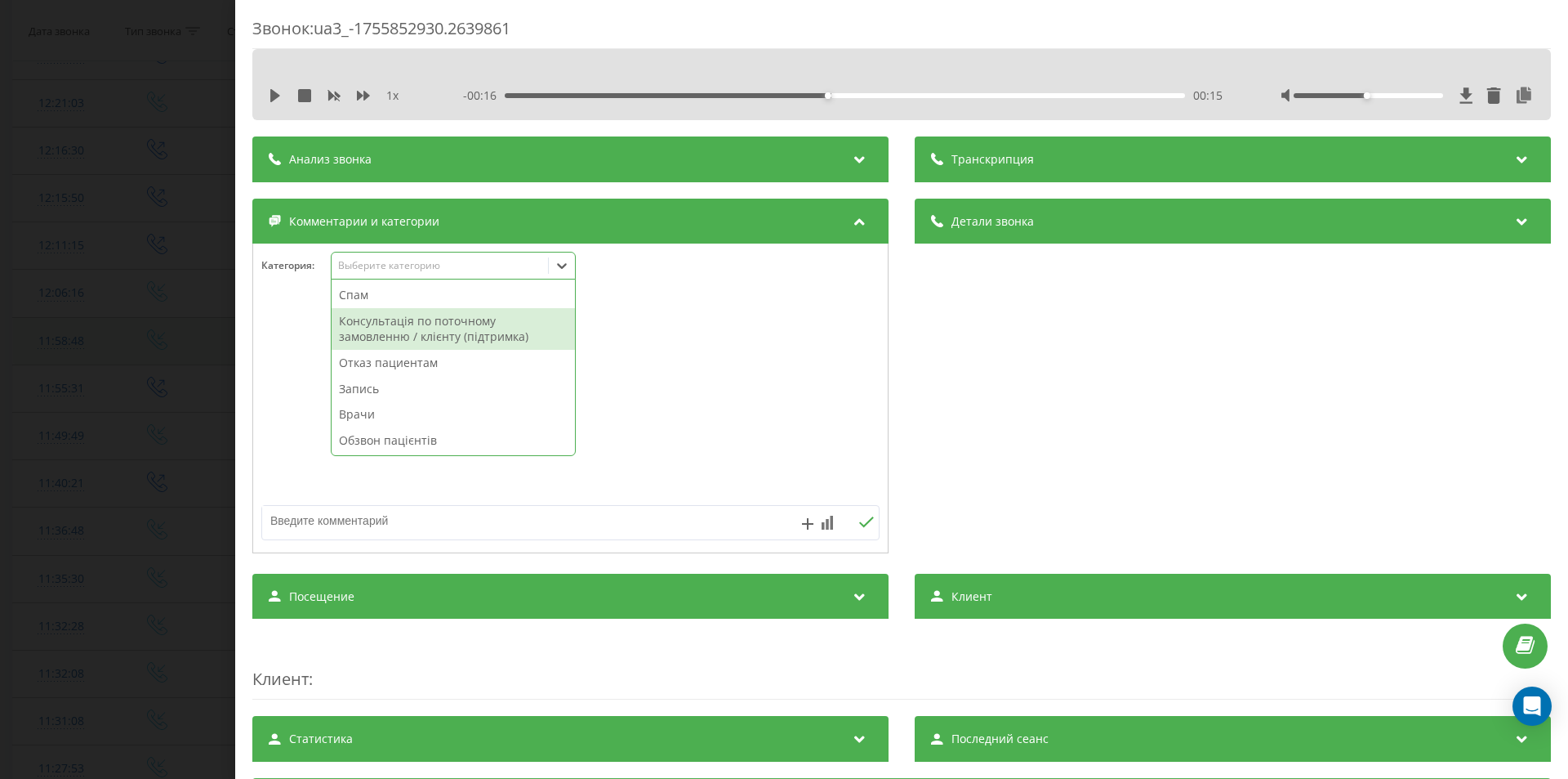
click at [386, 333] on div "Консультація по поточному замовленню / клієнту (підтримка)" at bounding box center [453, 329] width 243 height 42
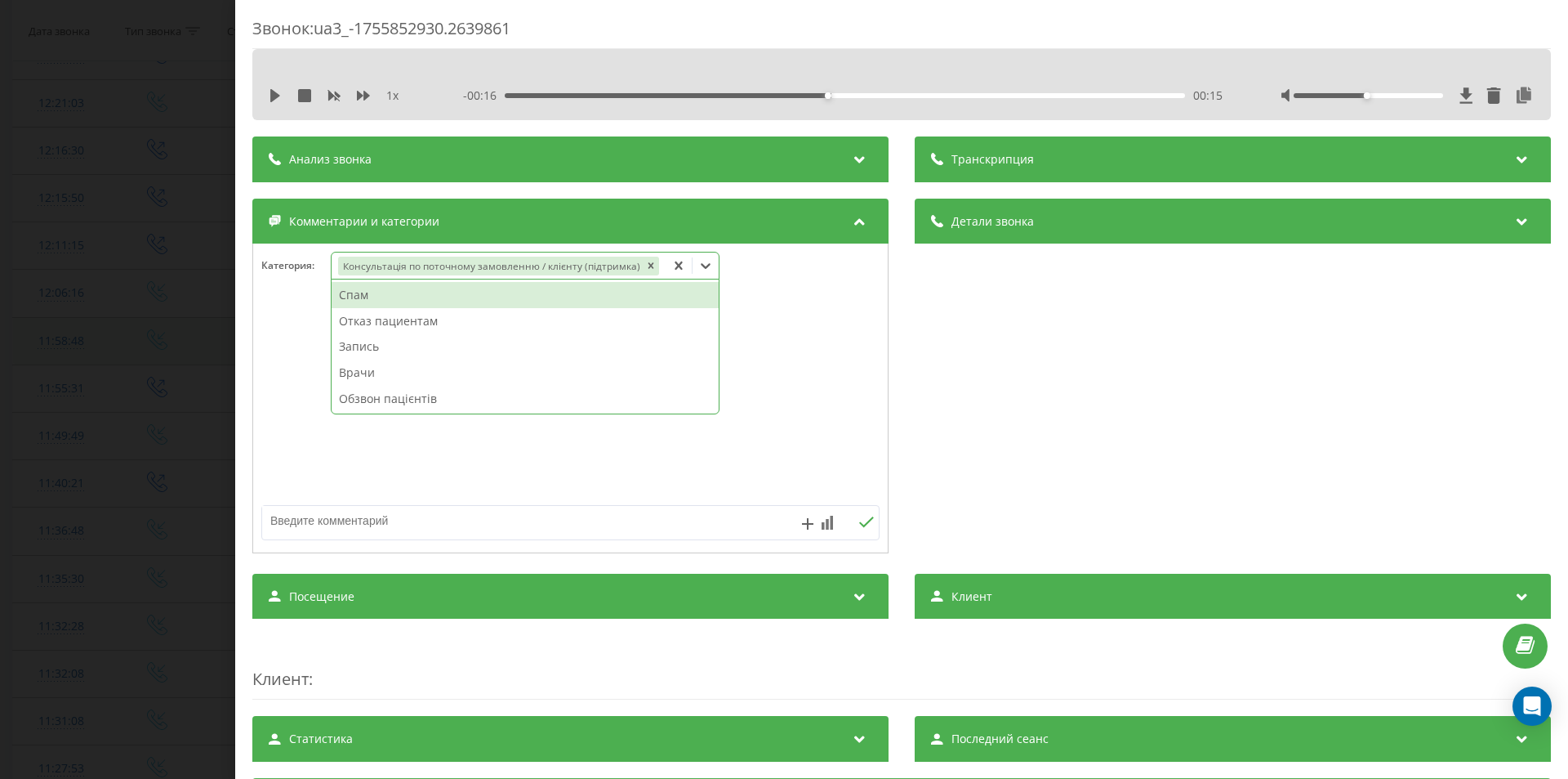
click at [0, 458] on div "Звонок : ua3_-1755852930.2639861 1 x - 00:16 00:15 00:15 Транскрипция Для анали…" at bounding box center [784, 390] width 1568 height 779
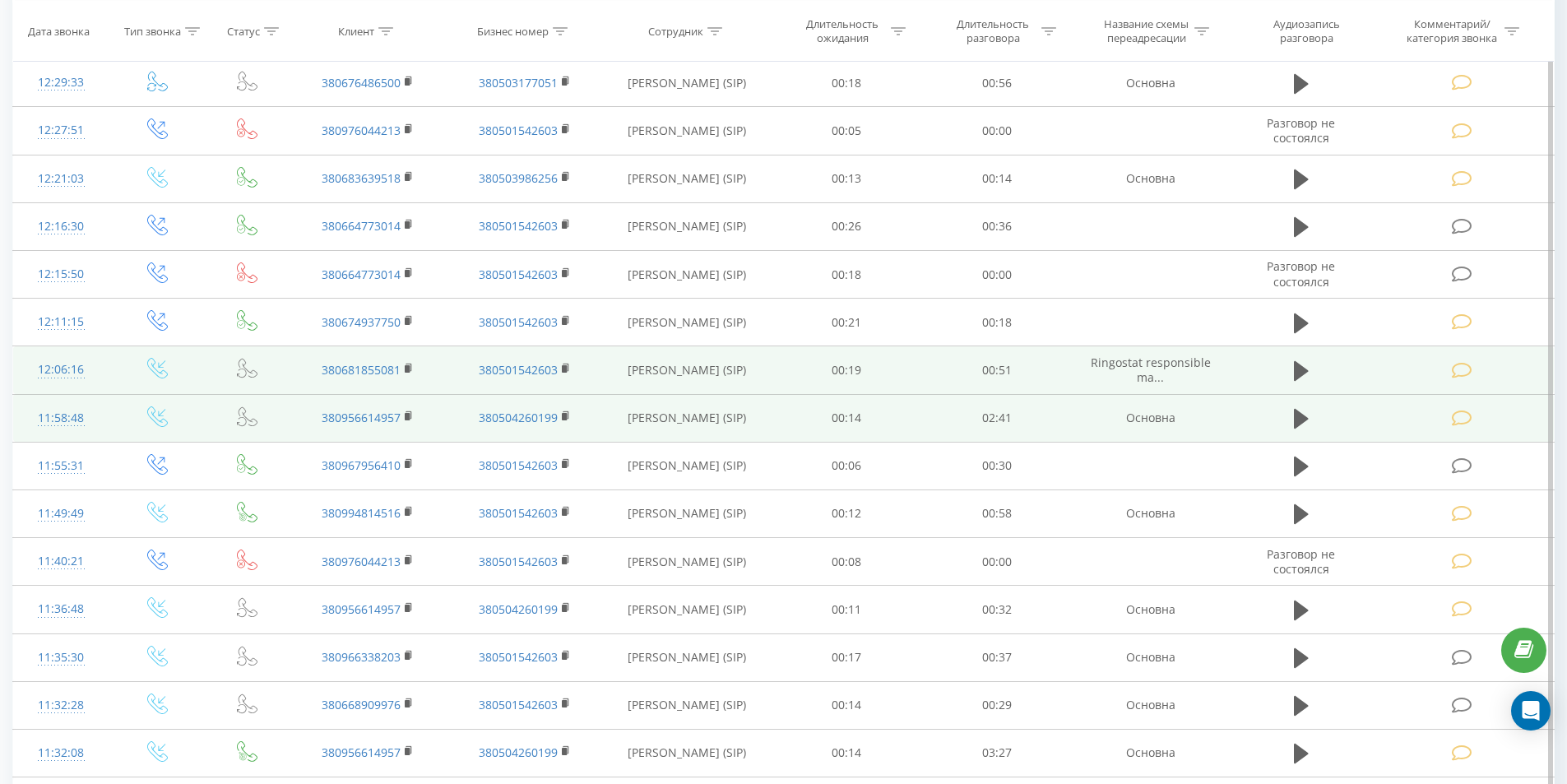
scroll to position [705, 0]
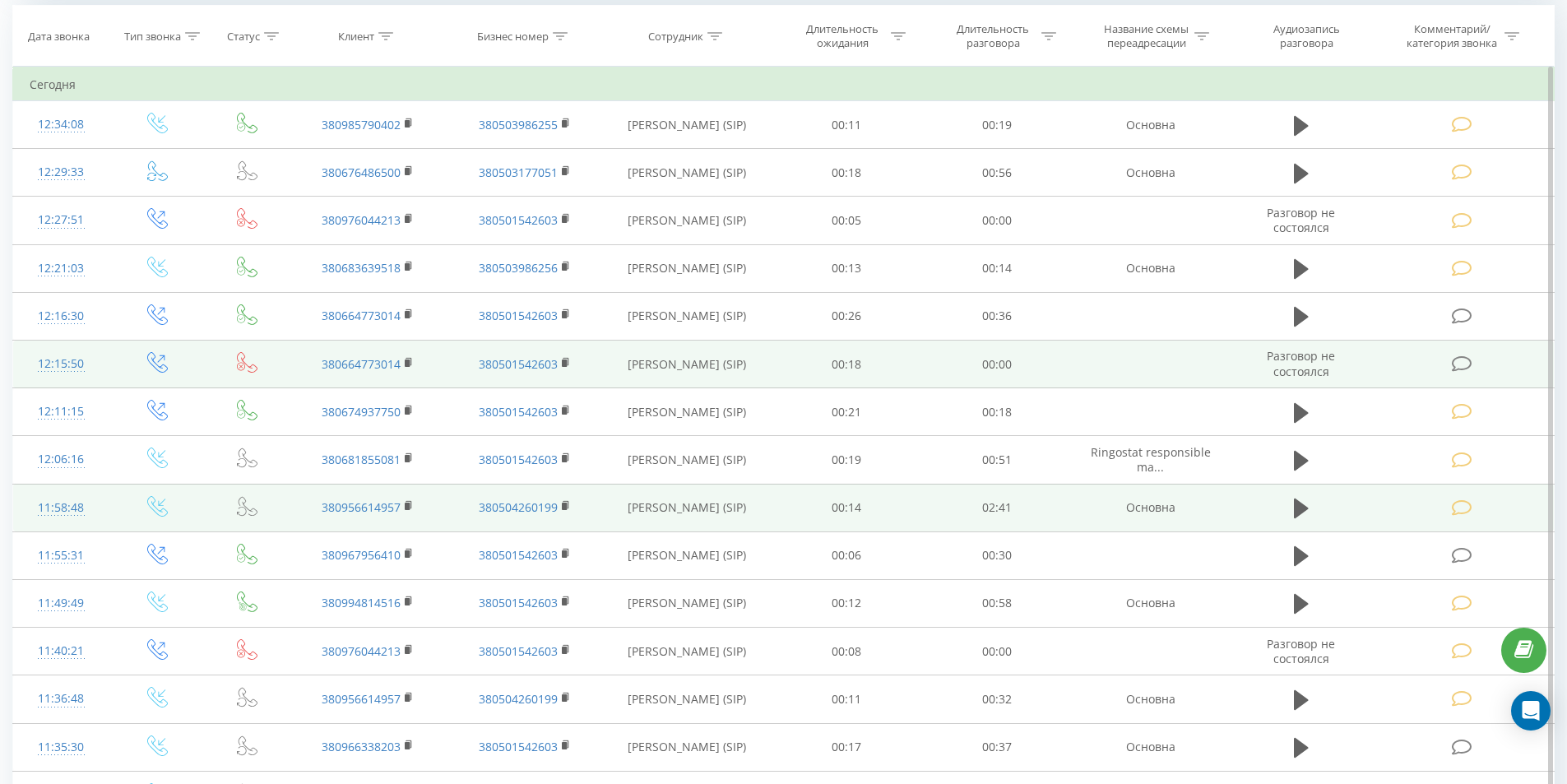
click at [1464, 367] on icon at bounding box center [1462, 363] width 20 height 17
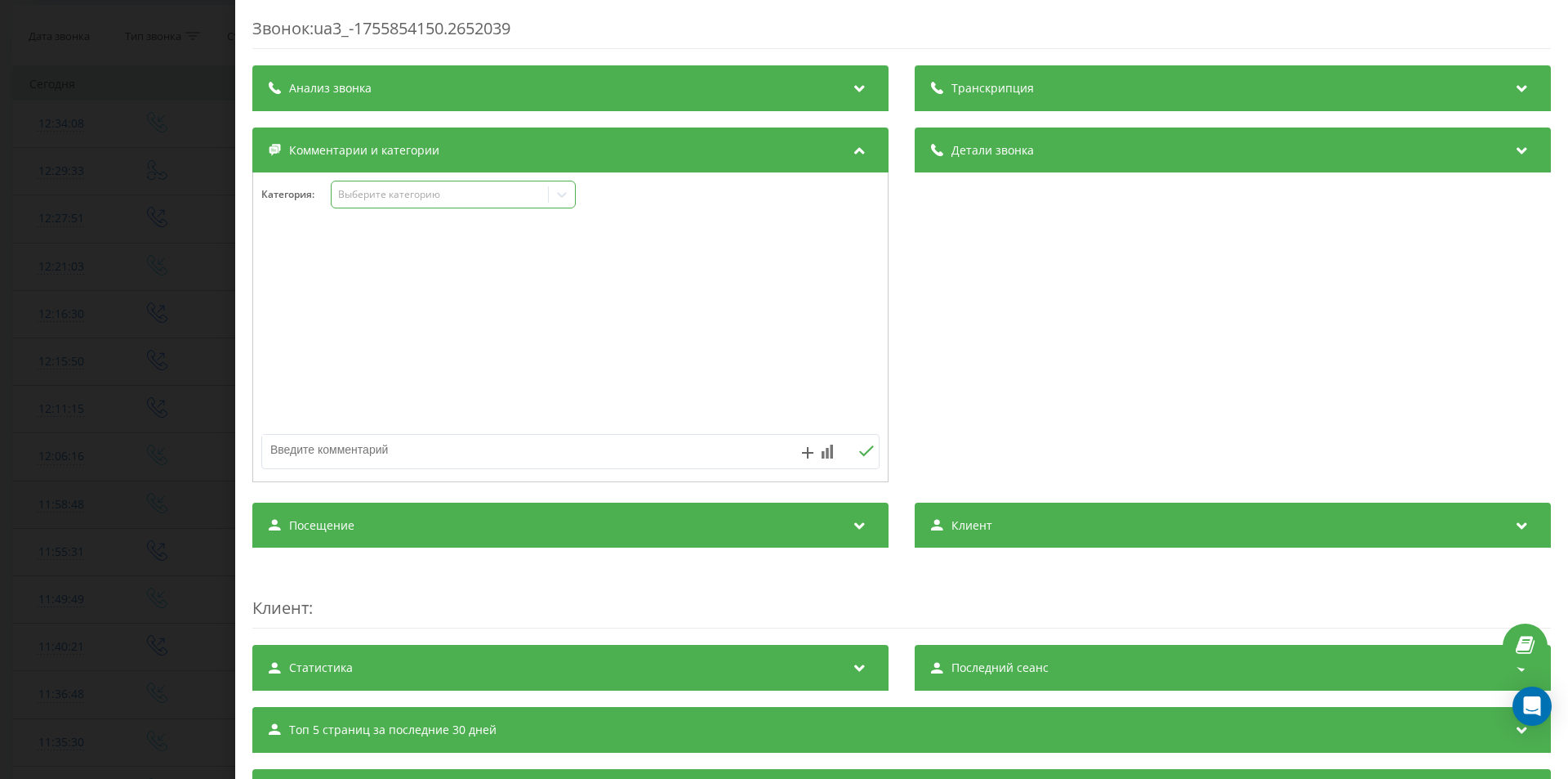
click at [421, 197] on div "Выберите категорию" at bounding box center [440, 195] width 204 height 13
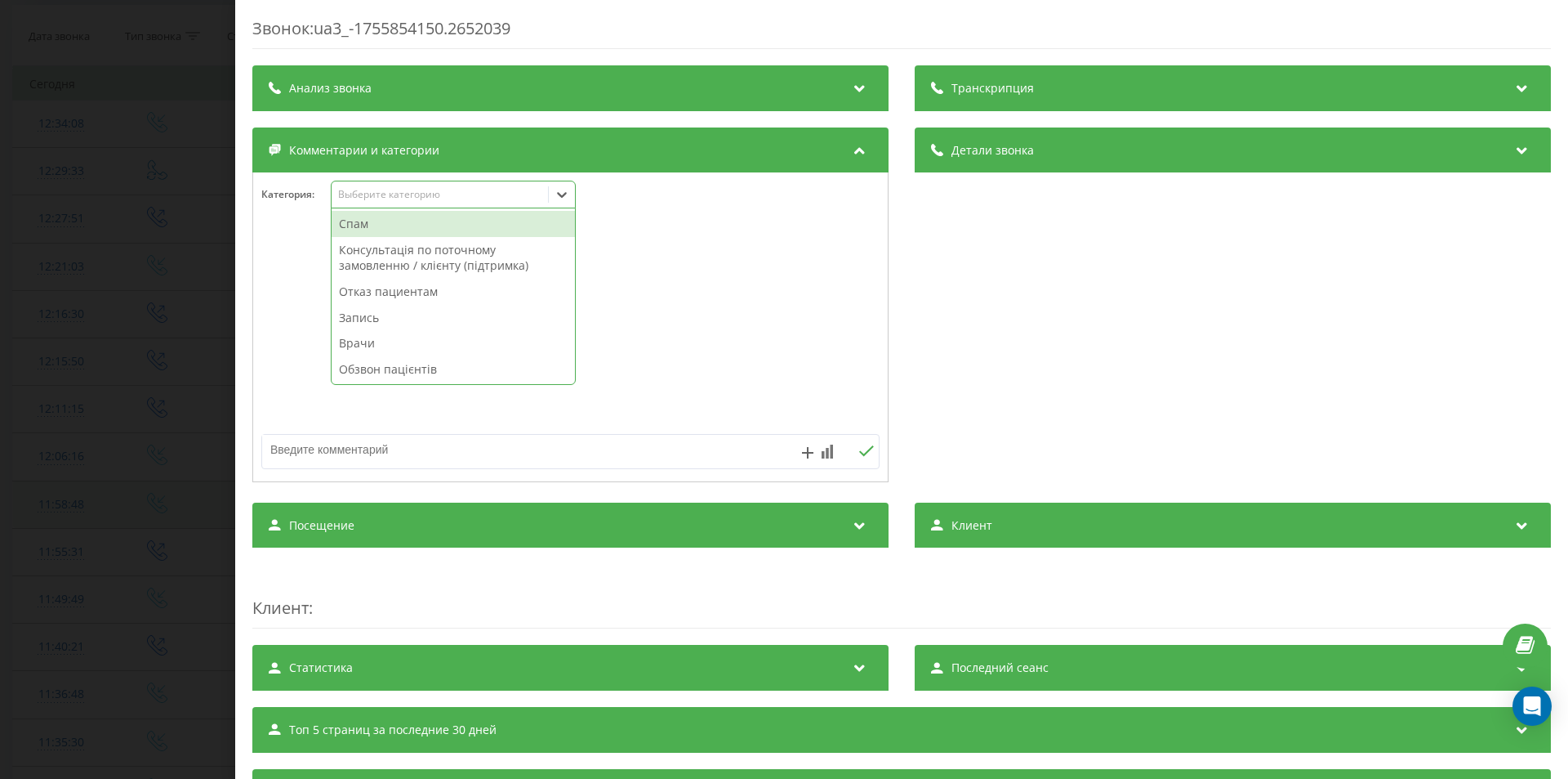
click at [400, 222] on div "Спам" at bounding box center [453, 224] width 243 height 27
click at [95, 364] on div "Звонок : ua3_-1755854150.2652039 Транскрипция Для анализа AI будущих звонков на…" at bounding box center [784, 390] width 1568 height 779
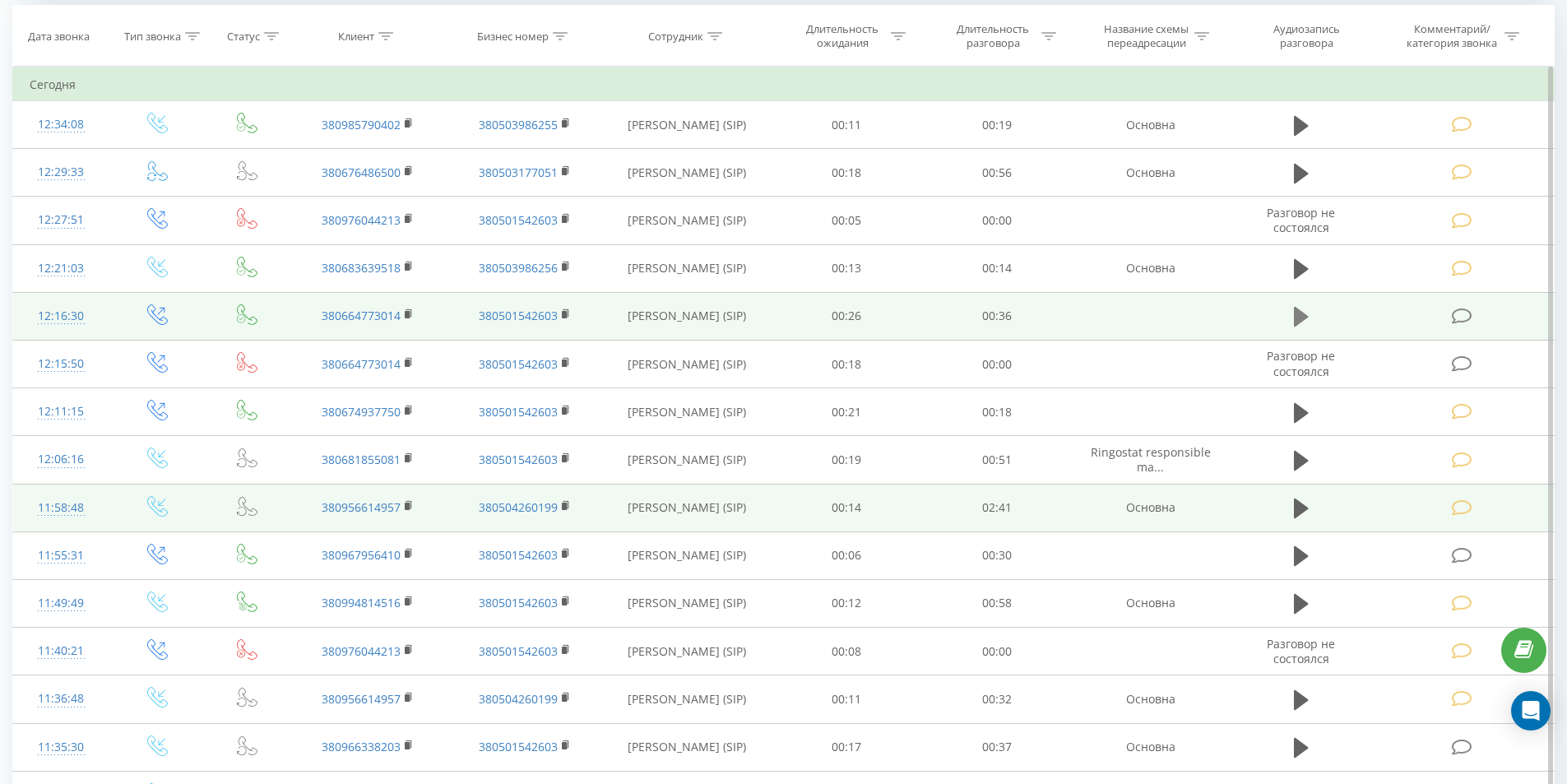
click at [1295, 314] on icon at bounding box center [1301, 316] width 14 height 20
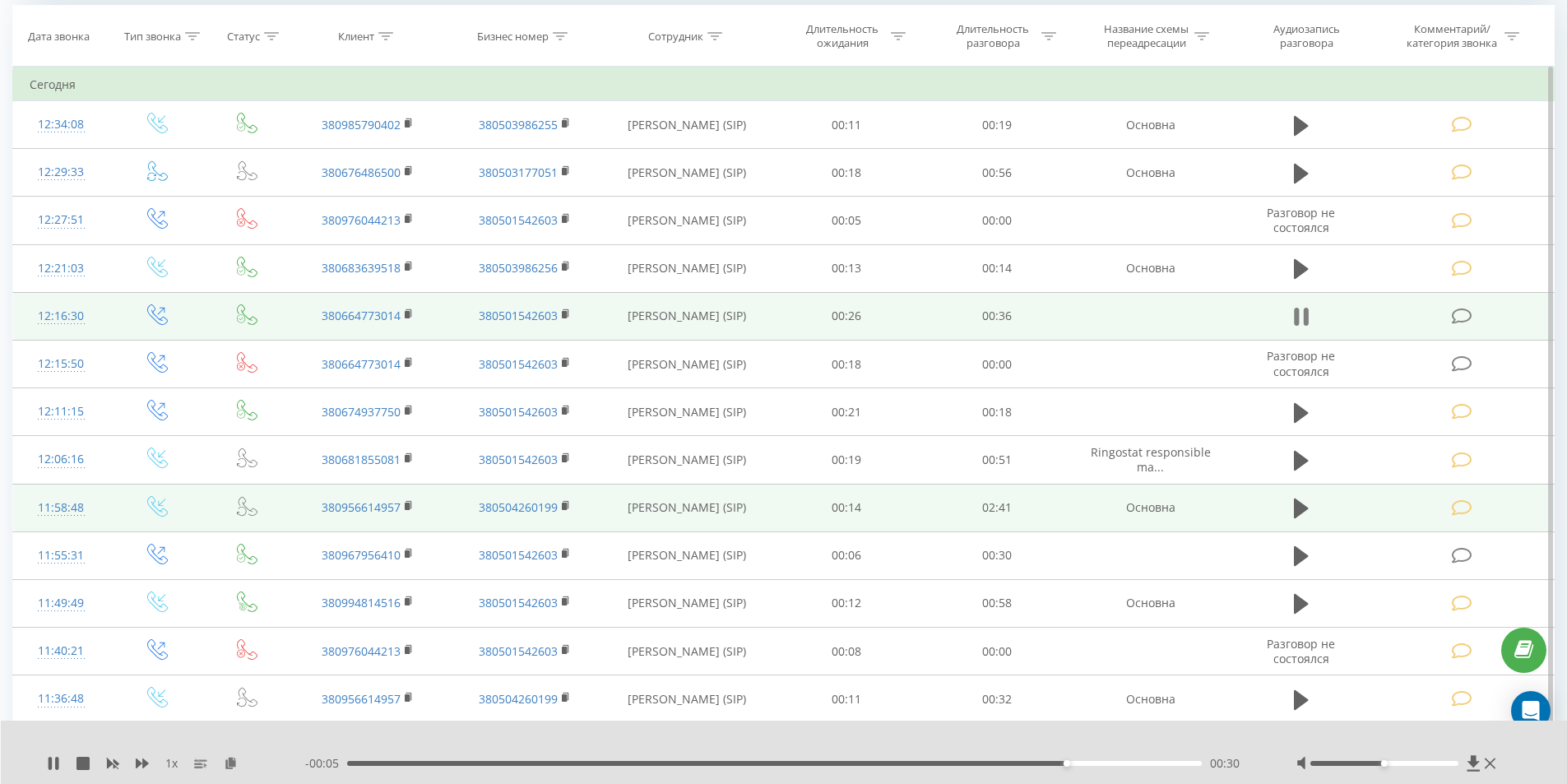
click at [1303, 316] on icon at bounding box center [1301, 316] width 14 height 23
click at [1307, 318] on icon at bounding box center [1301, 316] width 14 height 20
click at [408, 313] on rect at bounding box center [407, 315] width 5 height 8
